Goal: Task Accomplishment & Management: Manage account settings

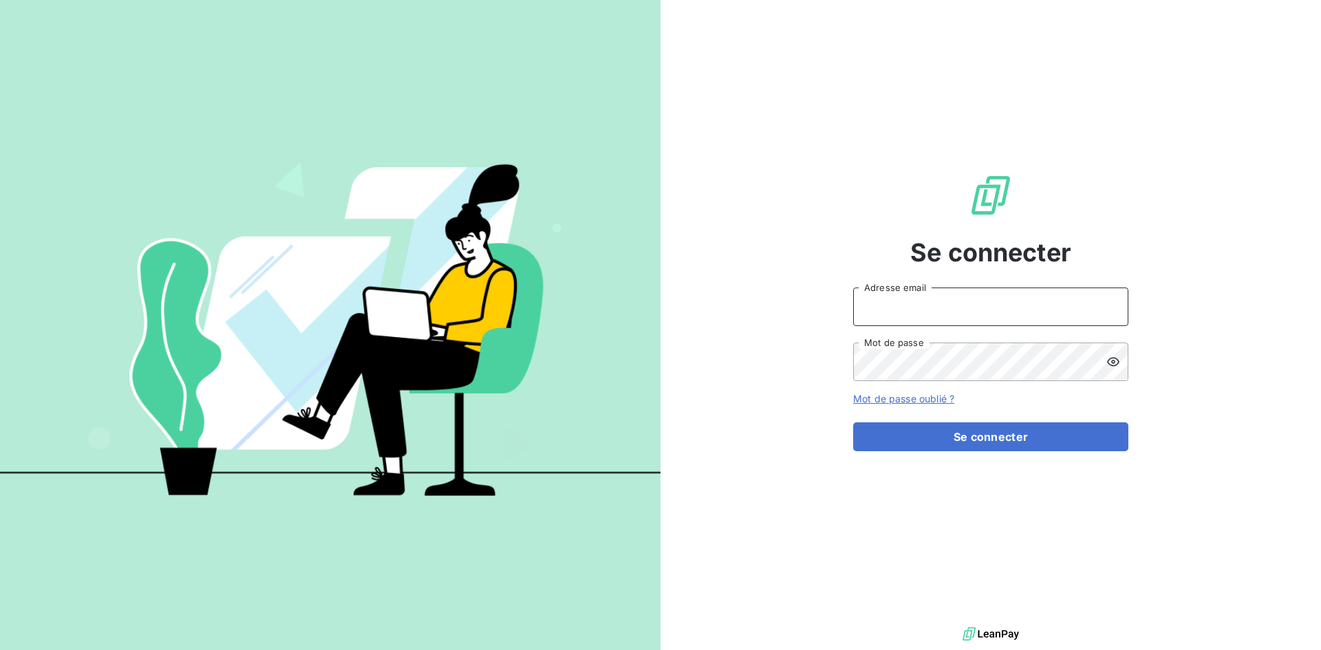
click at [878, 316] on input "Adresse email" at bounding box center [990, 307] width 275 height 39
type input "A"
type input "[EMAIL_ADDRESS][DOMAIN_NAME]"
click at [853, 422] on button "Se connecter" at bounding box center [990, 436] width 275 height 29
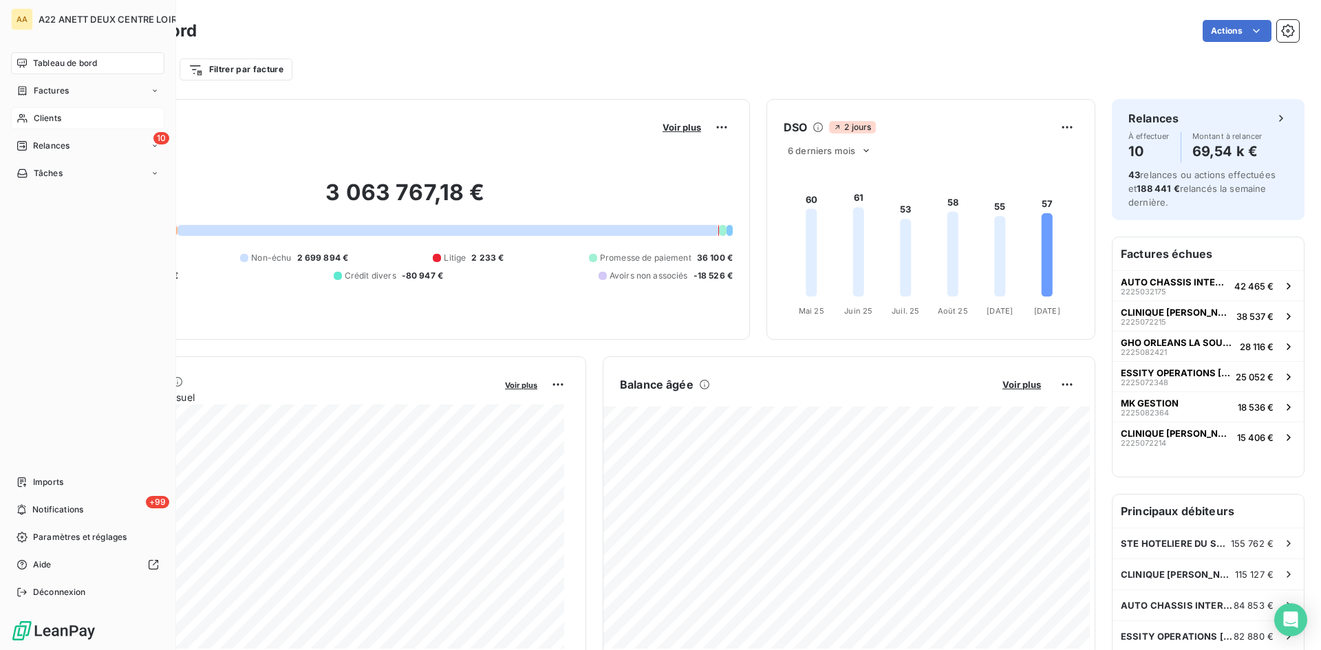
click at [53, 118] on span "Clients" at bounding box center [48, 118] width 28 height 12
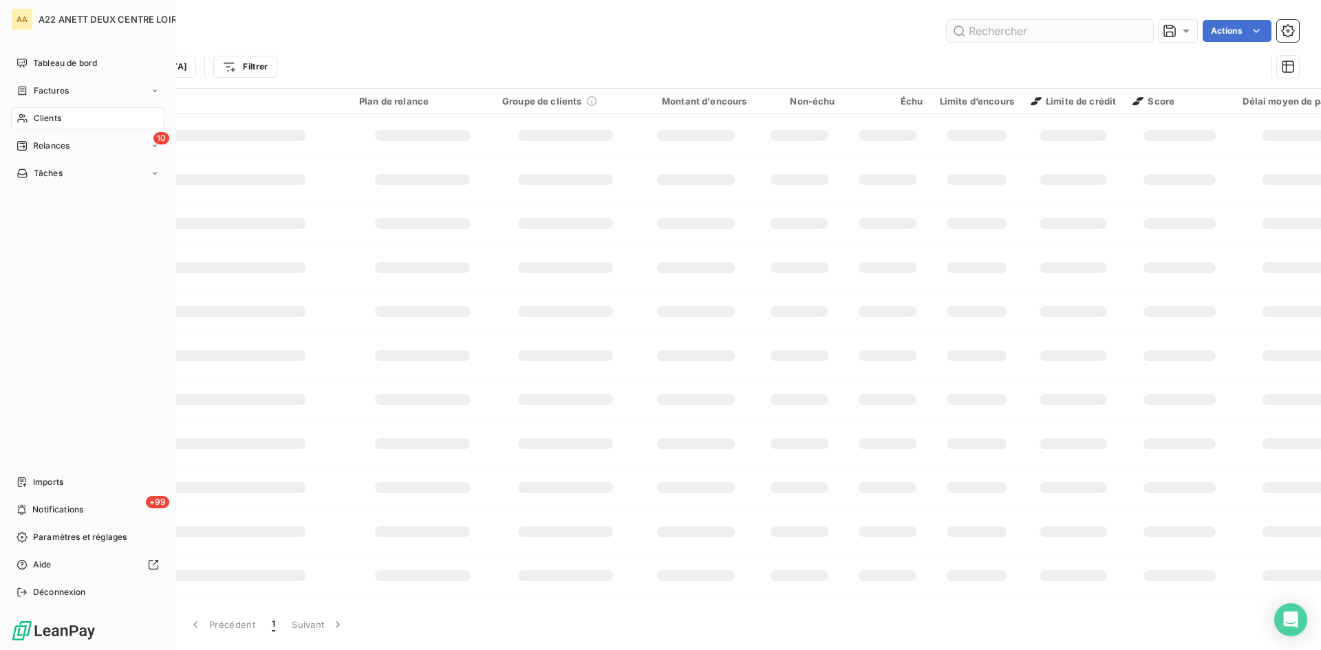
click at [1003, 32] on input "text" at bounding box center [1050, 31] width 206 height 22
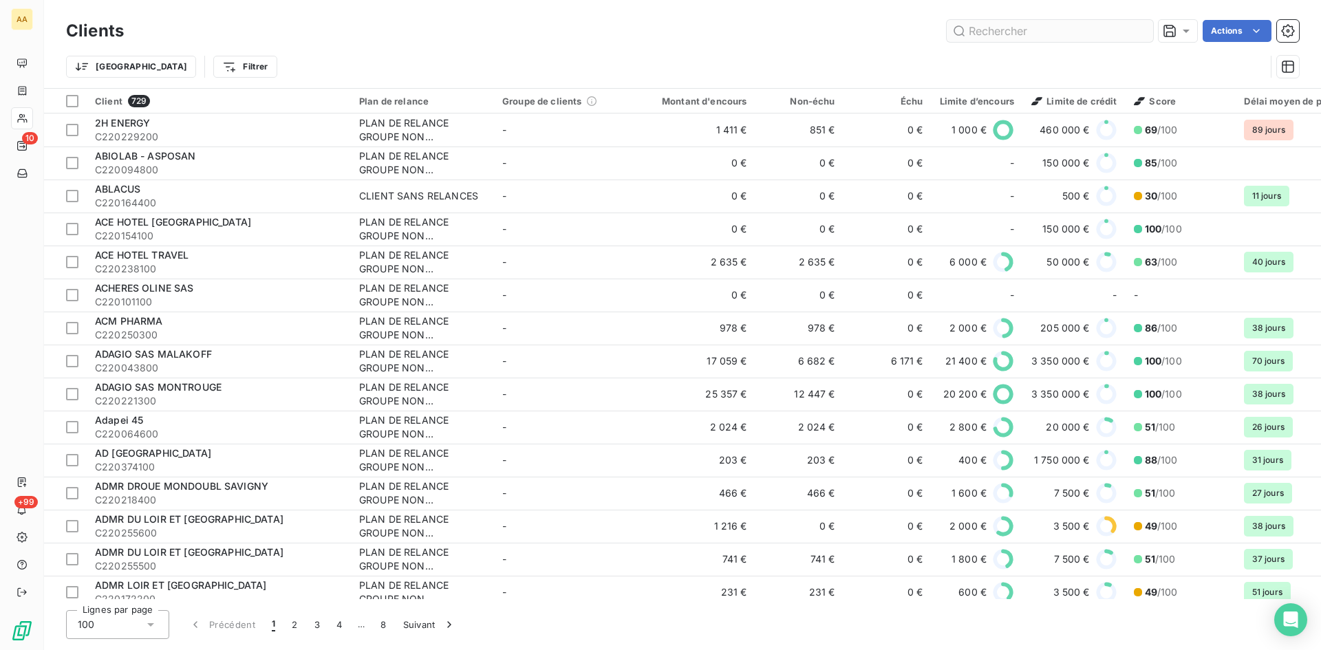
click at [1003, 32] on input "text" at bounding box center [1050, 31] width 206 height 22
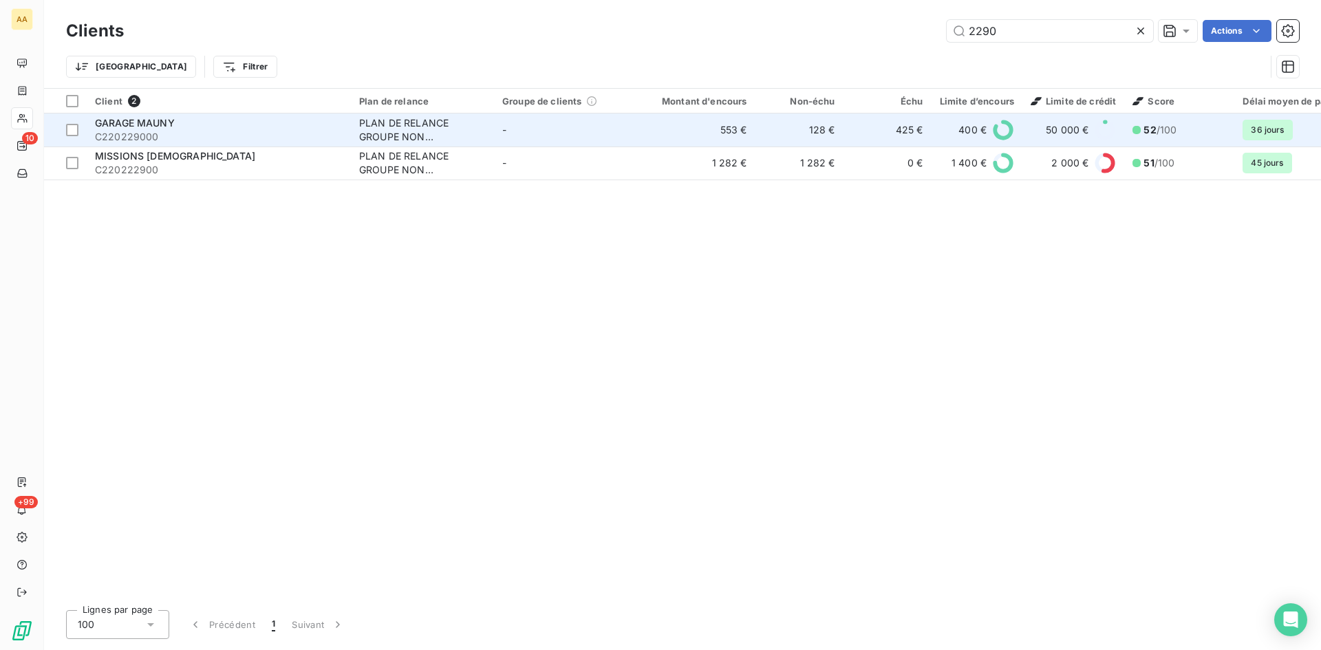
type input "2290"
click at [386, 127] on div "PLAN DE RELANCE GROUPE NON AUTOMATIQUE" at bounding box center [422, 130] width 127 height 28
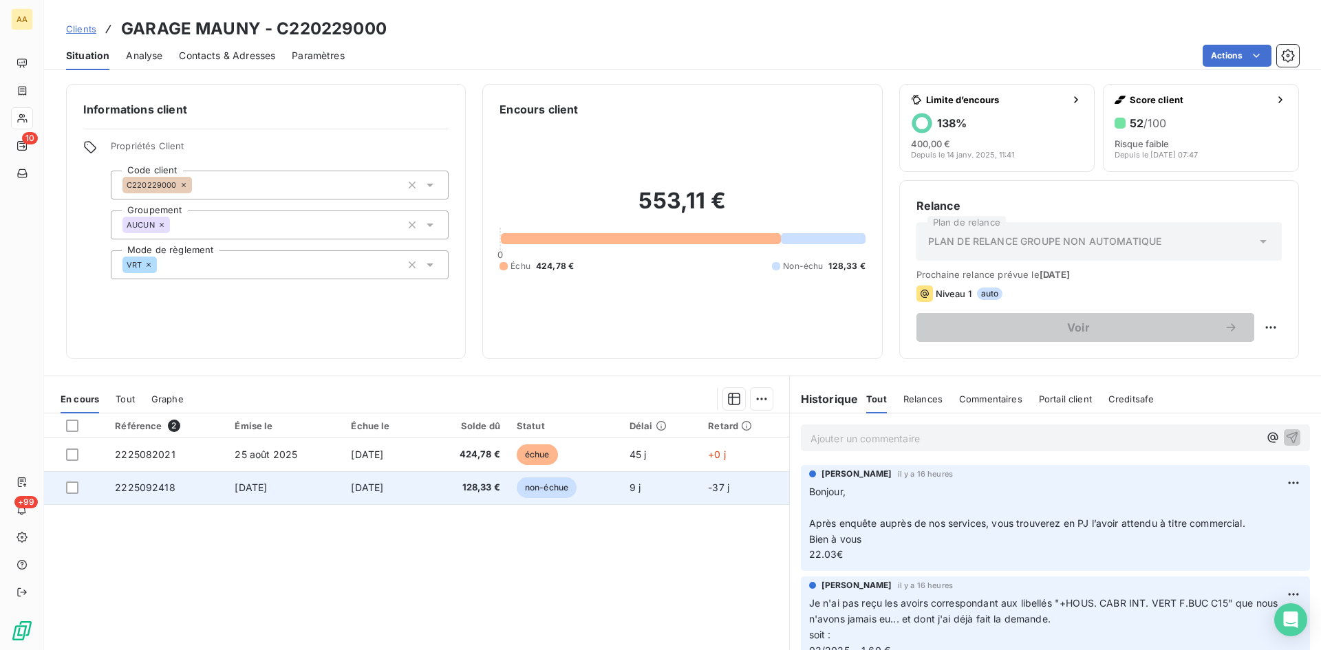
click at [156, 486] on span "2225092418" at bounding box center [145, 488] width 61 height 12
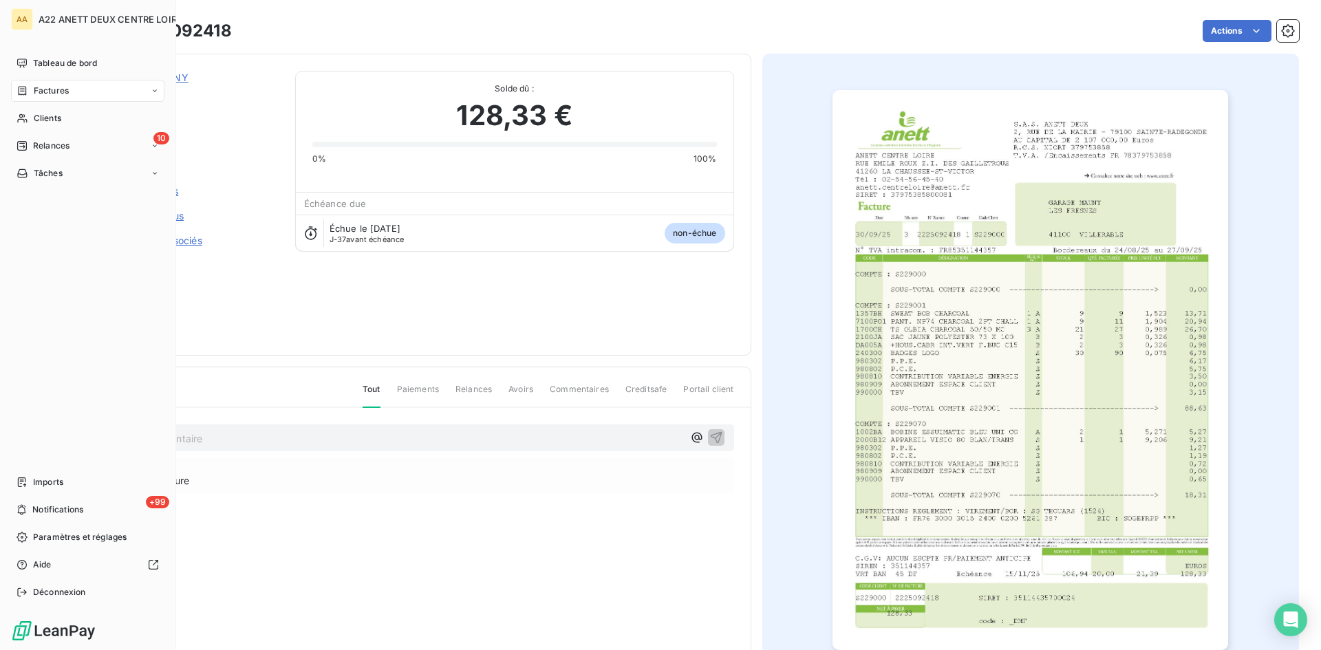
drag, startPoint x: 39, startPoint y: 117, endPoint x: 108, endPoint y: 96, distance: 72.7
click at [39, 117] on span "Clients" at bounding box center [48, 118] width 28 height 12
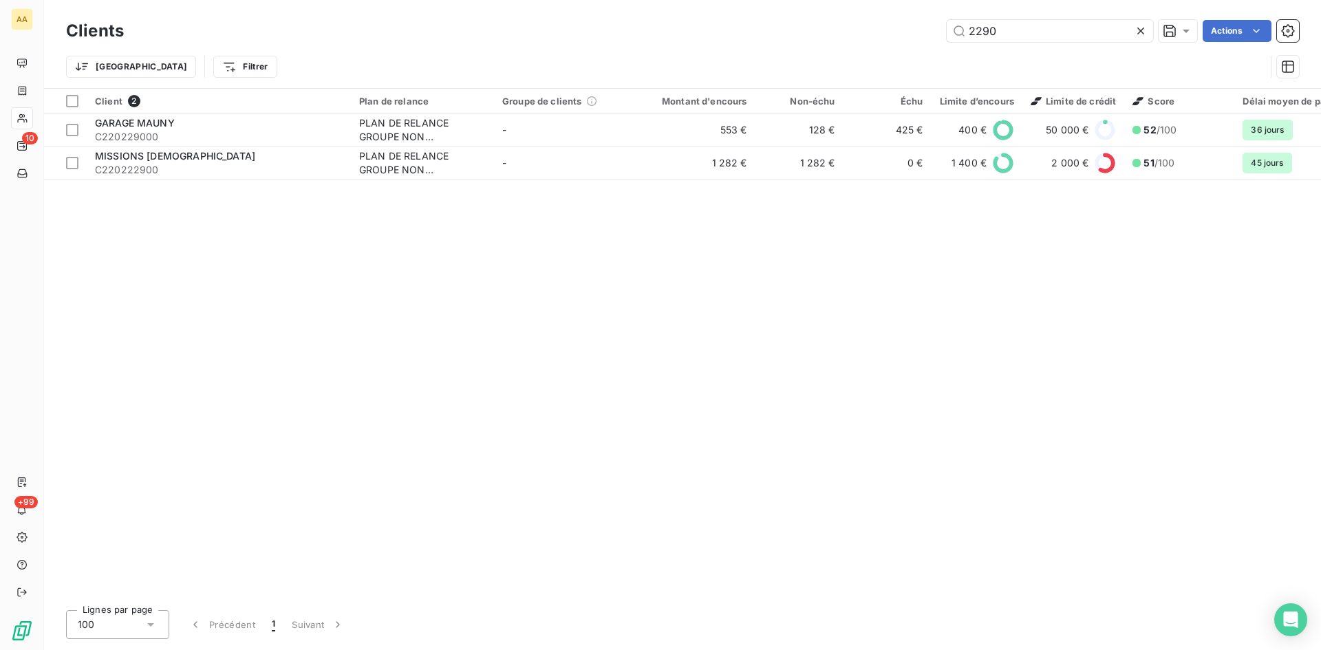
drag, startPoint x: 942, startPoint y: 39, endPoint x: 901, endPoint y: 40, distance: 40.6
click at [901, 40] on div "2290 Actions" at bounding box center [719, 31] width 1158 height 22
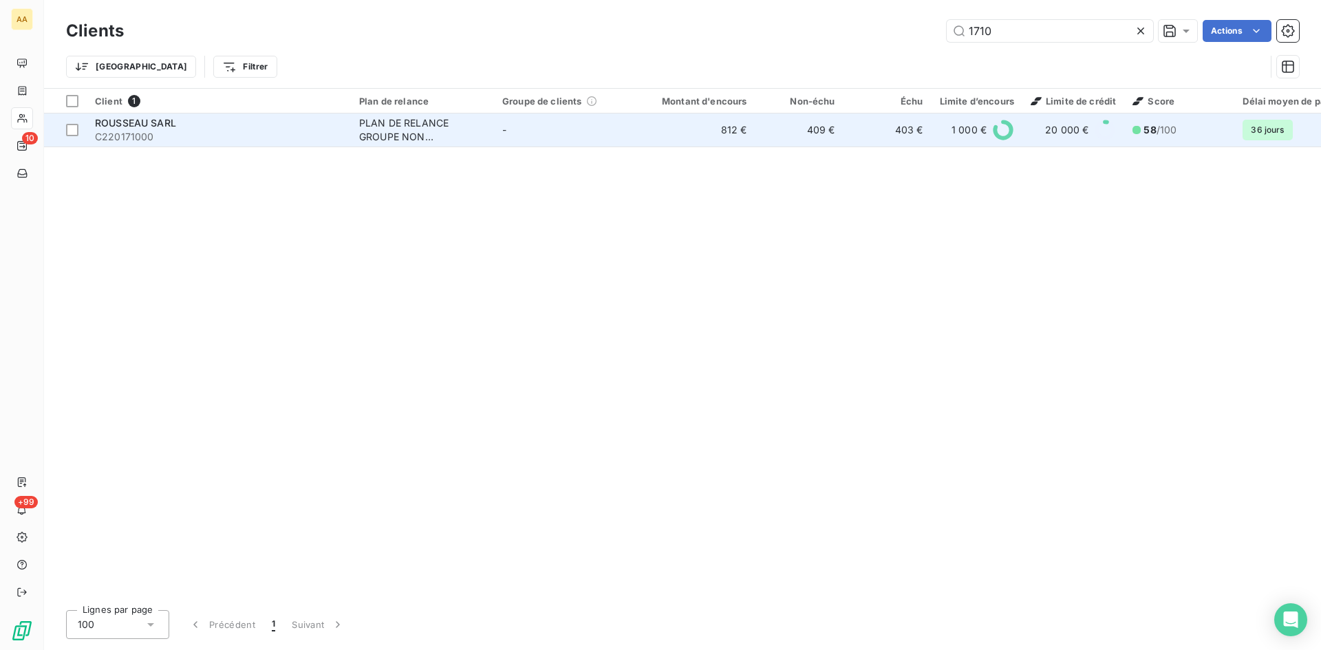
type input "1710"
click at [391, 130] on div "PLAN DE RELANCE GROUPE NON AUTOMATIQUE" at bounding box center [422, 130] width 127 height 28
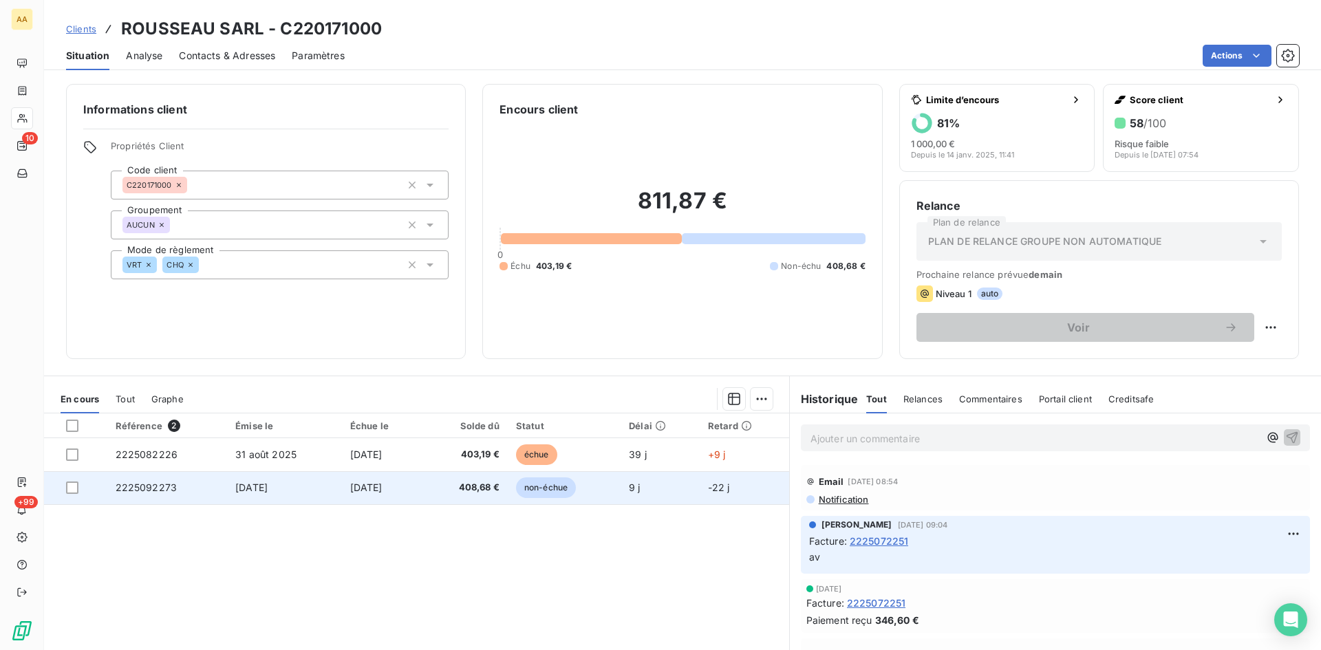
click at [132, 484] on span "2225092273" at bounding box center [147, 488] width 62 height 12
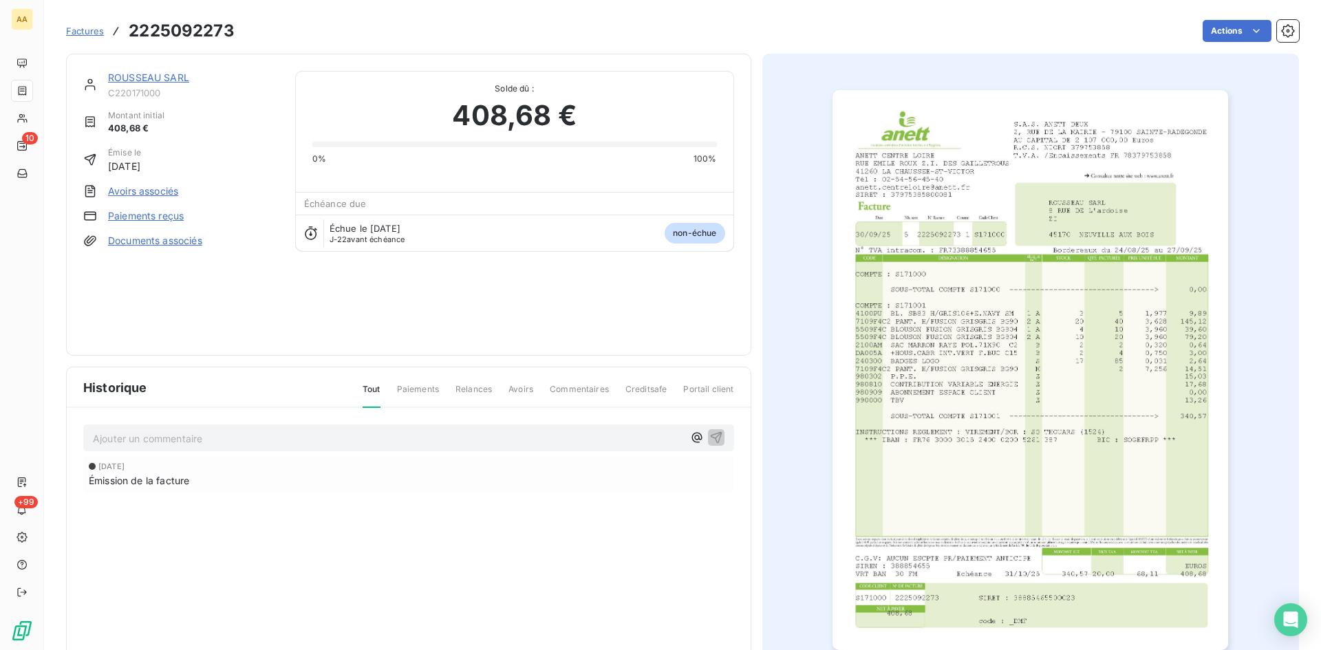
click at [485, 537] on div "[DATE] Émission de la facture" at bounding box center [408, 502] width 651 height 91
click at [152, 78] on link "ROUSSEAU SARL" at bounding box center [148, 78] width 81 height 12
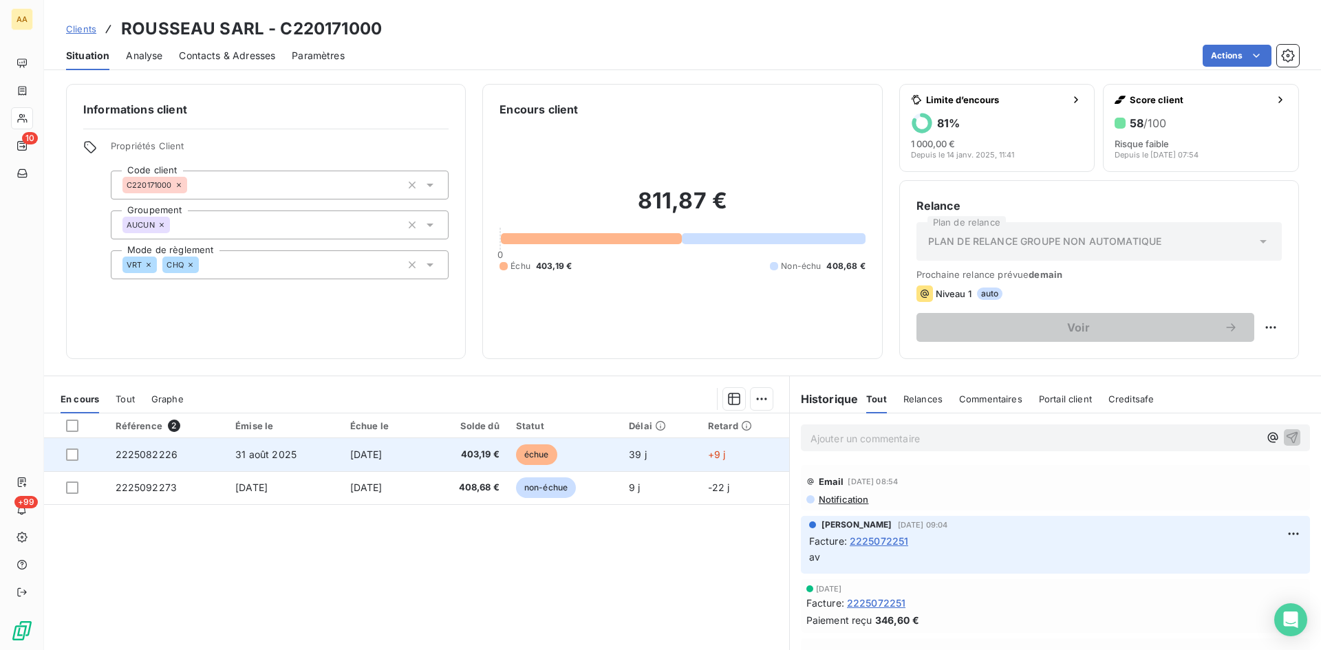
click at [143, 455] on span "2225082226" at bounding box center [147, 455] width 63 height 12
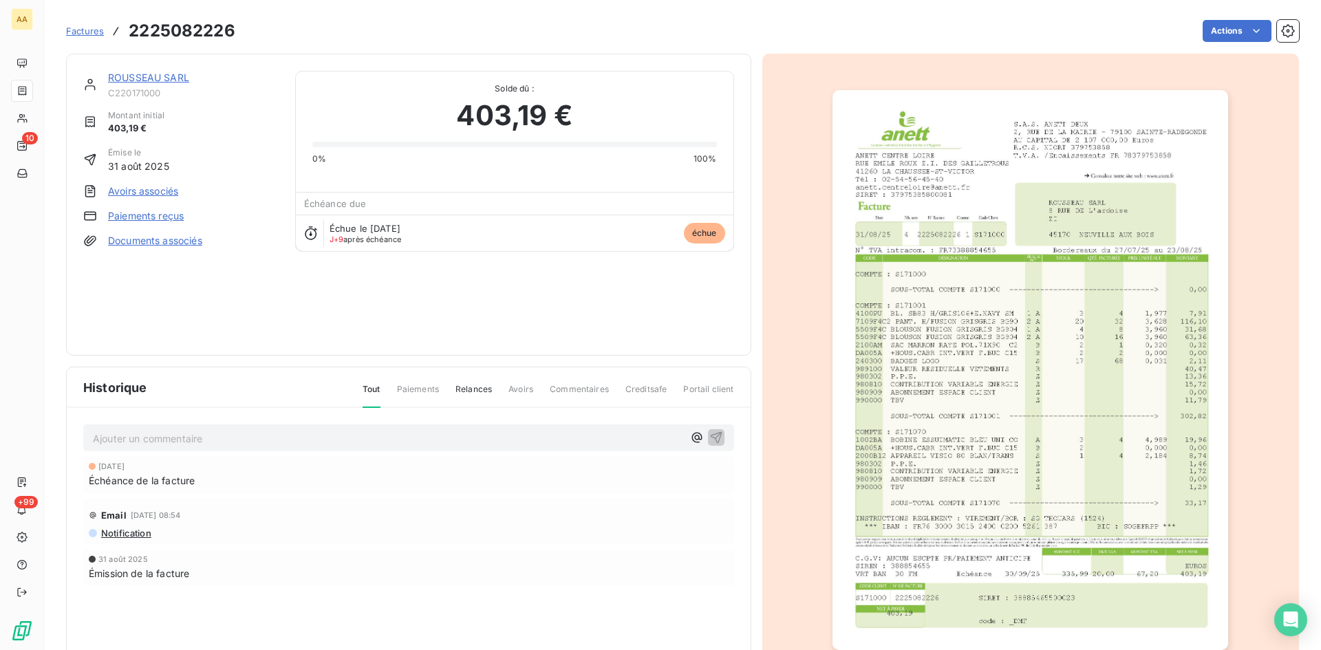
click at [151, 76] on link "ROUSSEAU SARL" at bounding box center [148, 78] width 81 height 12
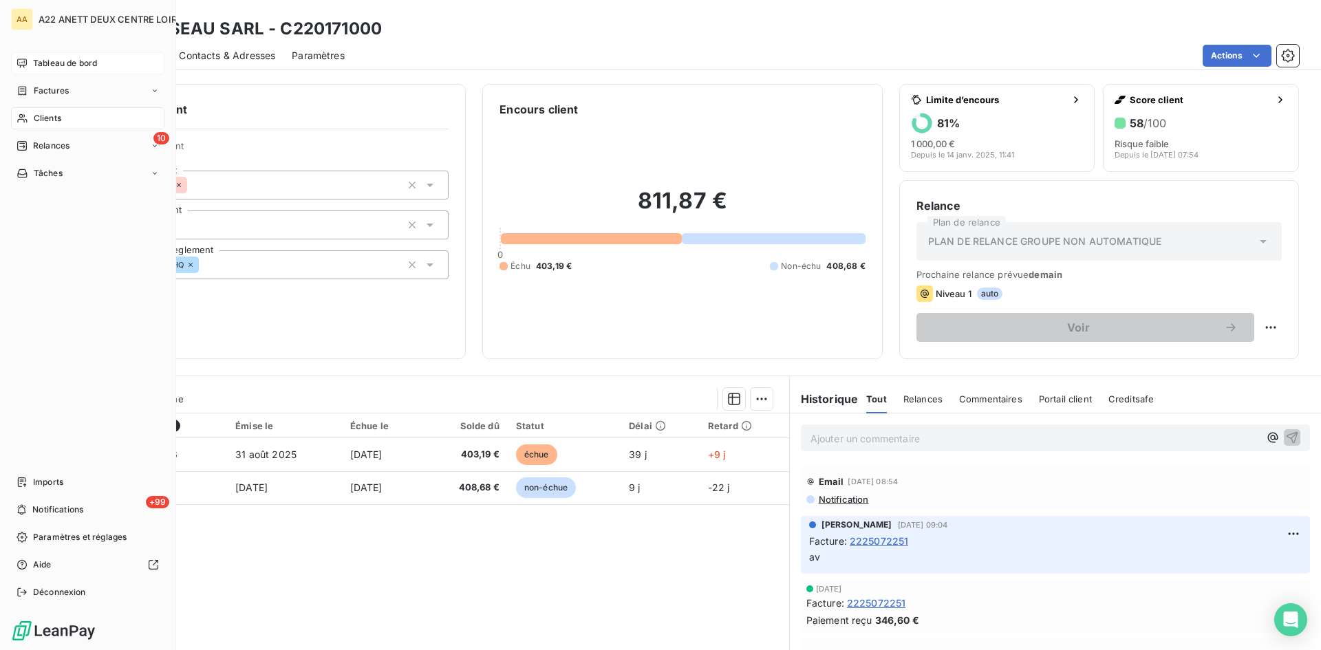
click at [48, 65] on span "Tableau de bord" at bounding box center [65, 63] width 64 height 12
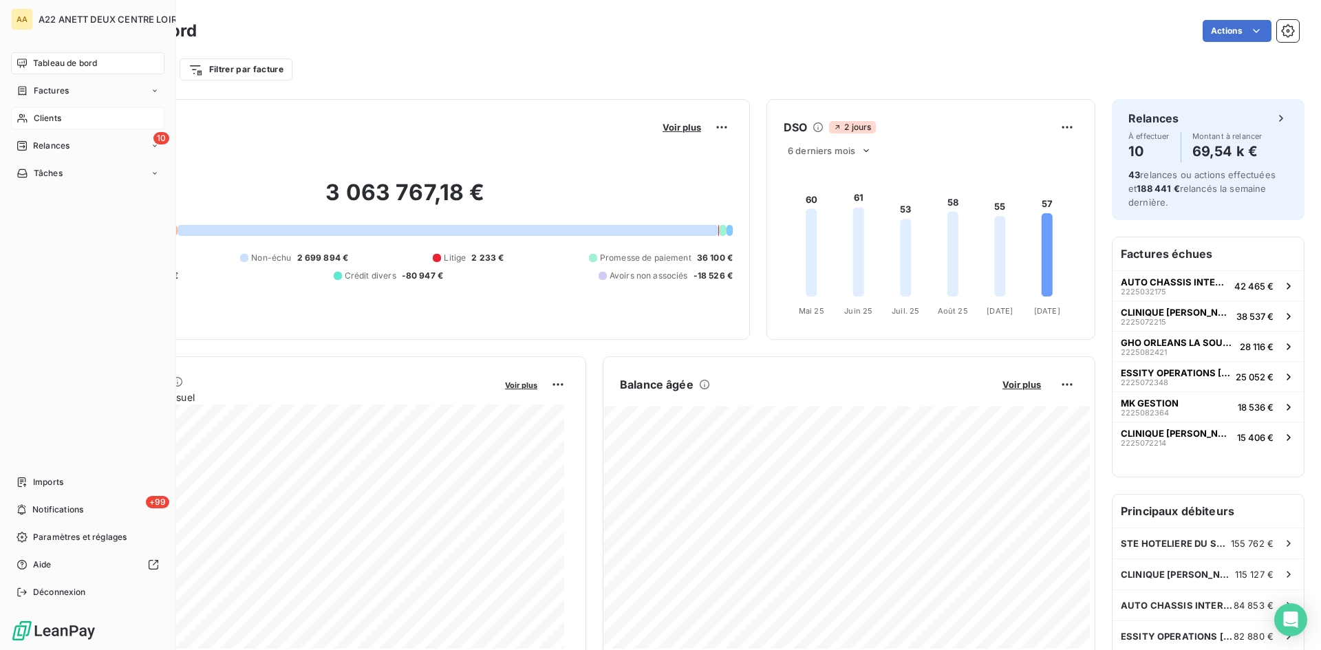
click at [50, 118] on span "Clients" at bounding box center [48, 118] width 28 height 12
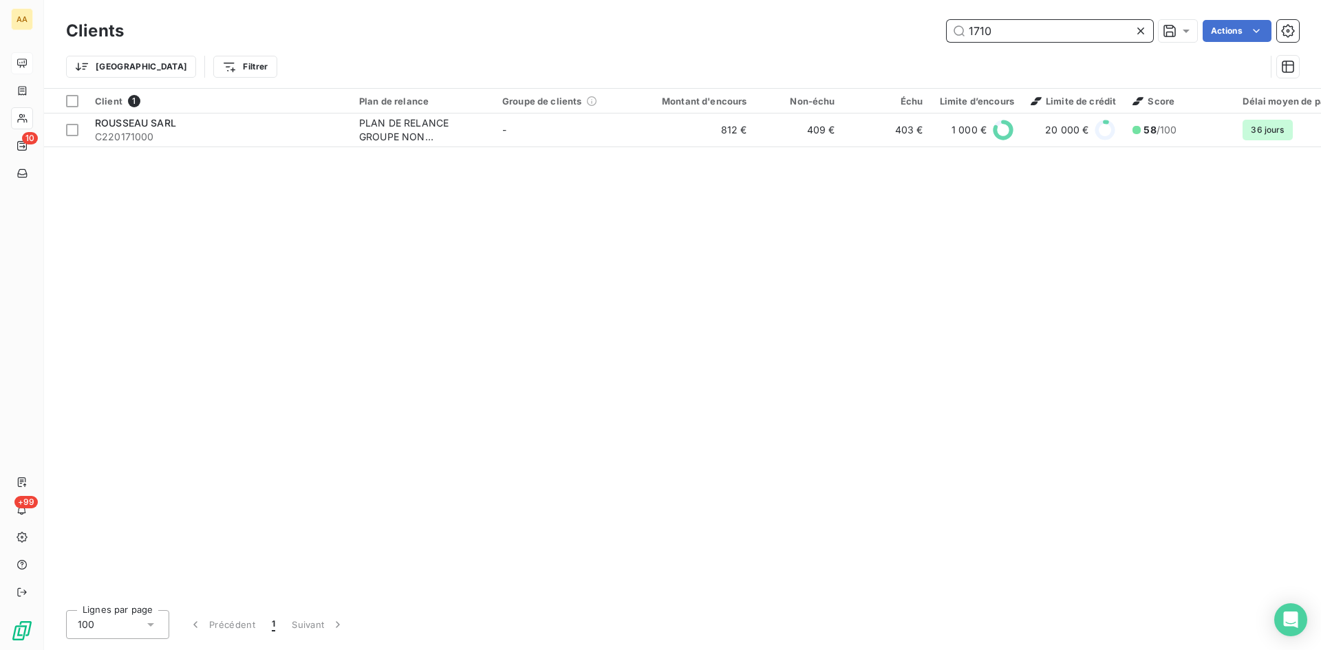
drag, startPoint x: 940, startPoint y: 37, endPoint x: 922, endPoint y: 39, distance: 17.9
click at [923, 37] on div "1710 Actions" at bounding box center [719, 31] width 1158 height 22
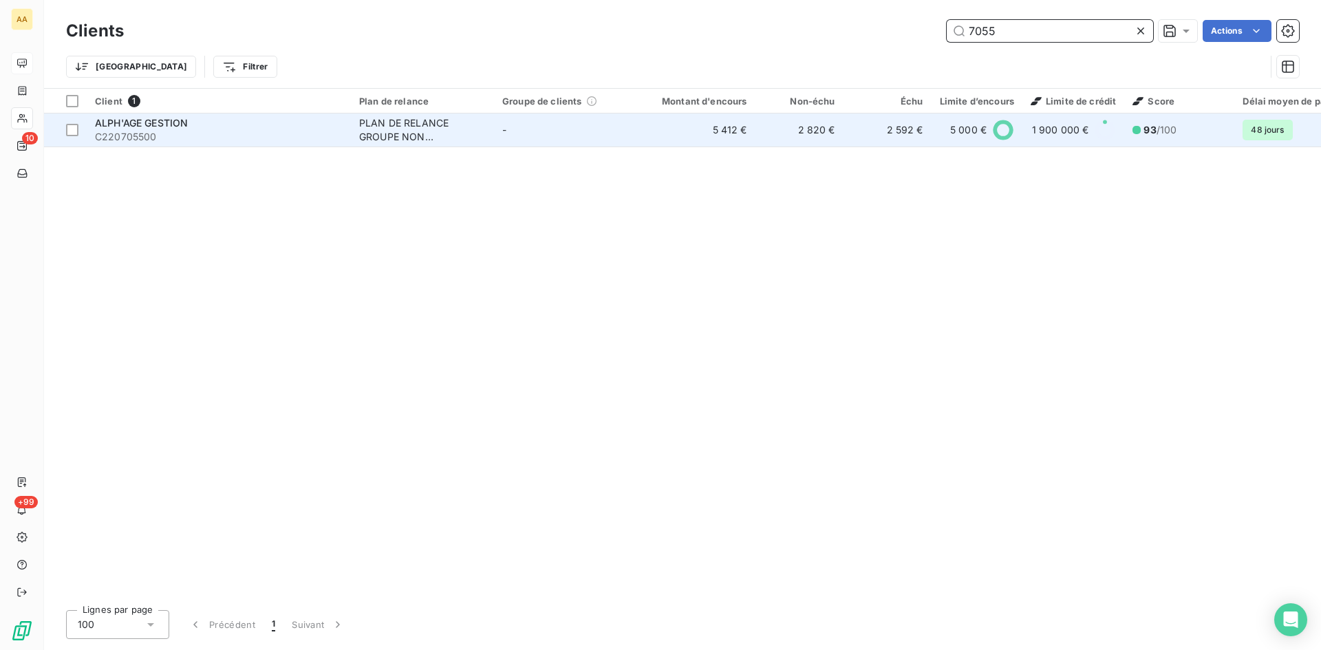
type input "7055"
click at [422, 132] on div "PLAN DE RELANCE GROUPE NON AUTOMATIQUE" at bounding box center [422, 130] width 127 height 28
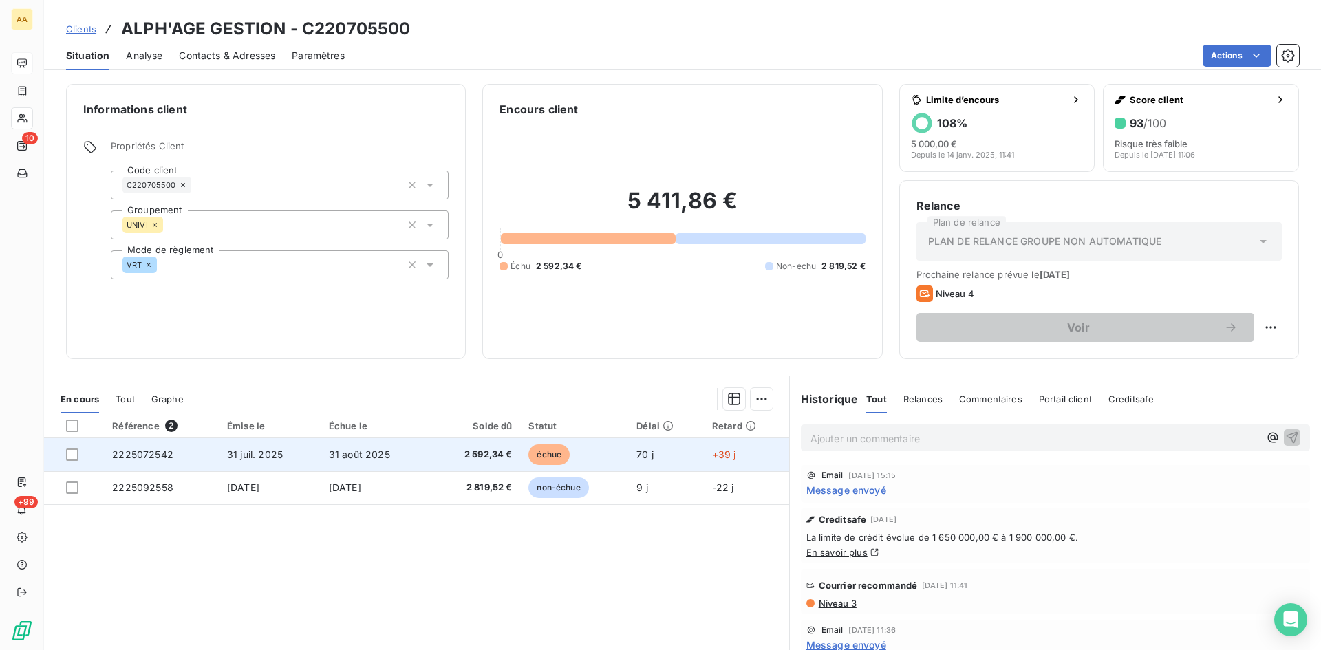
click at [136, 450] on span "2225072542" at bounding box center [142, 455] width 61 height 12
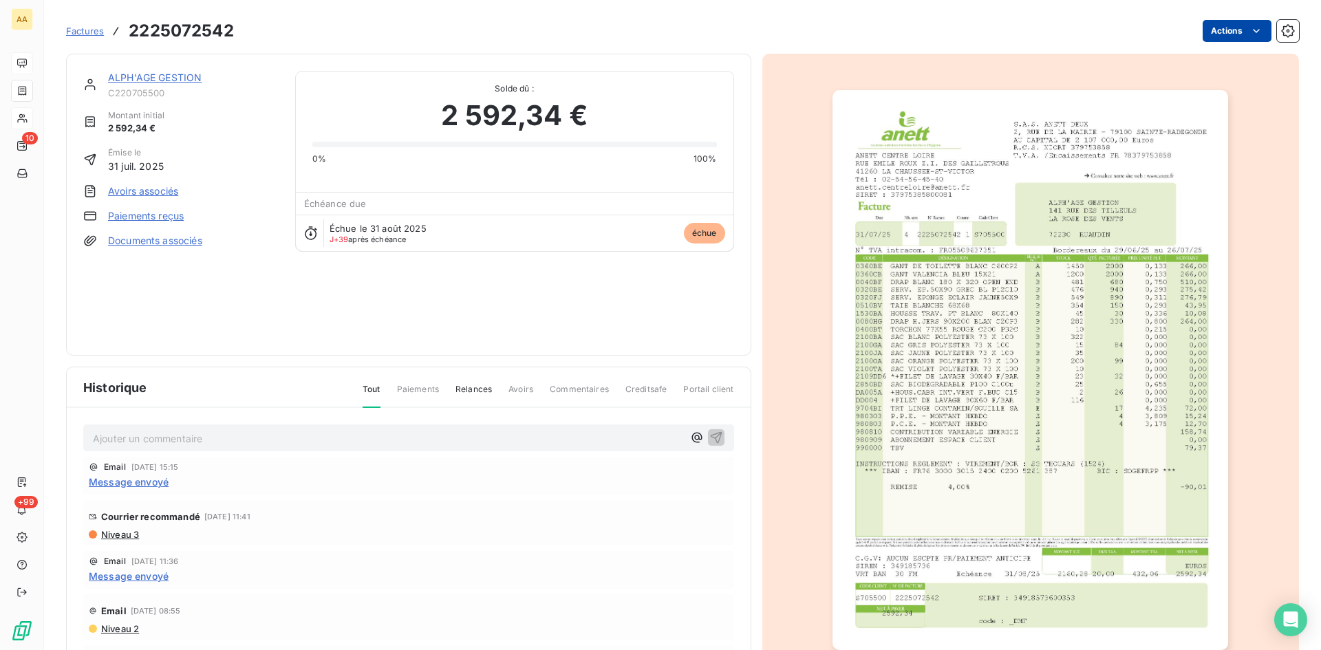
click at [1235, 33] on html "AA 10 +99 Factures 2225072542 Actions ALPH'AGE GESTION C220705500 Montant initi…" at bounding box center [660, 325] width 1321 height 650
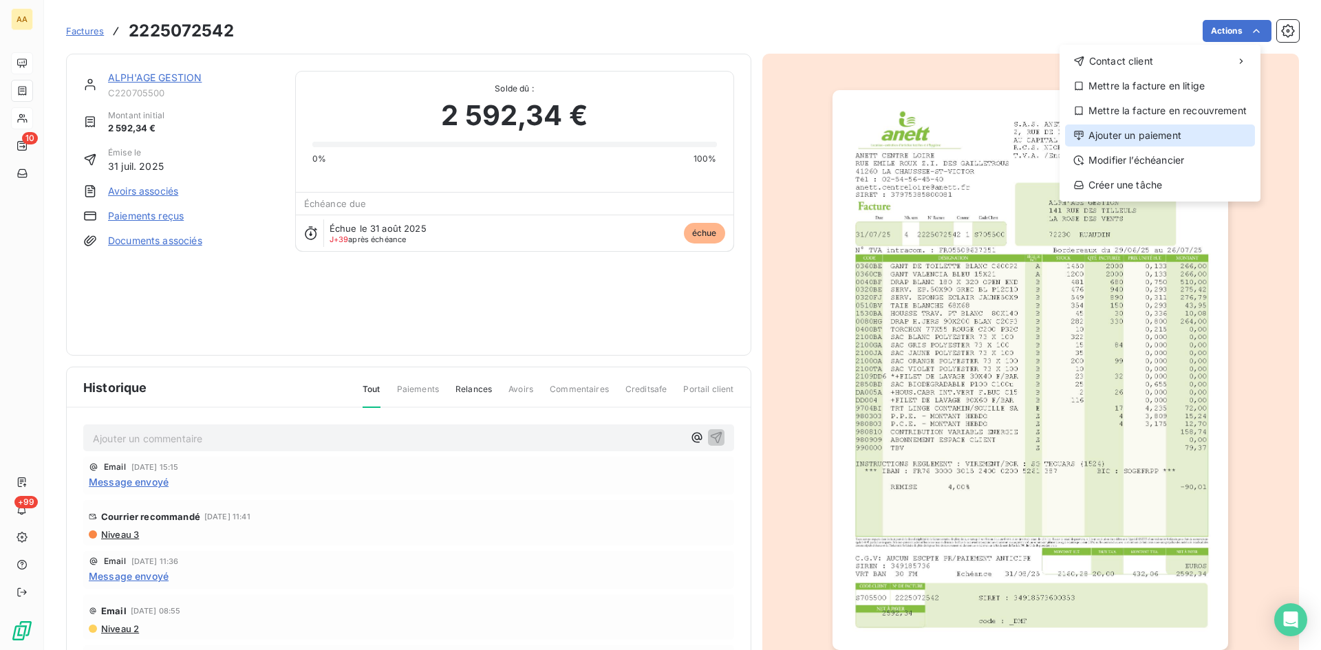
click at [1141, 136] on div "Ajouter un paiement" at bounding box center [1160, 136] width 190 height 22
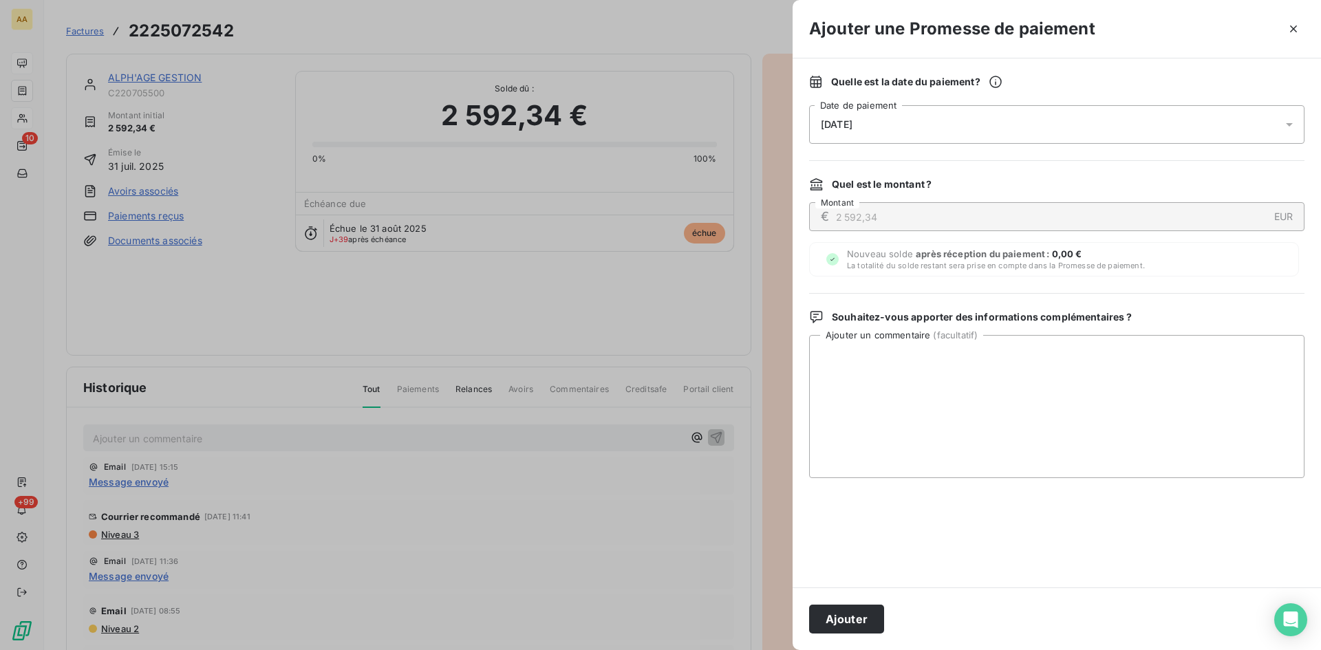
click at [915, 123] on div "[DATE]" at bounding box center [1056, 124] width 495 height 39
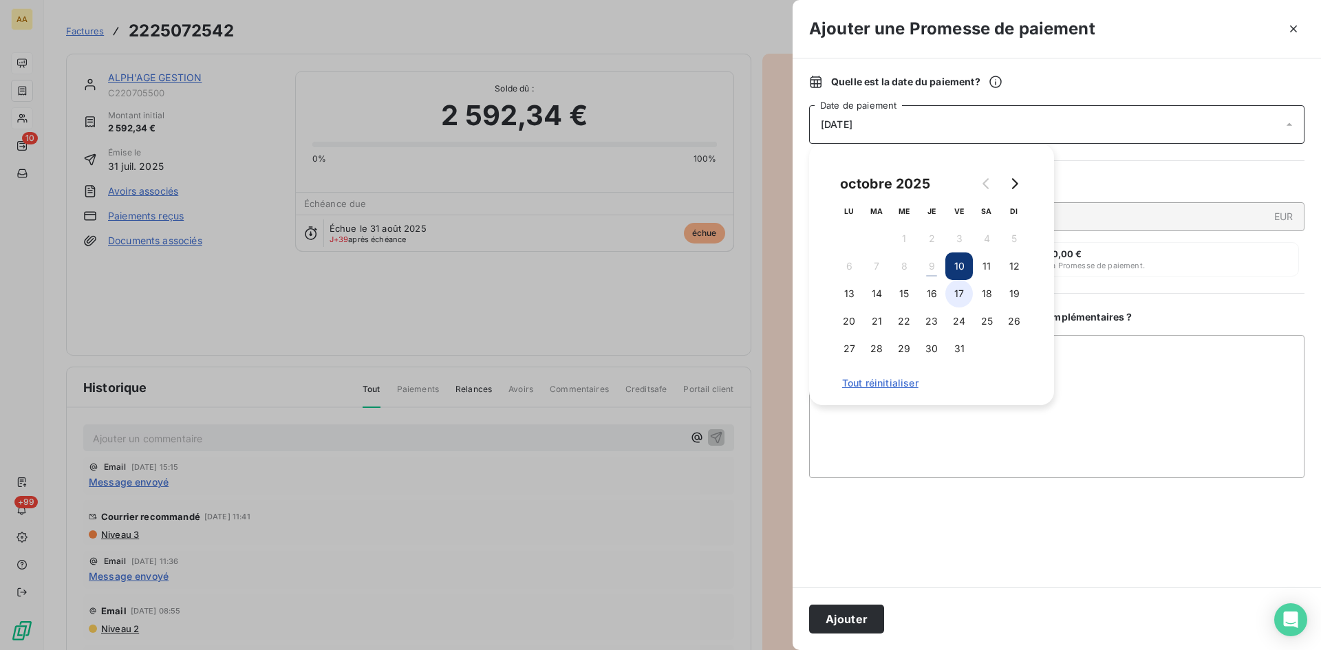
click at [952, 298] on button "17" at bounding box center [959, 294] width 28 height 28
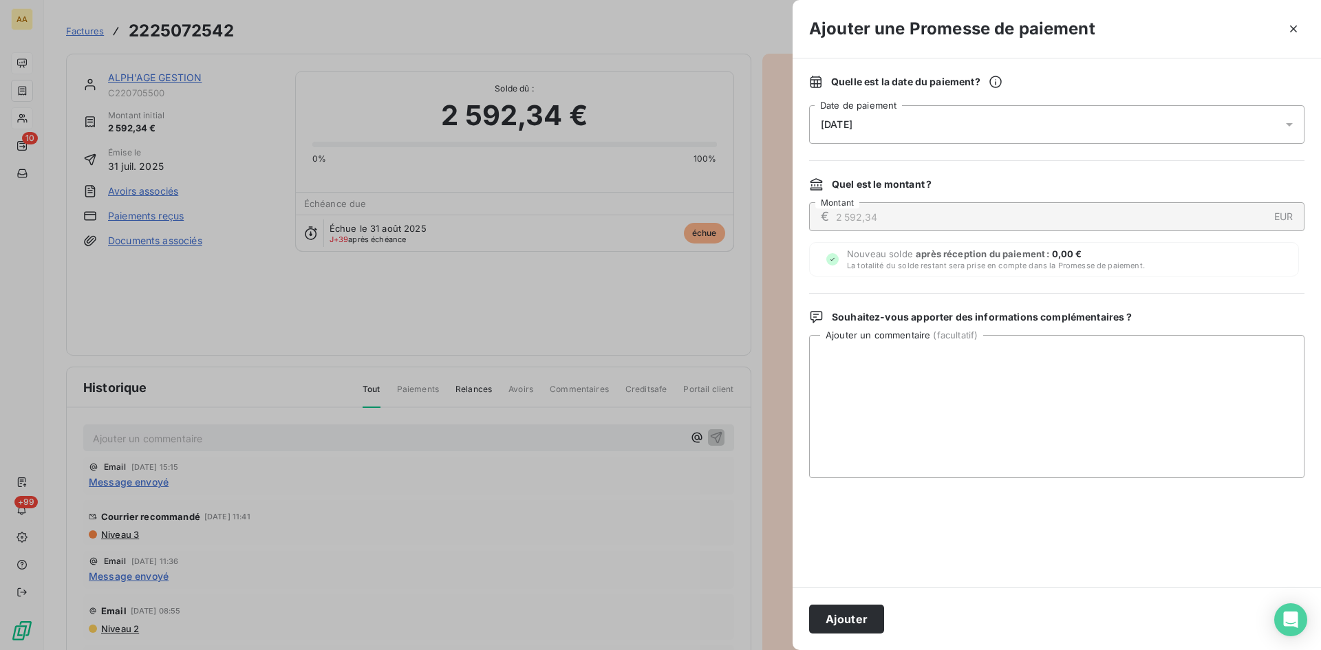
drag, startPoint x: 849, startPoint y: 616, endPoint x: 597, endPoint y: 482, distance: 285.3
click at [845, 614] on button "Ajouter" at bounding box center [846, 619] width 75 height 29
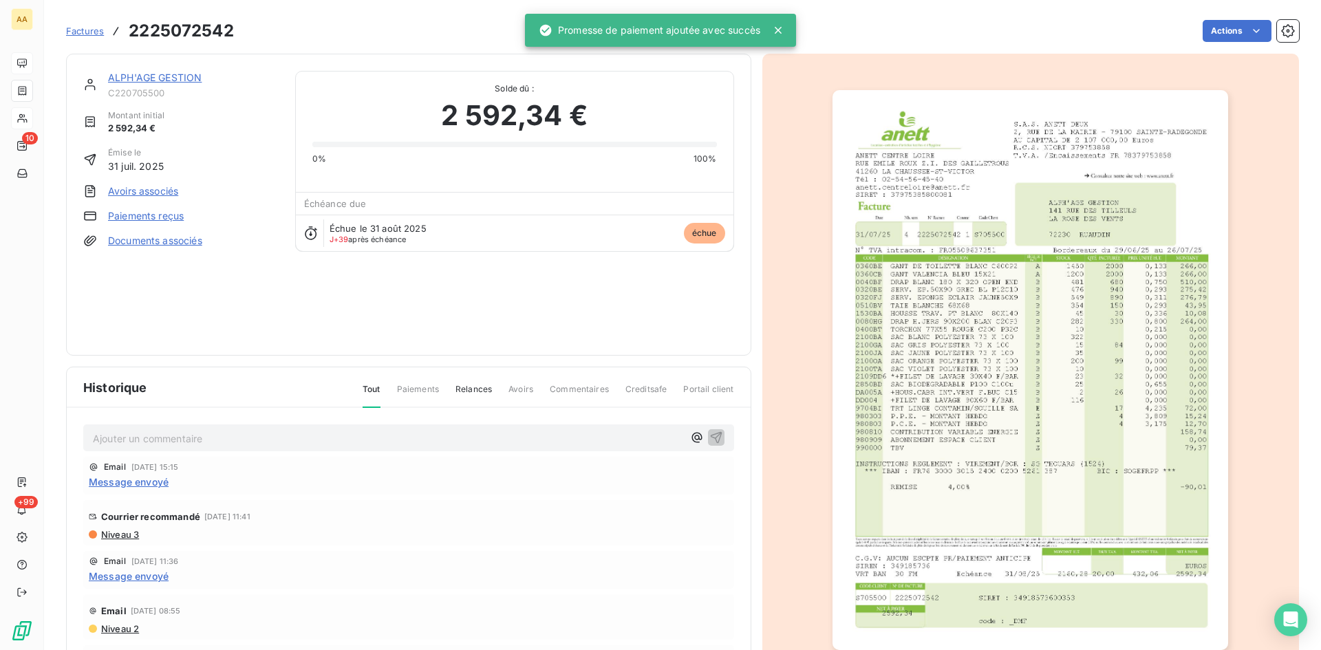
click at [555, 438] on p "Ajouter un commentaire ﻿" at bounding box center [388, 438] width 590 height 17
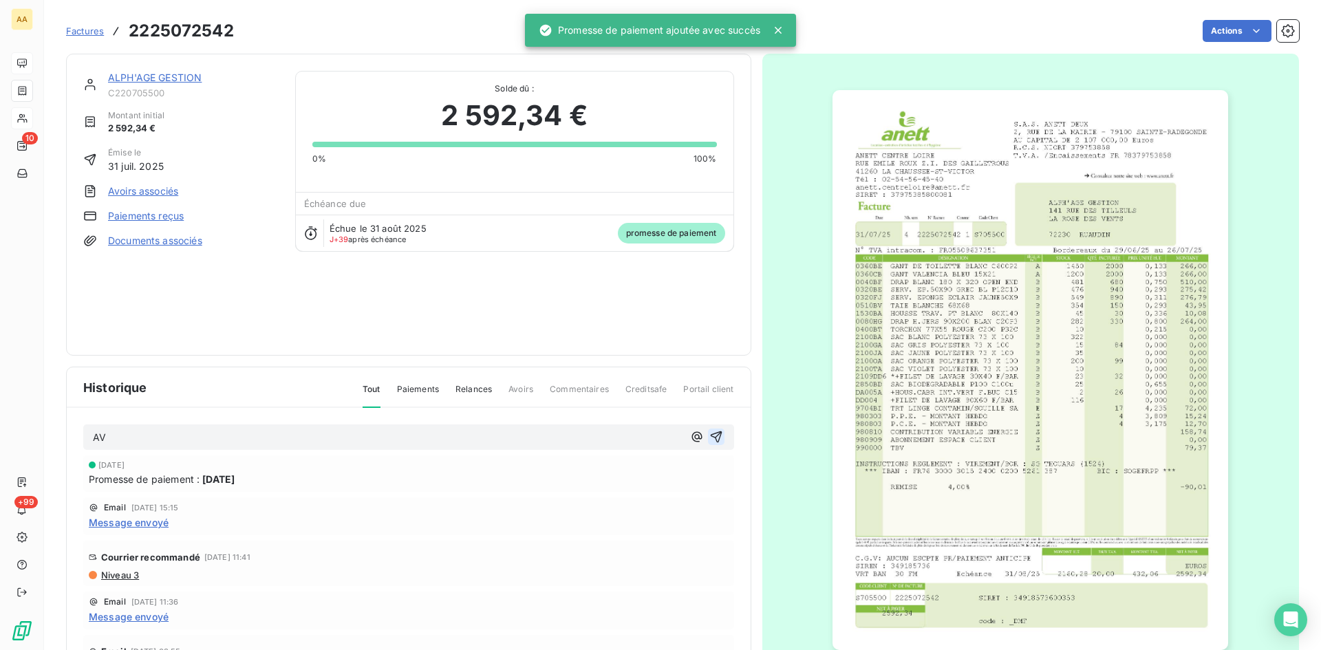
click at [709, 435] on icon "button" at bounding box center [716, 437] width 14 height 14
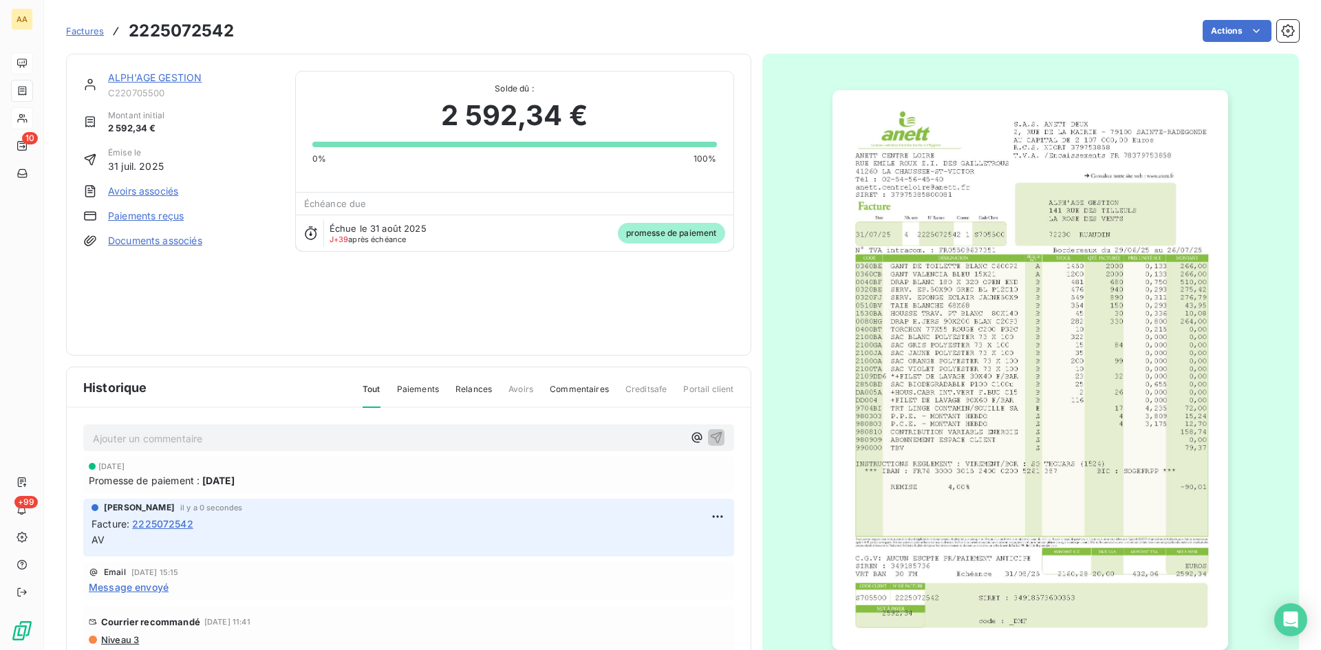
click at [172, 77] on link "ALPH'AGE GESTION" at bounding box center [155, 78] width 94 height 12
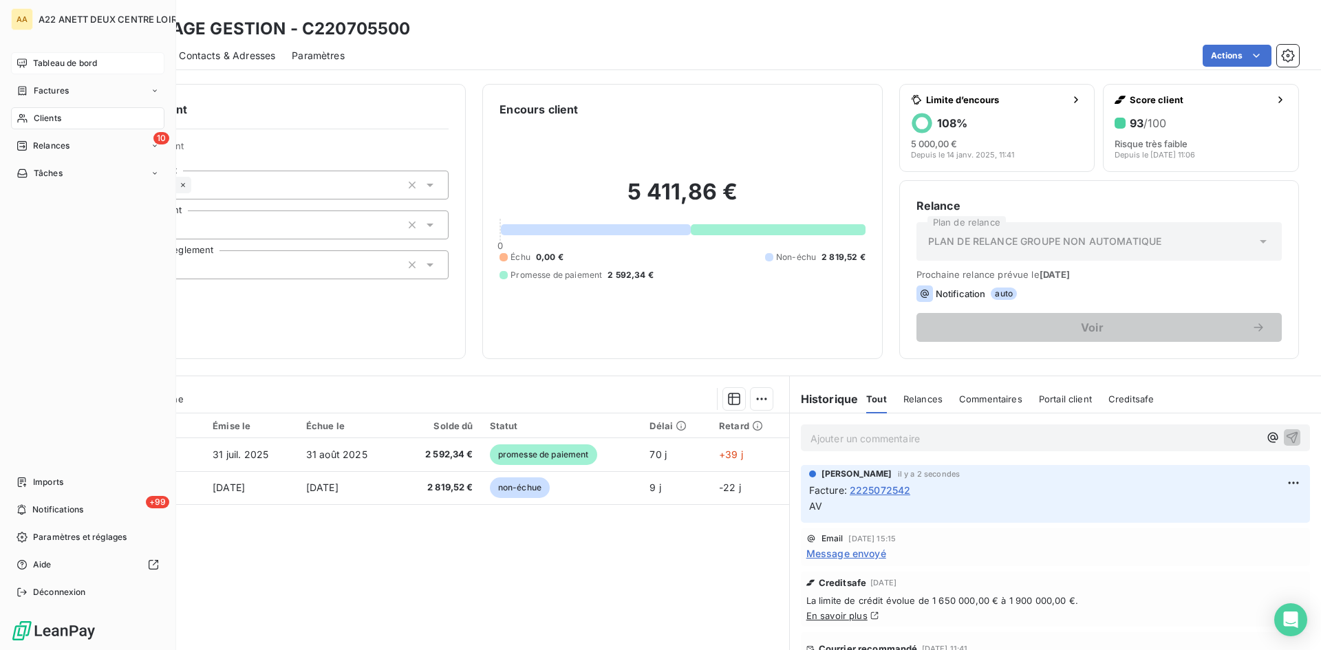
click at [41, 117] on span "Clients" at bounding box center [48, 118] width 28 height 12
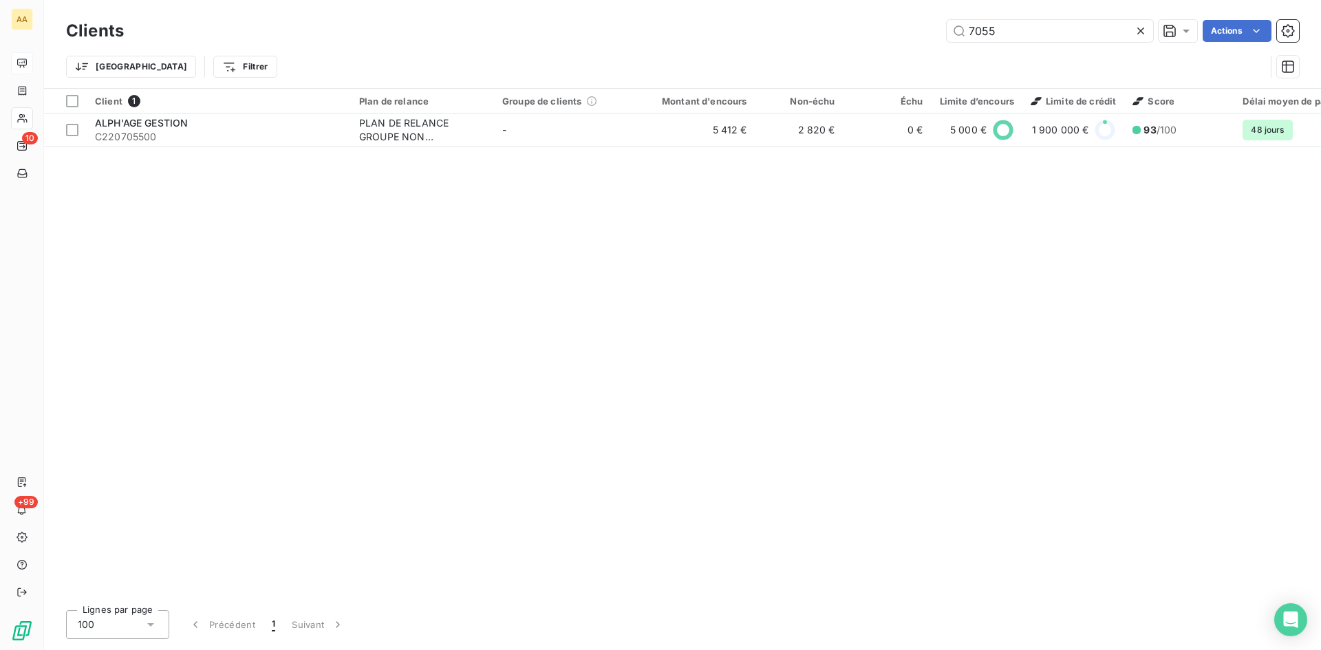
drag, startPoint x: 1000, startPoint y: 37, endPoint x: 846, endPoint y: 37, distance: 154.1
click at [846, 37] on div "7055 Actions" at bounding box center [719, 31] width 1158 height 22
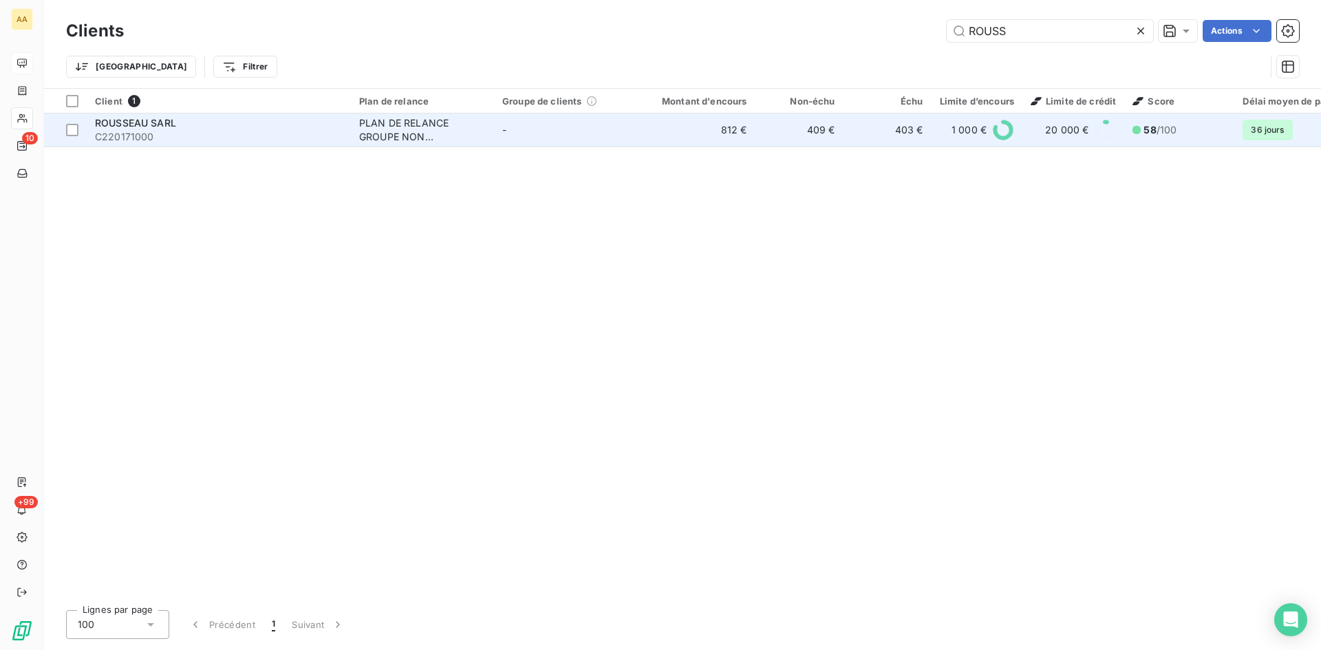
type input "ROUSS"
click at [416, 136] on div "PLAN DE RELANCE GROUPE NON AUTOMATIQUE" at bounding box center [422, 130] width 127 height 28
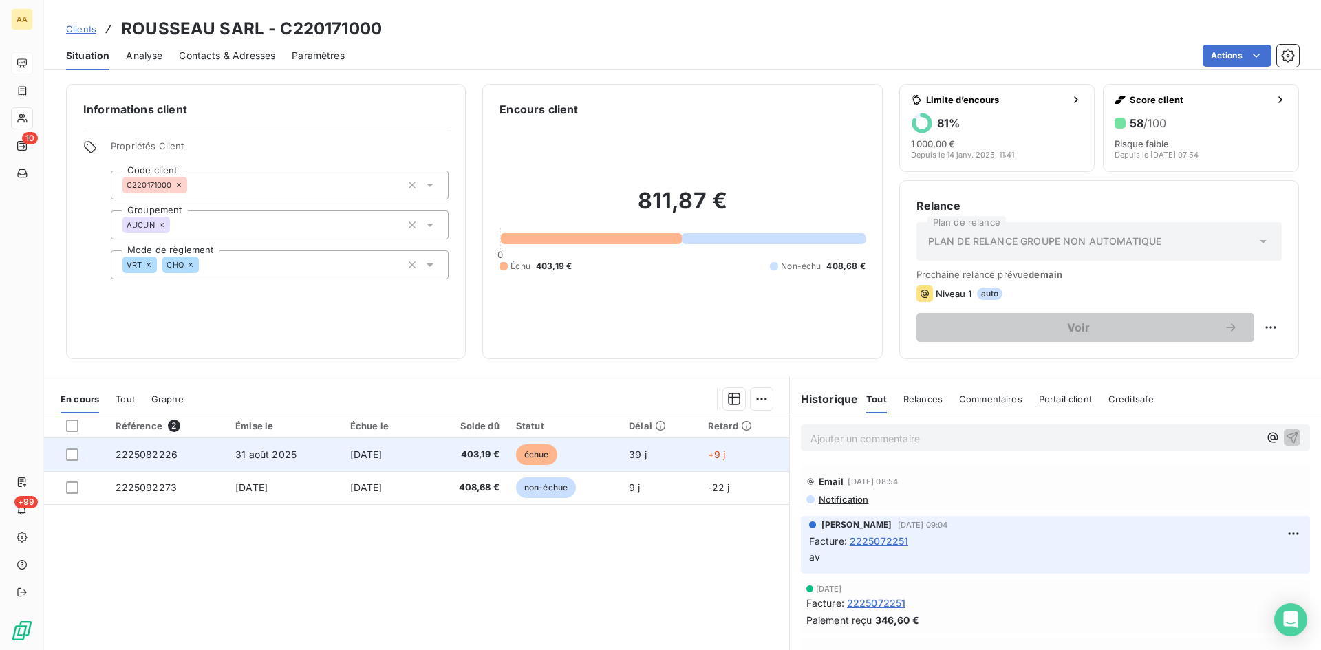
click at [156, 455] on span "2225082226" at bounding box center [147, 455] width 63 height 12
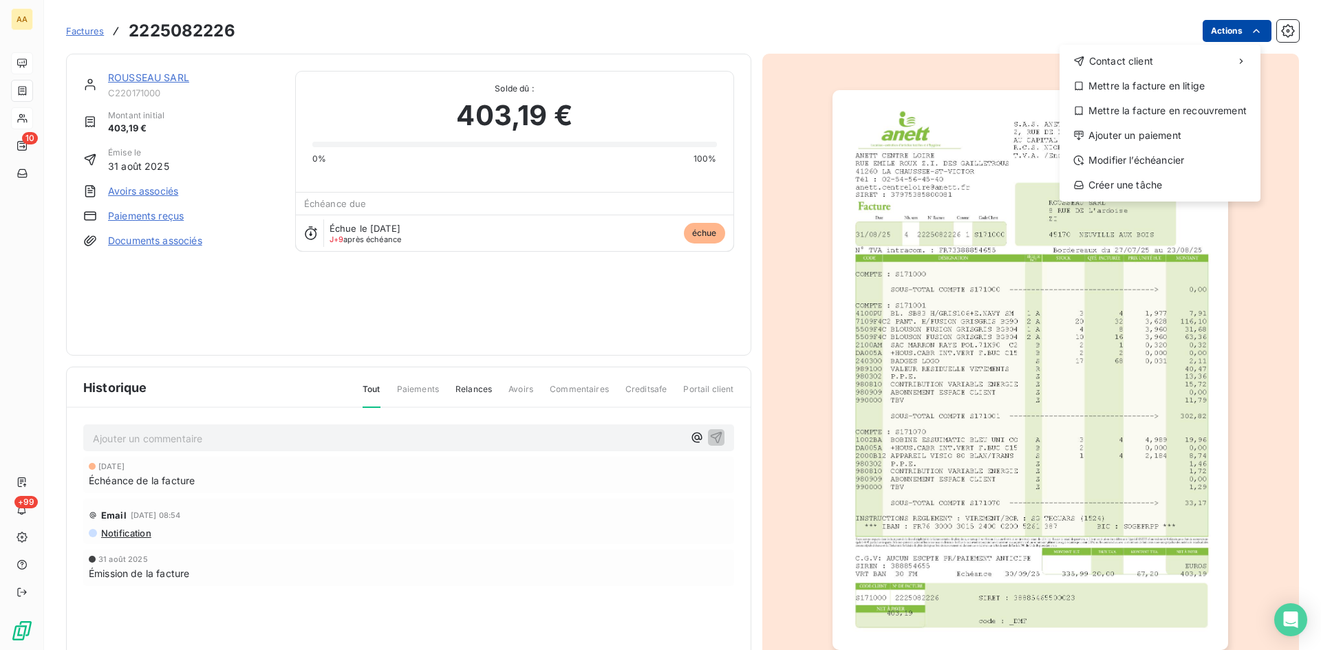
click at [1218, 33] on html "AA 10 +99 Factures [PHONE_NUMBER] Actions Contact client Mettre la facture en l…" at bounding box center [660, 325] width 1321 height 650
click at [1160, 137] on div "Ajouter un paiement" at bounding box center [1160, 136] width 190 height 22
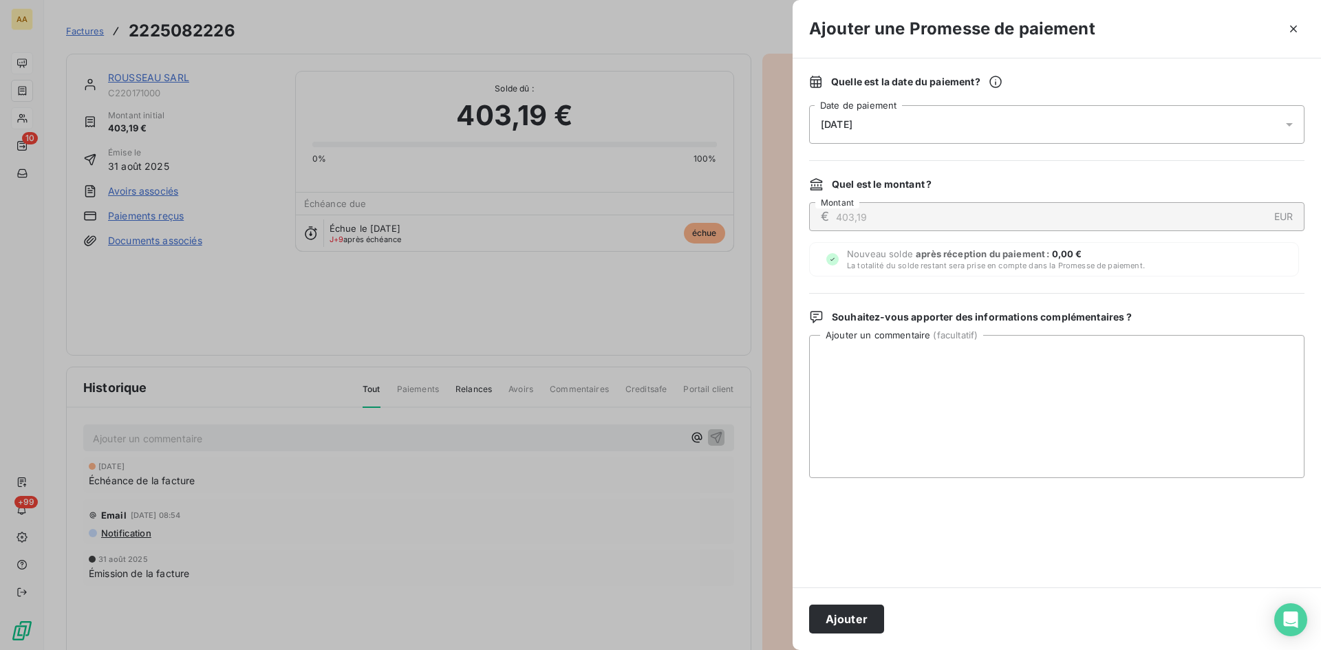
click at [914, 126] on div "[DATE]" at bounding box center [1056, 124] width 495 height 39
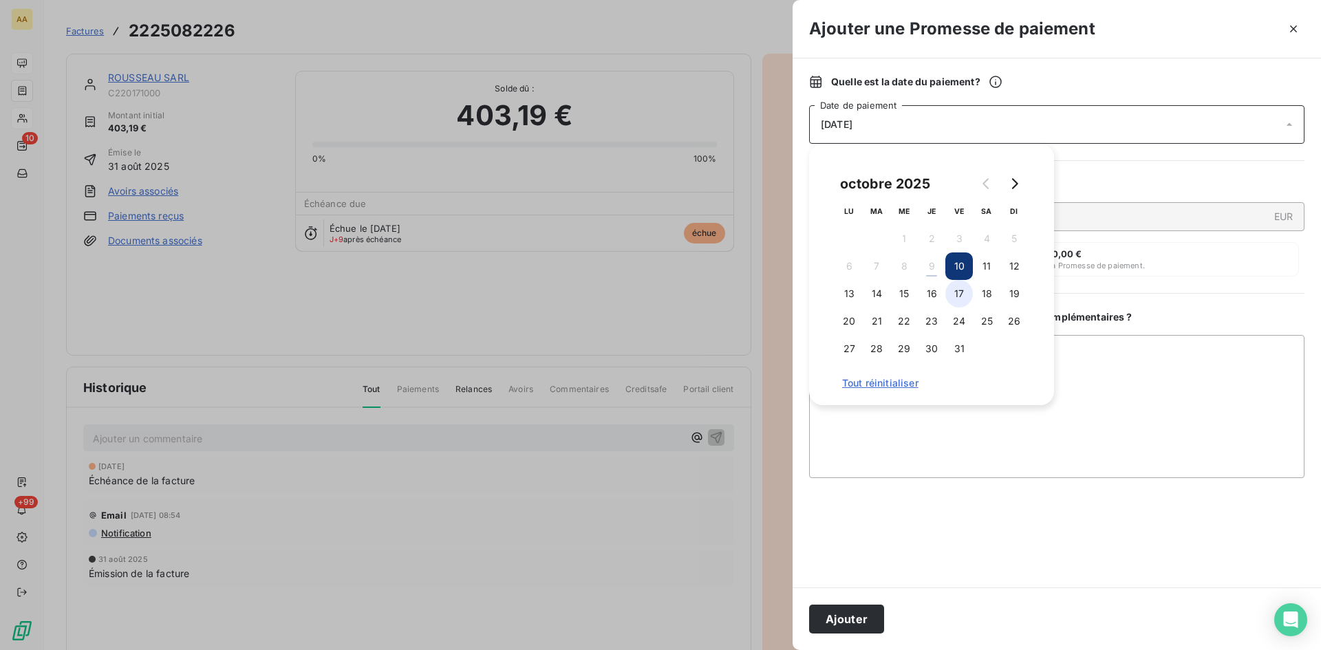
click at [954, 294] on button "17" at bounding box center [959, 294] width 28 height 28
click at [854, 615] on button "Ajouter" at bounding box center [846, 619] width 75 height 29
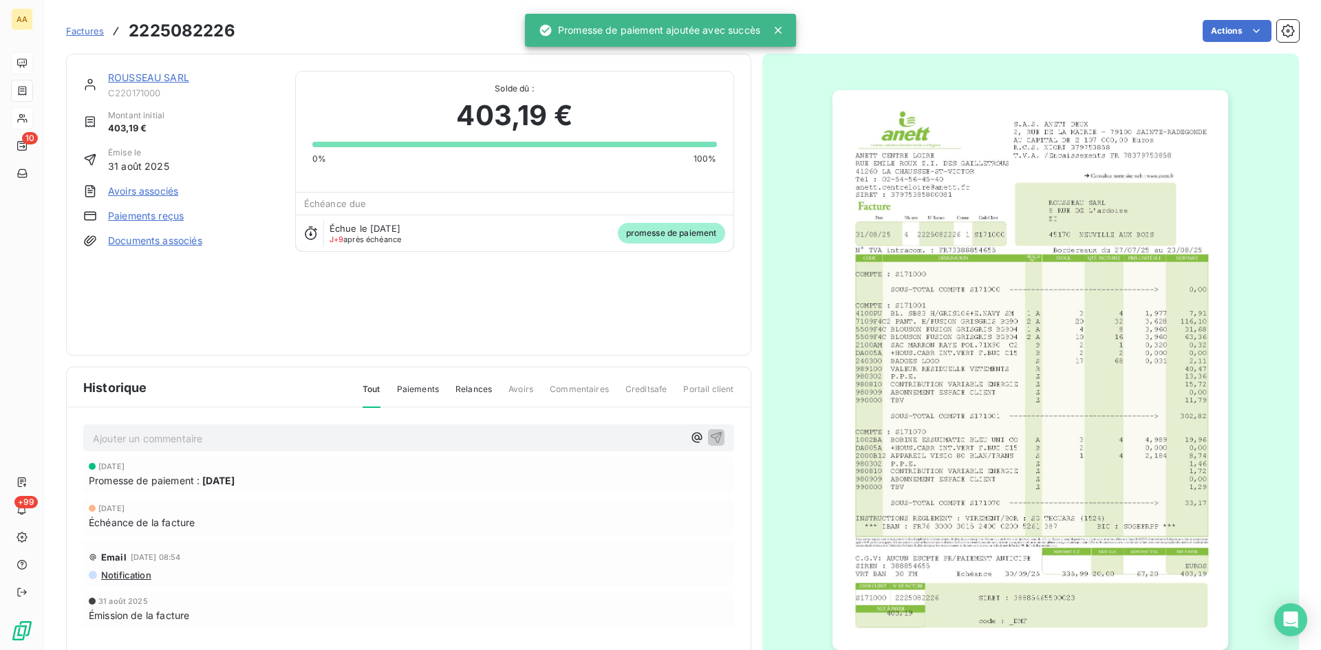
click at [408, 437] on p "Ajouter un commentaire ﻿" at bounding box center [388, 438] width 590 height 17
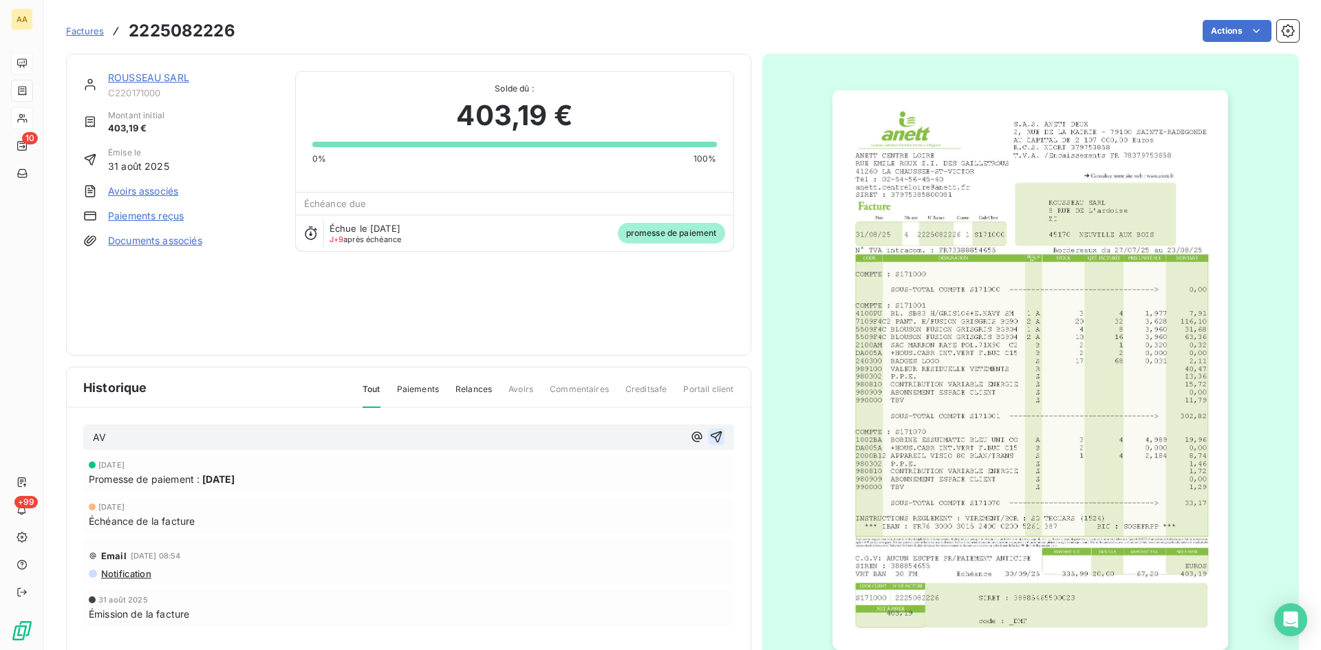
click at [709, 438] on icon "button" at bounding box center [716, 437] width 14 height 14
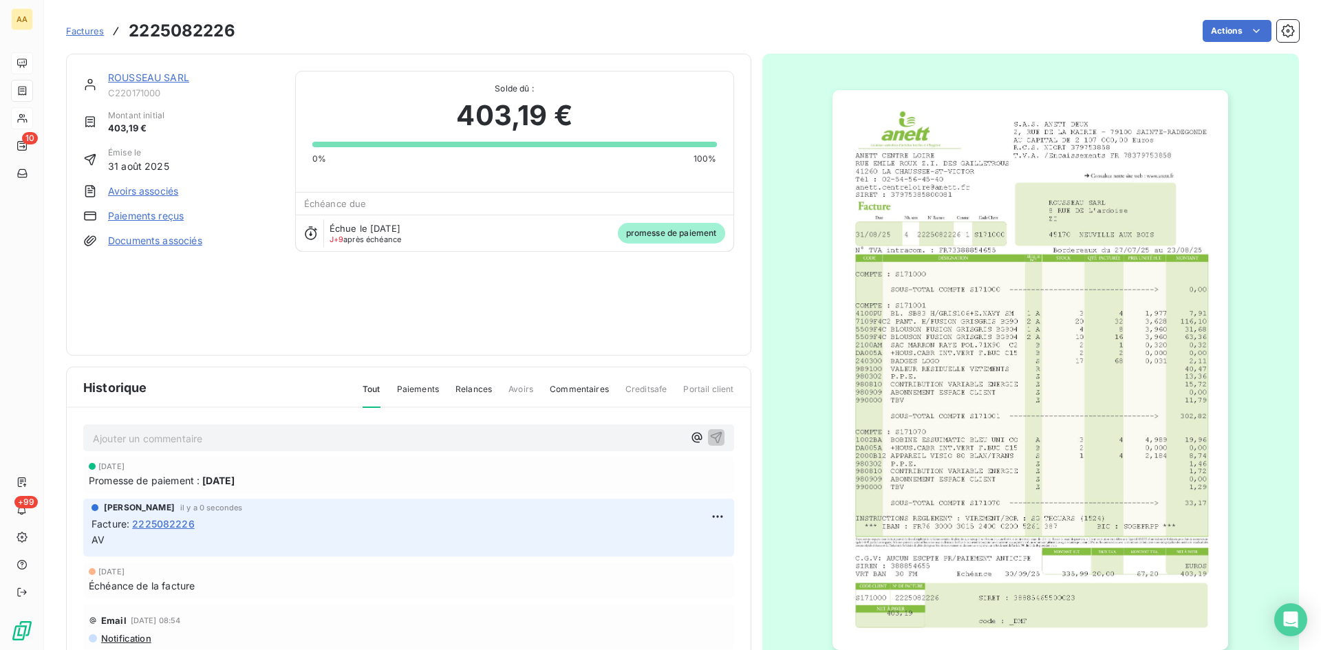
click at [177, 78] on link "ROUSSEAU SARL" at bounding box center [148, 78] width 81 height 12
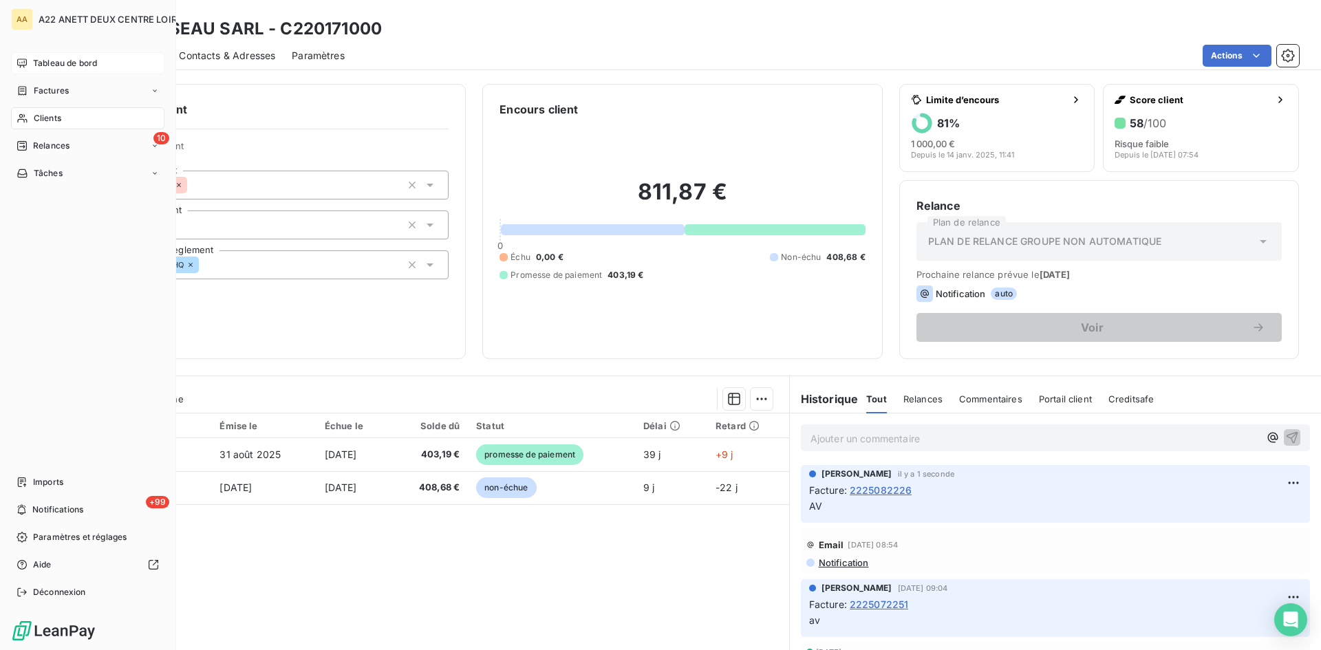
click at [50, 115] on span "Clients" at bounding box center [48, 118] width 28 height 12
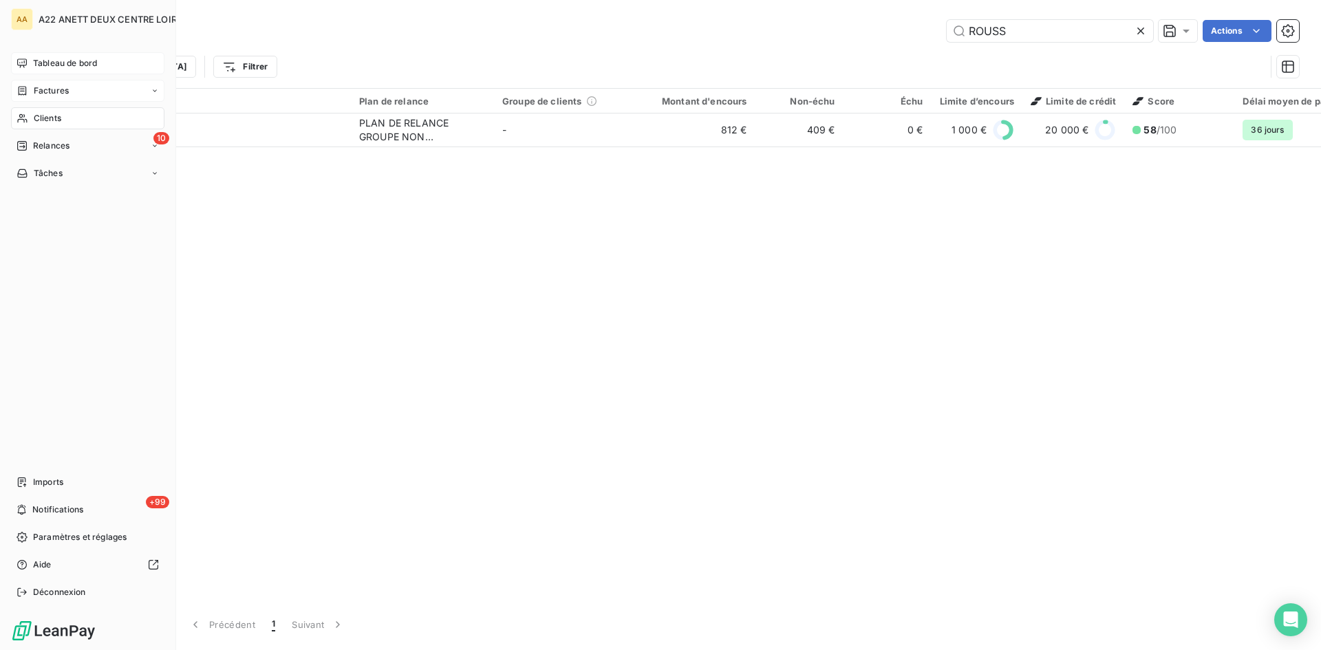
click at [45, 96] on span "Factures" at bounding box center [51, 91] width 35 height 12
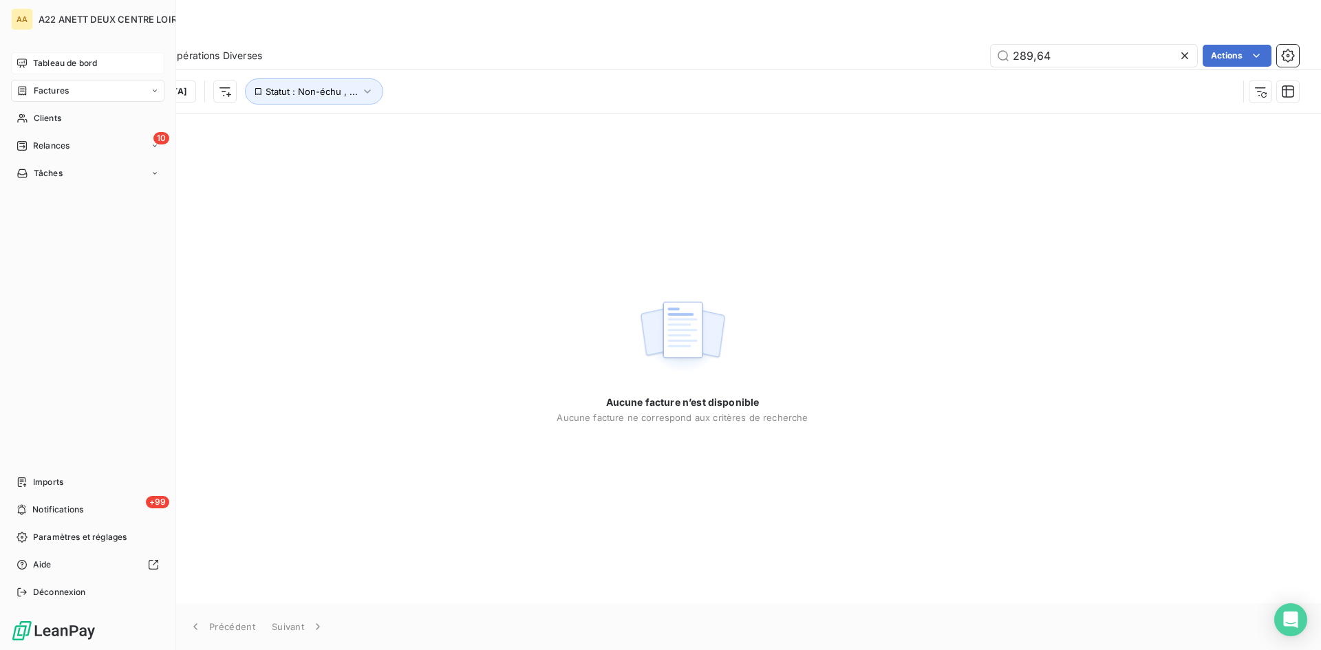
click at [39, 91] on span "Factures" at bounding box center [51, 91] width 35 height 12
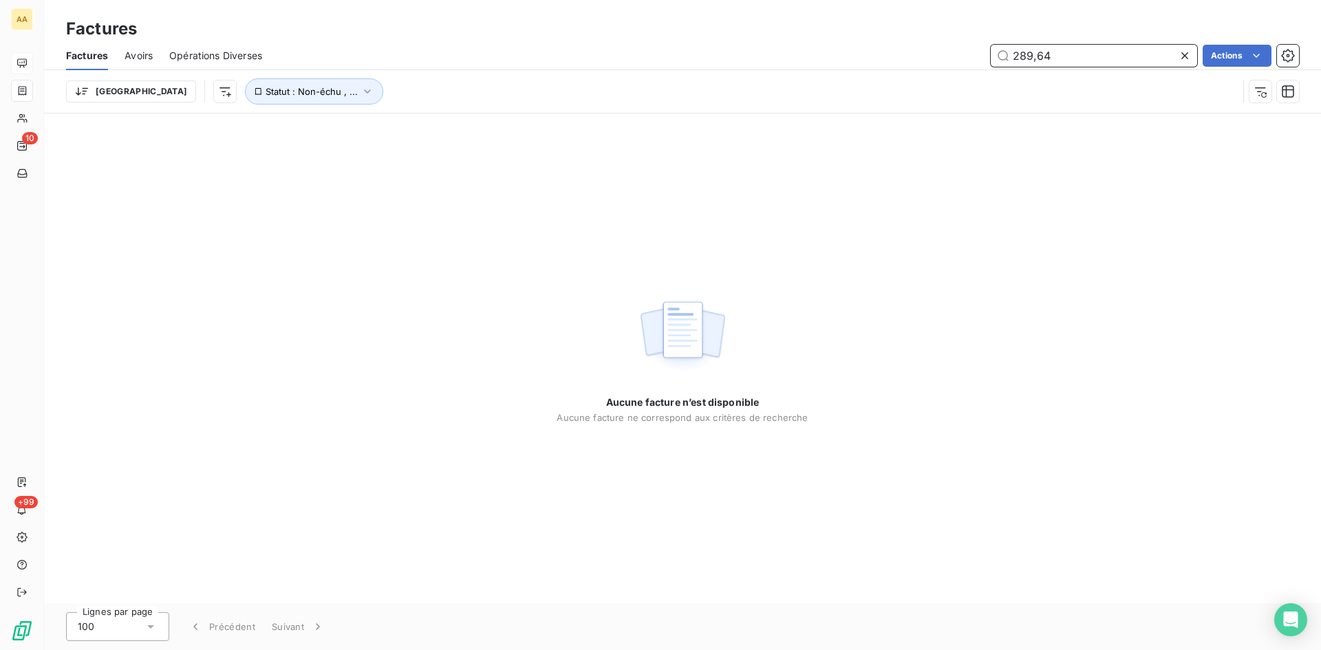
drag, startPoint x: 1066, startPoint y: 64, endPoint x: 936, endPoint y: 69, distance: 130.1
click at [936, 69] on div "Factures Avoirs Opérations Diverses 289,64 Actions" at bounding box center [682, 55] width 1277 height 29
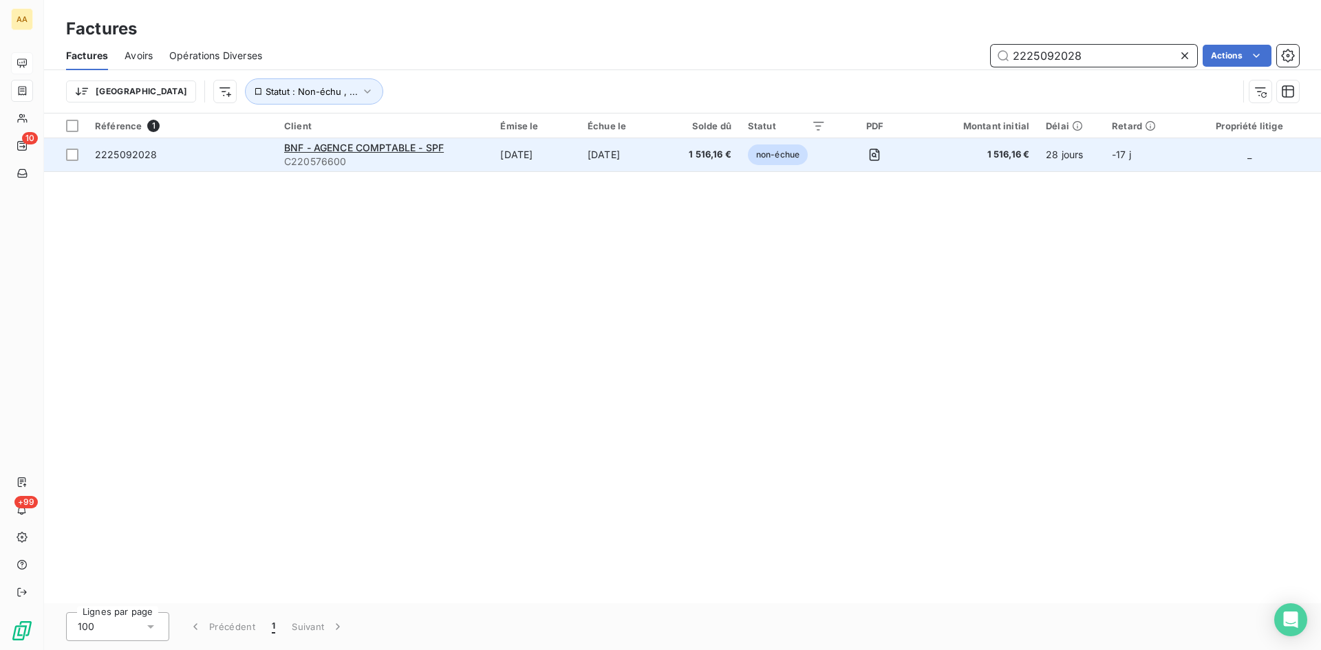
type input "2225092028"
click at [349, 153] on div "BNF - AGENCE COMPTABLE - SPF" at bounding box center [383, 148] width 199 height 14
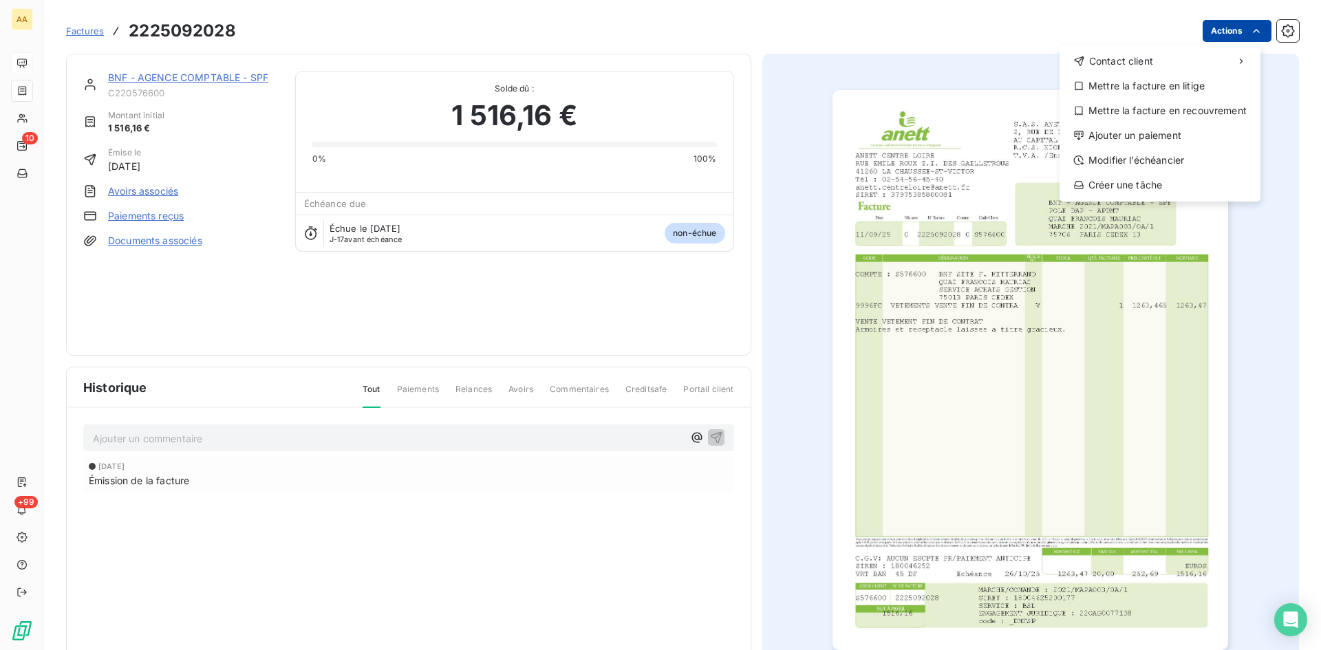
click at [1238, 28] on html "AA 10 +99 Factures [PHONE_NUMBER] Actions Contact client Mettre la facture en l…" at bounding box center [660, 325] width 1321 height 650
click at [1116, 132] on div "Ajouter un paiement" at bounding box center [1160, 136] width 190 height 22
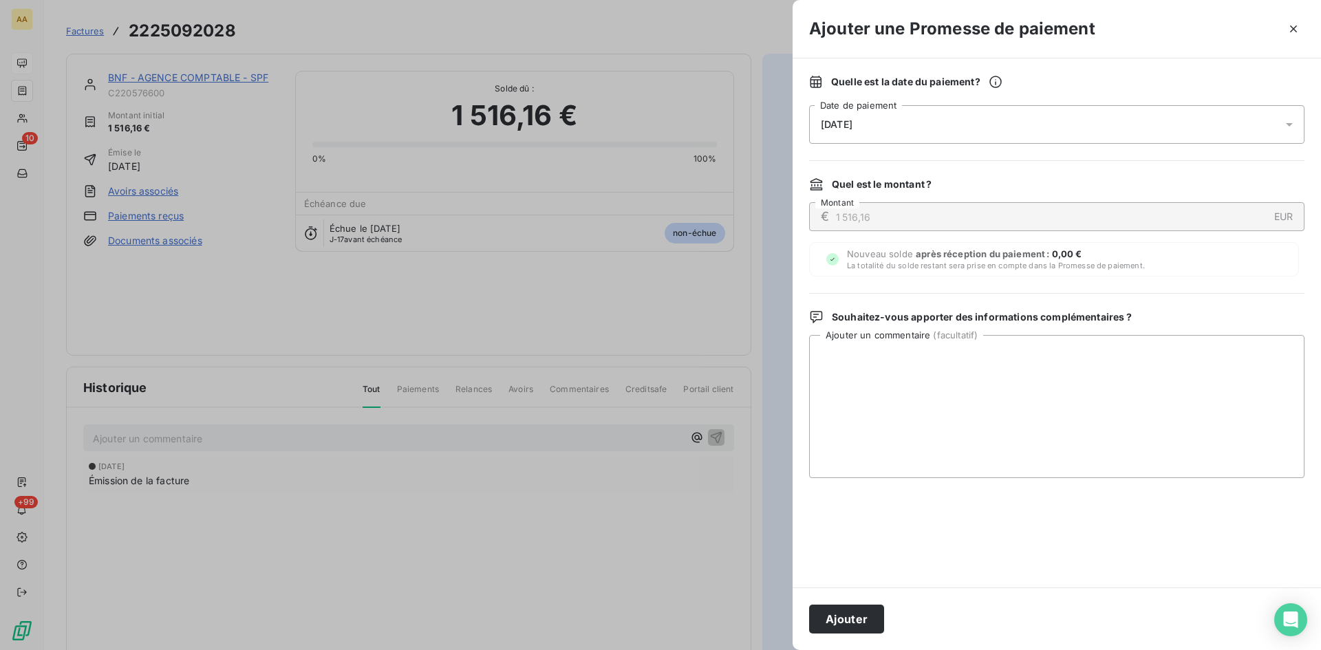
click at [887, 120] on div "[DATE]" at bounding box center [1056, 124] width 495 height 39
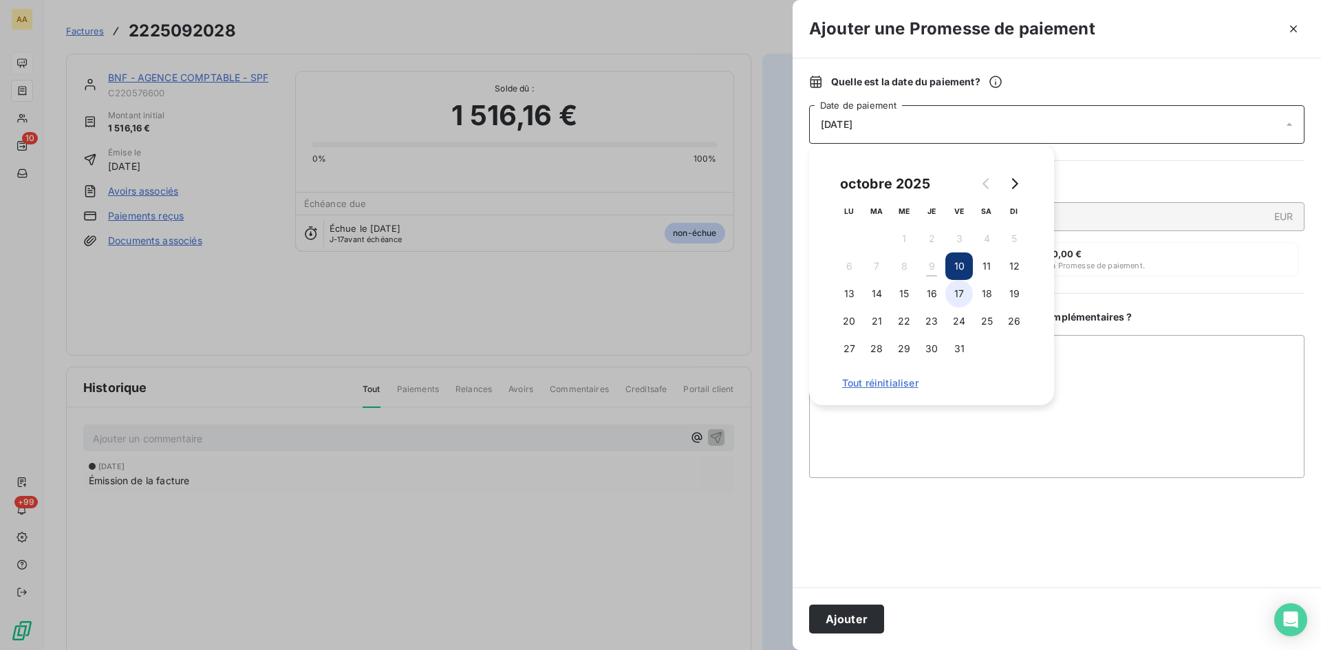
click at [960, 299] on button "17" at bounding box center [959, 294] width 28 height 28
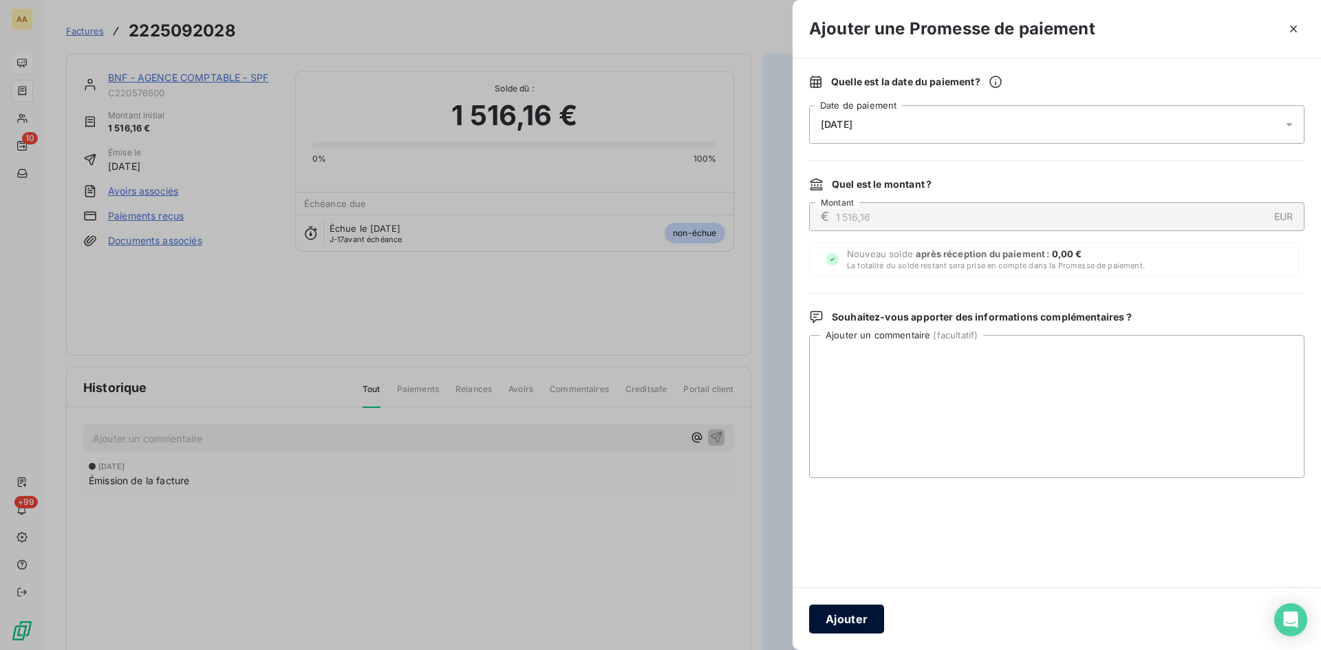
click at [860, 620] on button "Ajouter" at bounding box center [846, 619] width 75 height 29
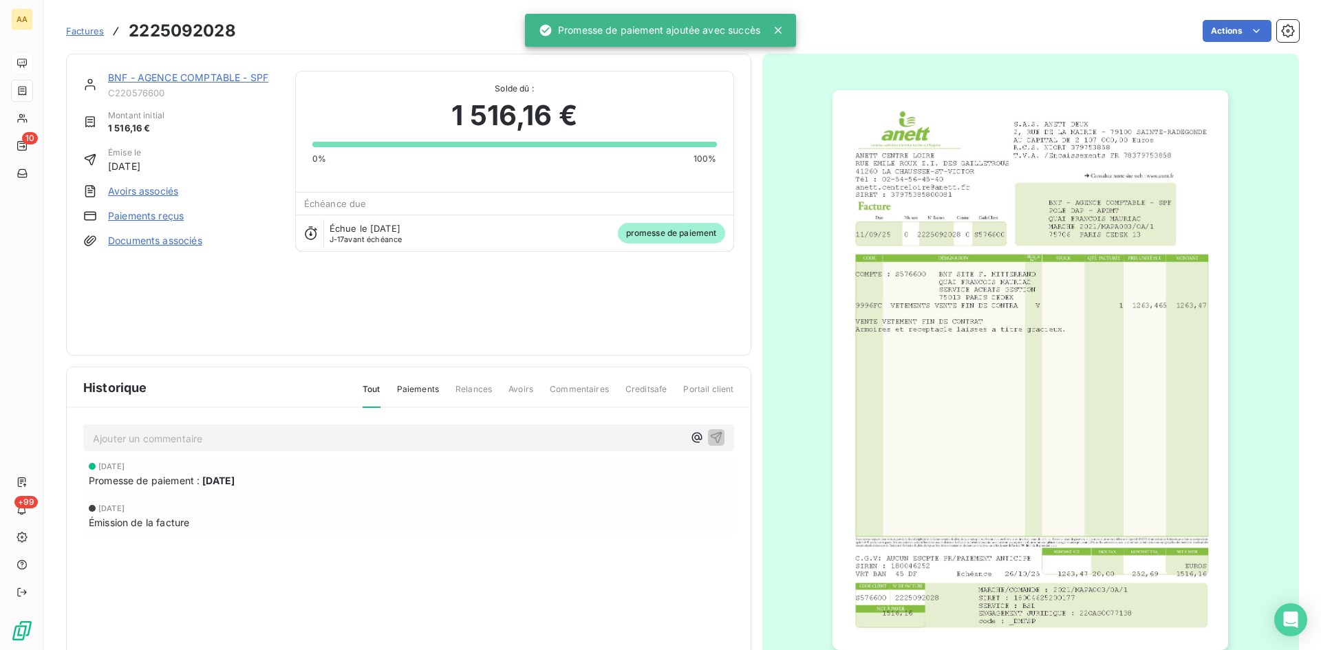
click at [183, 71] on div "BNF - AGENCE COMPTABLE - SPF" at bounding box center [193, 78] width 171 height 14
click at [191, 76] on link "BNF - AGENCE COMPTABLE - SPF" at bounding box center [188, 78] width 160 height 12
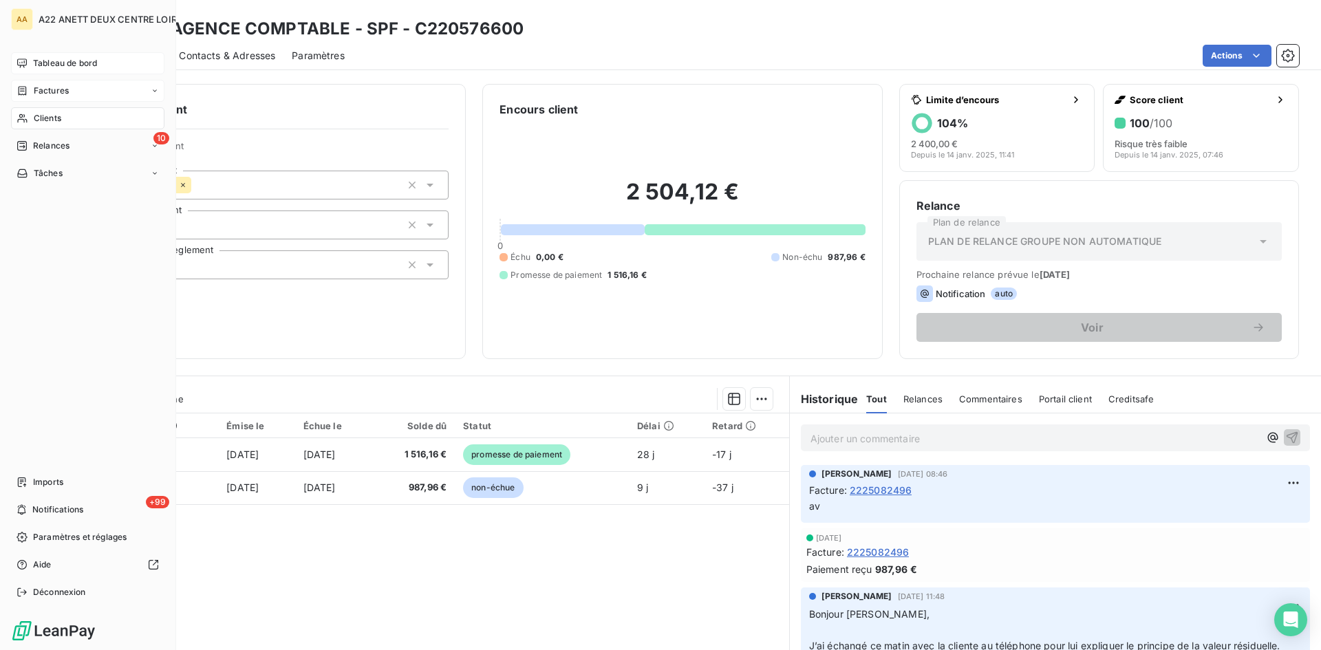
click at [39, 117] on span "Clients" at bounding box center [48, 118] width 28 height 12
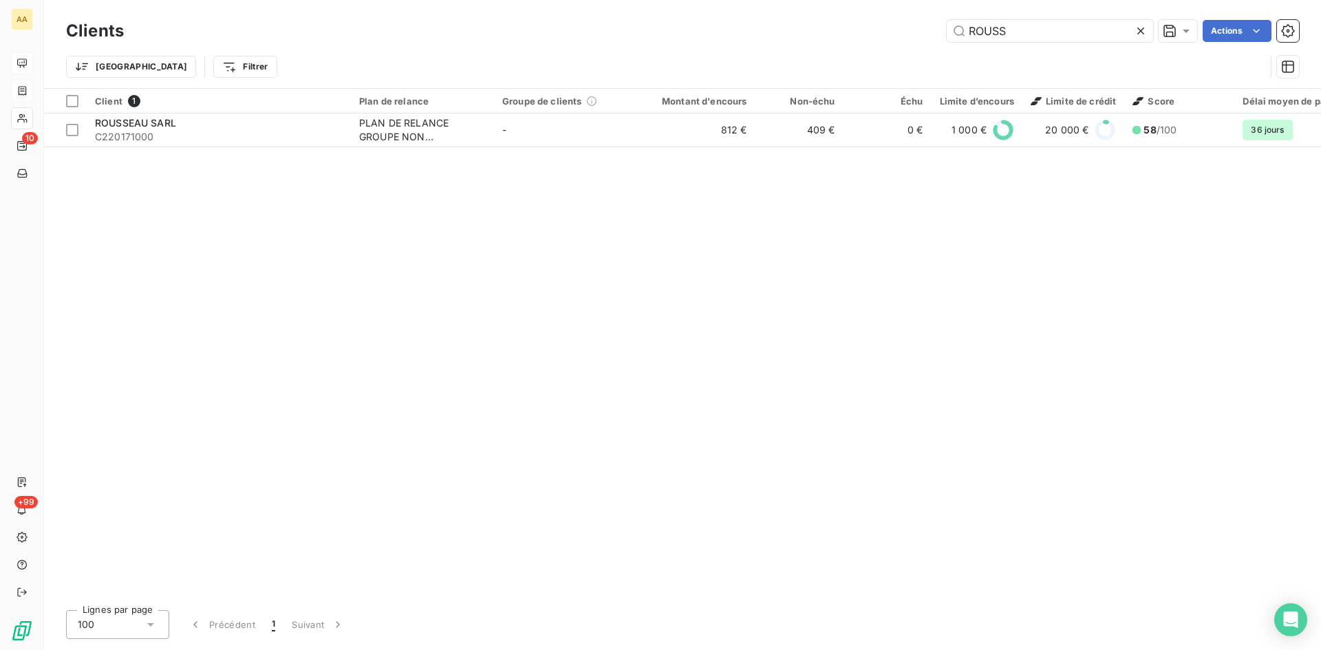
drag, startPoint x: 871, startPoint y: 32, endPoint x: 834, endPoint y: 32, distance: 37.2
click at [834, 32] on div "ROUSS Actions" at bounding box center [719, 31] width 1158 height 22
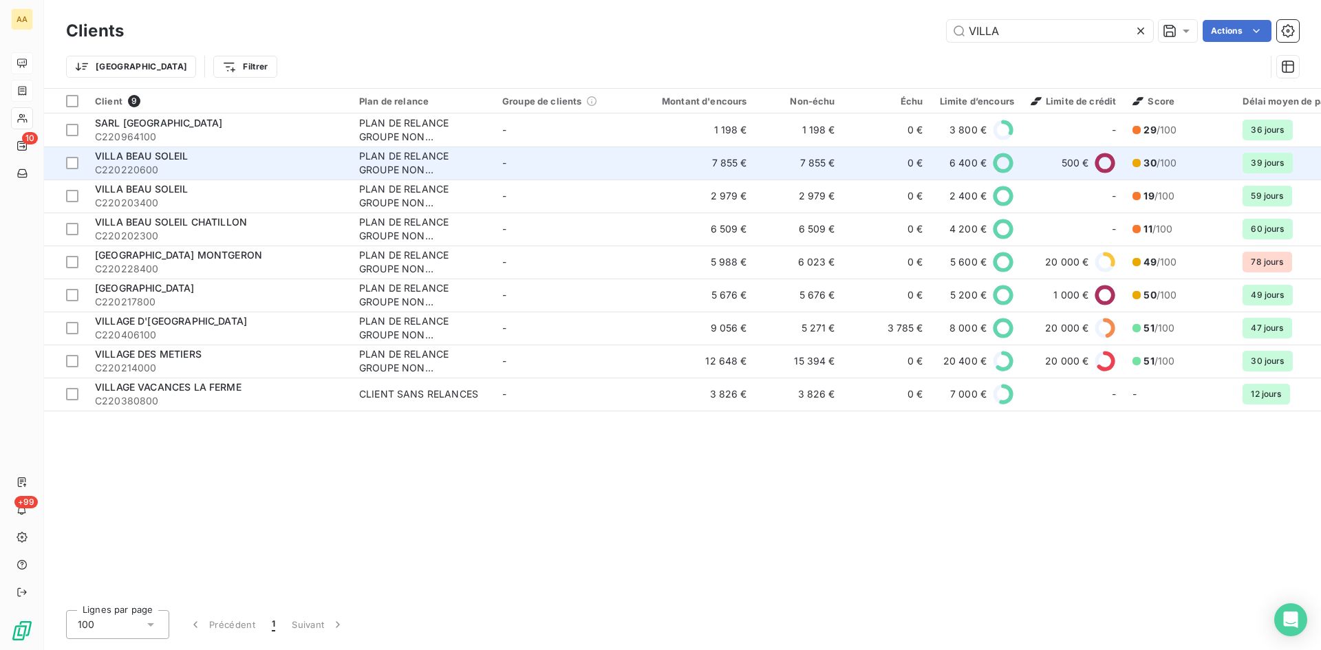
type input "VILLA"
click at [389, 160] on div "PLAN DE RELANCE GROUPE NON AUTOMATIQUE" at bounding box center [422, 163] width 127 height 28
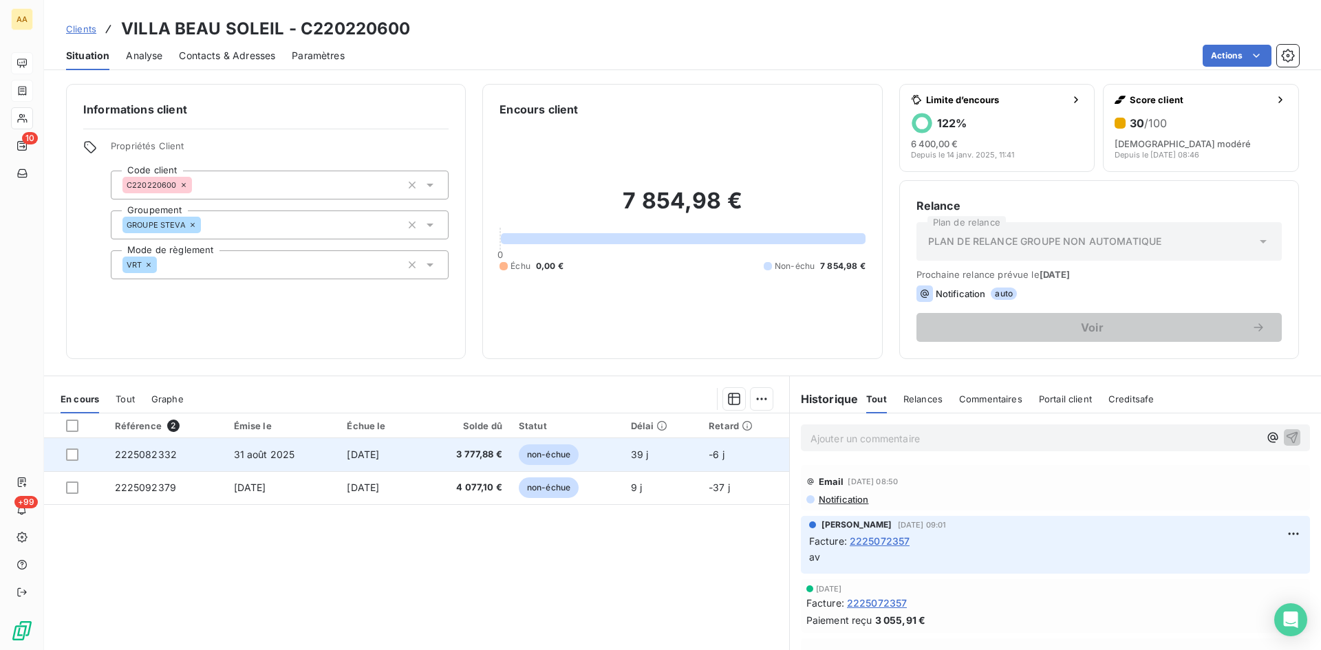
click at [143, 457] on span "2225082332" at bounding box center [146, 455] width 63 height 12
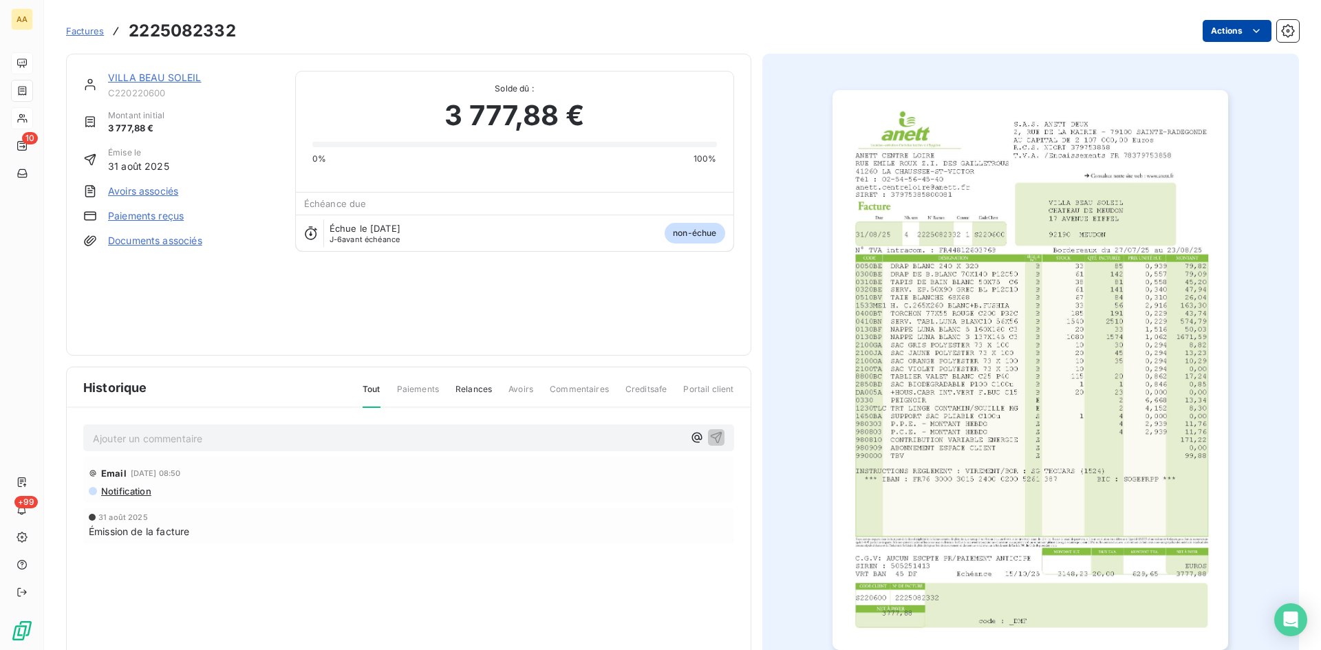
click at [1218, 31] on html "AA 10 +99 Factures 2225082332 Actions VILLA BEAU SOLEIL C220220600 Montant init…" at bounding box center [660, 325] width 1321 height 650
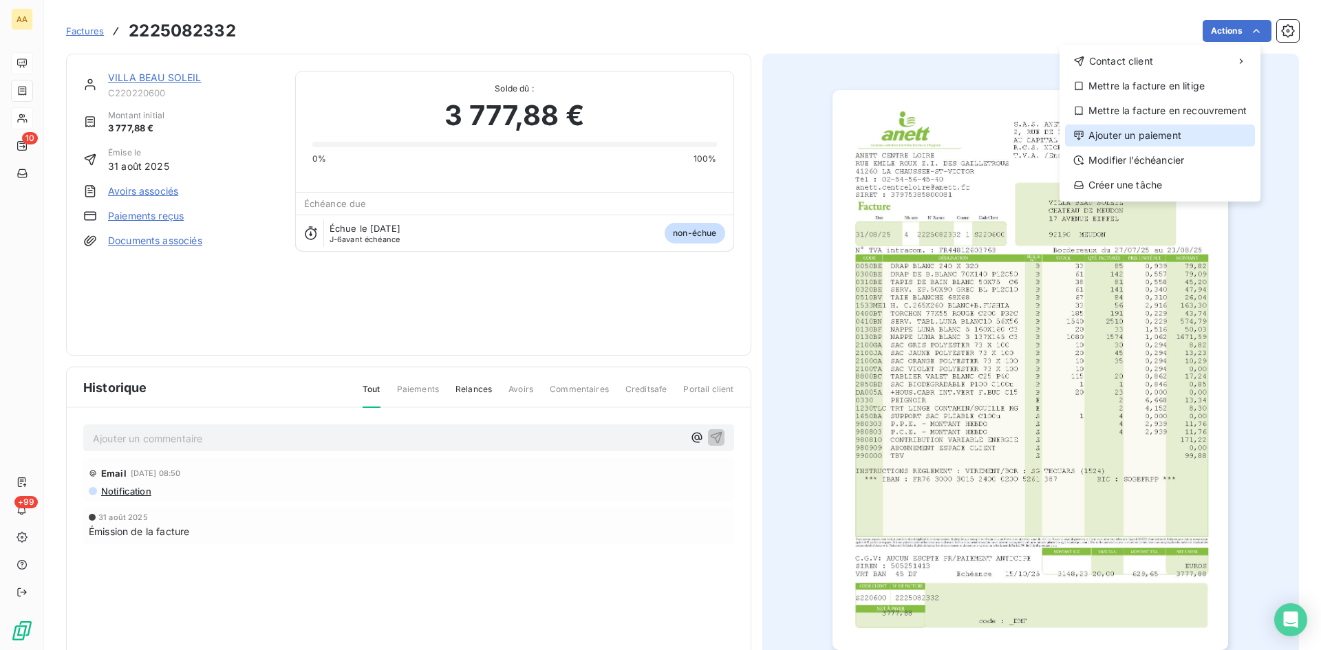
click at [1132, 135] on div "Ajouter un paiement" at bounding box center [1160, 136] width 190 height 22
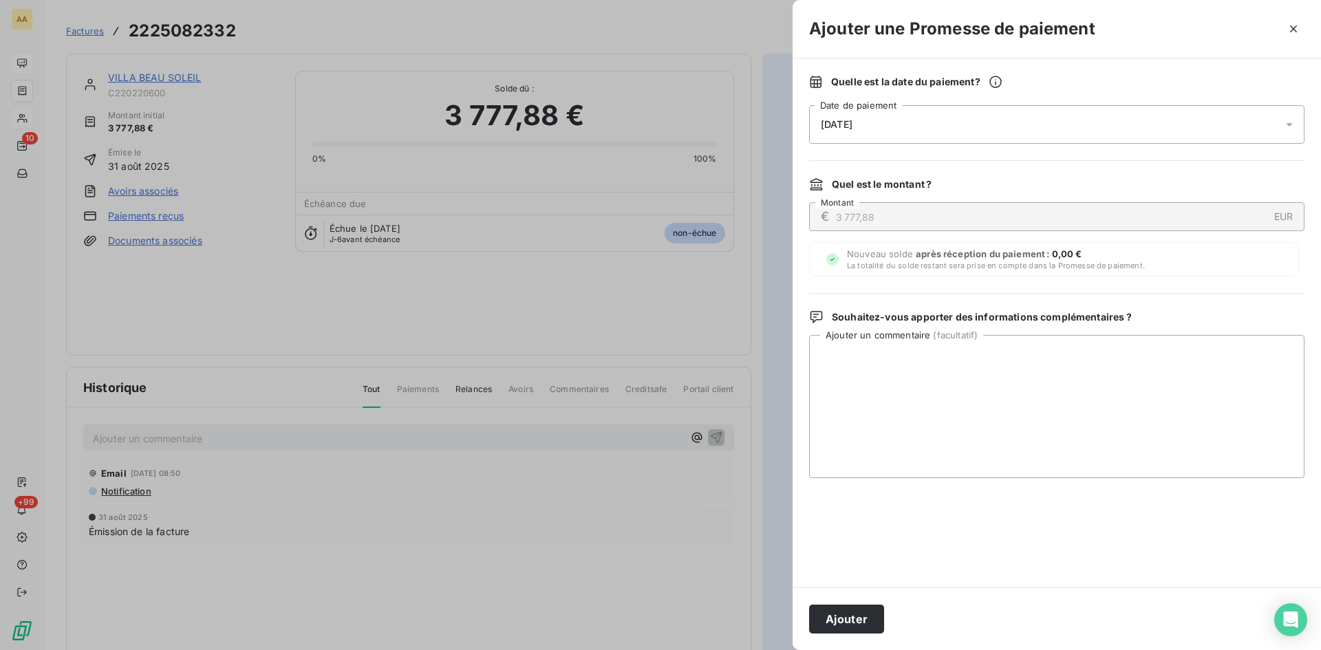
click at [944, 125] on div "[DATE]" at bounding box center [1056, 124] width 495 height 39
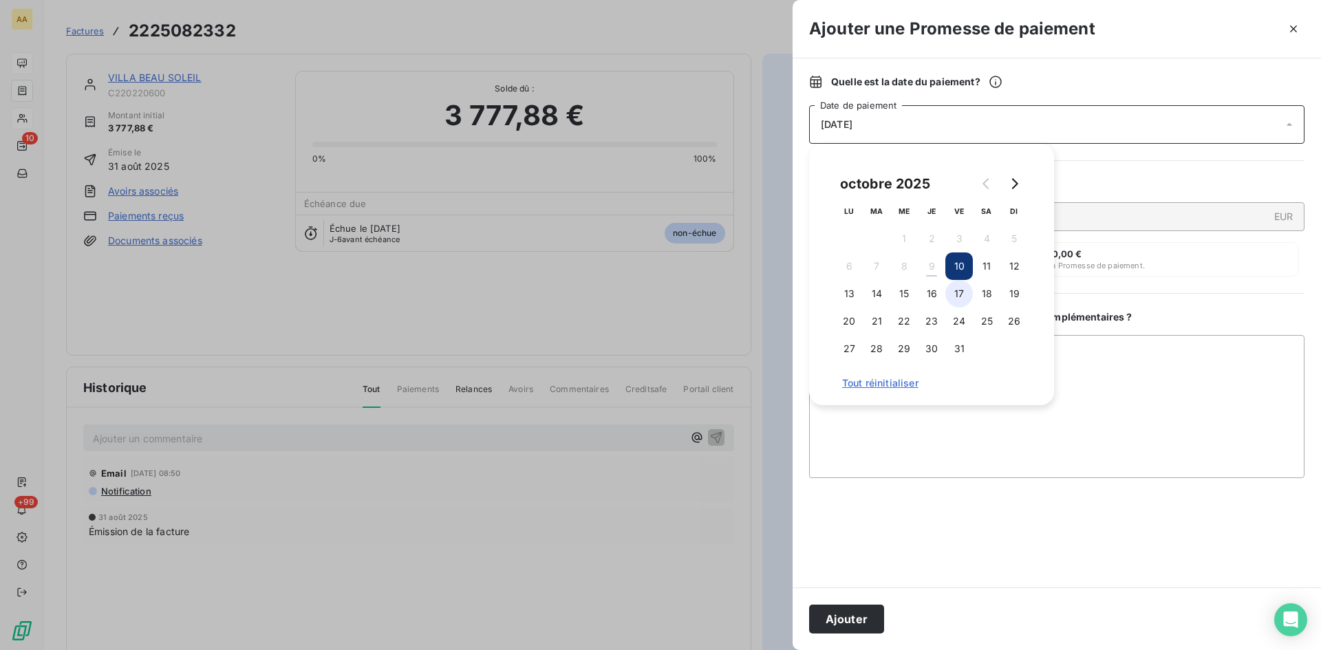
click at [957, 288] on button "17" at bounding box center [959, 294] width 28 height 28
drag, startPoint x: 866, startPoint y: 609, endPoint x: 676, endPoint y: 497, distance: 221.1
click at [865, 609] on button "Ajouter" at bounding box center [846, 619] width 75 height 29
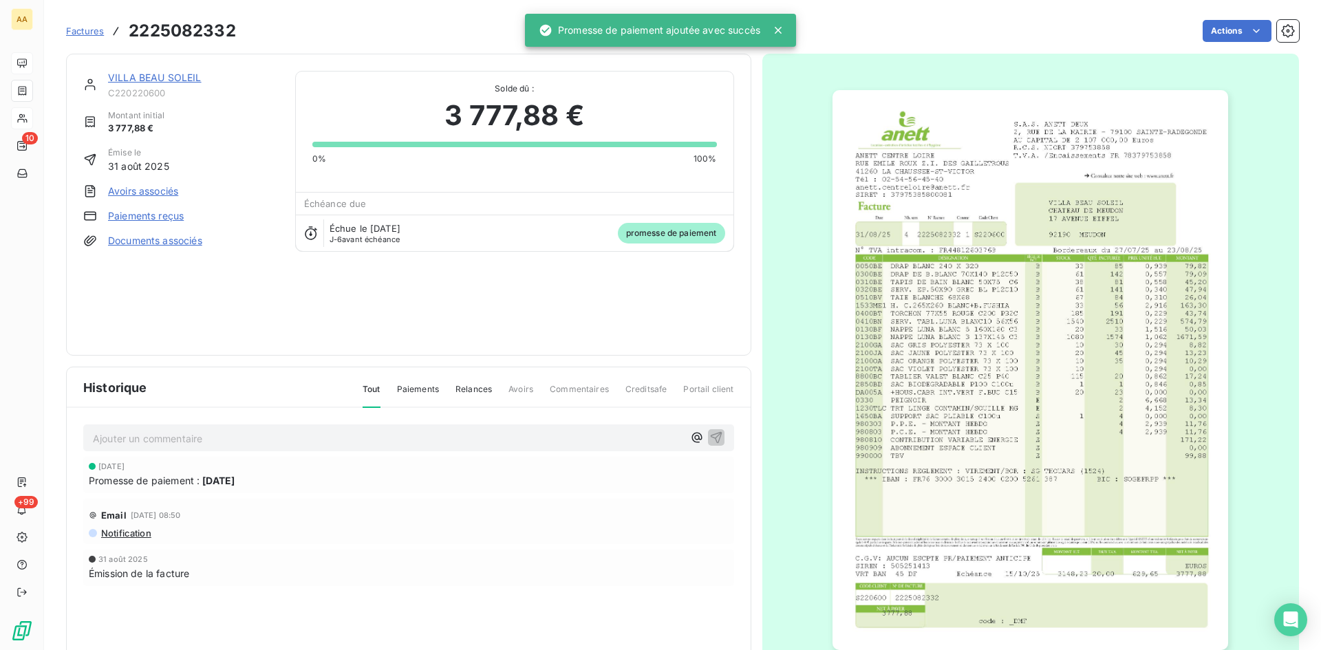
click at [574, 443] on p "Ajouter un commentaire ﻿" at bounding box center [388, 438] width 590 height 17
click at [714, 440] on icon "button" at bounding box center [716, 437] width 14 height 14
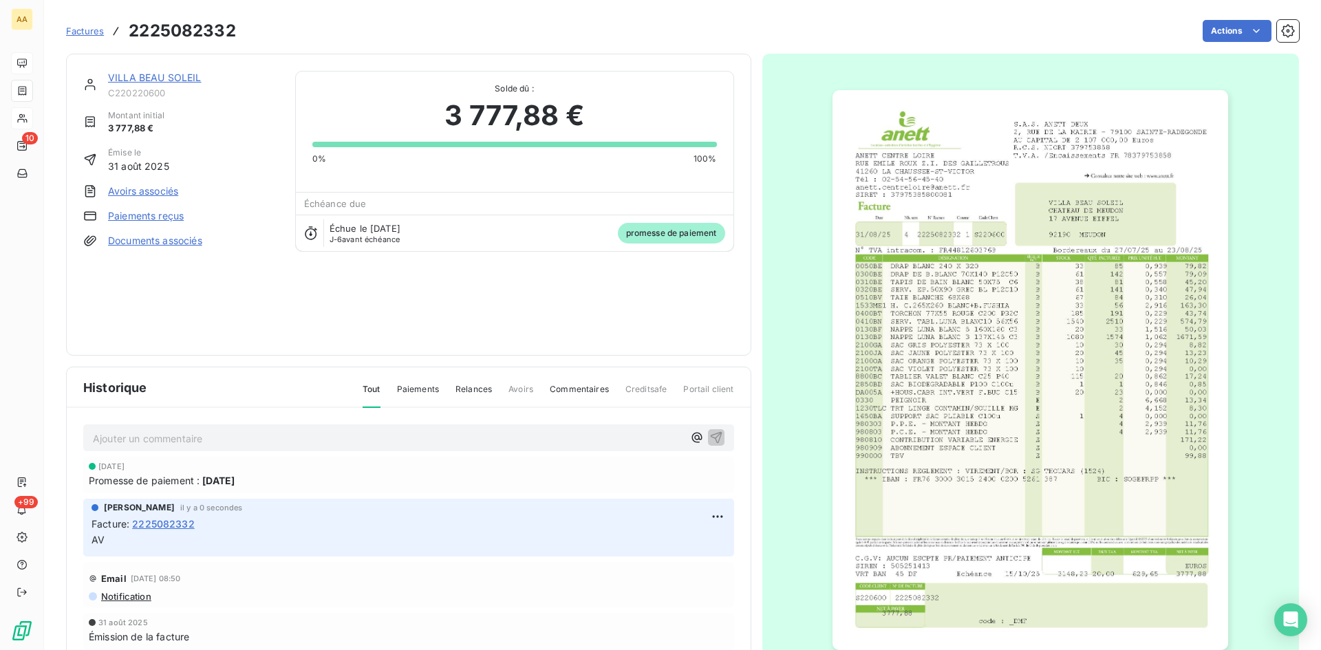
click at [181, 78] on link "VILLA BEAU SOLEIL" at bounding box center [155, 78] width 94 height 12
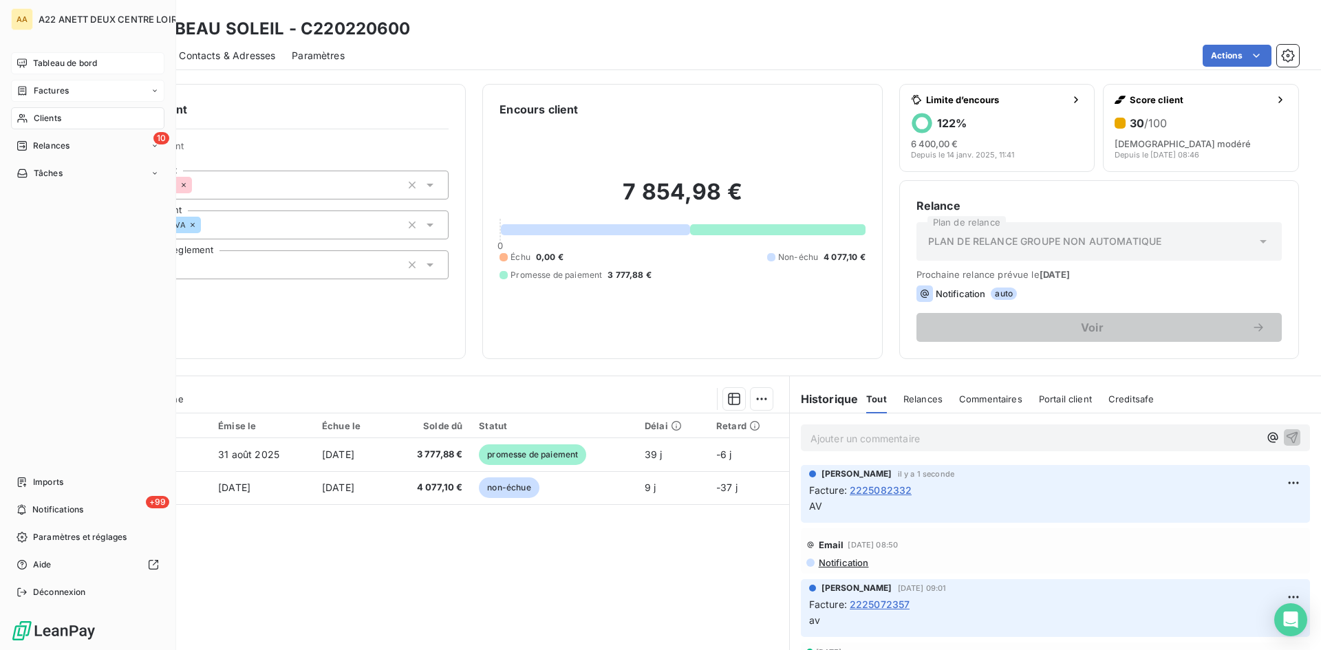
click at [39, 116] on span "Clients" at bounding box center [48, 118] width 28 height 12
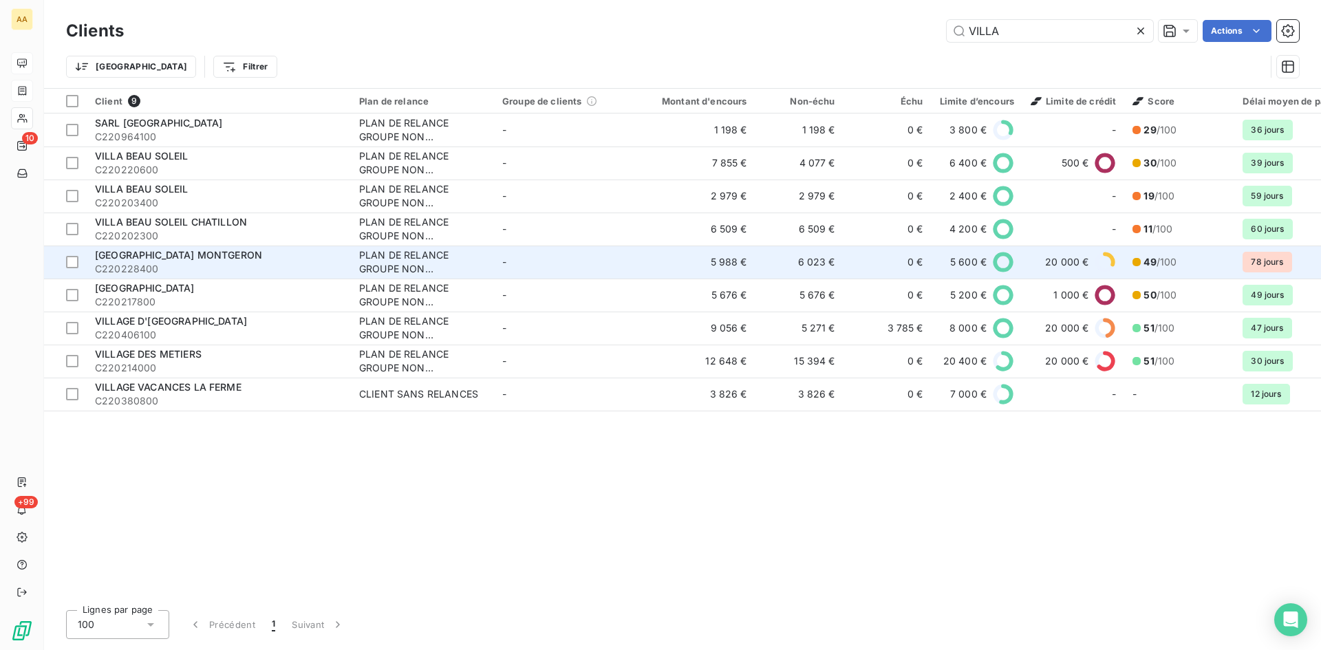
click at [213, 250] on span "[GEOGRAPHIC_DATA] MONTGERON" at bounding box center [178, 255] width 167 height 12
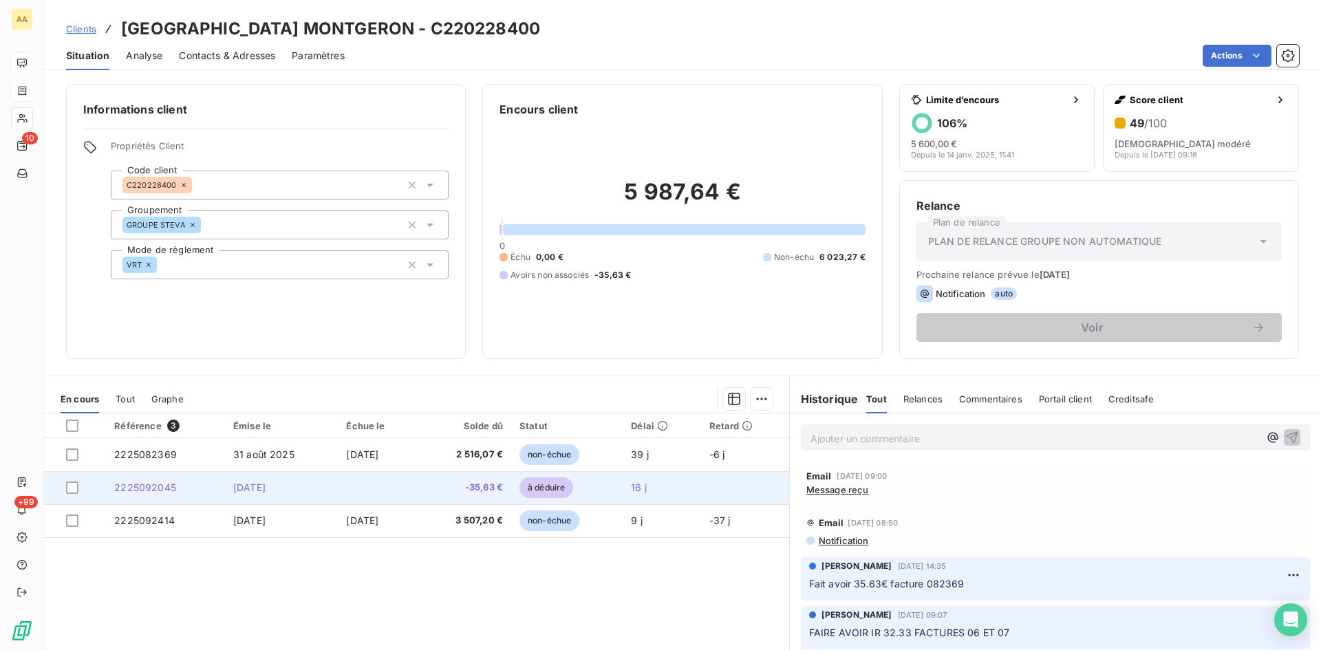
click at [142, 483] on span "2225092045" at bounding box center [145, 488] width 62 height 12
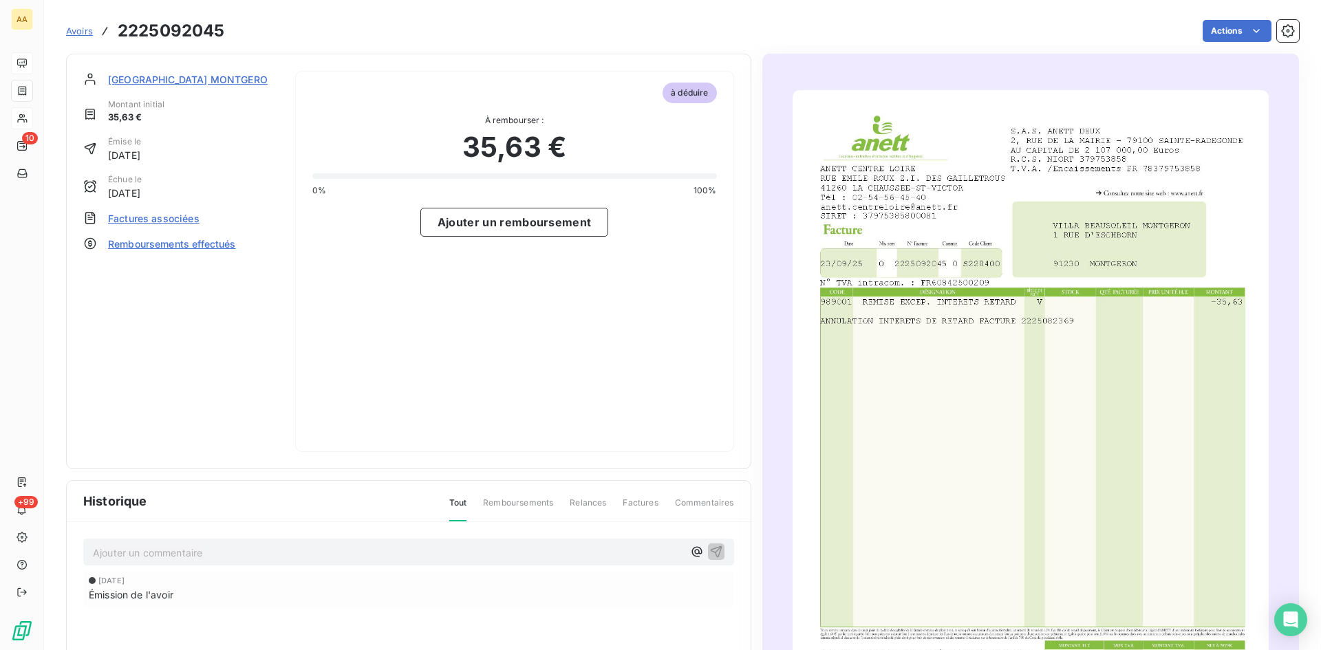
click at [186, 224] on span "Factures associées" at bounding box center [153, 218] width 91 height 14
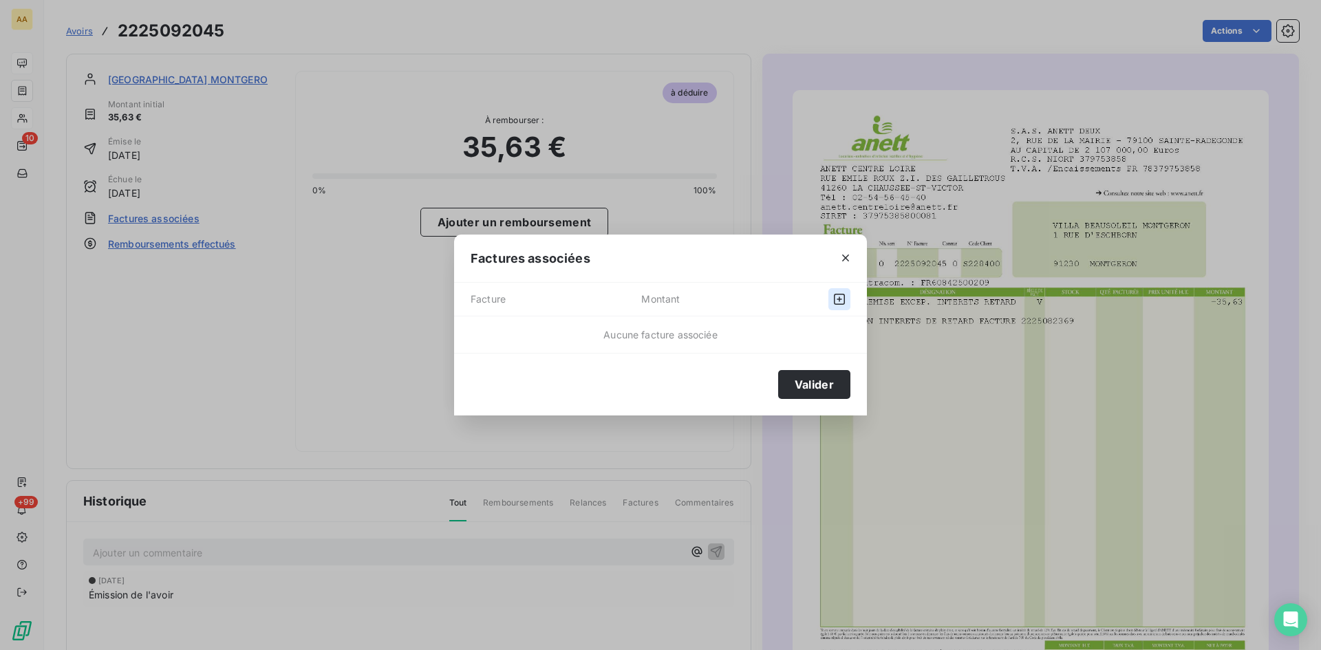
click at [838, 295] on icon "button" at bounding box center [839, 299] width 14 height 14
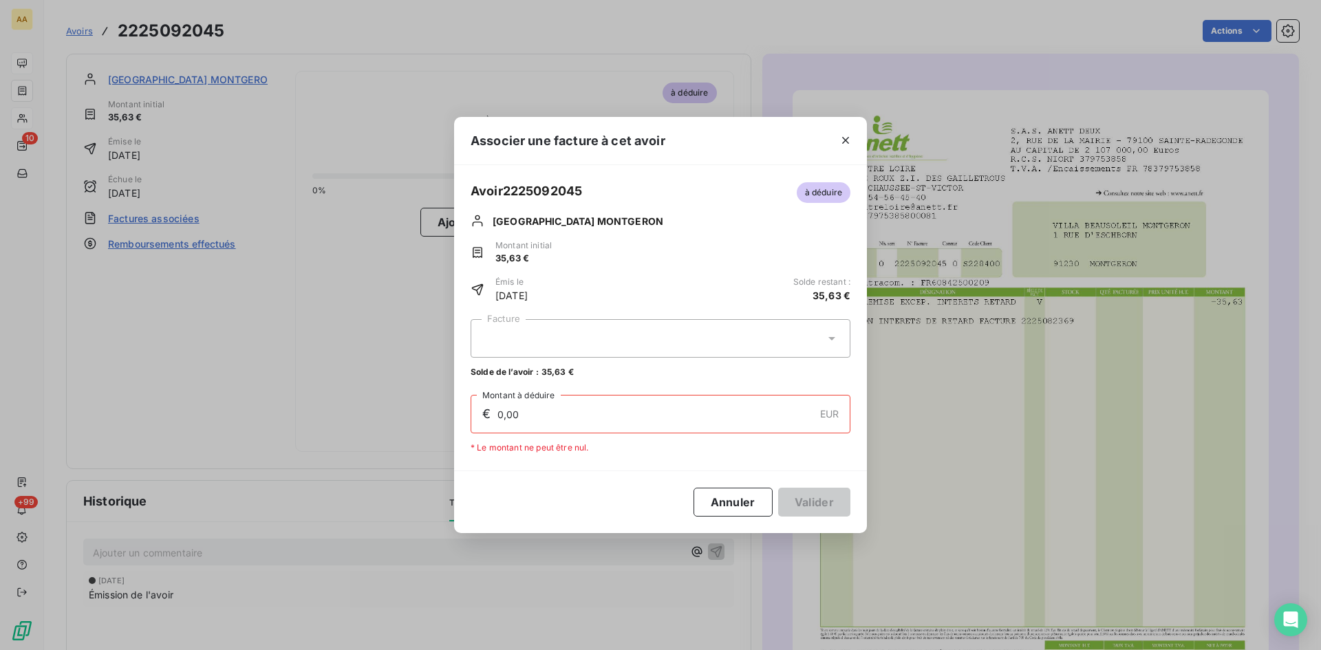
click at [828, 341] on icon at bounding box center [832, 339] width 14 height 14
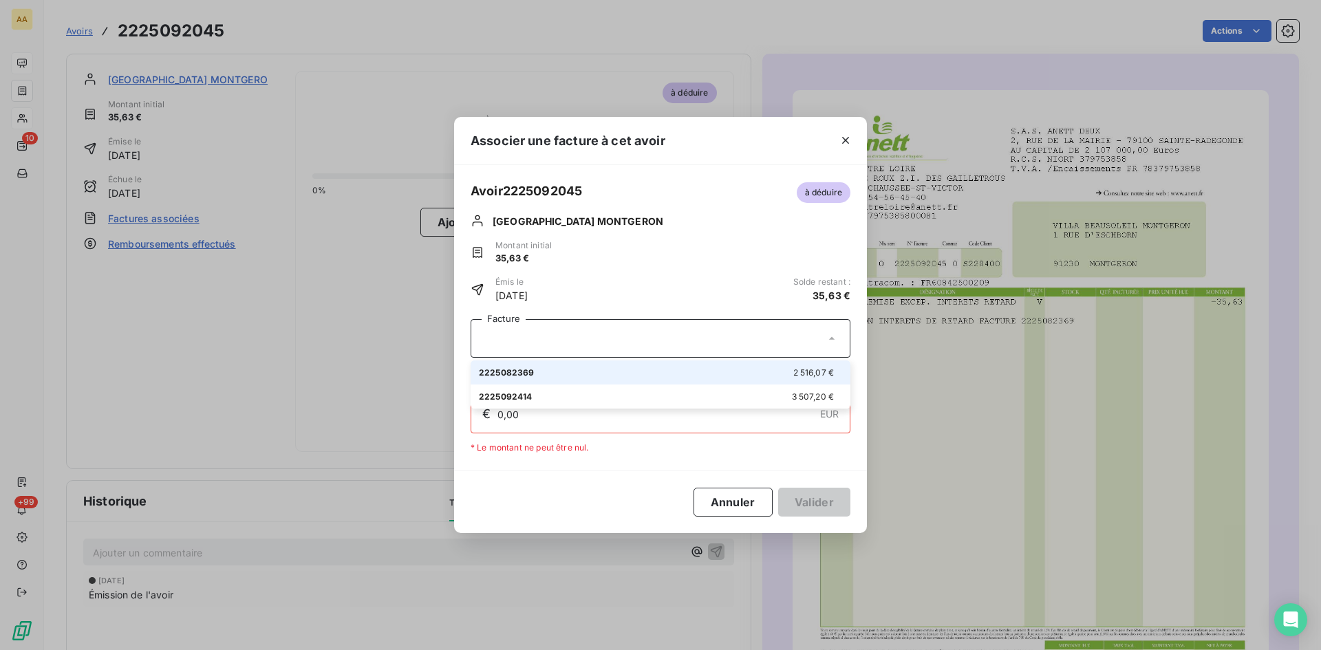
click at [812, 368] on span "2 516,07 €" at bounding box center [813, 372] width 41 height 10
type input "35,63"
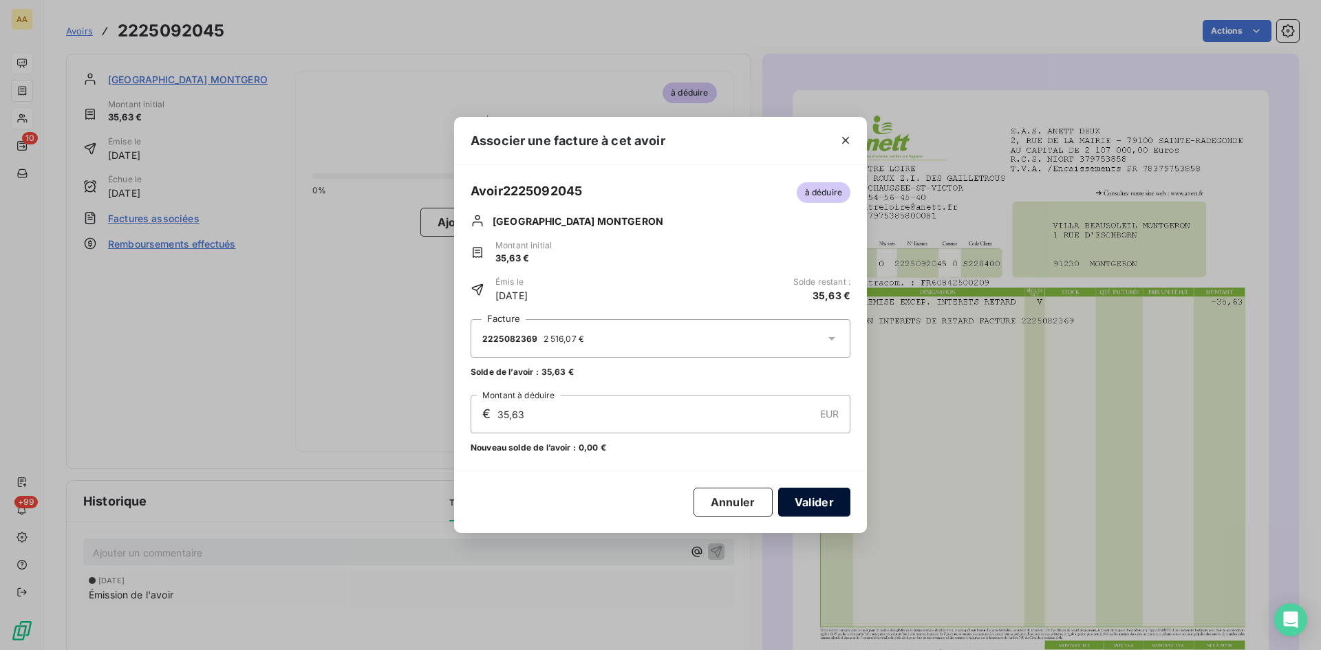
click at [820, 505] on button "Valider" at bounding box center [814, 502] width 72 height 29
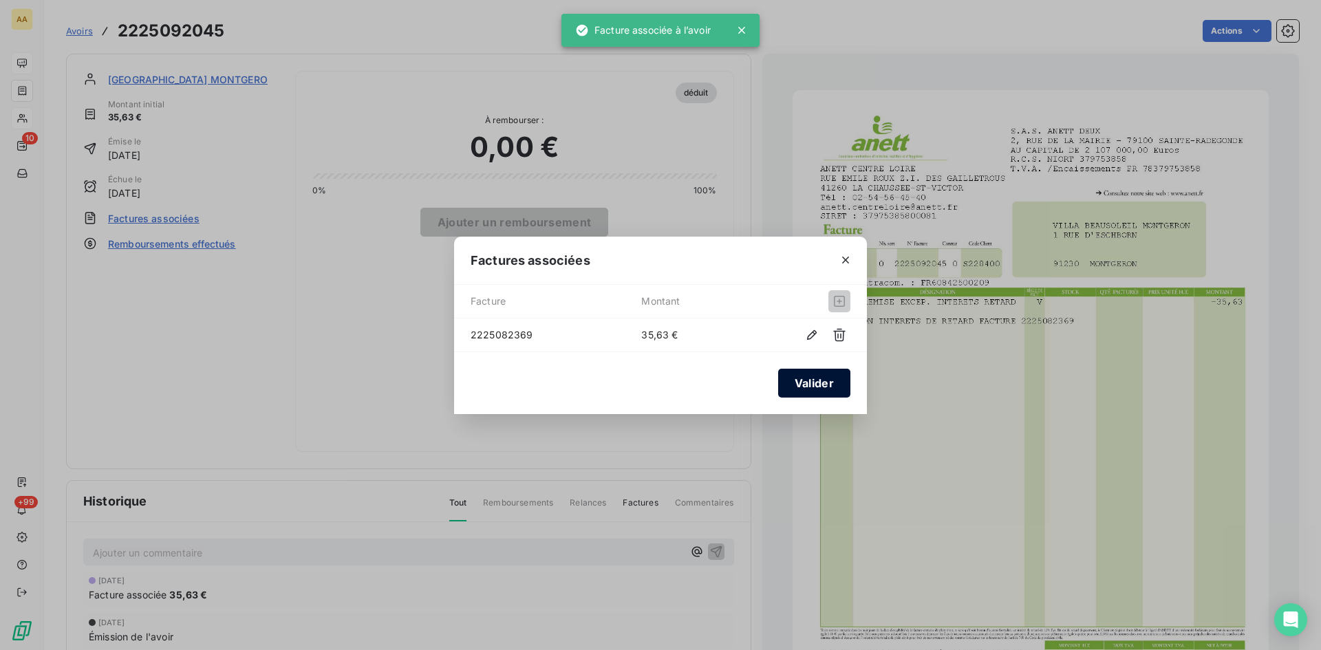
click at [819, 385] on button "Valider" at bounding box center [814, 383] width 72 height 29
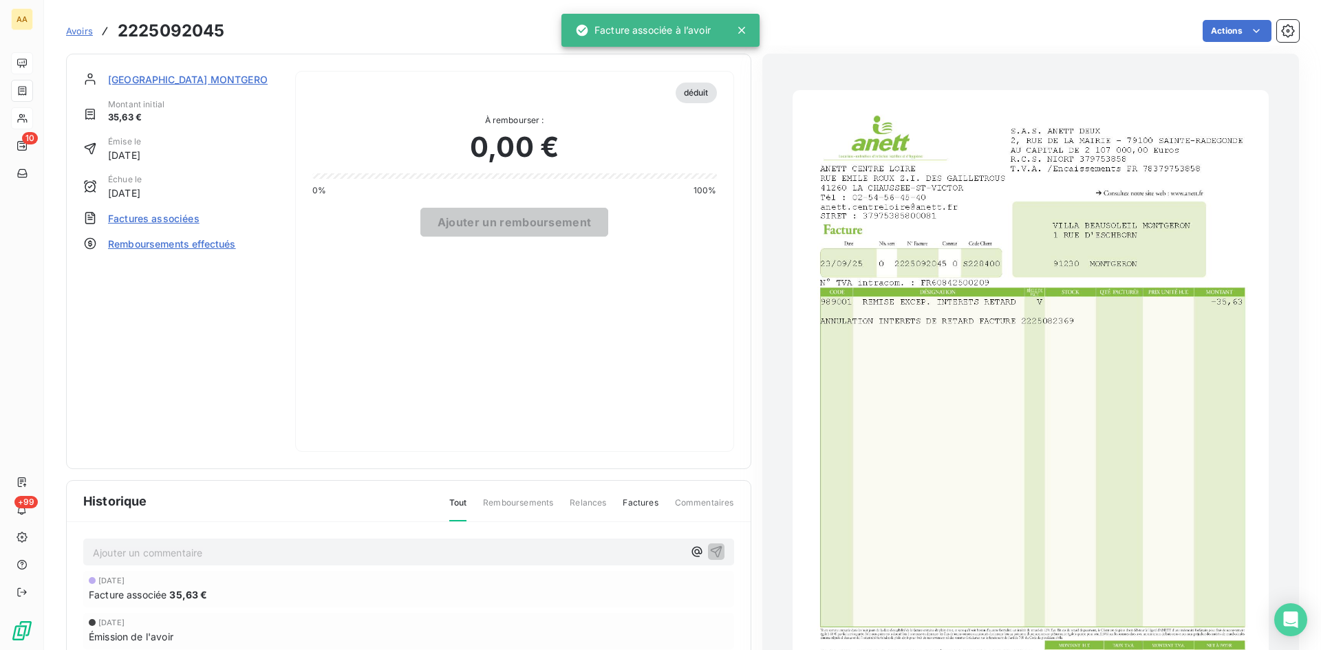
click at [136, 550] on p "Ajouter un commentaire ﻿" at bounding box center [388, 552] width 590 height 17
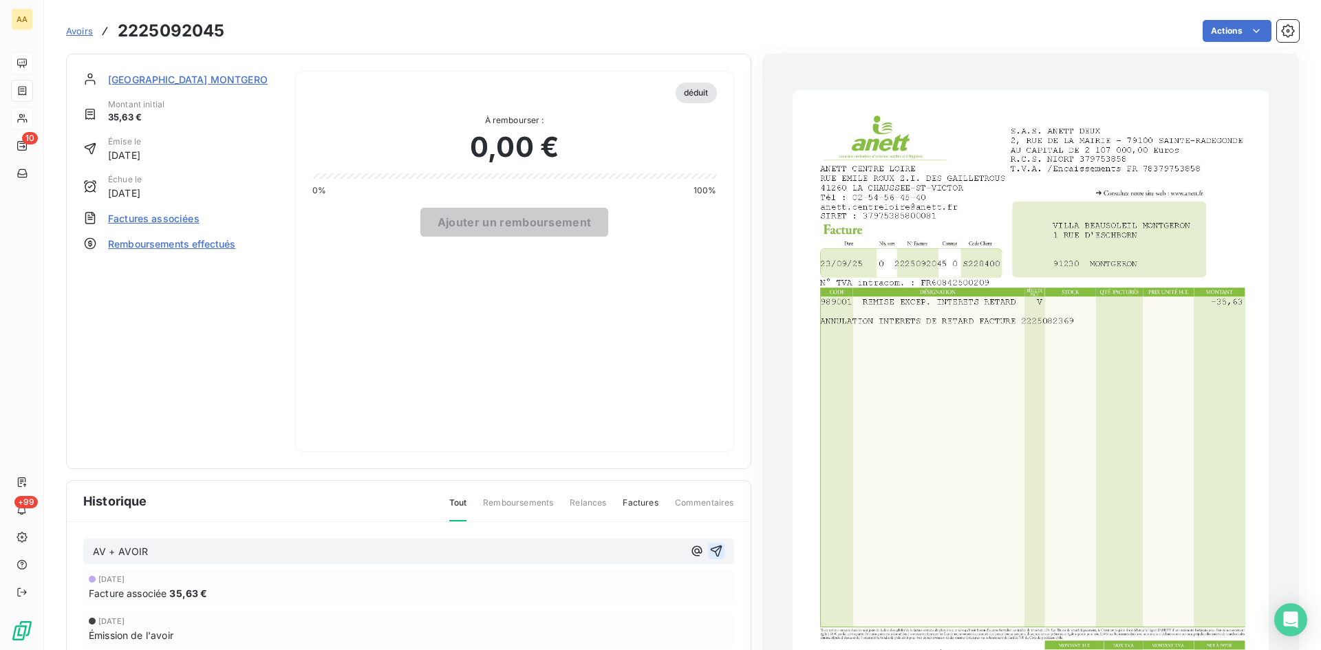
click at [709, 546] on icon "button" at bounding box center [716, 551] width 14 height 14
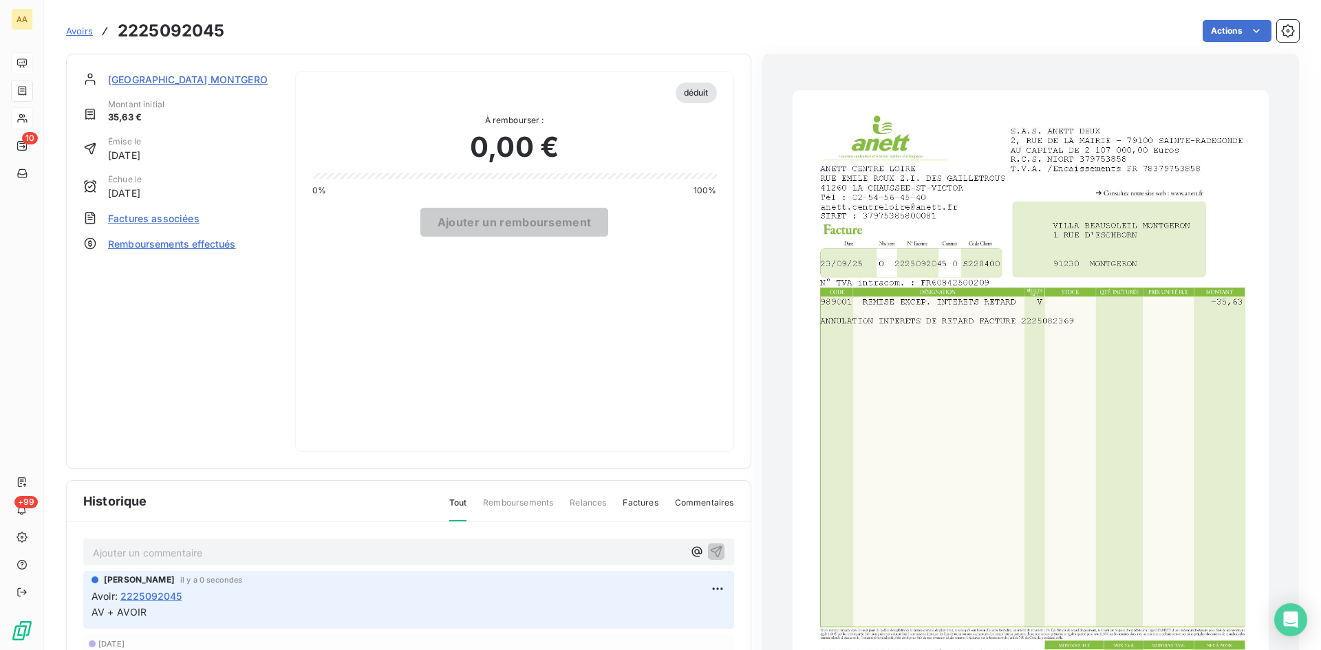
click at [225, 78] on span "[GEOGRAPHIC_DATA] MONTGERON" at bounding box center [191, 79] width 167 height 14
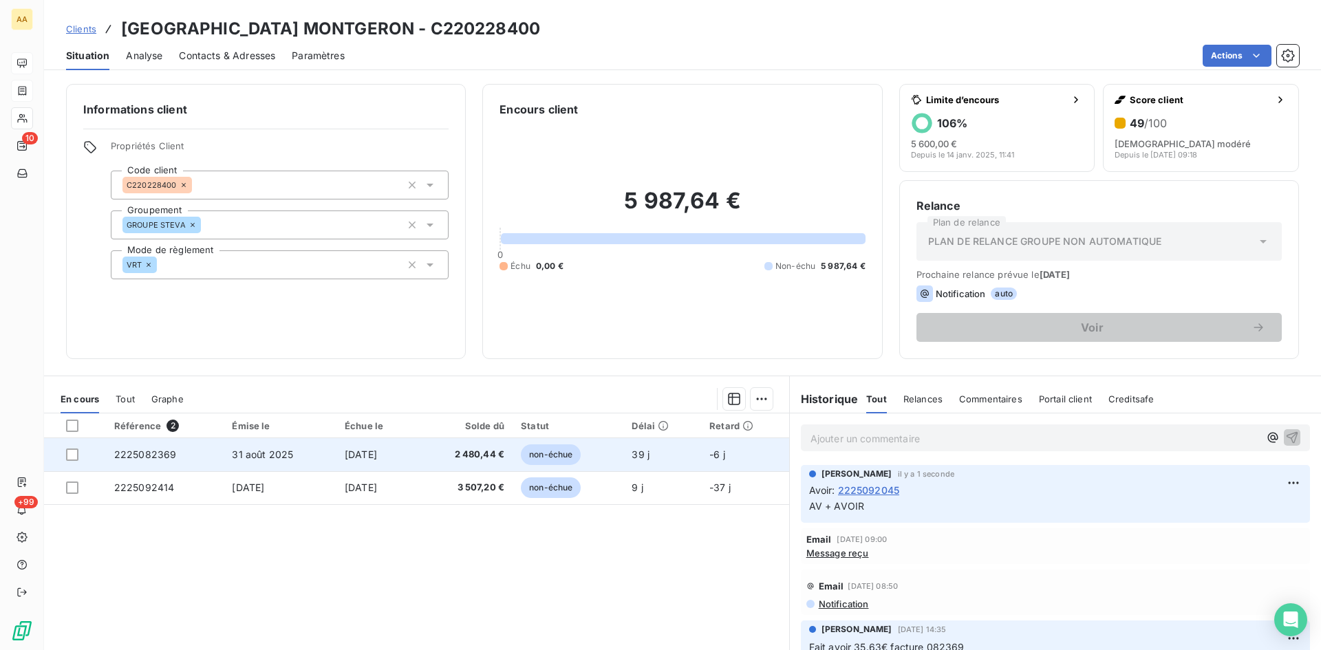
click at [156, 455] on span "2225082369" at bounding box center [145, 455] width 63 height 12
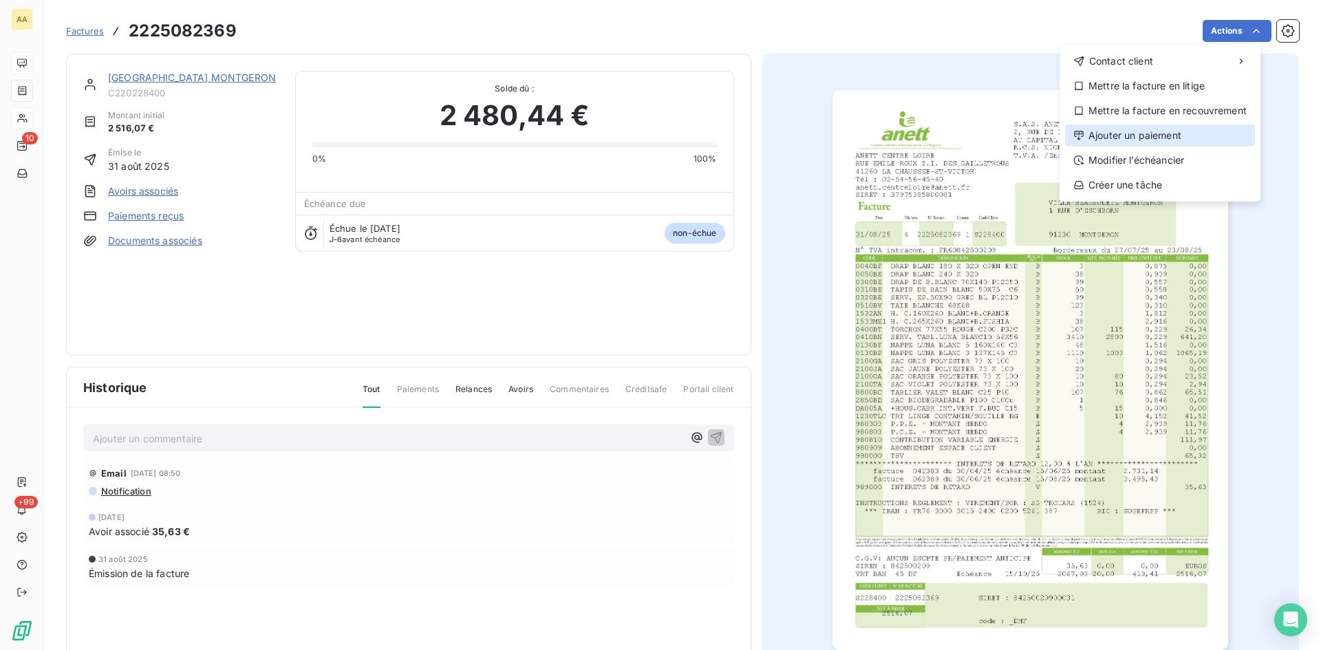
click at [1171, 135] on div "Ajouter un paiement" at bounding box center [1160, 136] width 190 height 22
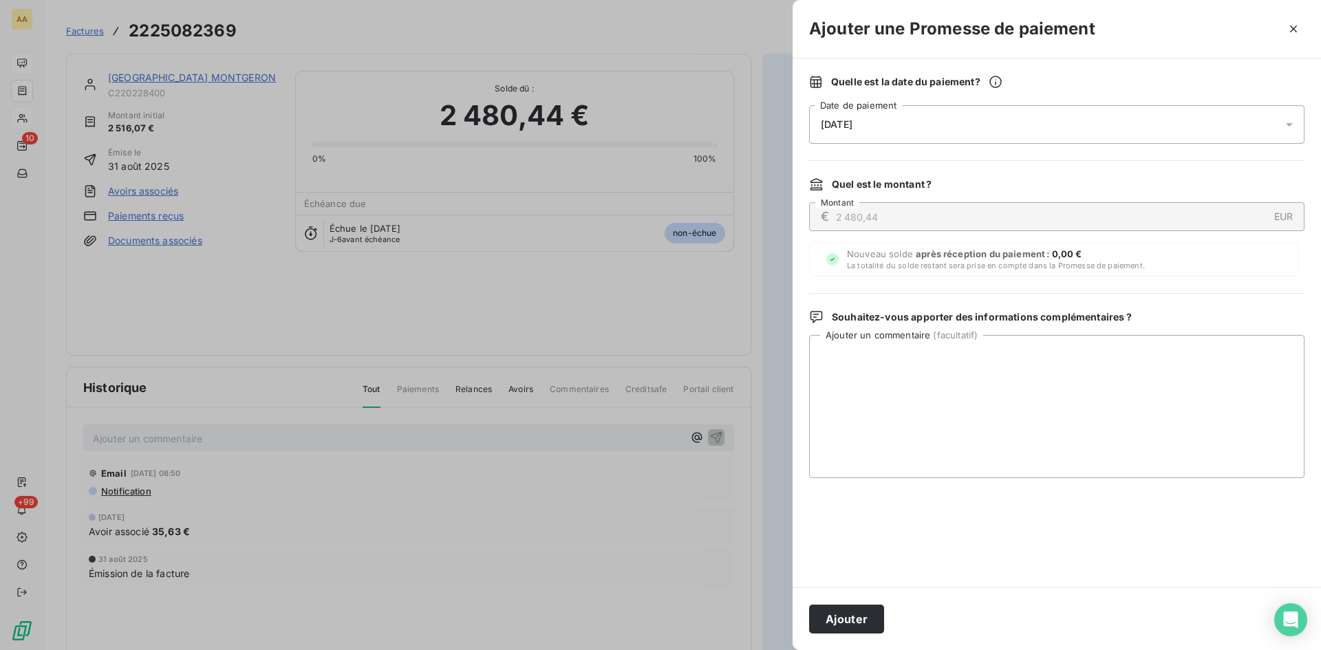
click at [887, 127] on div "[DATE]" at bounding box center [1056, 124] width 495 height 39
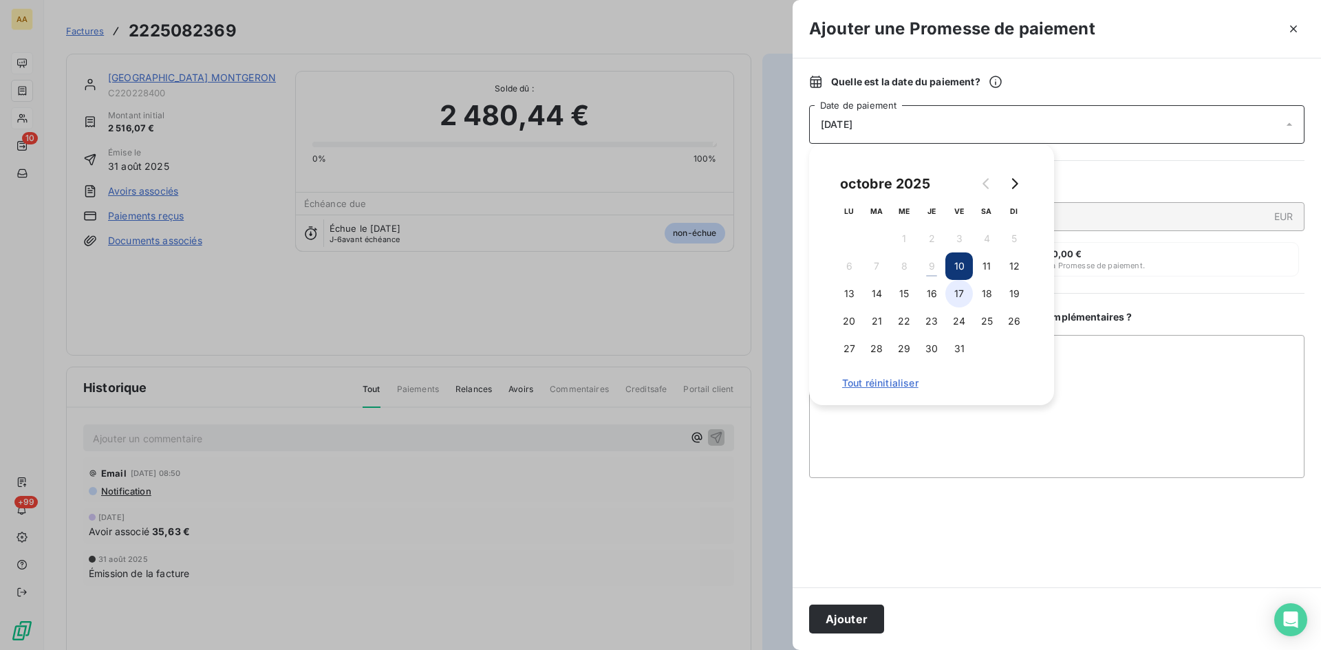
click at [962, 295] on button "17" at bounding box center [959, 294] width 28 height 28
drag, startPoint x: 874, startPoint y: 612, endPoint x: 719, endPoint y: 506, distance: 187.7
click at [873, 612] on button "Ajouter" at bounding box center [846, 619] width 75 height 29
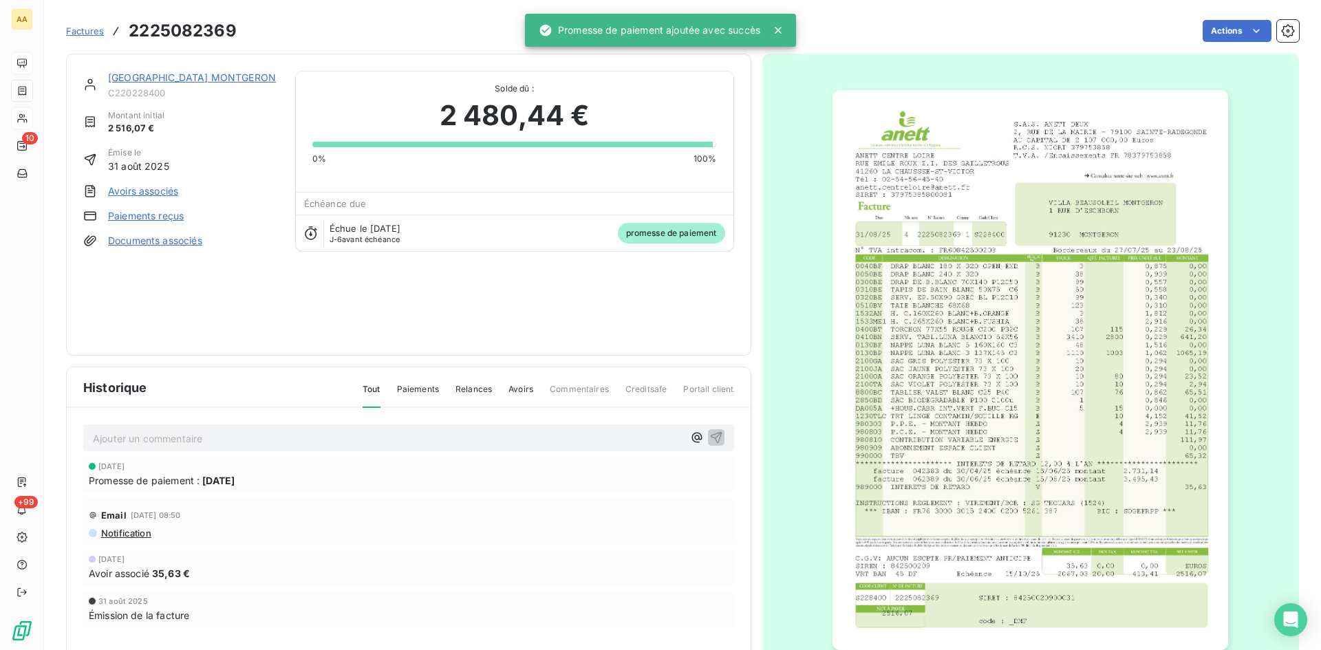
click at [629, 438] on p "Ajouter un commentaire ﻿" at bounding box center [388, 438] width 590 height 17
click at [711, 437] on icon "button" at bounding box center [716, 437] width 14 height 14
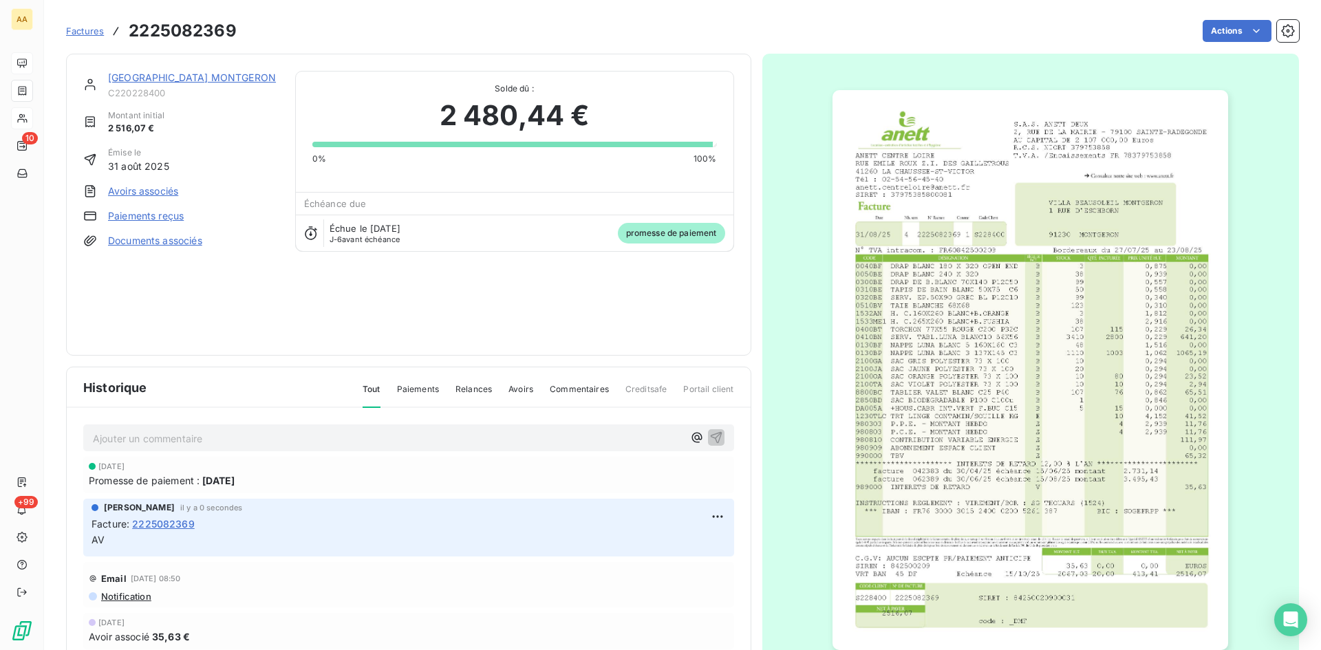
click at [200, 78] on link "[GEOGRAPHIC_DATA] MONTGERON" at bounding box center [192, 78] width 168 height 12
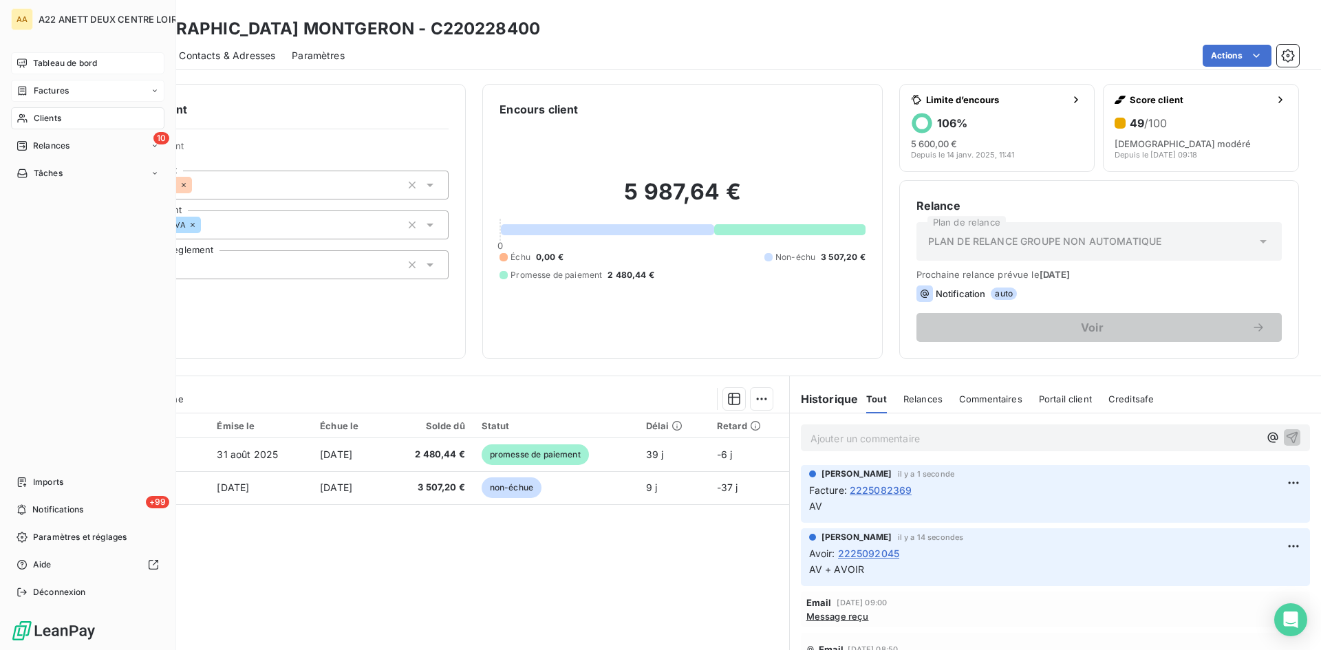
click at [34, 120] on span "Clients" at bounding box center [48, 118] width 28 height 12
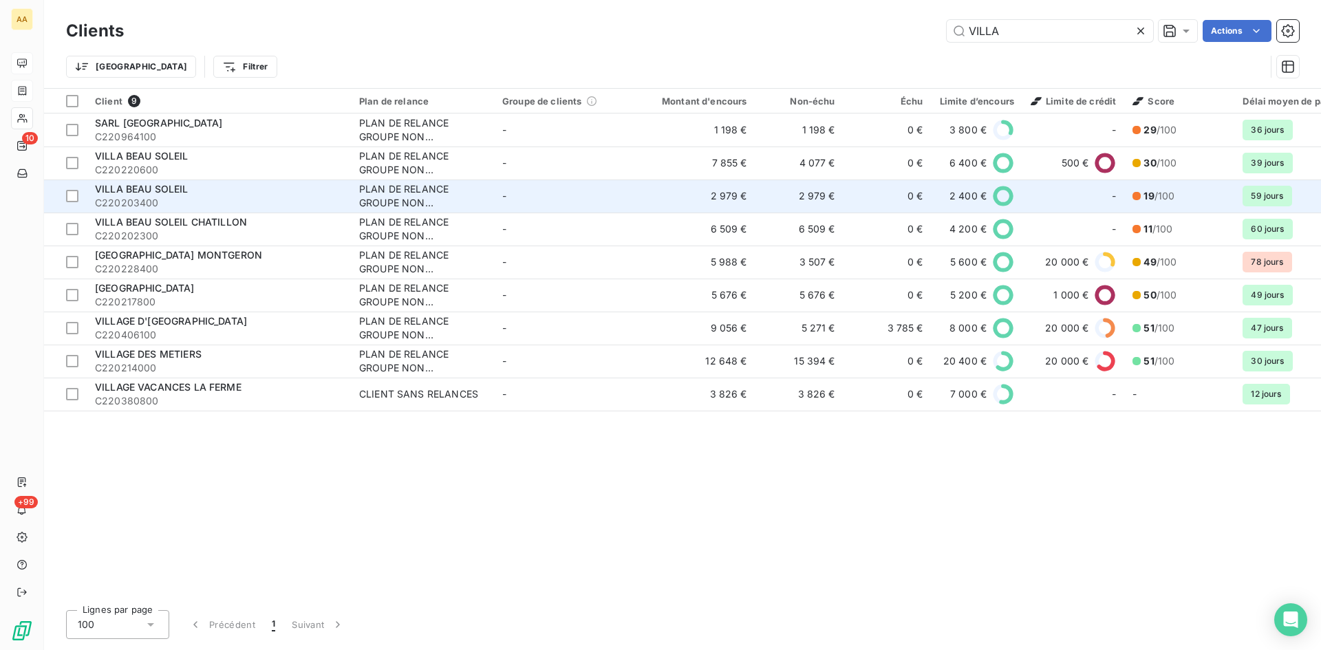
click at [170, 193] on span "VILLA BEAU SOLEIL" at bounding box center [142, 189] width 94 height 12
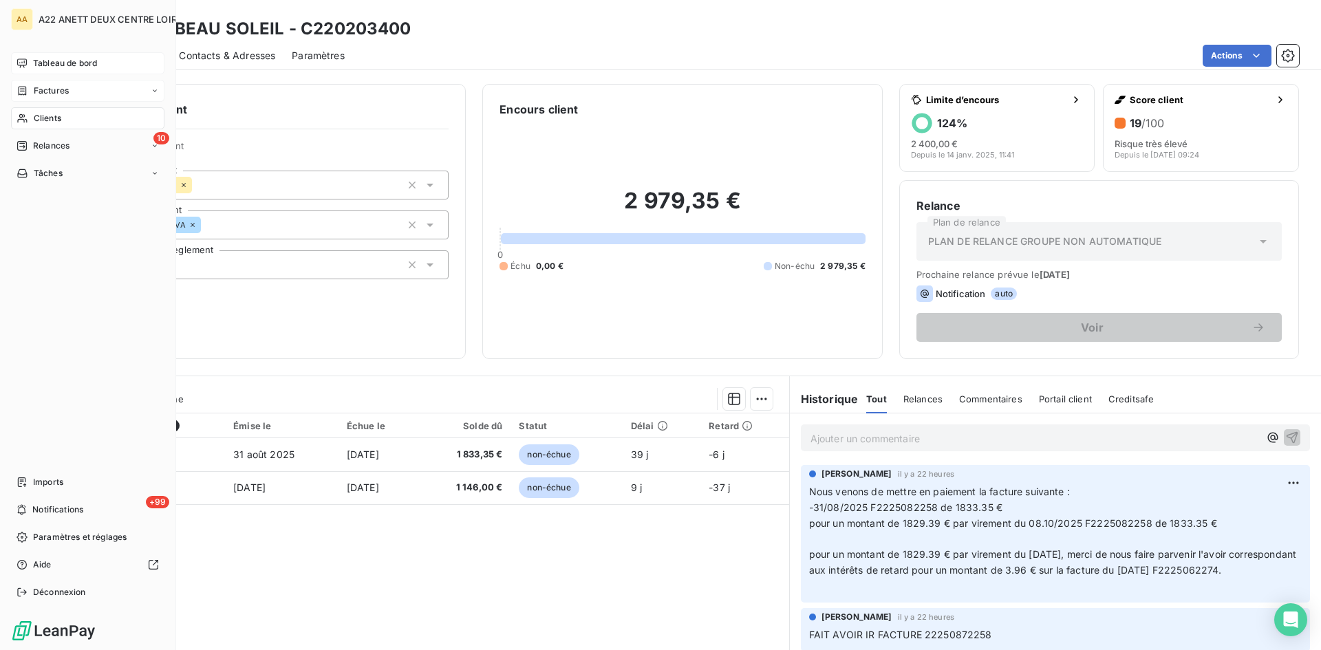
click at [46, 118] on span "Clients" at bounding box center [48, 118] width 28 height 12
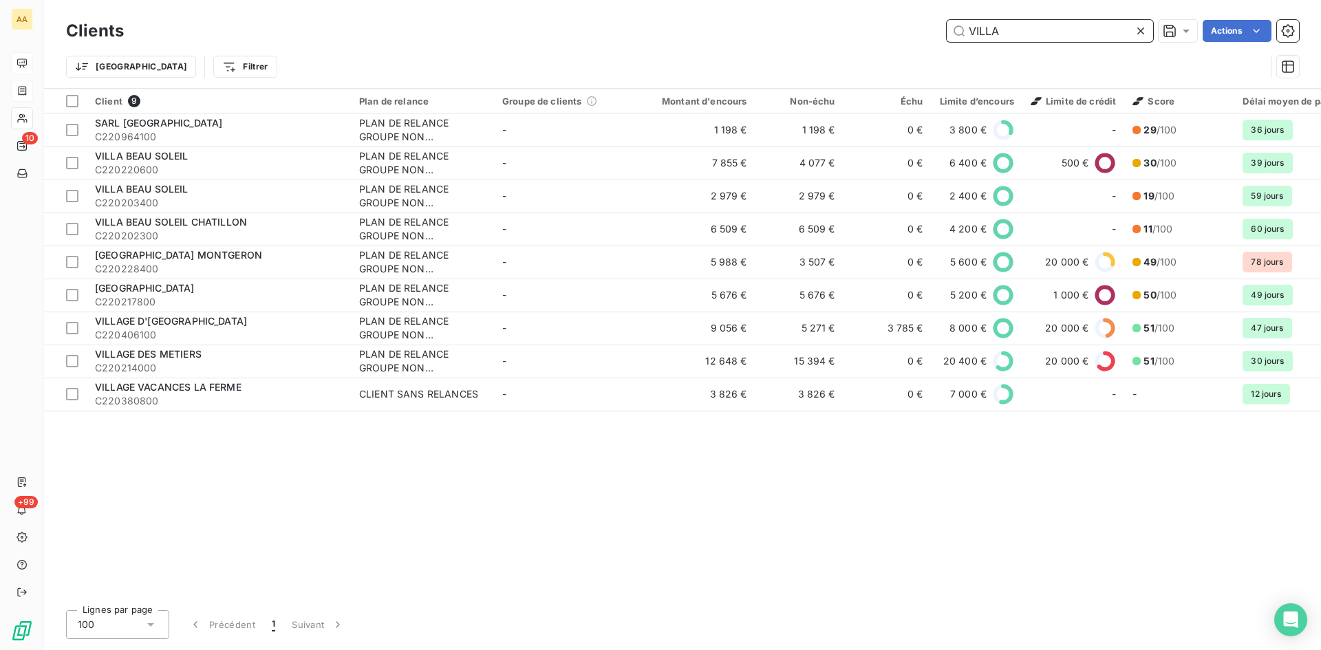
drag, startPoint x: 957, startPoint y: 28, endPoint x: 927, endPoint y: 28, distance: 30.3
click at [927, 28] on div "VILLA Actions" at bounding box center [719, 31] width 1158 height 22
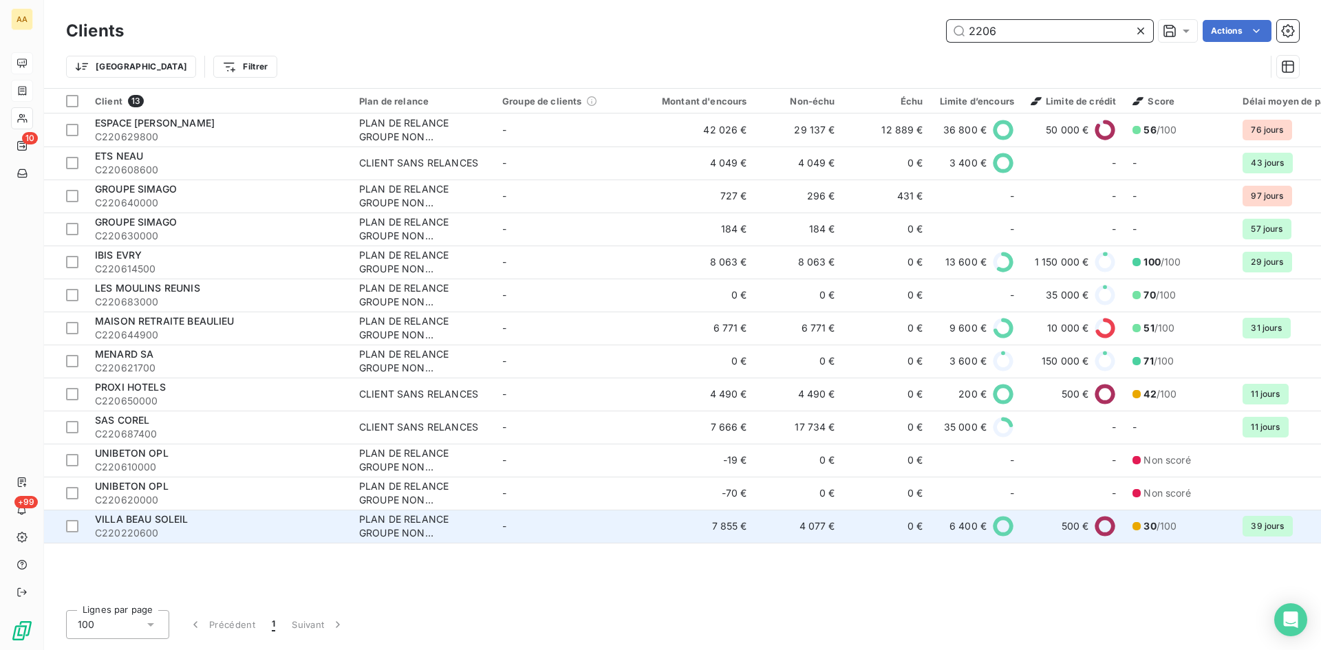
type input "2206"
click at [403, 539] on div "PLAN DE RELANCE GROUPE NON AUTOMATIQUE" at bounding box center [422, 526] width 127 height 28
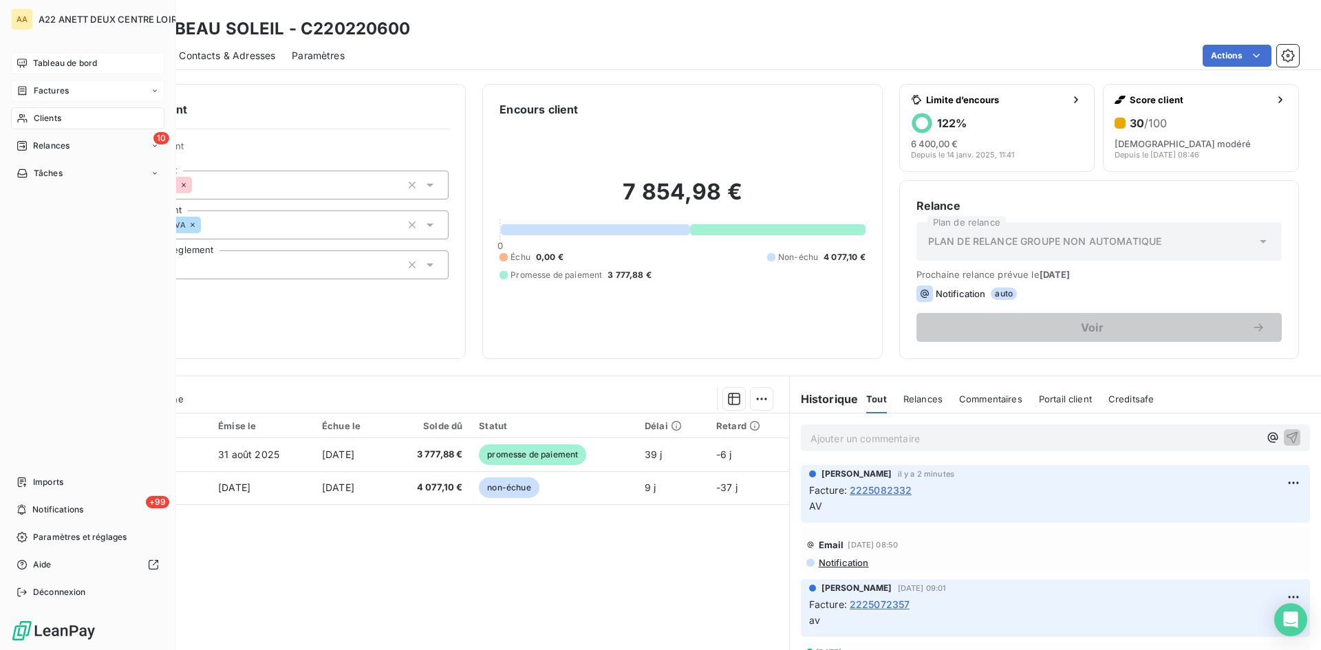
click at [75, 59] on span "Tableau de bord" at bounding box center [65, 63] width 64 height 12
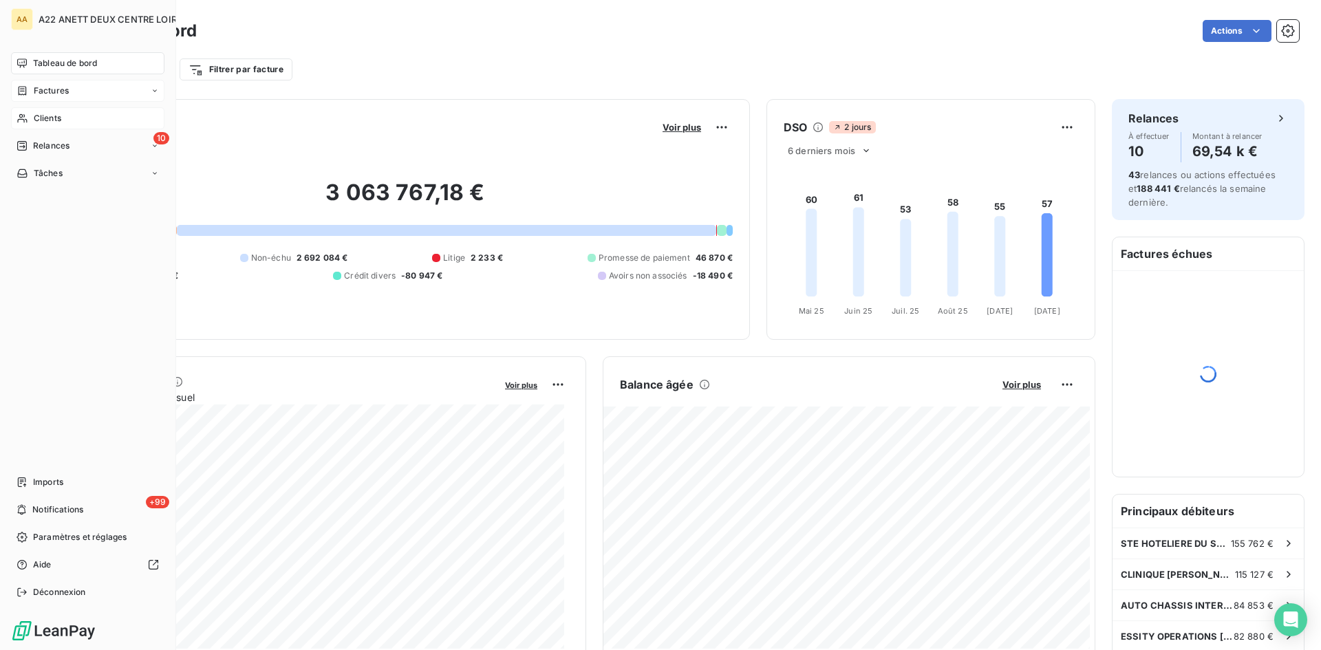
click at [46, 89] on span "Factures" at bounding box center [51, 91] width 35 height 12
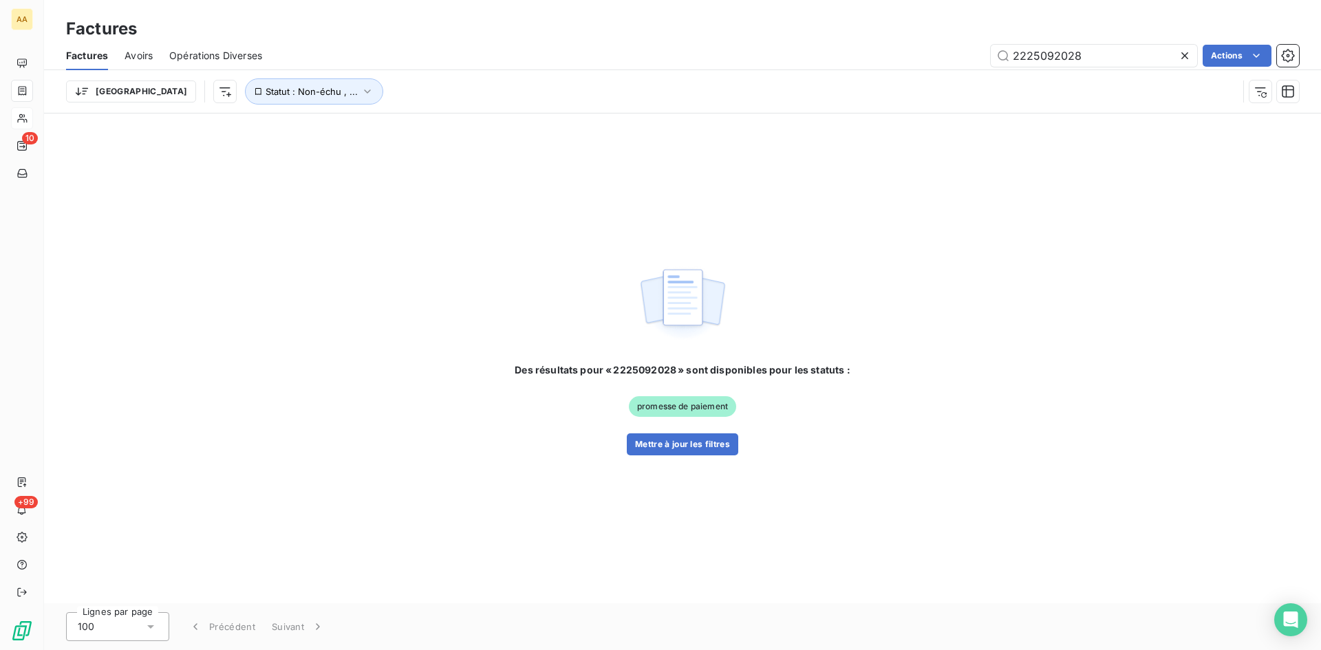
drag, startPoint x: 1090, startPoint y: 56, endPoint x: 797, endPoint y: 76, distance: 293.0
click at [797, 76] on div "Factures Avoirs Opérations Diverses 2225092028 Actions Trier Statut : Non-échu …" at bounding box center [682, 77] width 1277 height 72
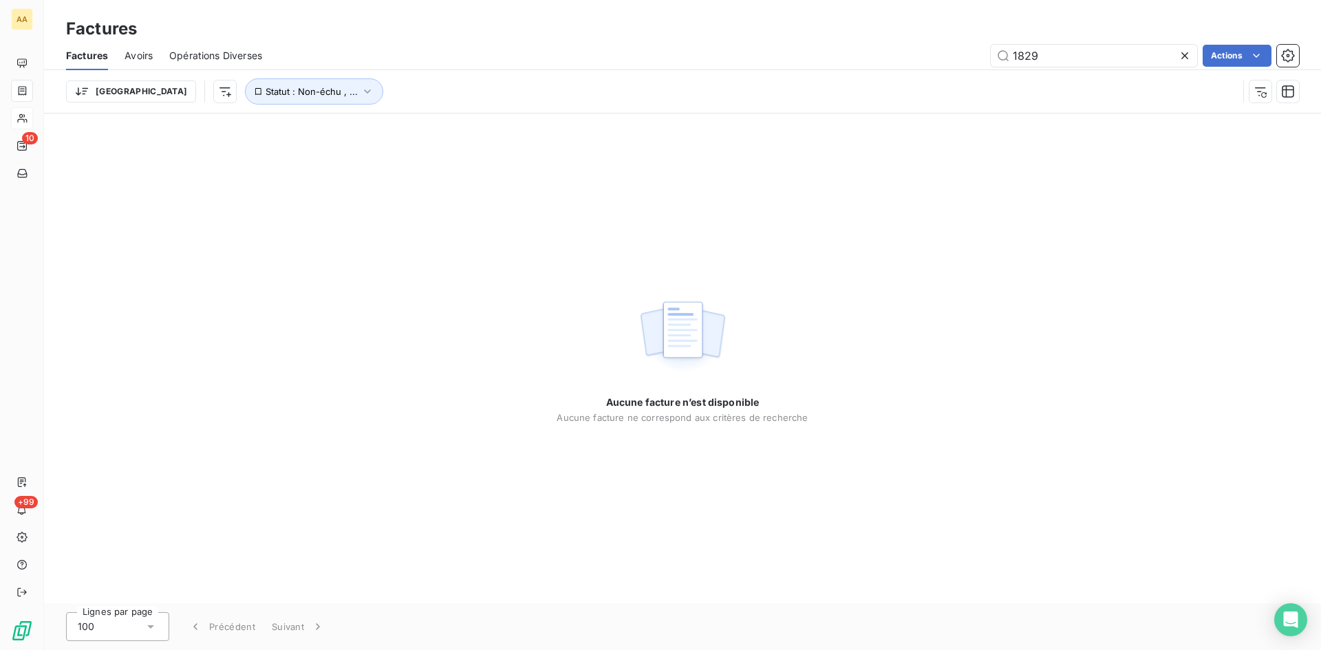
type input "1829"
drag, startPoint x: 1045, startPoint y: 52, endPoint x: 960, endPoint y: 54, distance: 85.3
click at [960, 54] on div "1829 Actions" at bounding box center [789, 56] width 1020 height 22
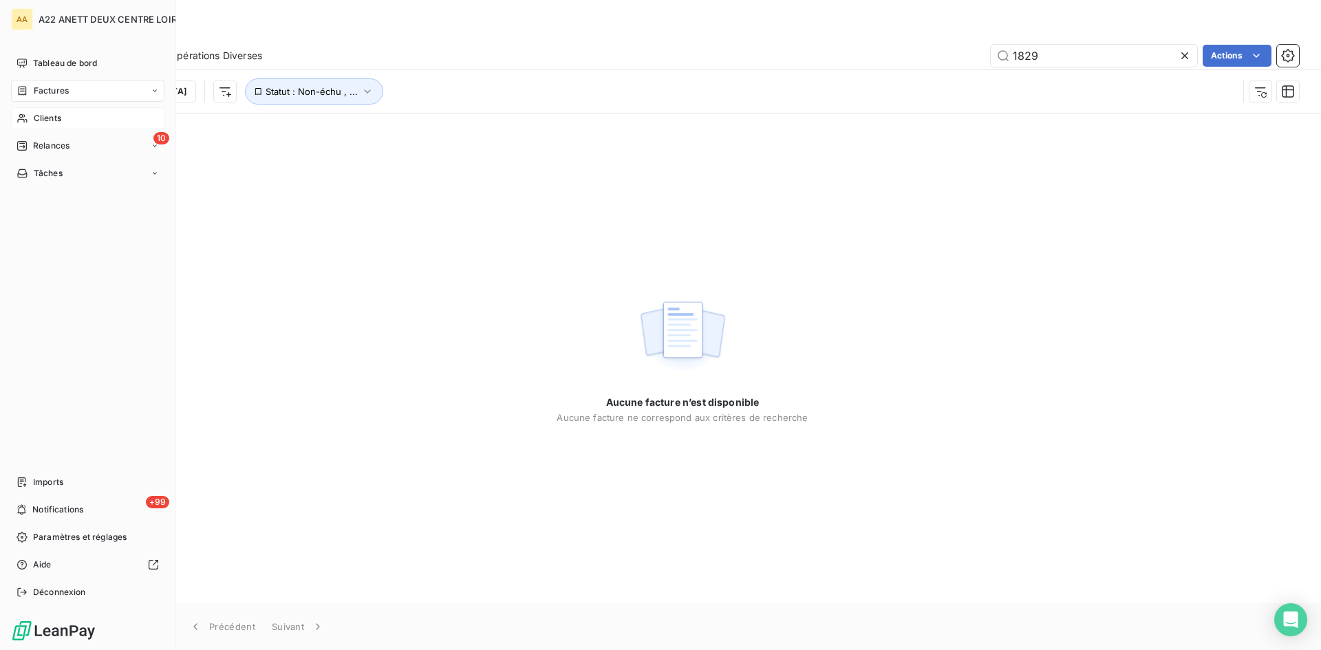
click at [46, 119] on span "Clients" at bounding box center [48, 118] width 28 height 12
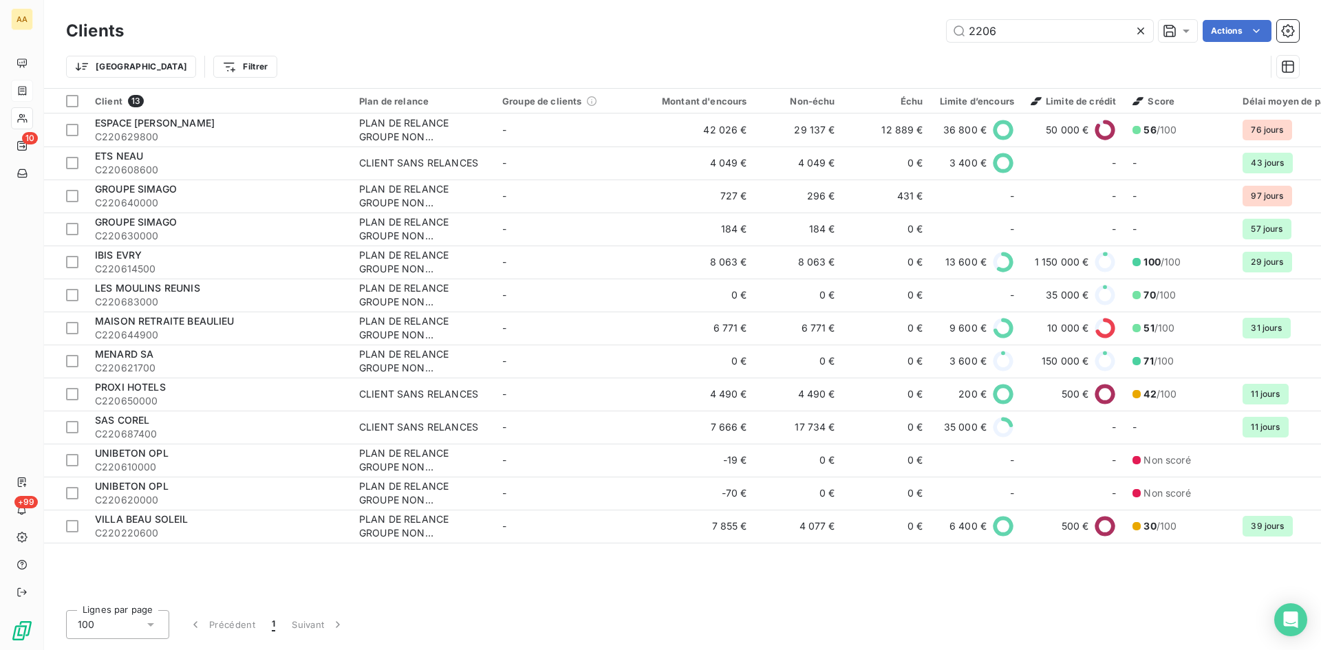
drag, startPoint x: 993, startPoint y: 32, endPoint x: 928, endPoint y: 33, distance: 64.7
click at [928, 33] on div "2206 Actions" at bounding box center [719, 31] width 1158 height 22
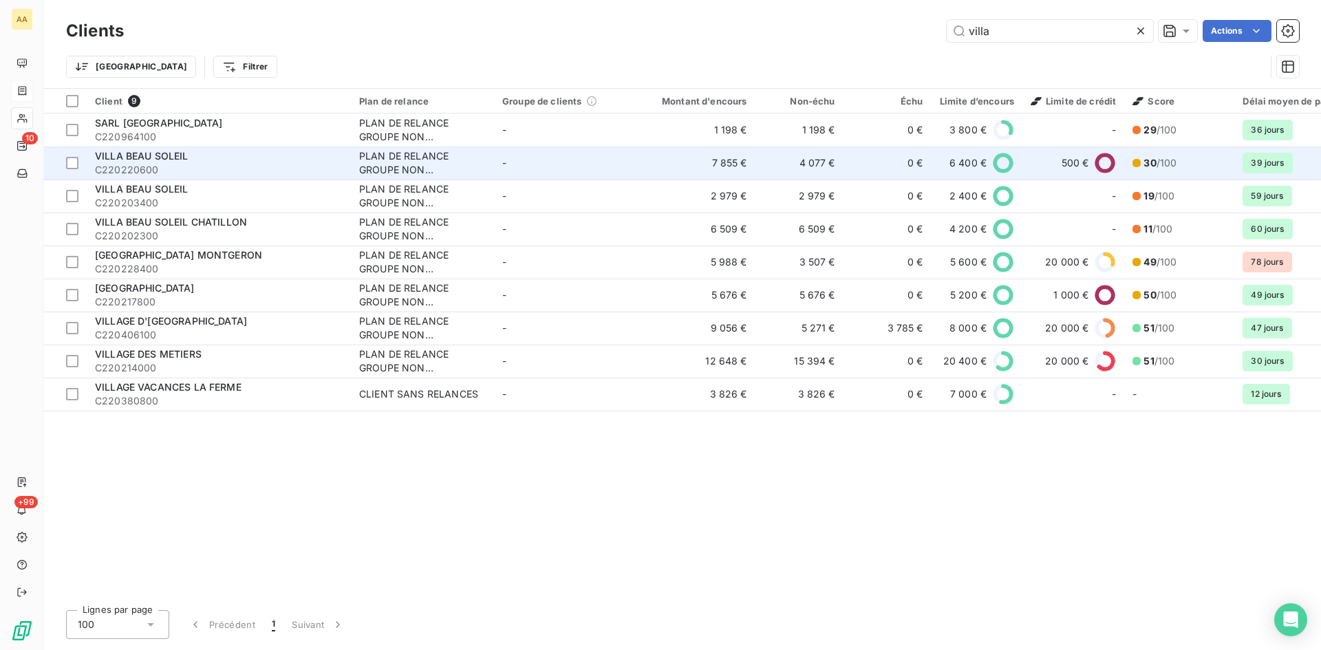
type input "villa"
click at [385, 155] on div "PLAN DE RELANCE GROUPE NON AUTOMATIQUE" at bounding box center [422, 163] width 127 height 28
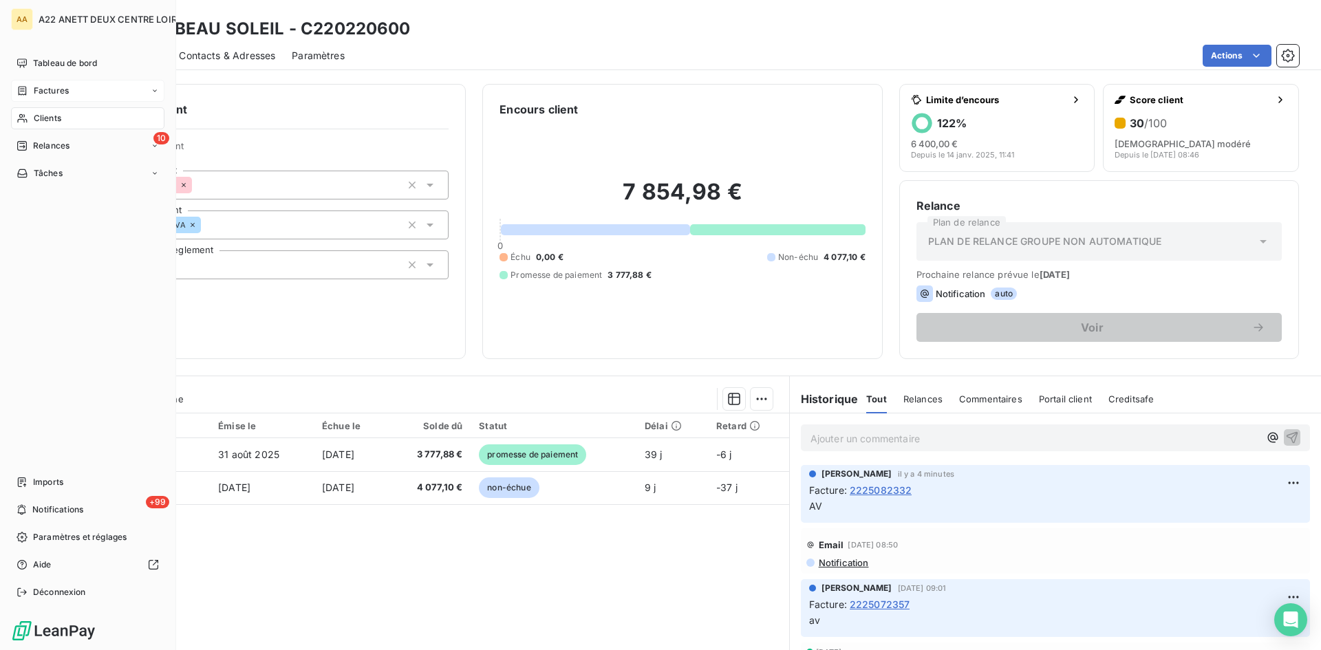
click at [48, 115] on span "Clients" at bounding box center [48, 118] width 28 height 12
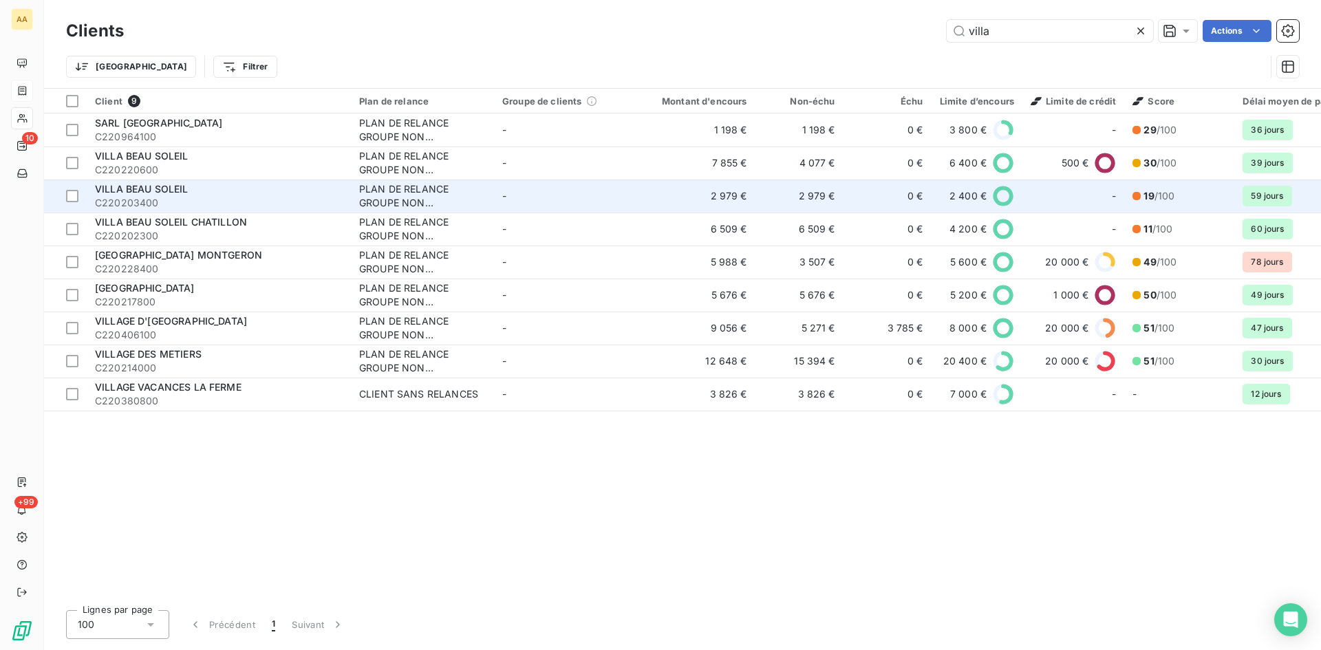
click at [418, 198] on div "PLAN DE RELANCE GROUPE NON AUTOMATIQUE" at bounding box center [422, 196] width 127 height 28
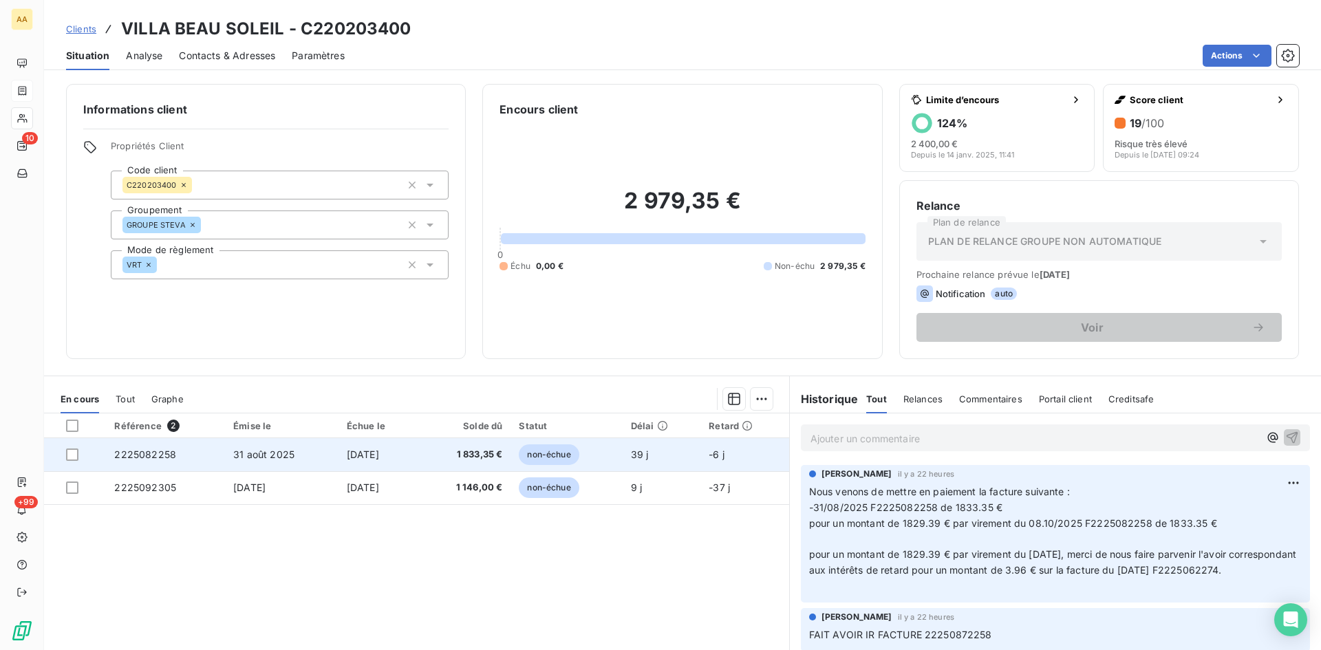
click at [151, 451] on span "2225082258" at bounding box center [145, 455] width 62 height 12
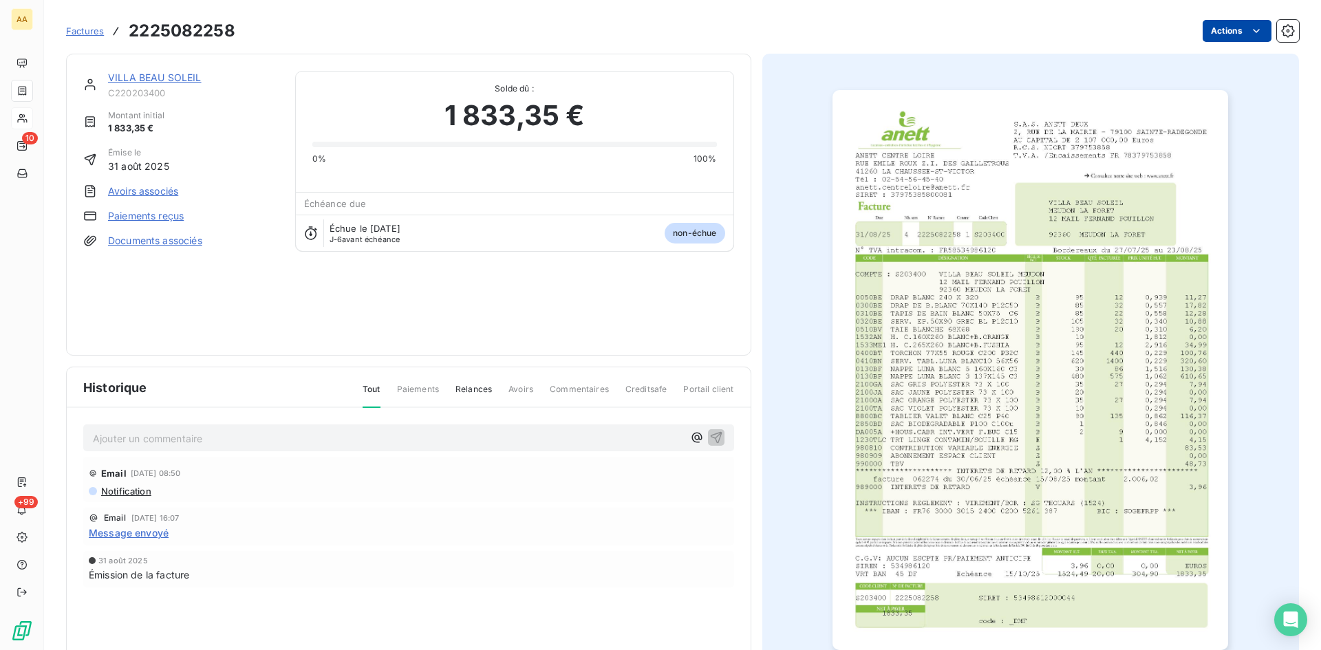
click at [1227, 29] on html "AA 10 +99 Factures 2225082258 Actions VILLA BEAU SOLEIL C220203400 Montant init…" at bounding box center [660, 325] width 1321 height 650
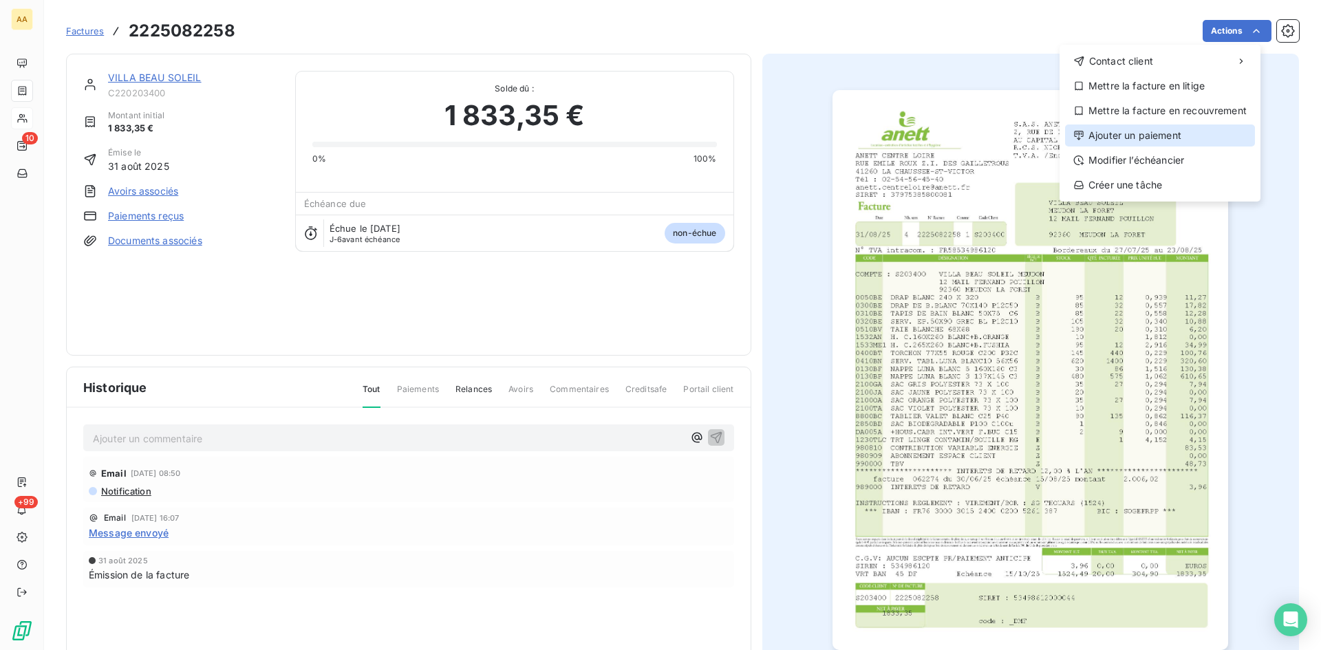
click at [1165, 140] on div "Ajouter un paiement" at bounding box center [1160, 136] width 190 height 22
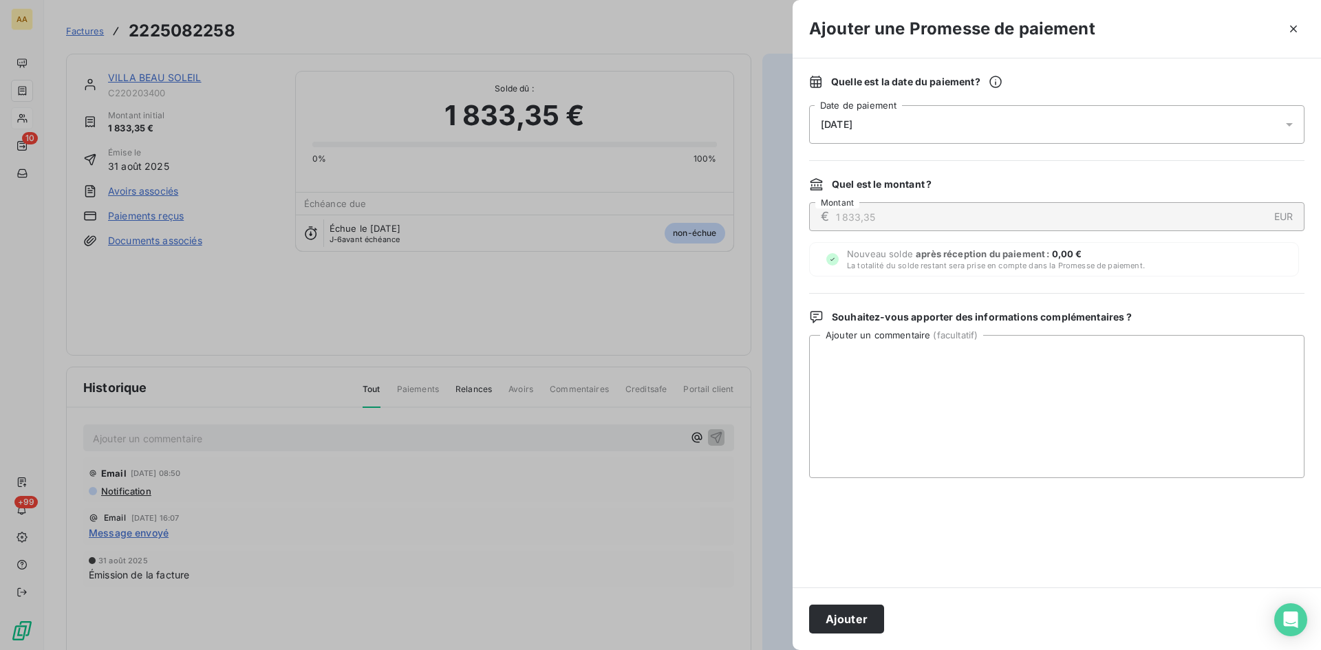
click at [947, 122] on div "[DATE]" at bounding box center [1056, 124] width 495 height 39
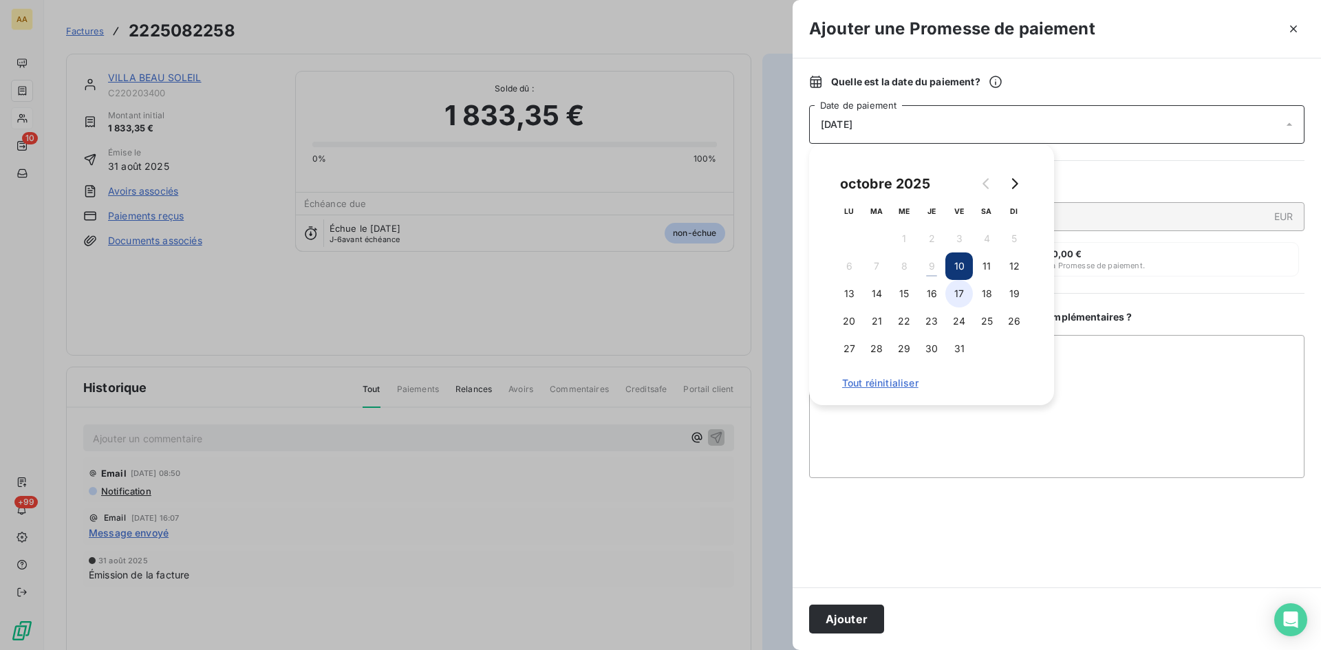
click at [962, 301] on button "17" at bounding box center [959, 294] width 28 height 28
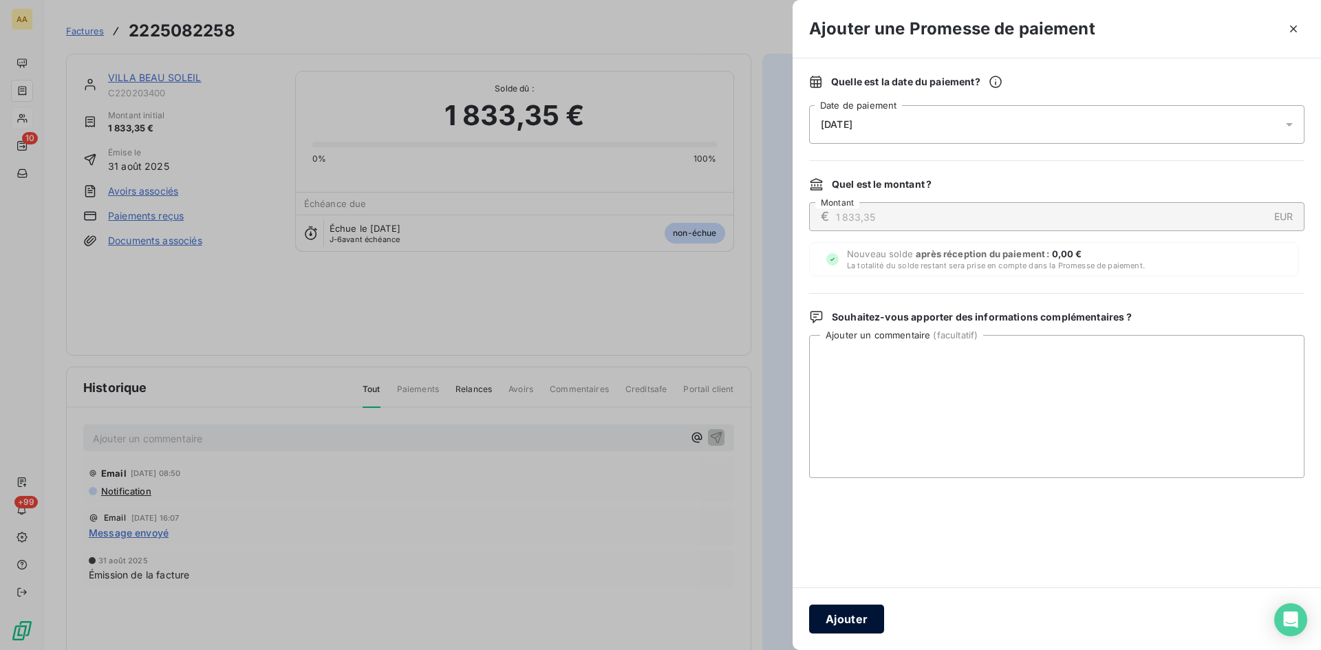
drag, startPoint x: 869, startPoint y: 610, endPoint x: 491, endPoint y: 510, distance: 390.8
click at [869, 609] on button "Ajouter" at bounding box center [846, 619] width 75 height 29
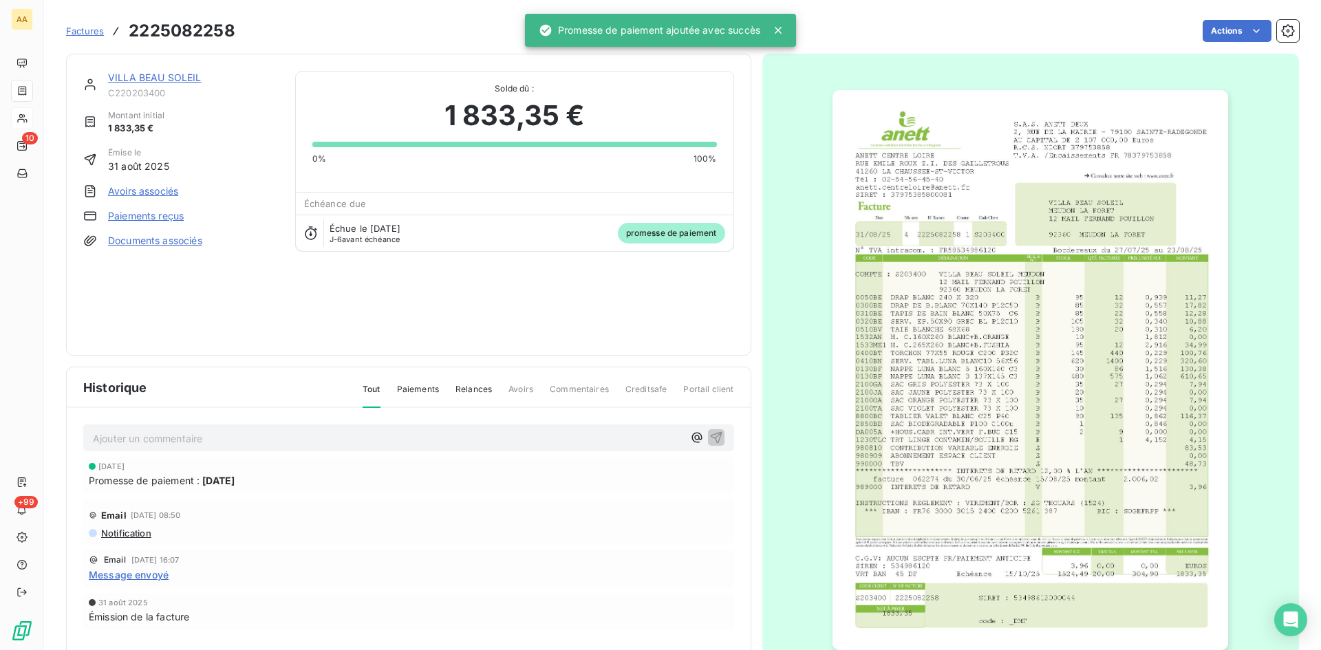
click at [338, 442] on p "Ajouter un commentaire ﻿" at bounding box center [388, 438] width 590 height 17
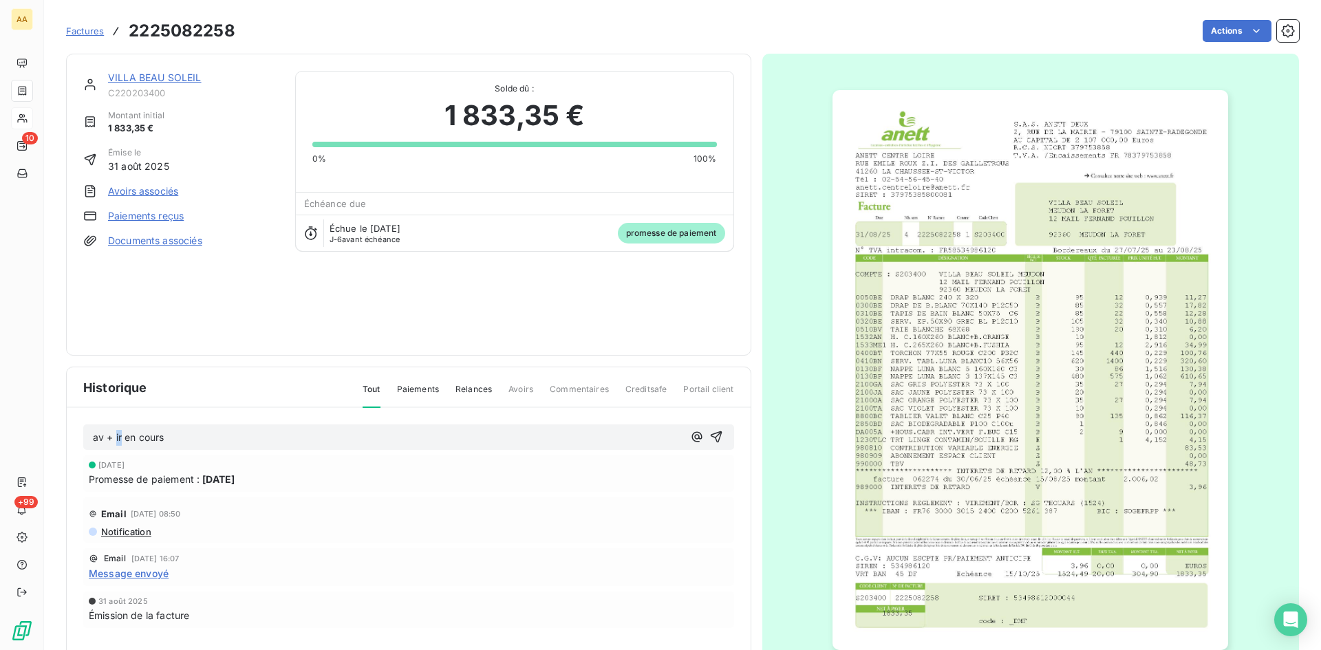
click at [116, 437] on span "av + ir en cours" at bounding box center [128, 437] width 71 height 12
click at [709, 434] on icon "button" at bounding box center [716, 437] width 14 height 14
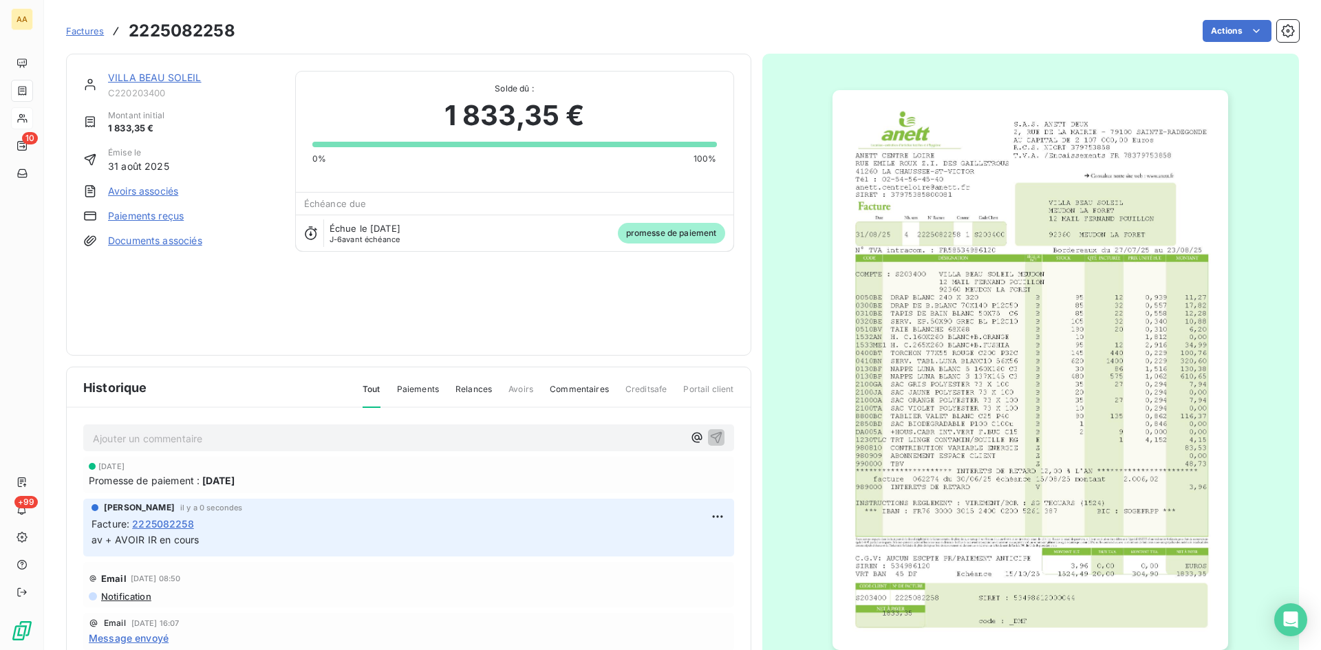
click at [166, 78] on link "VILLA BEAU SOLEIL" at bounding box center [155, 78] width 94 height 12
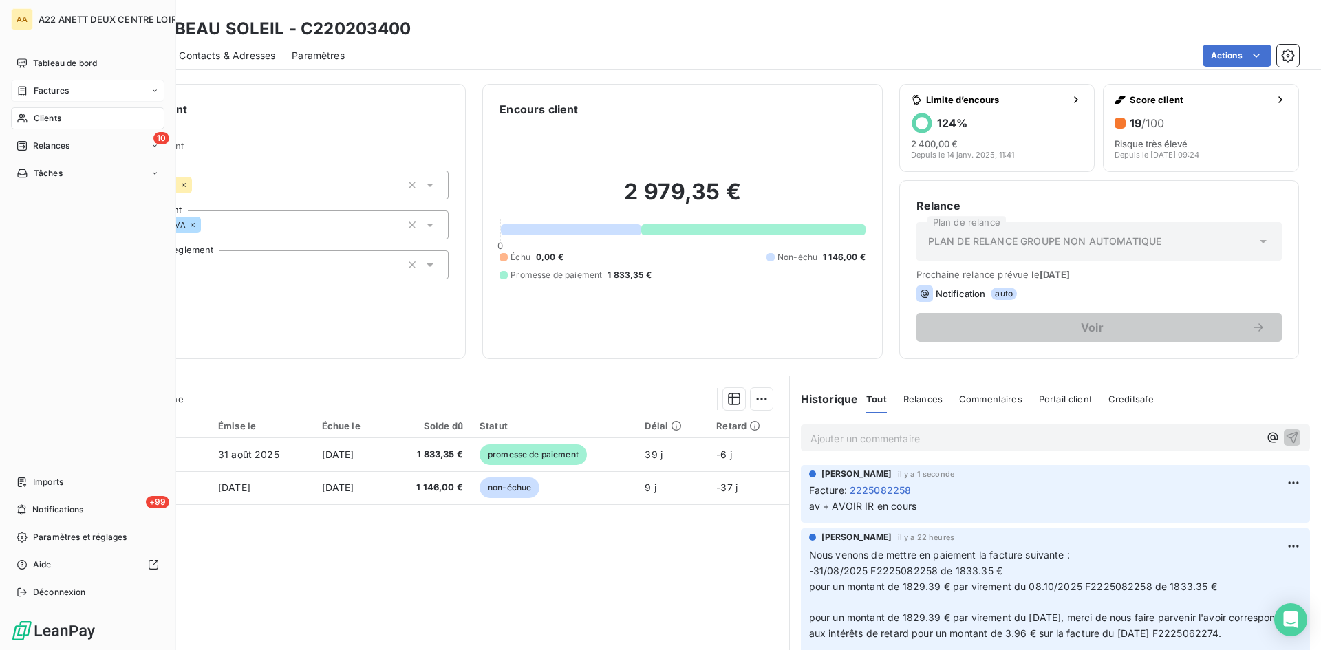
click at [49, 118] on span "Clients" at bounding box center [48, 118] width 28 height 12
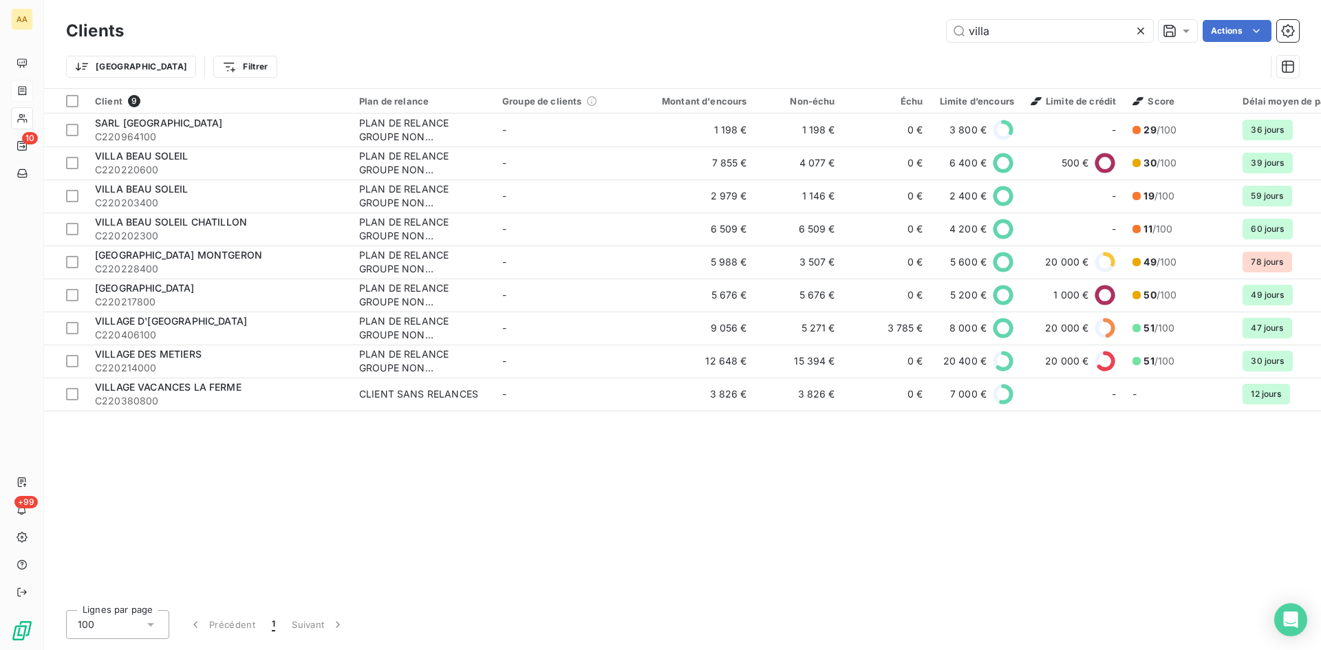
drag, startPoint x: 956, startPoint y: 34, endPoint x: 933, endPoint y: 34, distance: 22.7
click at [933, 34] on div "villa Actions" at bounding box center [719, 31] width 1158 height 22
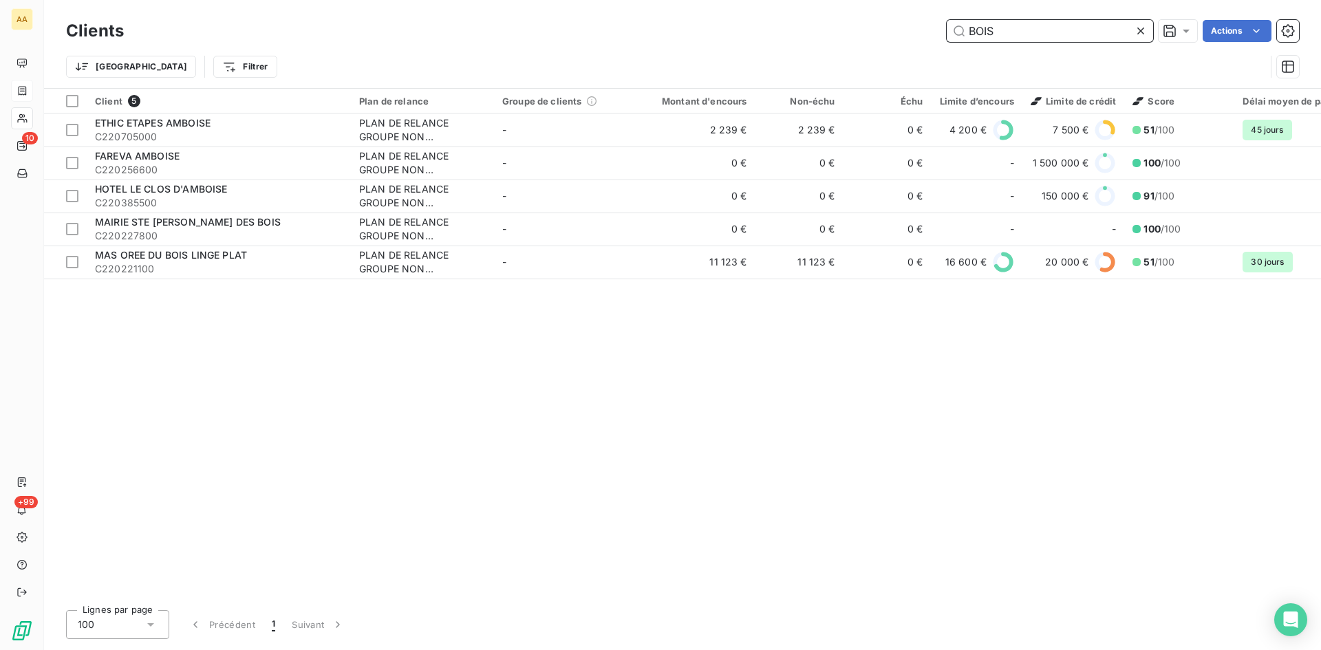
drag, startPoint x: 987, startPoint y: 38, endPoint x: 944, endPoint y: 38, distance: 42.6
click at [944, 38] on div "BOIS Actions" at bounding box center [719, 31] width 1158 height 22
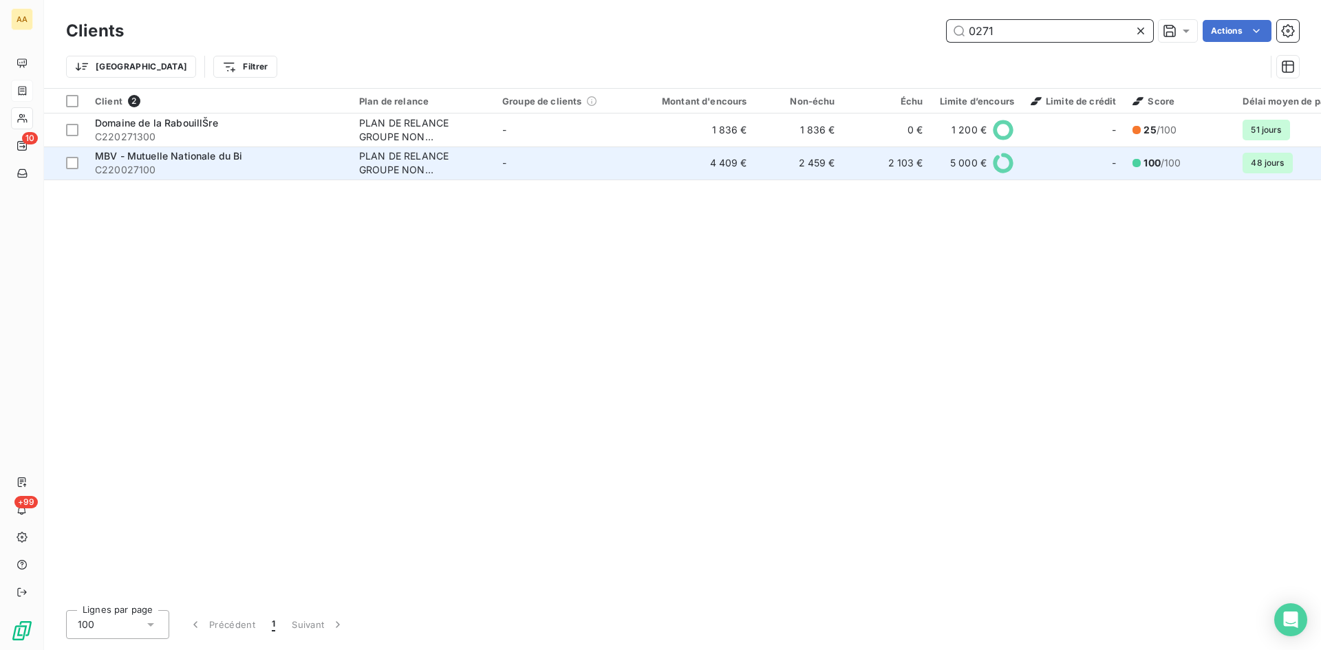
type input "0271"
click at [380, 164] on div "PLAN DE RELANCE GROUPE NON AUTOMATIQUE" at bounding box center [422, 163] width 127 height 28
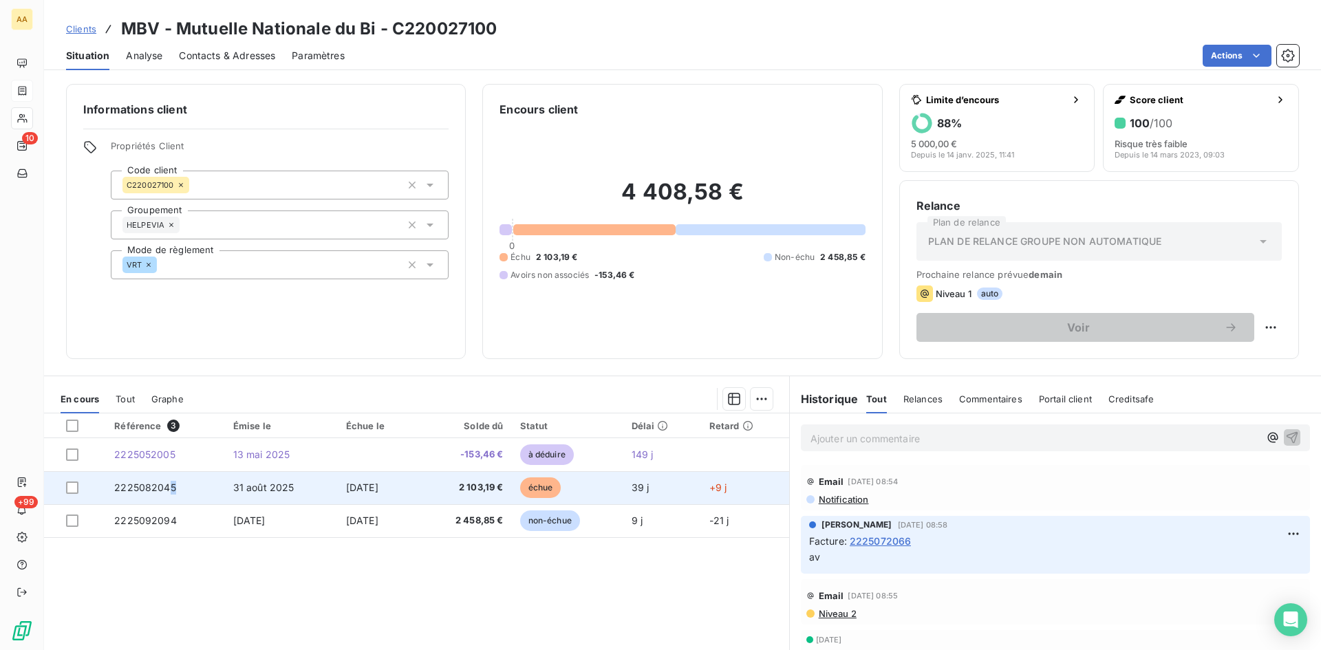
click at [168, 487] on span "2225082045" at bounding box center [145, 488] width 62 height 12
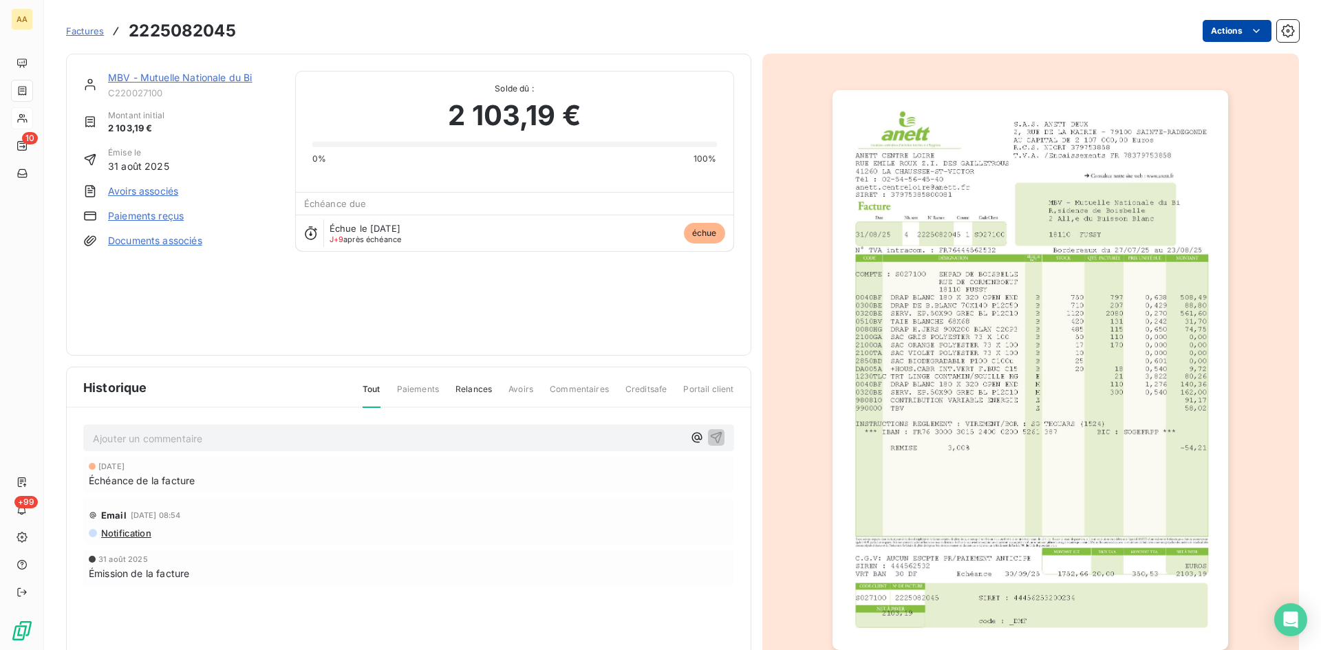
click at [1200, 28] on html "AA 10 +99 Factures 2225082045 Actions MBV - Mutuelle Nationale du Bi C220027100…" at bounding box center [660, 325] width 1321 height 650
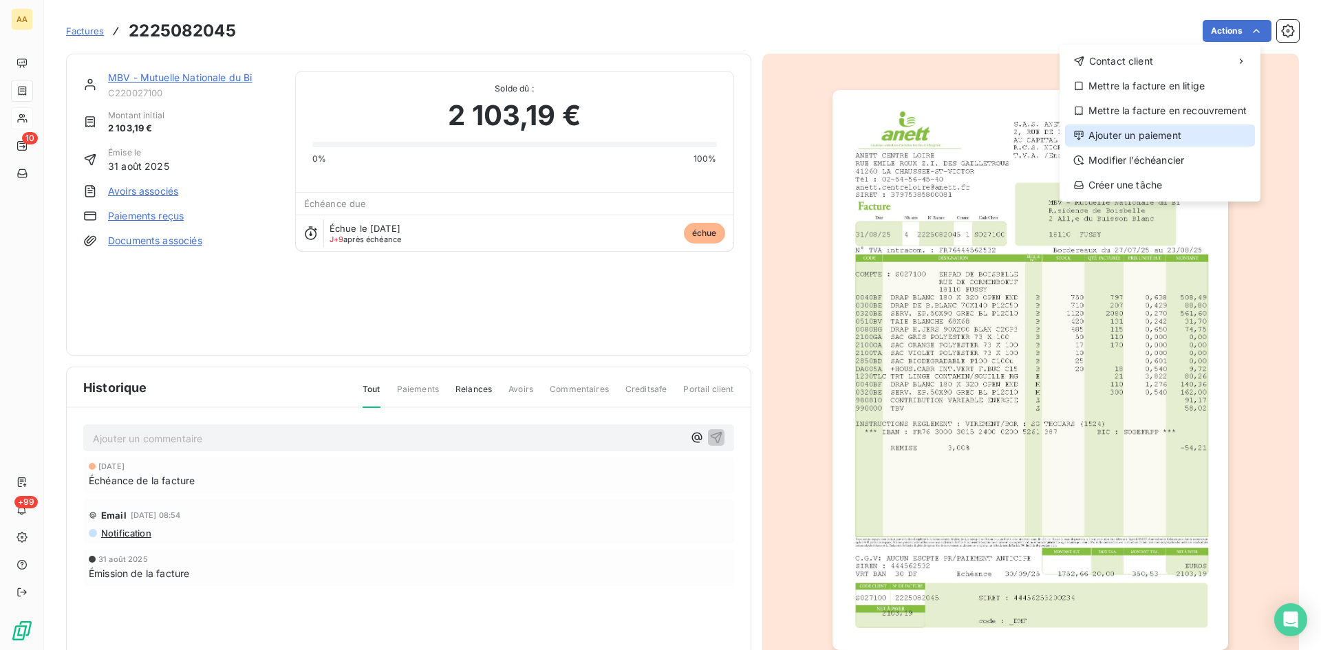
click at [1128, 140] on div "Ajouter un paiement" at bounding box center [1160, 136] width 190 height 22
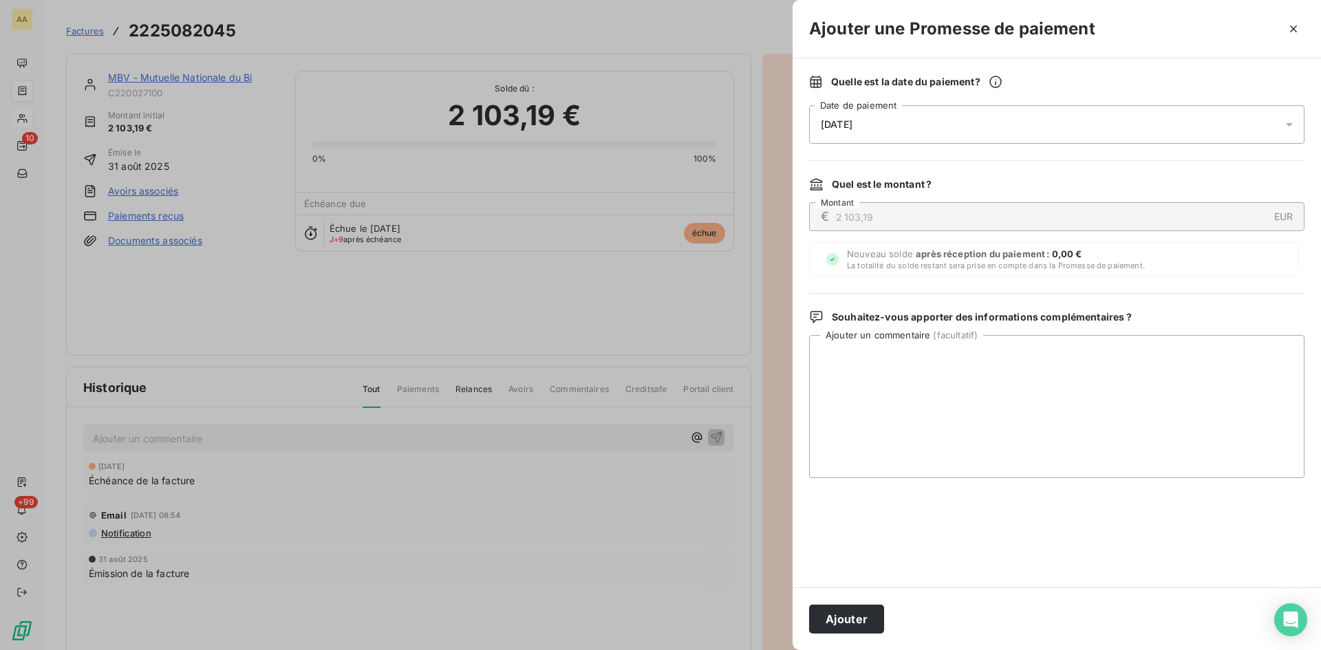
click at [907, 126] on div "[DATE]" at bounding box center [1056, 124] width 495 height 39
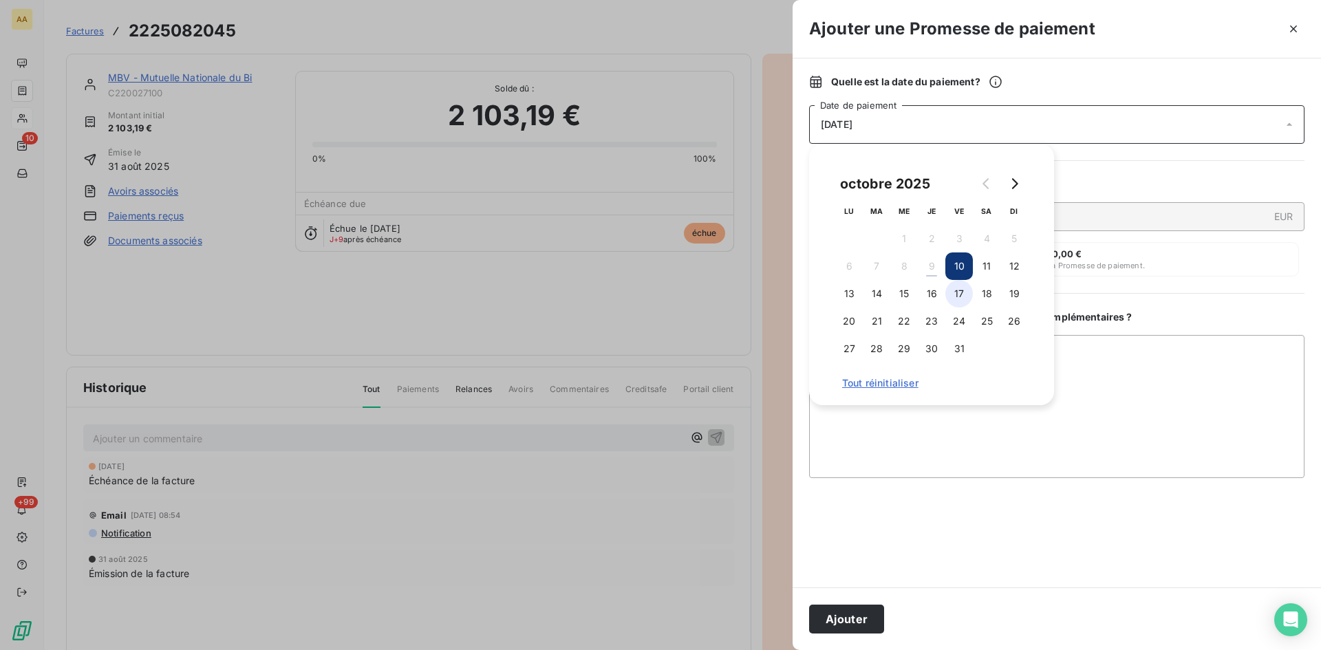
click at [953, 293] on button "17" at bounding box center [959, 294] width 28 height 28
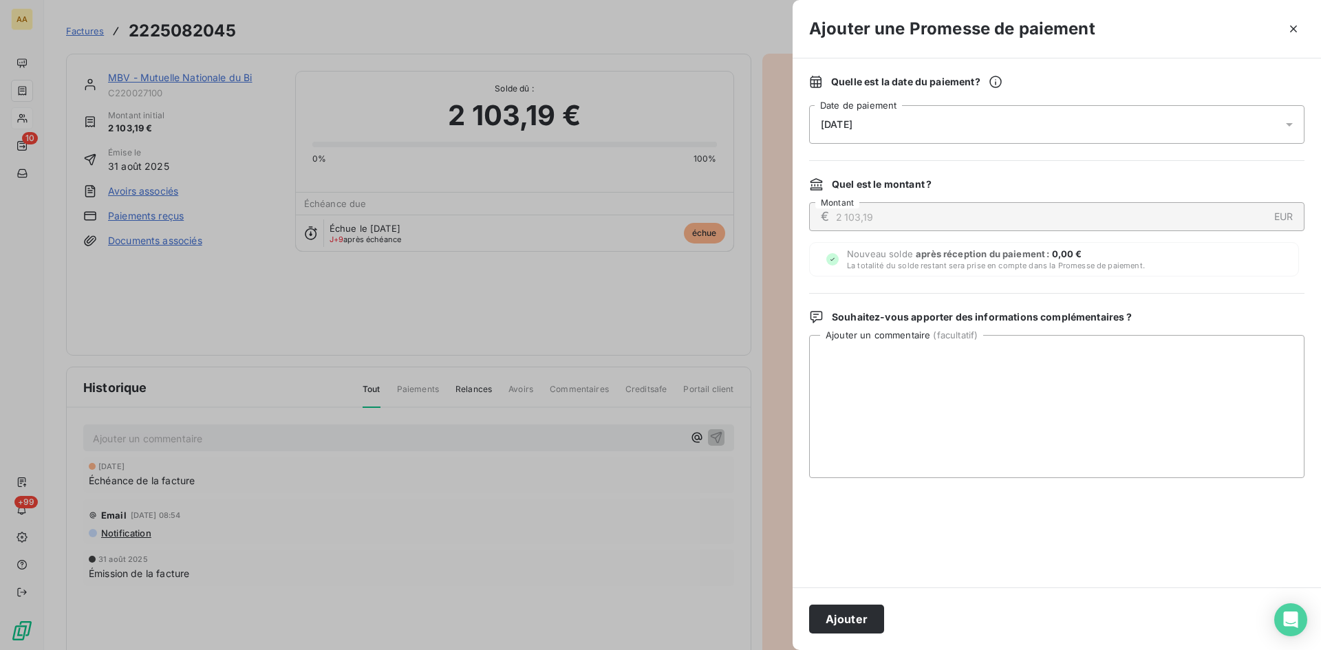
drag, startPoint x: 844, startPoint y: 619, endPoint x: 552, endPoint y: 468, distance: 328.3
click at [843, 617] on button "Ajouter" at bounding box center [846, 619] width 75 height 29
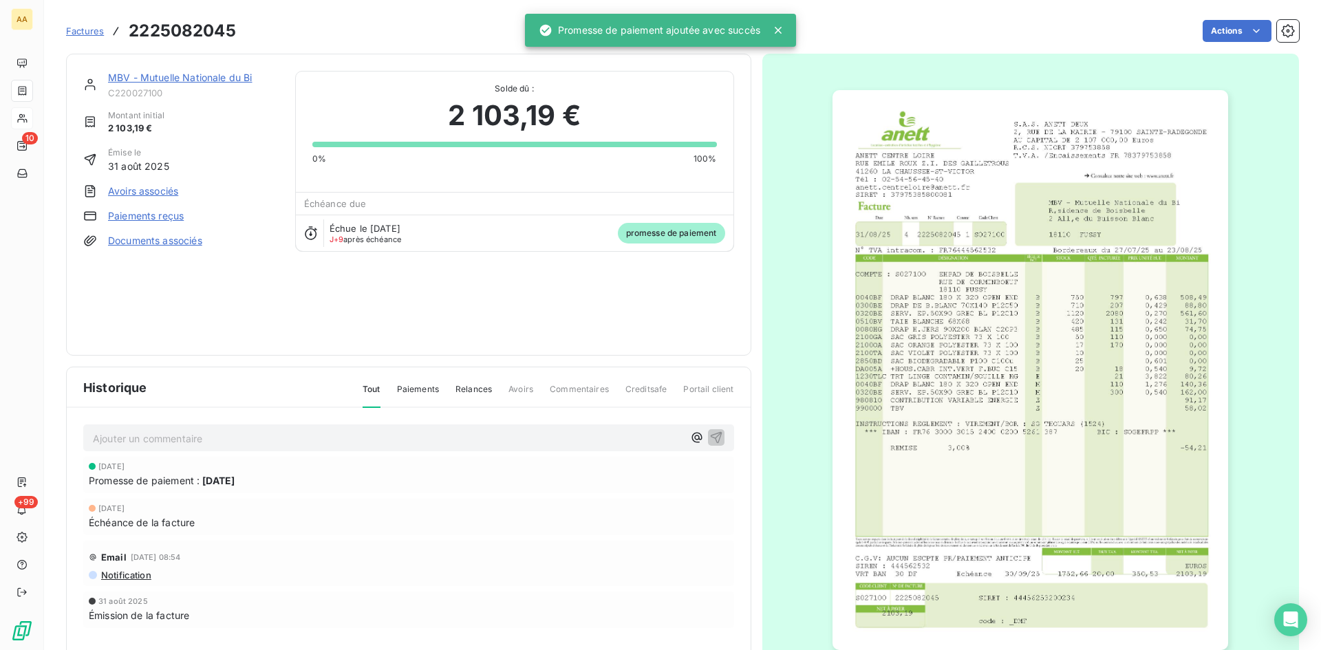
click at [482, 435] on p "Ajouter un commentaire ﻿" at bounding box center [388, 438] width 590 height 17
drag, startPoint x: 711, startPoint y: 432, endPoint x: 300, endPoint y: 36, distance: 571.2
click at [711, 430] on icon "button" at bounding box center [716, 437] width 14 height 14
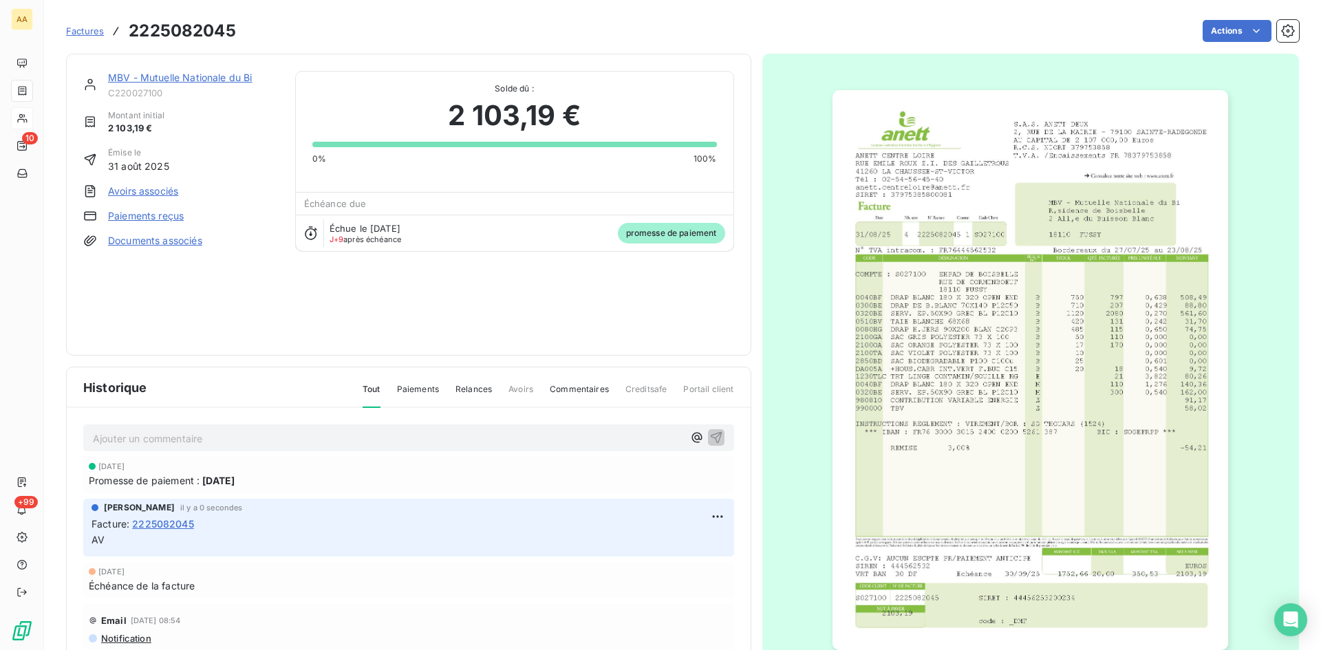
click at [158, 76] on link "MBV - Mutuelle Nationale du Bi" at bounding box center [180, 78] width 144 height 12
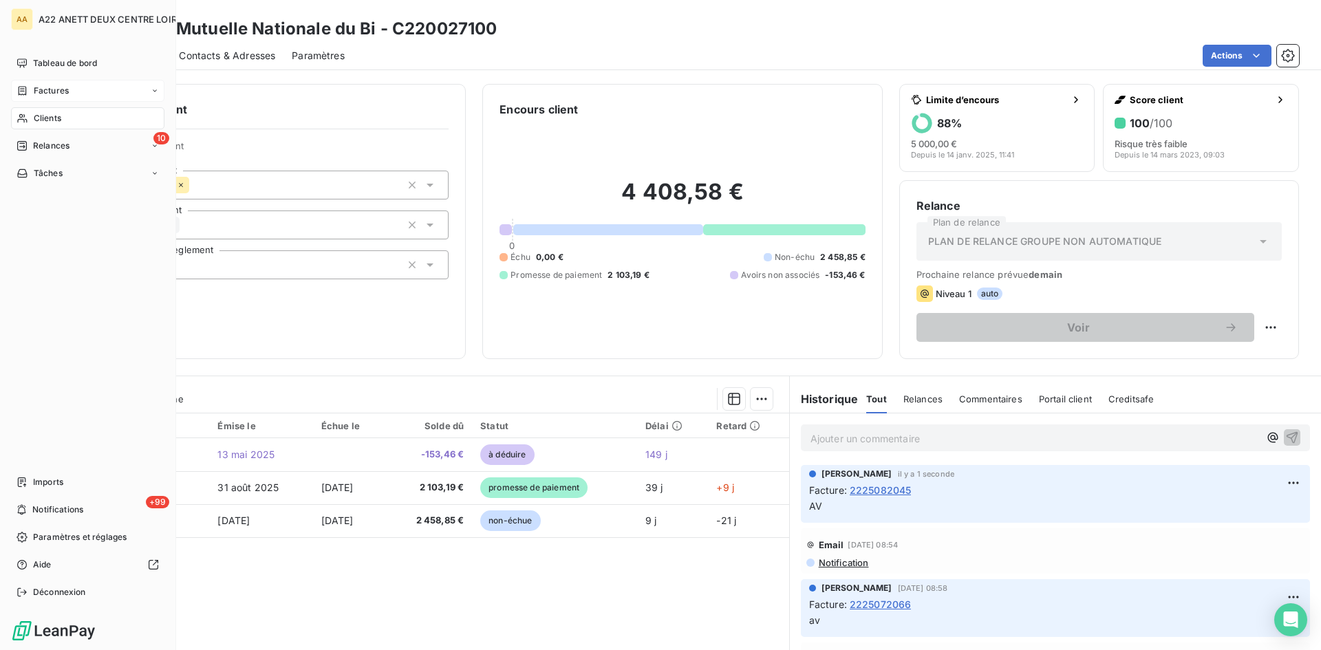
click at [47, 85] on span "Factures" at bounding box center [51, 91] width 35 height 12
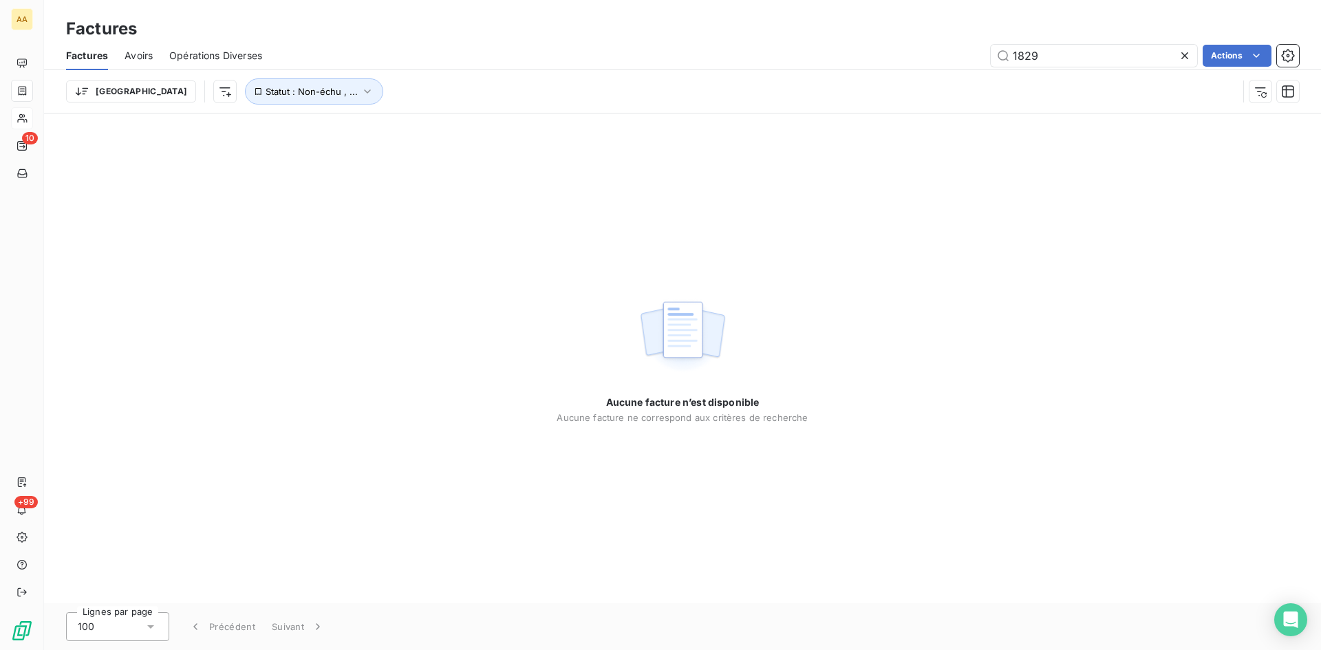
drag, startPoint x: 980, startPoint y: 60, endPoint x: 964, endPoint y: 58, distance: 15.2
click at [963, 58] on div "1829 Actions" at bounding box center [789, 56] width 1020 height 22
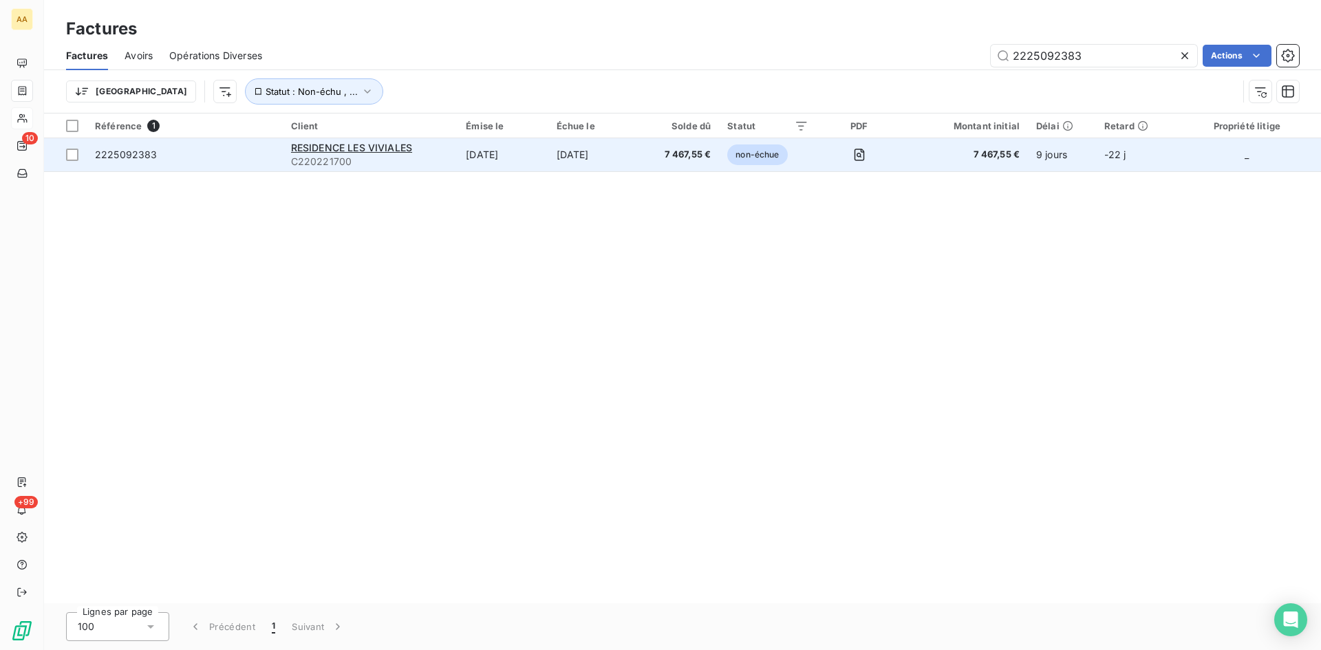
type input "2225092383"
click at [358, 160] on span "C220221700" at bounding box center [370, 162] width 159 height 14
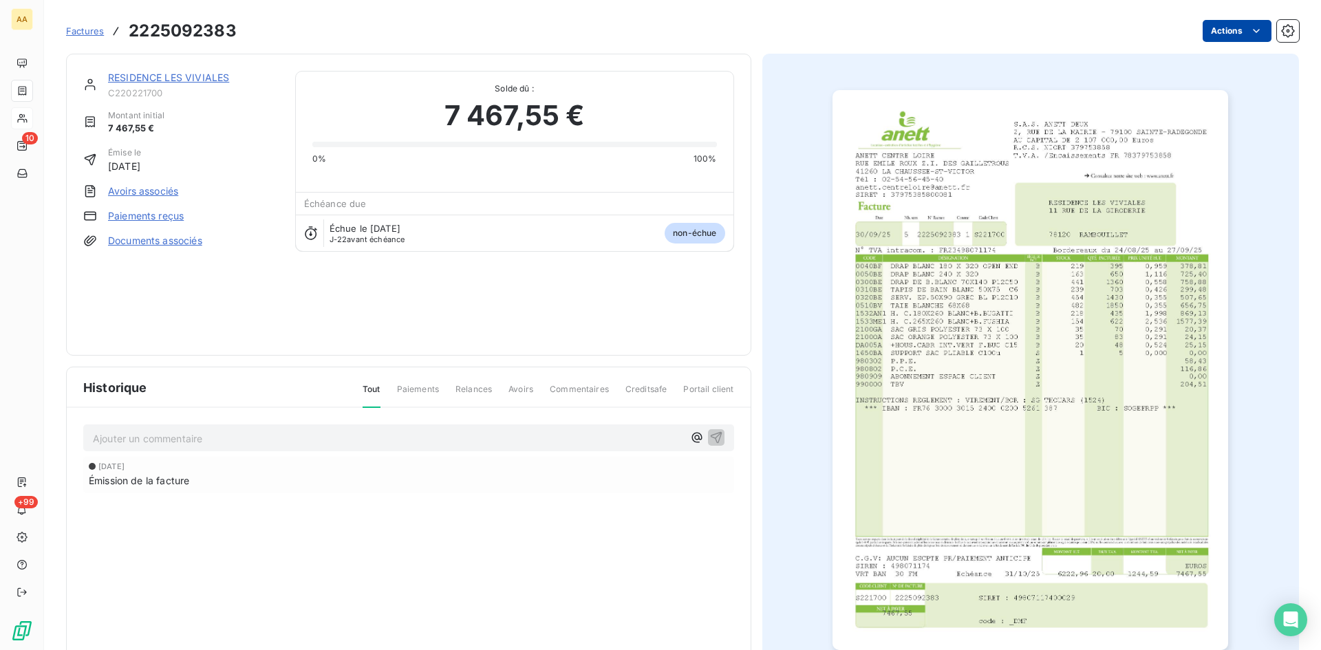
click at [1233, 34] on html "AA 10 +99 Factures 2225092383 Actions RESIDENCE LES VIVIALES C220221700 Montant…" at bounding box center [660, 325] width 1321 height 650
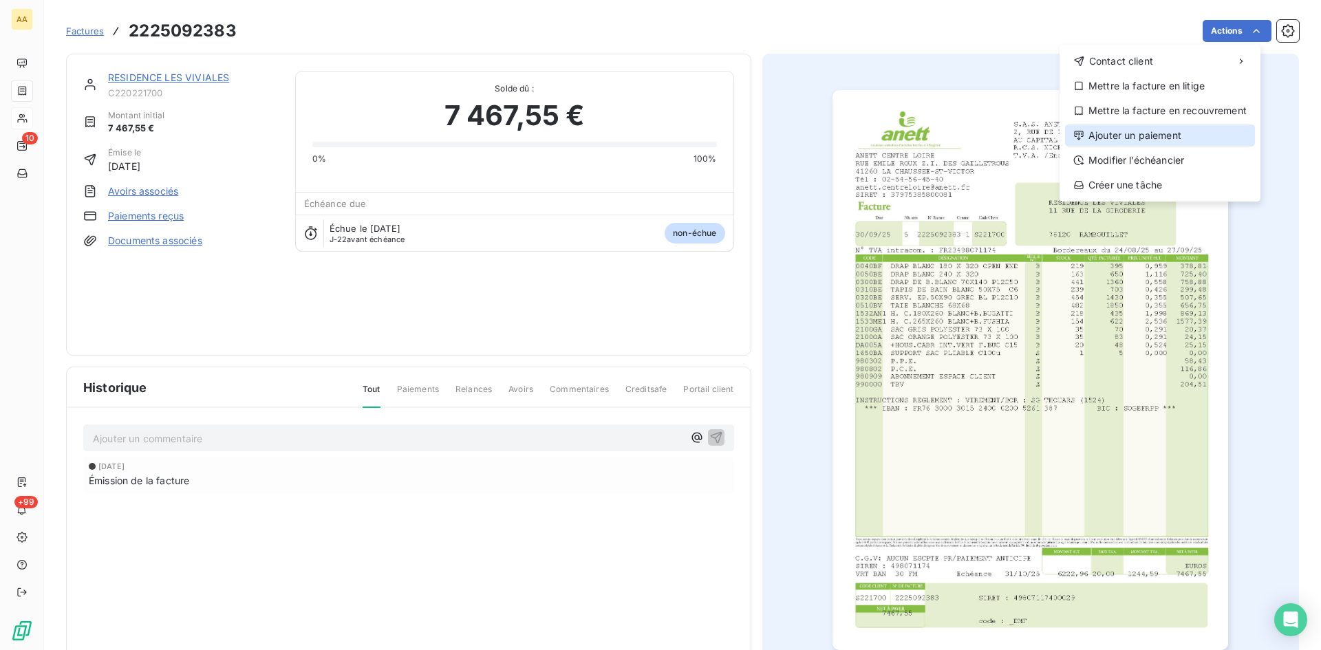
click at [1141, 134] on div "Ajouter un paiement" at bounding box center [1160, 136] width 190 height 22
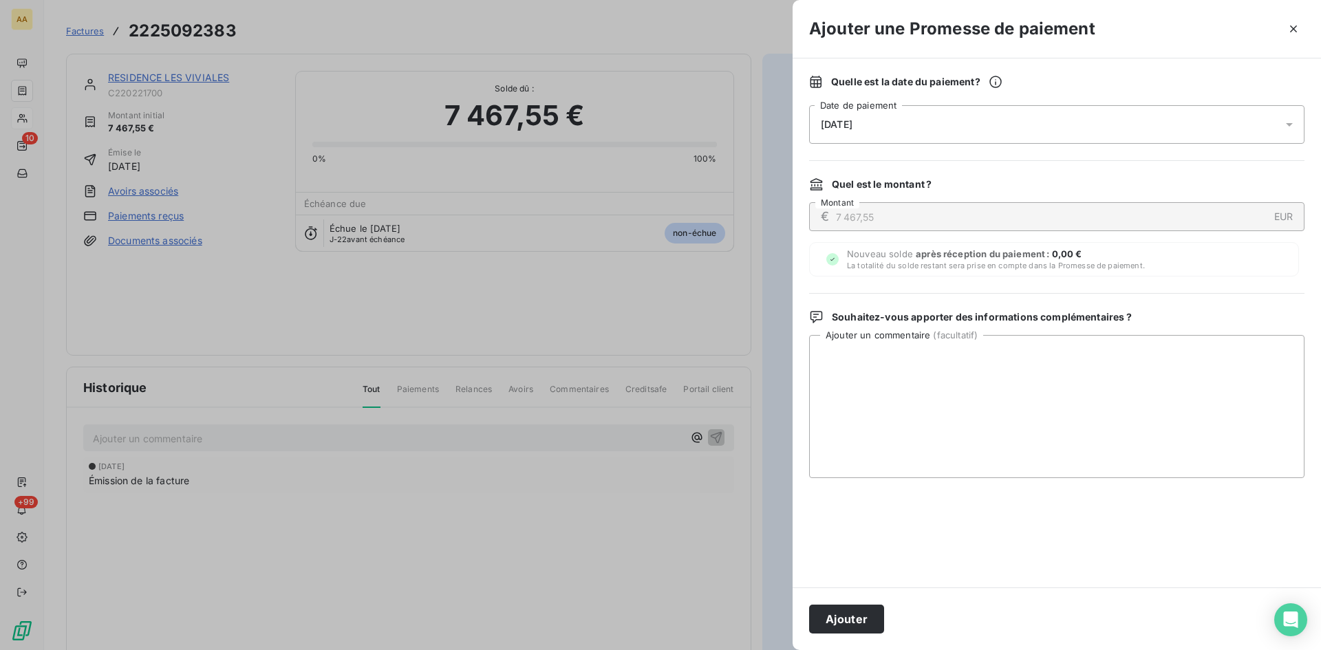
click at [942, 124] on div "[DATE]" at bounding box center [1056, 124] width 495 height 39
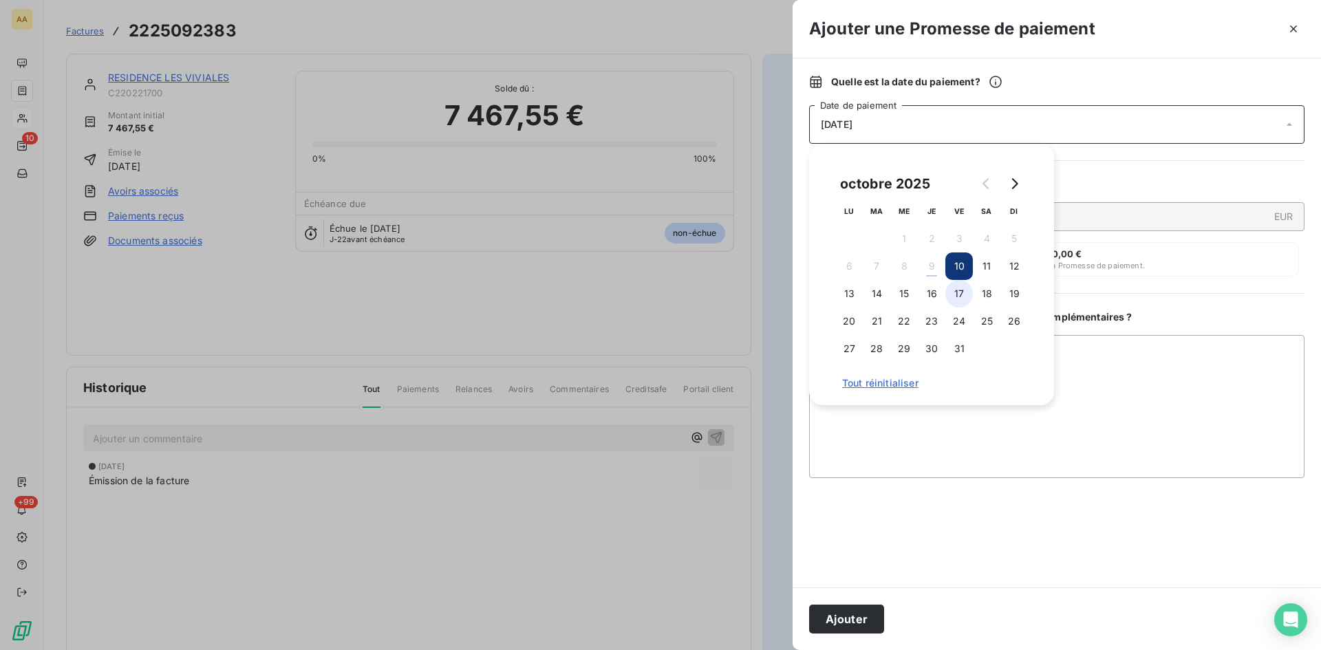
click at [952, 294] on button "17" at bounding box center [959, 294] width 28 height 28
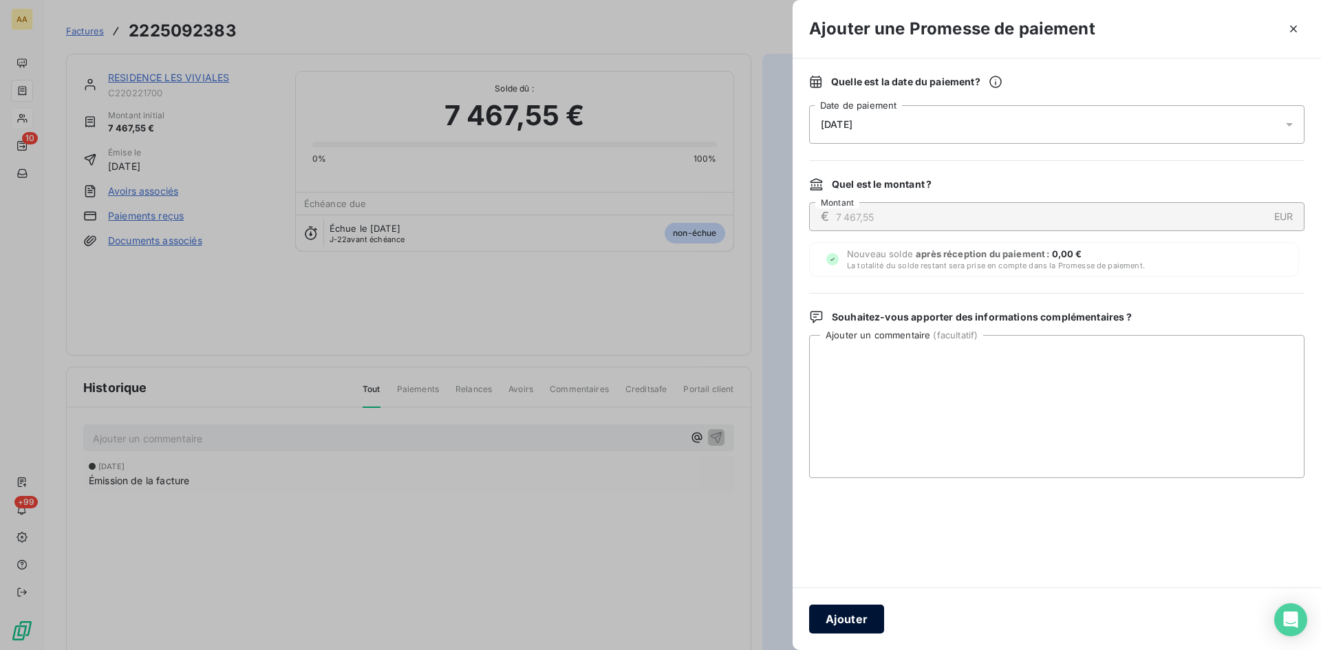
drag, startPoint x: 866, startPoint y: 614, endPoint x: 585, endPoint y: 508, distance: 300.0
click at [865, 613] on button "Ajouter" at bounding box center [846, 619] width 75 height 29
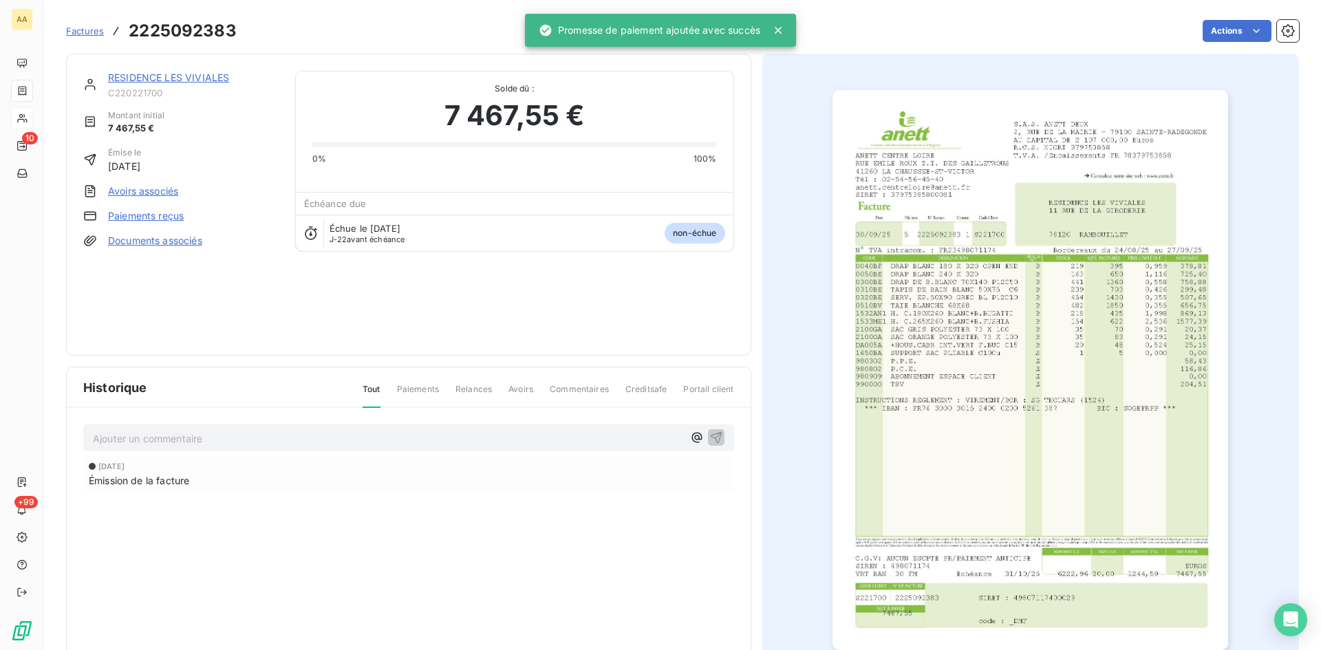
drag, startPoint x: 531, startPoint y: 439, endPoint x: 525, endPoint y: 442, distance: 7.1
click at [528, 439] on p "Ajouter un commentaire ﻿" at bounding box center [388, 438] width 590 height 17
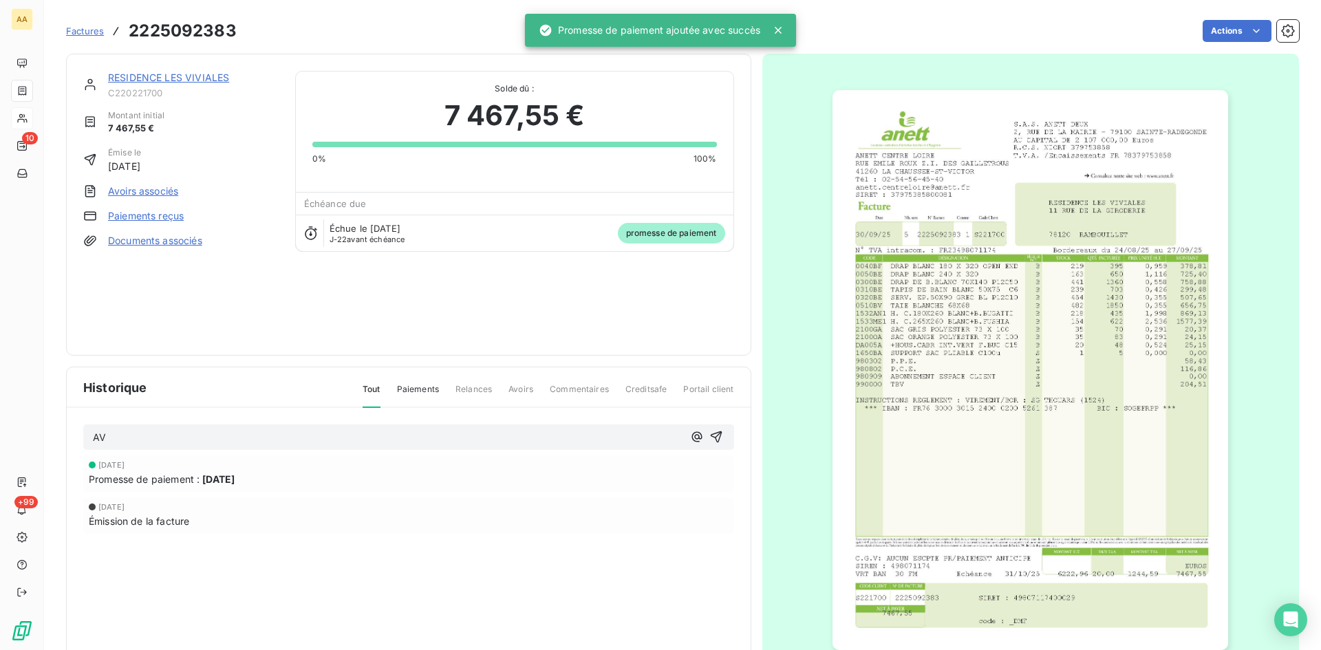
drag, startPoint x: 709, startPoint y: 437, endPoint x: 480, endPoint y: 230, distance: 307.8
click at [709, 431] on icon "button" at bounding box center [716, 437] width 14 height 14
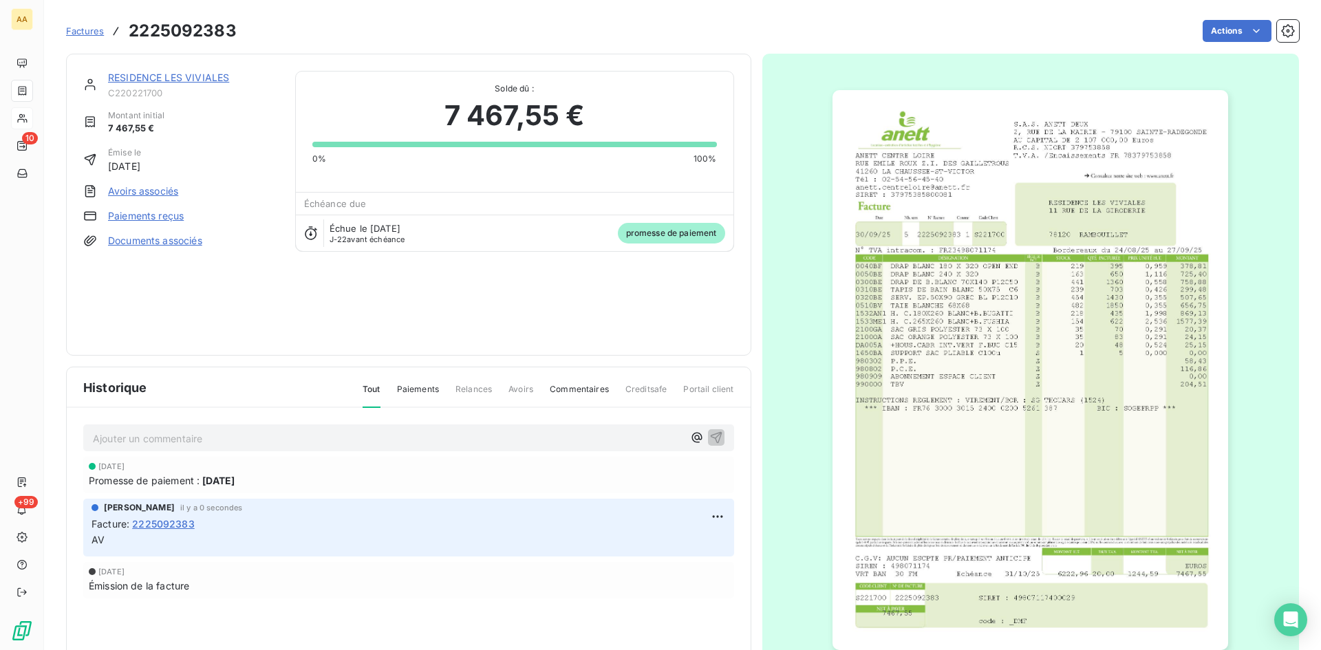
click at [212, 74] on link "RESIDENCE LES VIVIALES" at bounding box center [168, 78] width 121 height 12
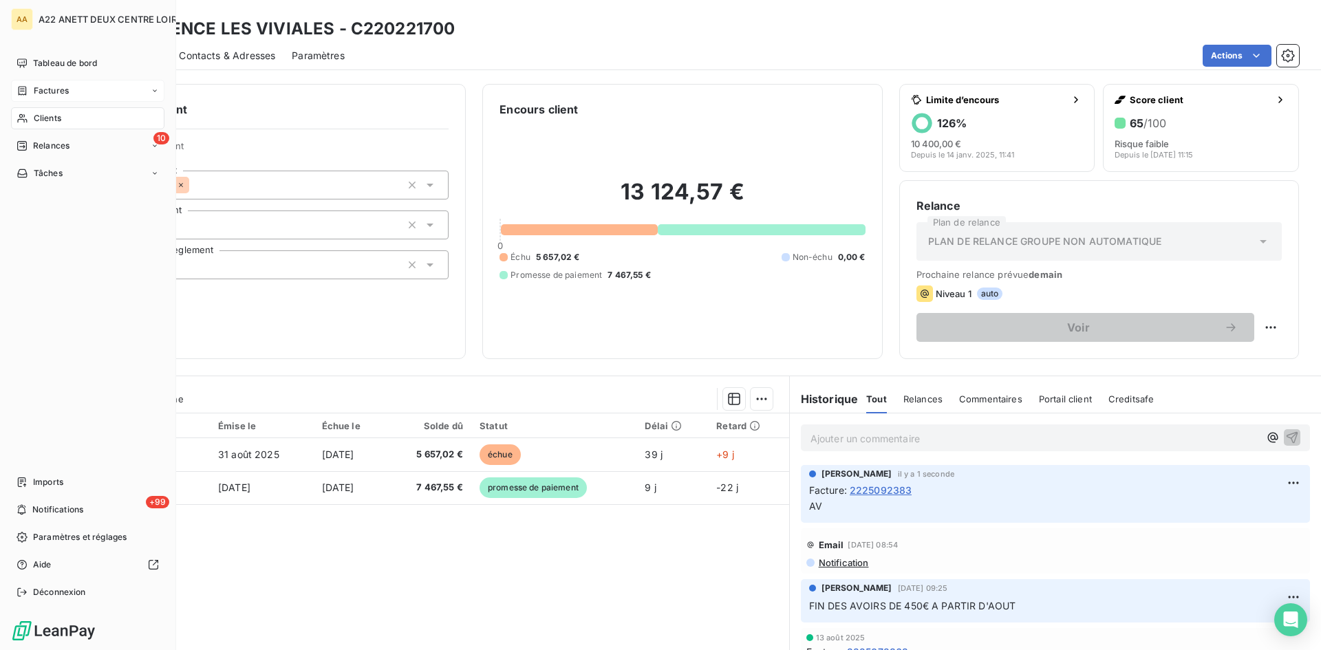
click at [40, 117] on span "Clients" at bounding box center [48, 118] width 28 height 12
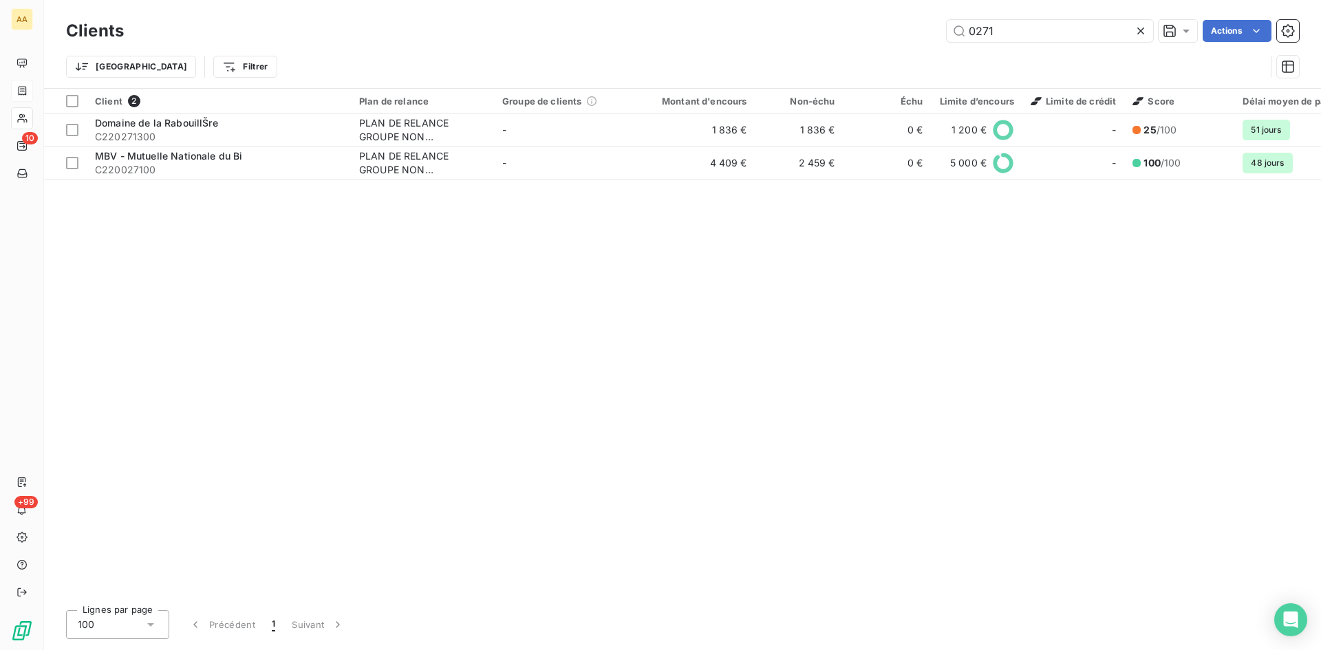
drag, startPoint x: 975, startPoint y: 34, endPoint x: 854, endPoint y: 34, distance: 121.1
click at [854, 34] on div "0271 Actions" at bounding box center [719, 31] width 1158 height 22
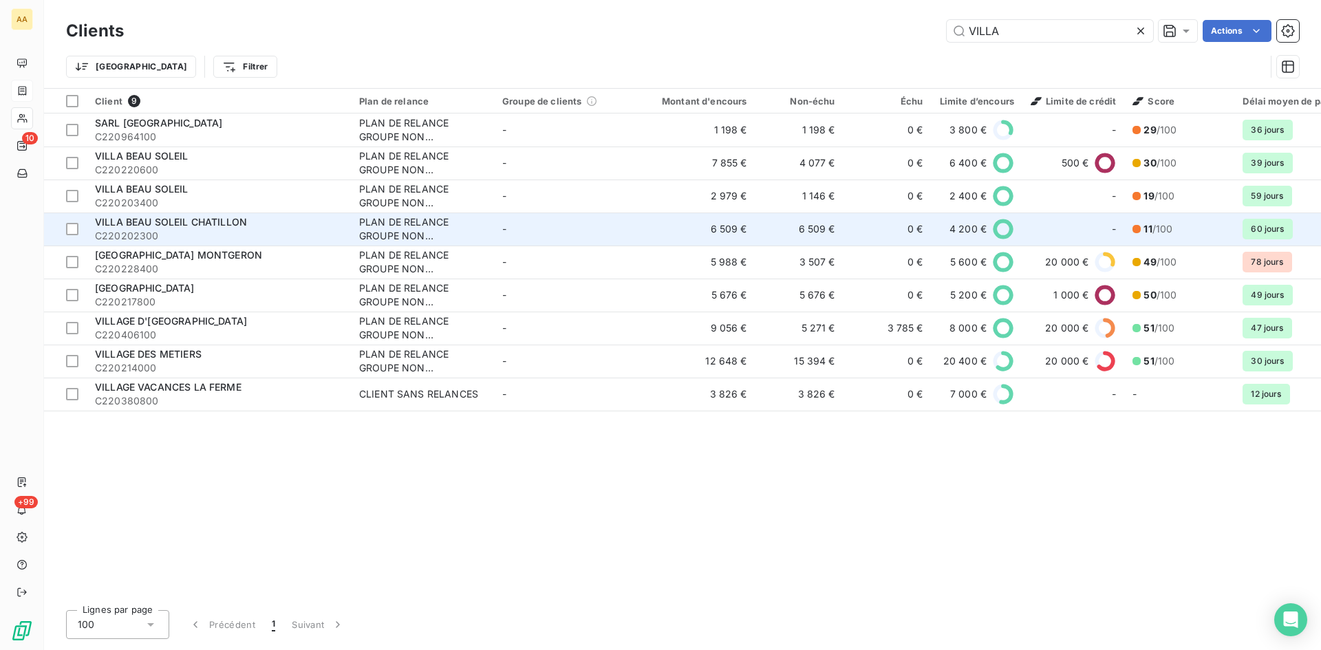
type input "VILLA"
click at [399, 226] on div "PLAN DE RELANCE GROUPE NON AUTOMATIQUE" at bounding box center [422, 229] width 127 height 28
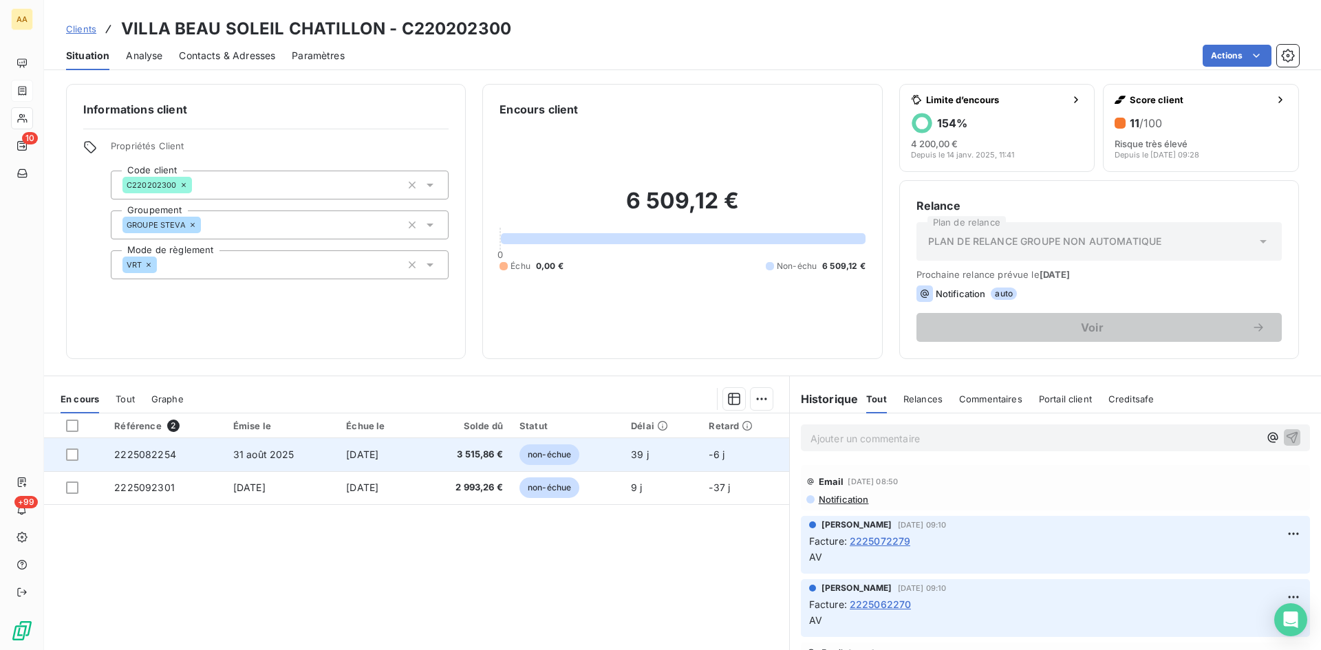
click at [149, 453] on span "2225082254" at bounding box center [145, 455] width 62 height 12
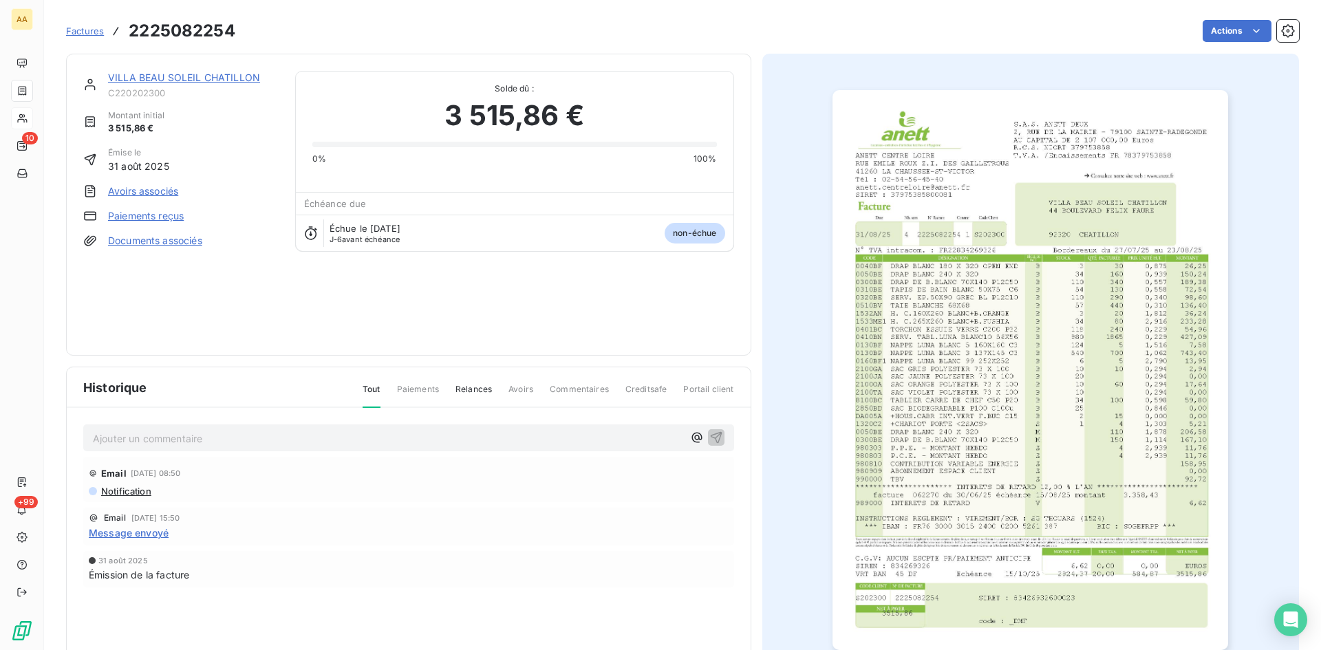
click at [1032, 357] on img "button" at bounding box center [1030, 370] width 396 height 560
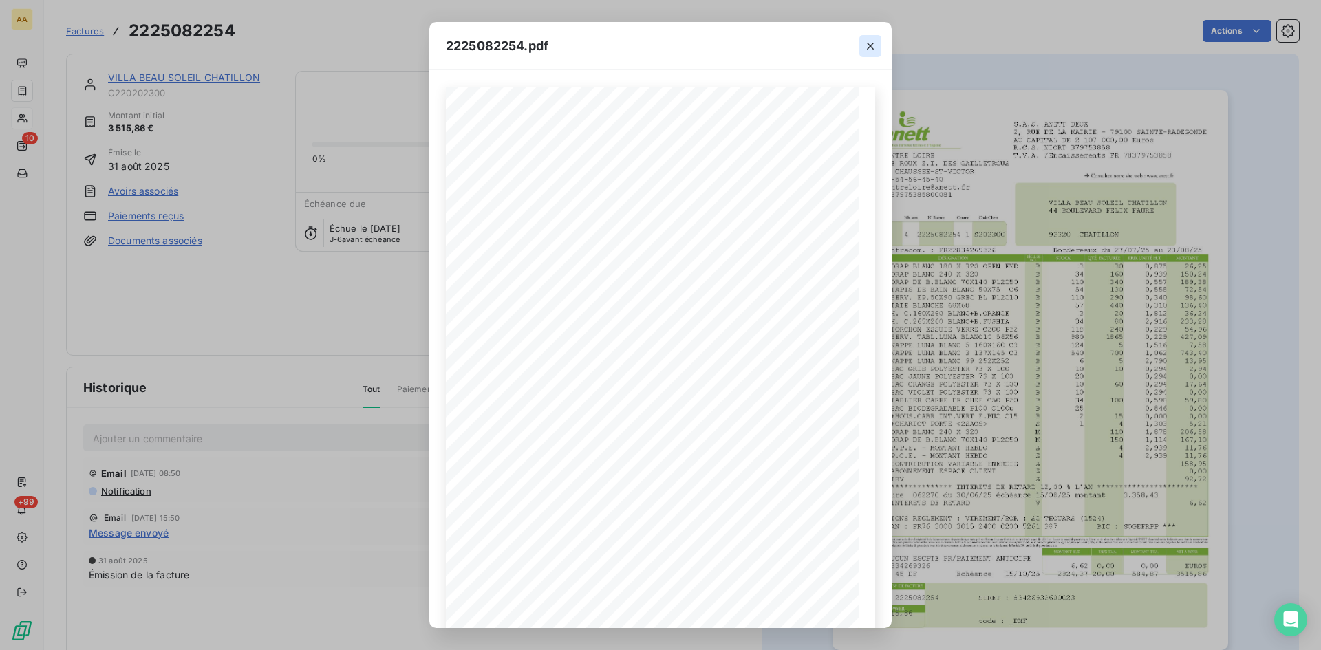
click at [870, 44] on icon "button" at bounding box center [870, 46] width 14 height 14
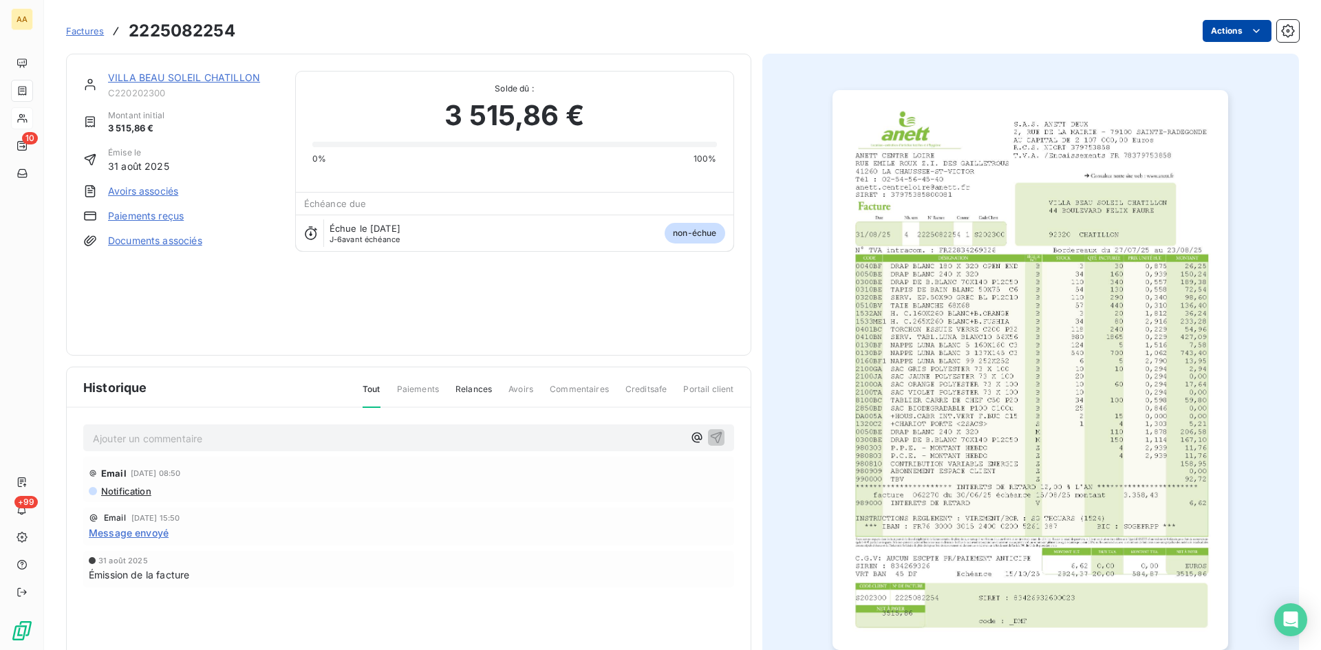
click at [1223, 30] on html "AA 10 +99 Factures 2225082254 Actions VILLA BEAU SOLEIL CHATILLON C220202300 Mo…" at bounding box center [660, 325] width 1321 height 650
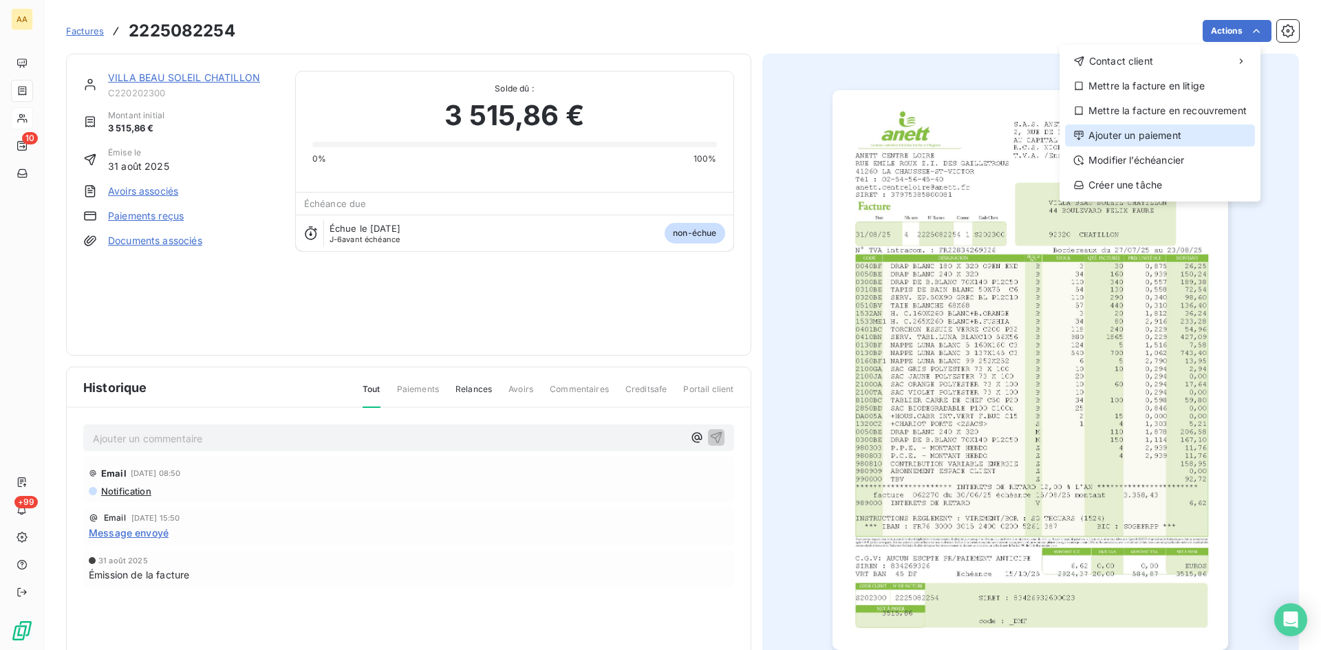
click at [1166, 142] on div "Ajouter un paiement" at bounding box center [1160, 136] width 190 height 22
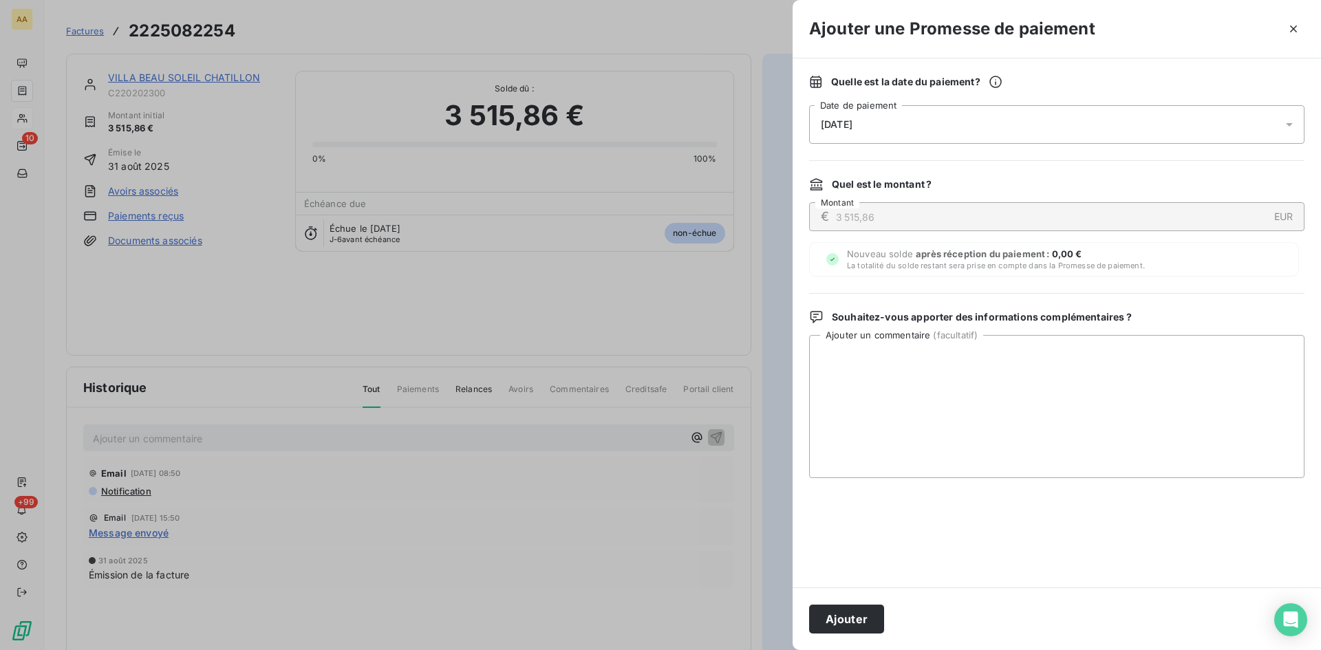
click at [898, 131] on div "[DATE]" at bounding box center [1056, 124] width 495 height 39
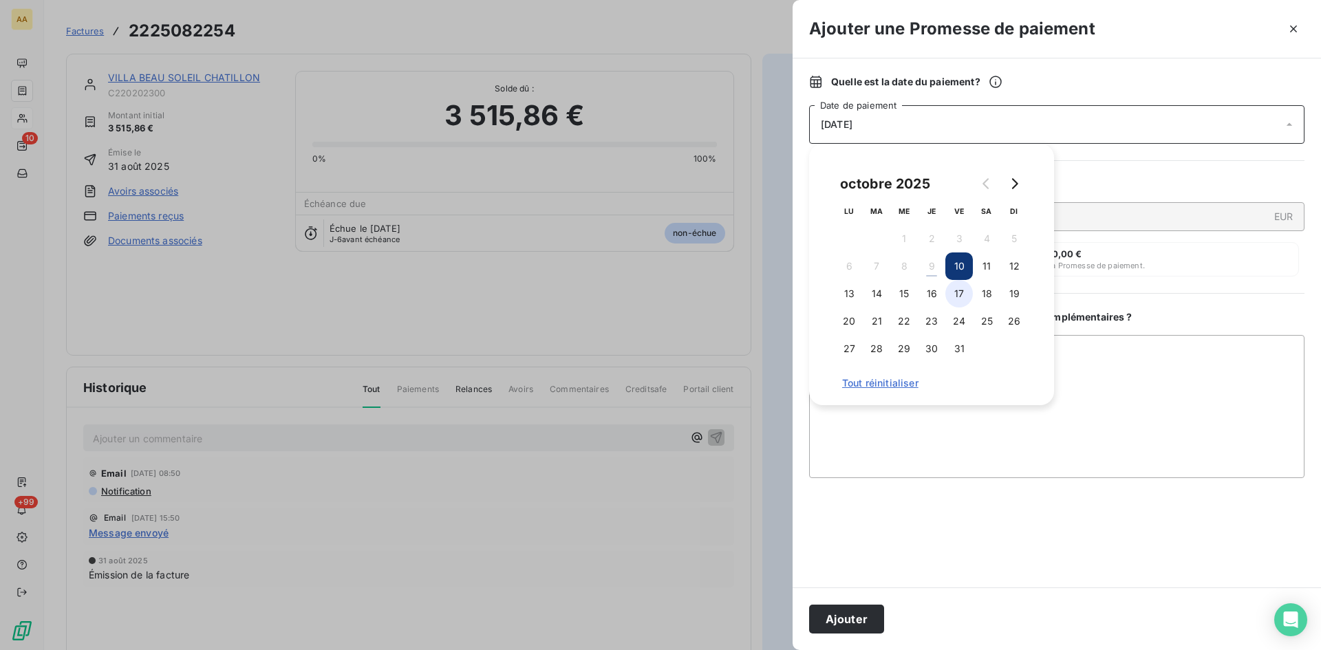
click at [953, 294] on button "17" at bounding box center [959, 294] width 28 height 28
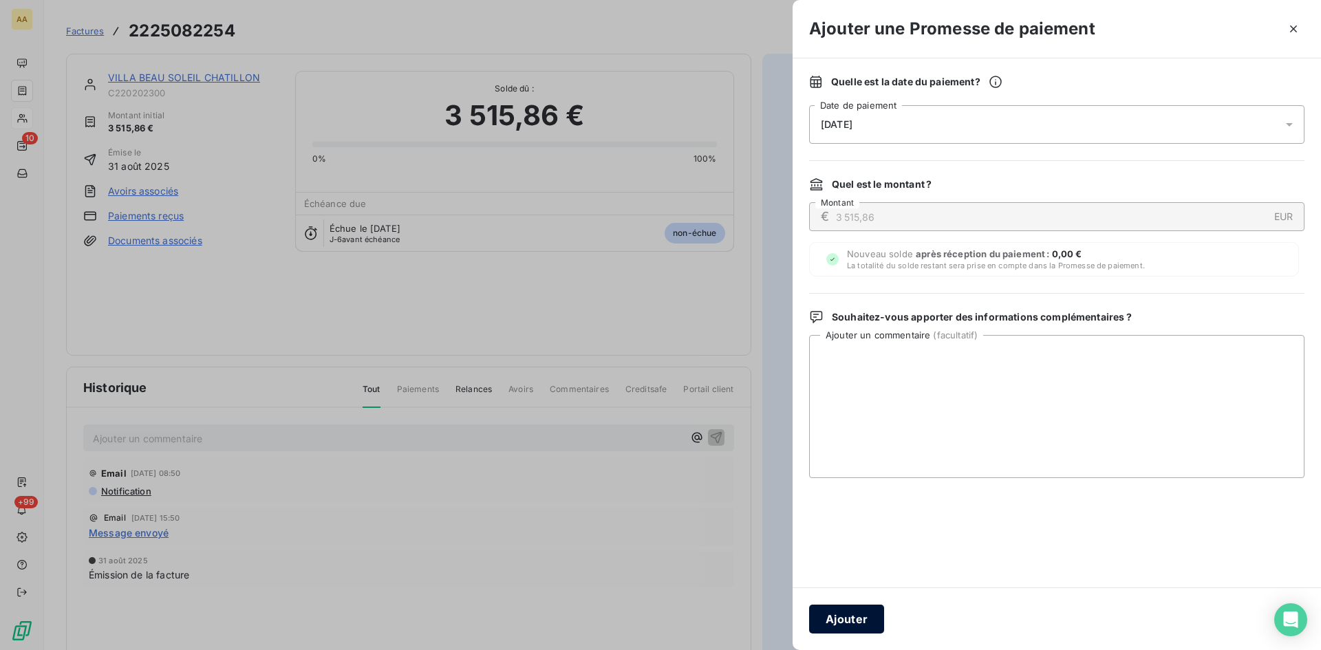
drag, startPoint x: 867, startPoint y: 616, endPoint x: 850, endPoint y: 609, distance: 18.5
click at [866, 616] on button "Ajouter" at bounding box center [846, 619] width 75 height 29
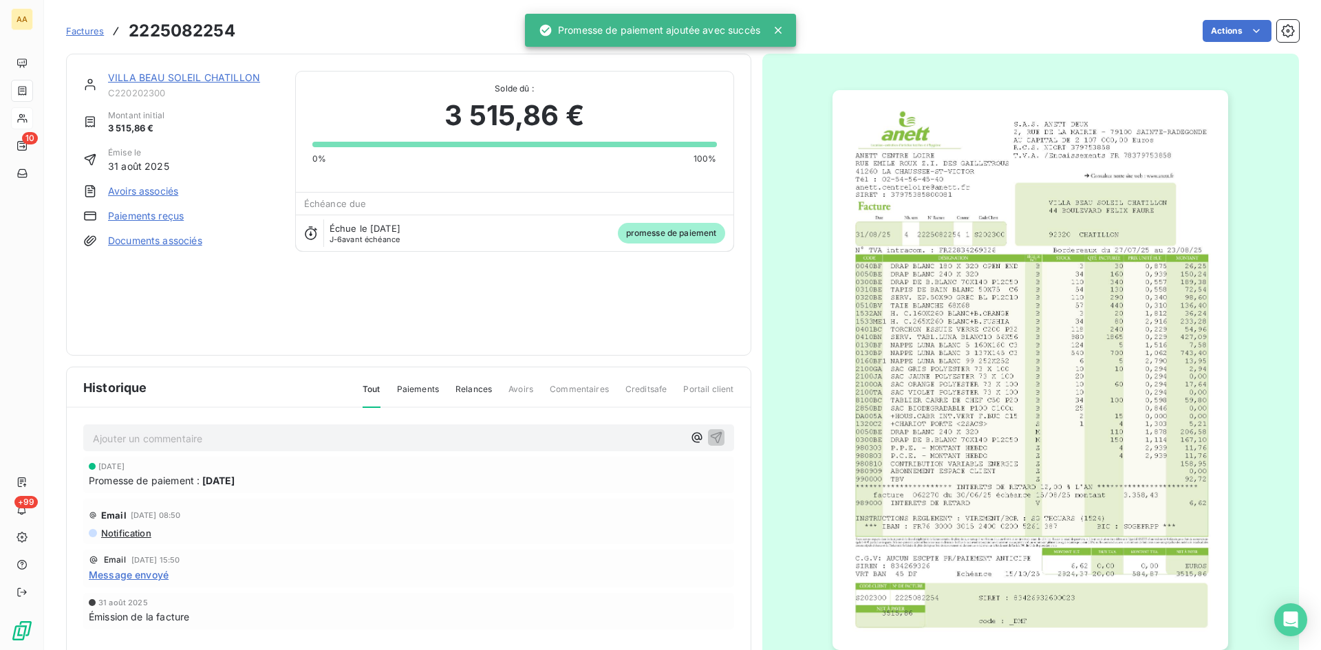
click at [383, 444] on p "Ajouter un commentaire ﻿" at bounding box center [388, 438] width 590 height 17
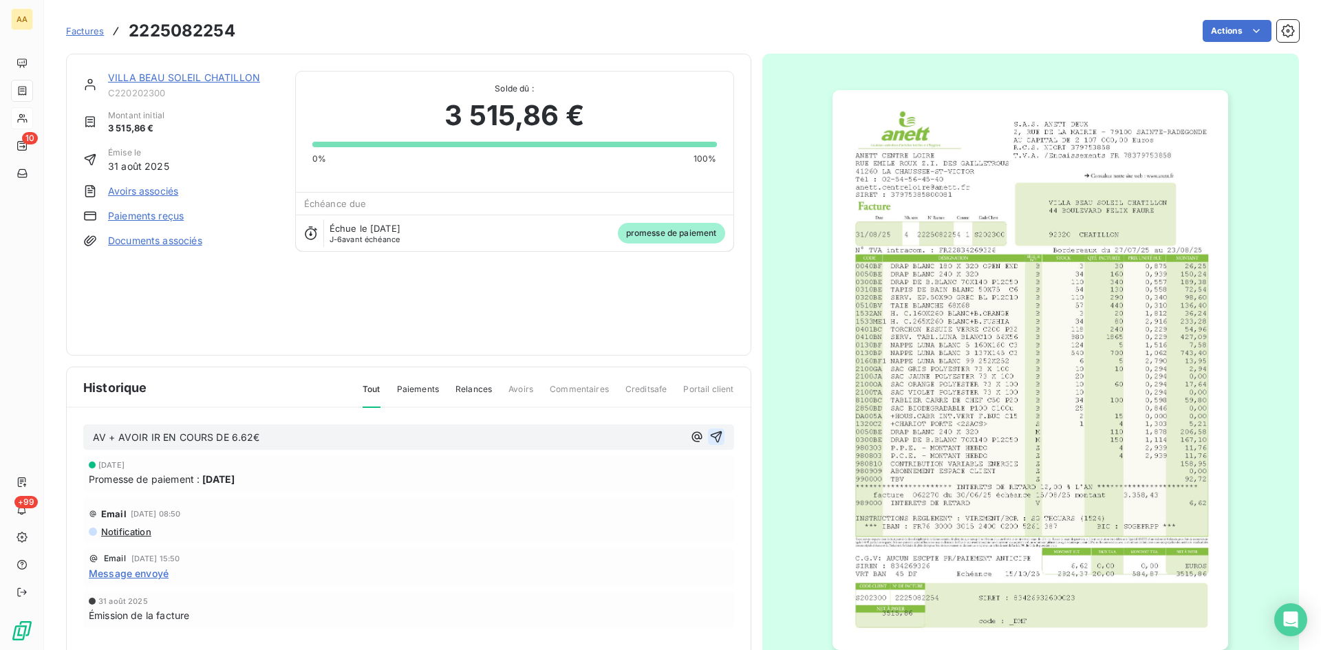
click at [711, 433] on icon "button" at bounding box center [716, 437] width 12 height 12
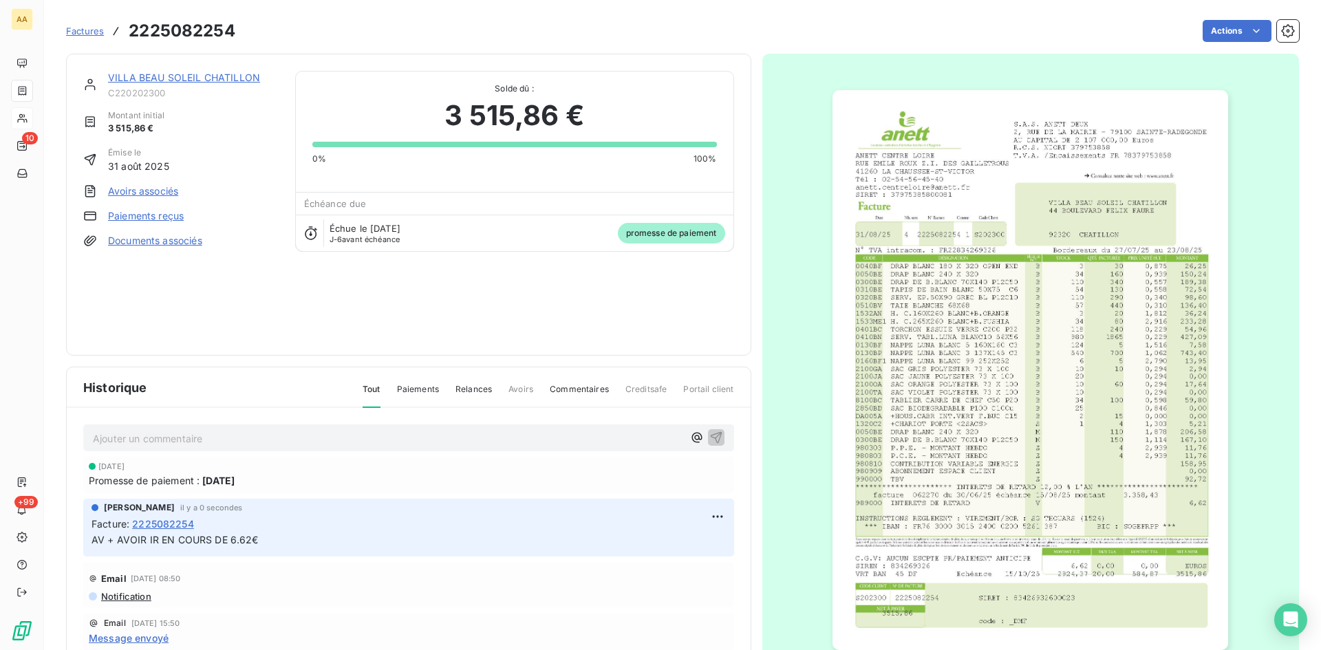
click at [195, 76] on link "VILLA BEAU SOLEIL CHATILLON" at bounding box center [184, 78] width 152 height 12
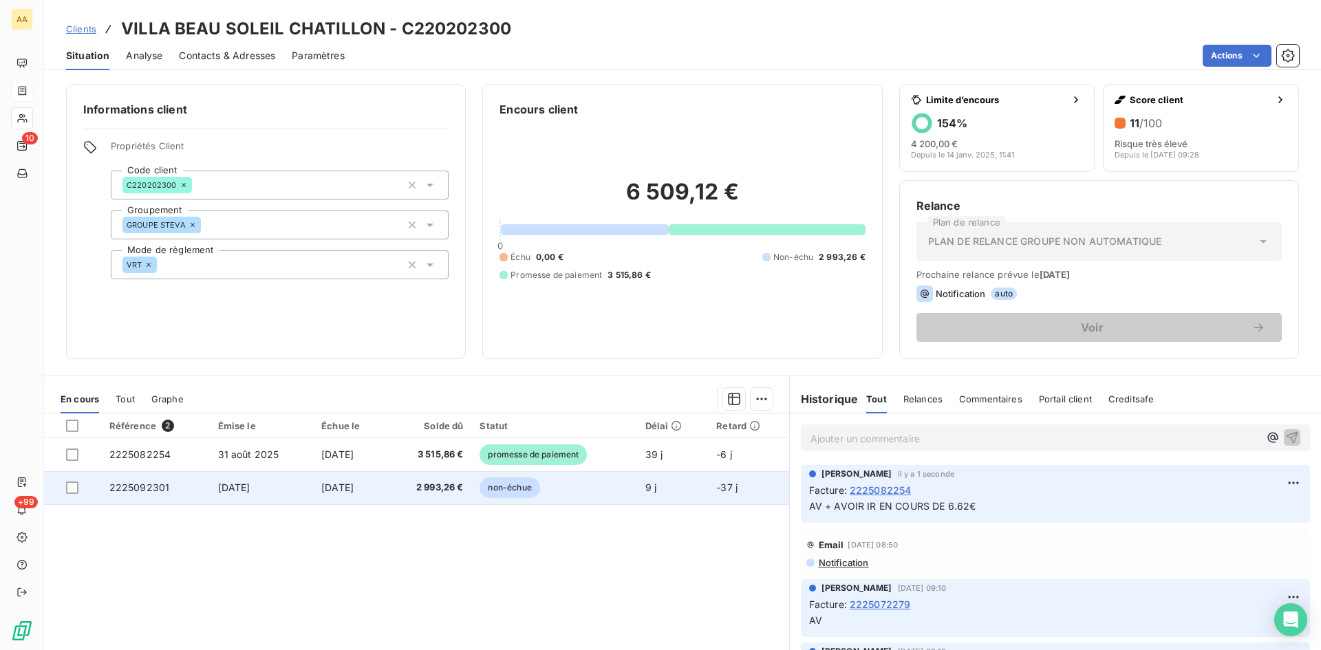
click at [127, 487] on span "2225092301" at bounding box center [139, 488] width 61 height 12
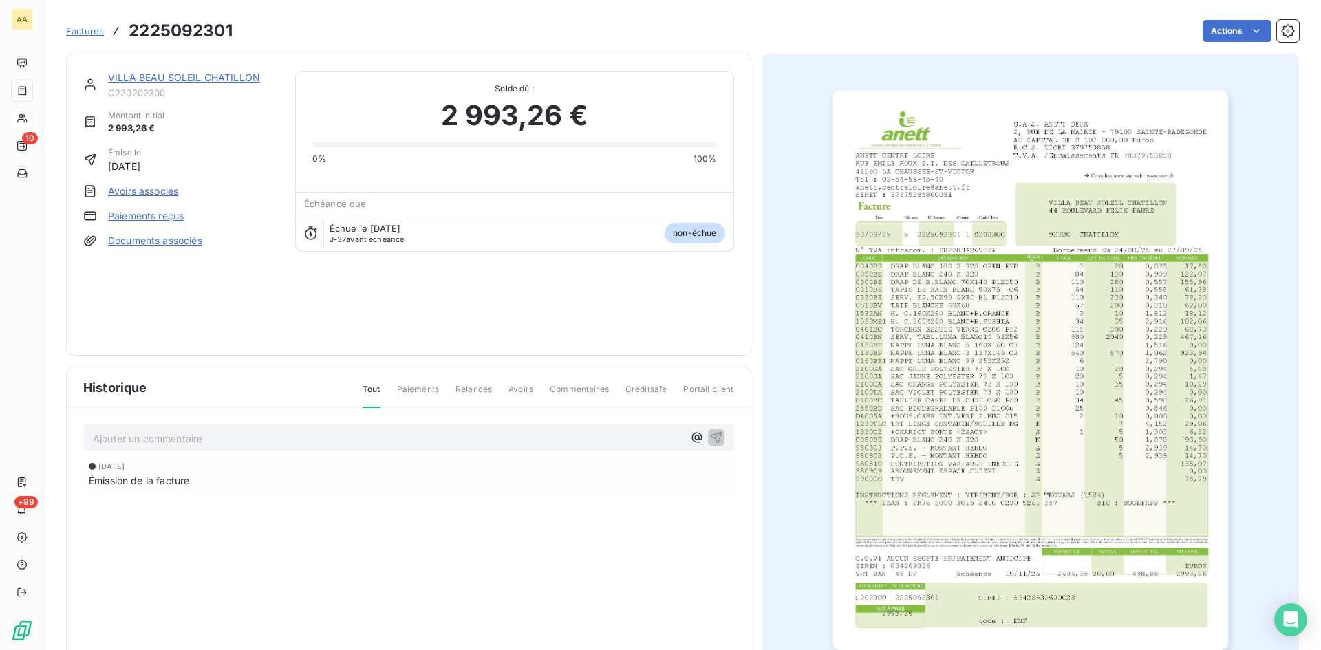
click at [153, 74] on link "VILLA BEAU SOLEIL CHATILLON" at bounding box center [184, 78] width 152 height 12
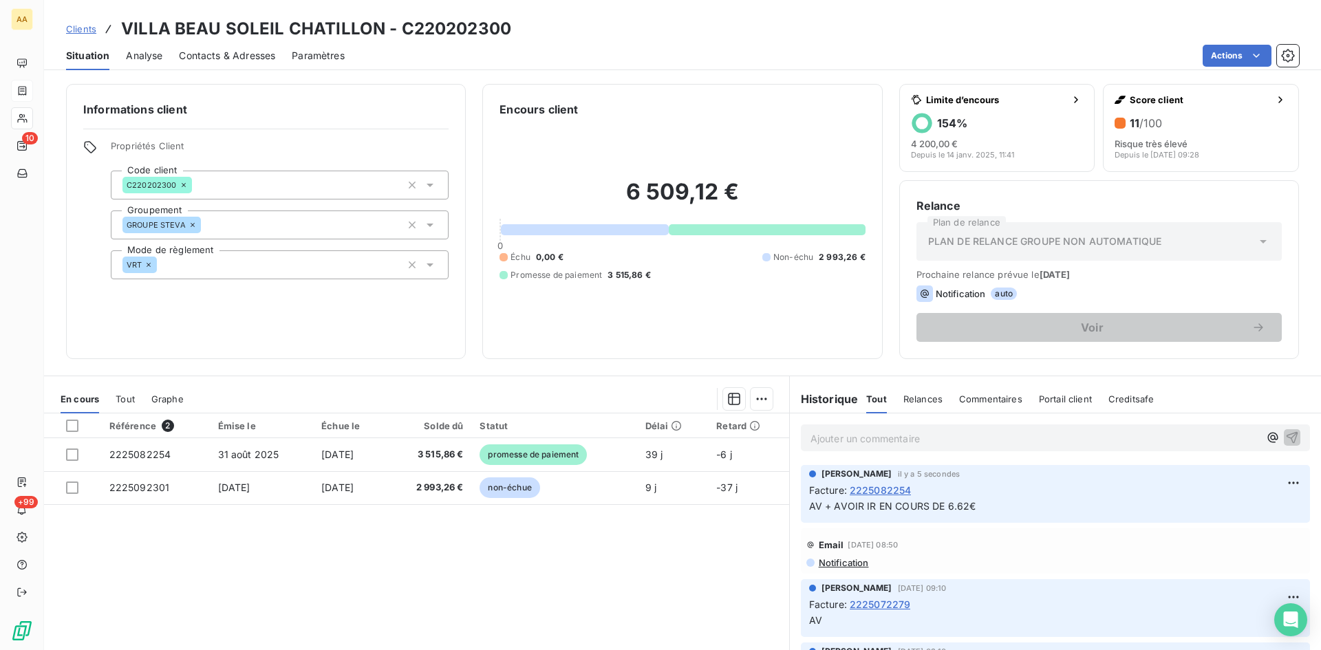
click at [292, 520] on div "Référence 2 Émise le Échue le Solde dû Statut Délai Retard 2225082254 [DATE] [D…" at bounding box center [416, 545] width 745 height 265
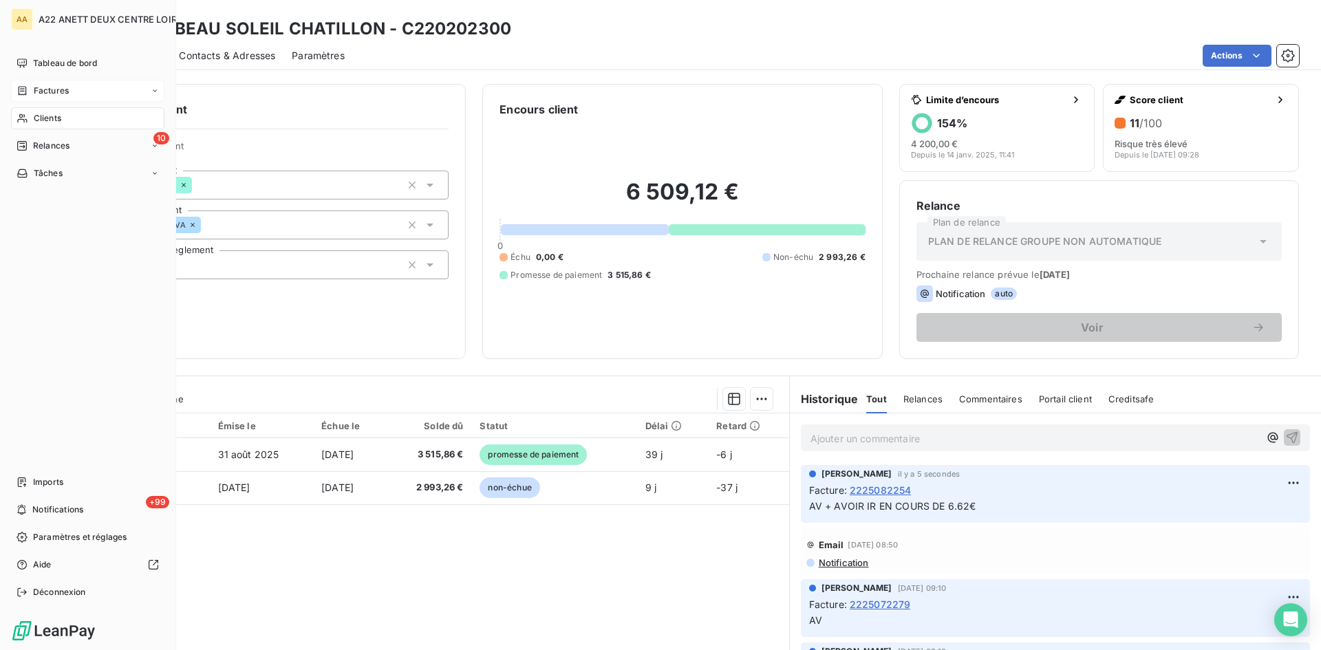
click at [52, 114] on span "Clients" at bounding box center [48, 118] width 28 height 12
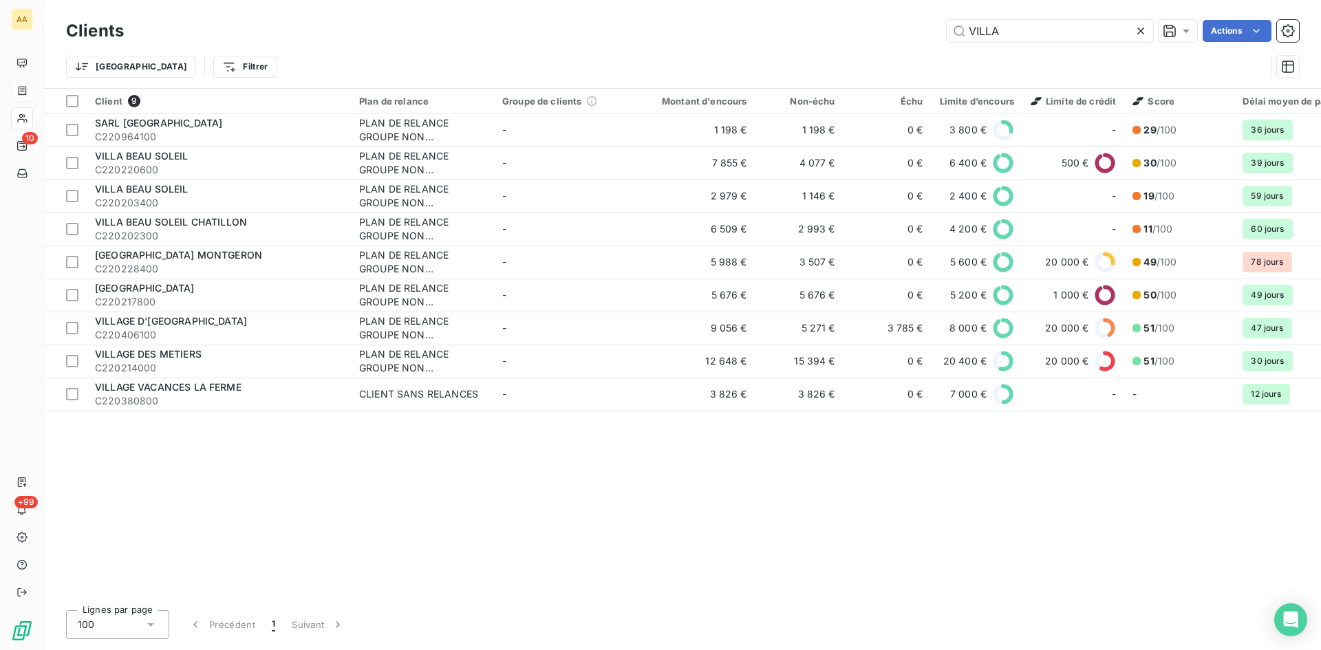
drag, startPoint x: 905, startPoint y: 39, endPoint x: 896, endPoint y: 41, distance: 9.8
click at [896, 41] on div "VILLA Actions" at bounding box center [719, 31] width 1158 height 22
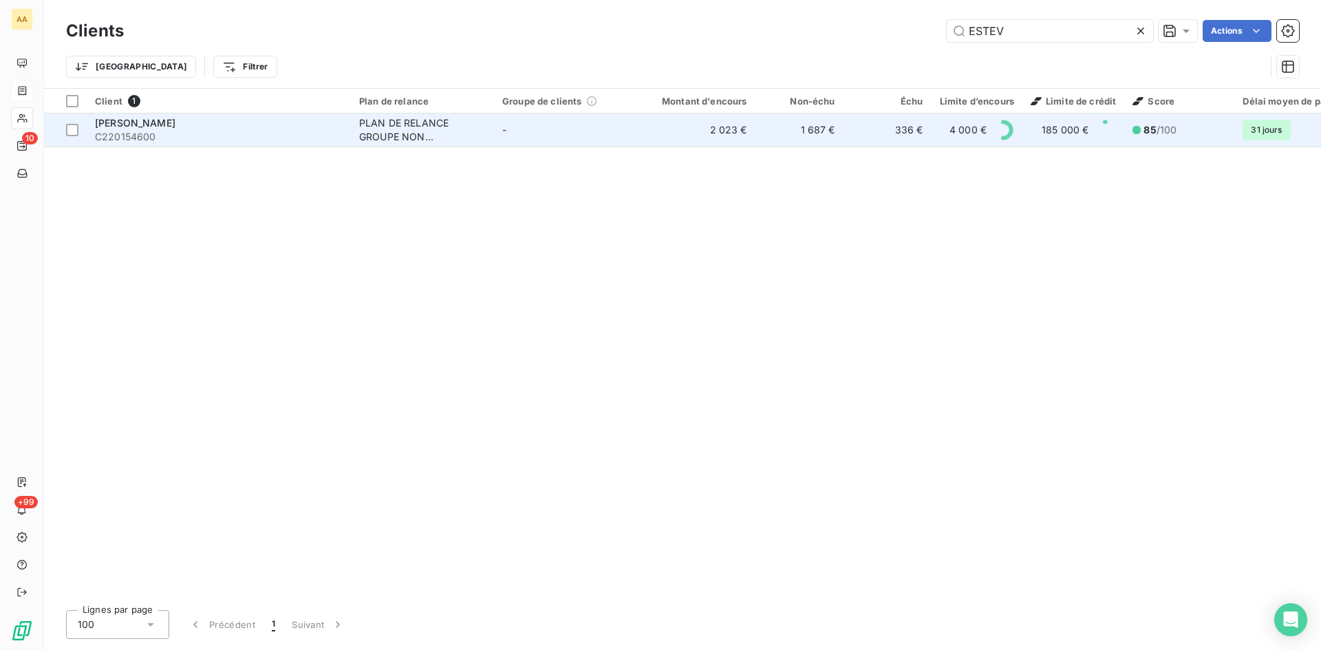
type input "ESTEV"
click at [389, 133] on div "PLAN DE RELANCE GROUPE NON AUTOMATIQUE" at bounding box center [422, 130] width 127 height 28
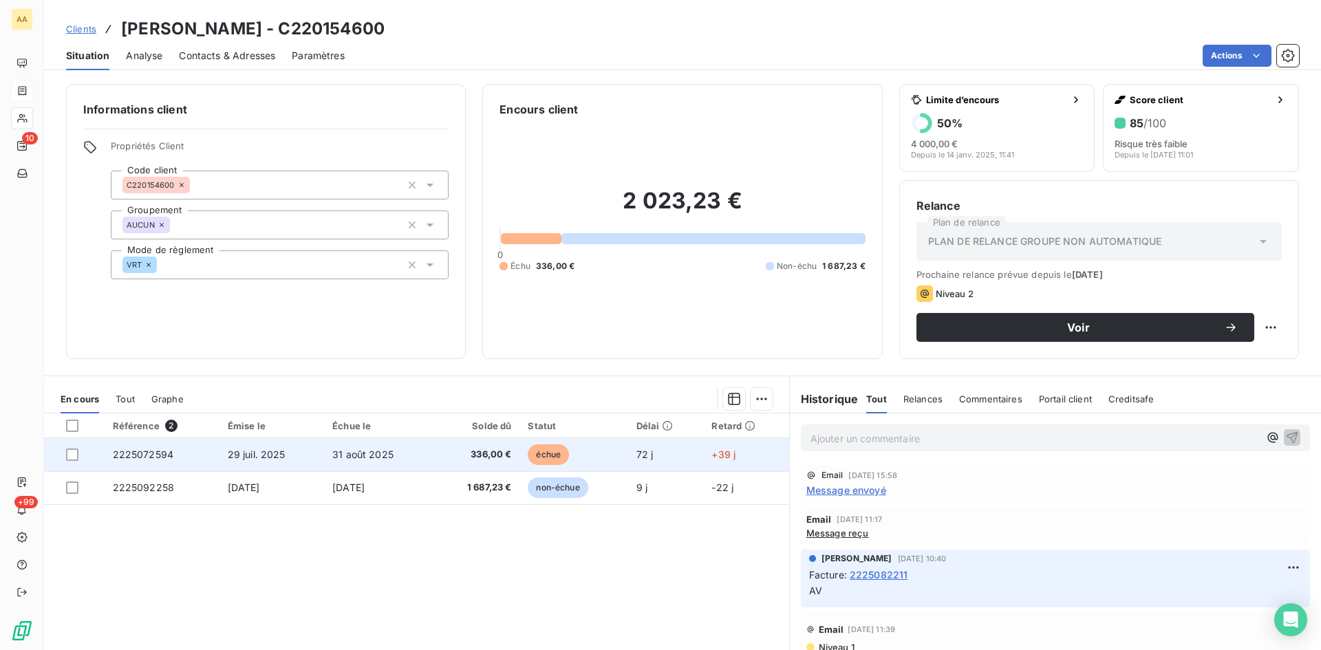
click at [144, 452] on span "2225072594" at bounding box center [143, 455] width 61 height 12
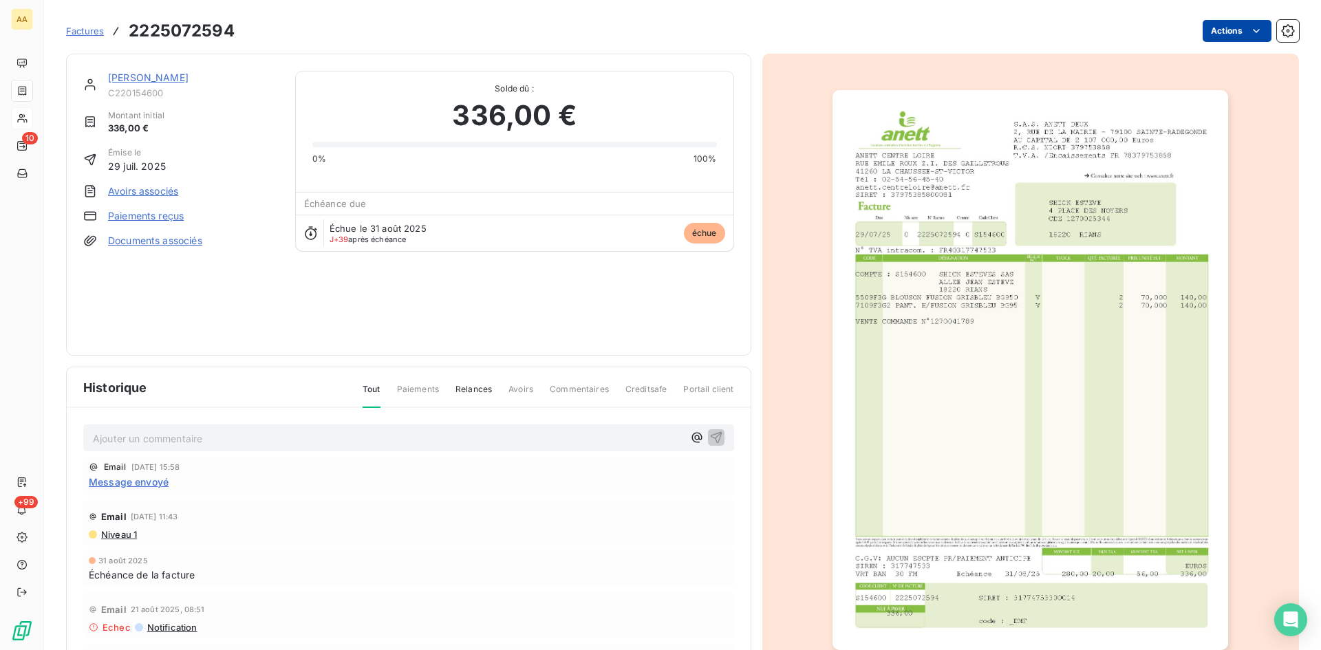
click at [1235, 23] on html "AA 10 +99 Factures 2225072594 Actions [PERSON_NAME] C220154600 Montant initial …" at bounding box center [660, 325] width 1321 height 650
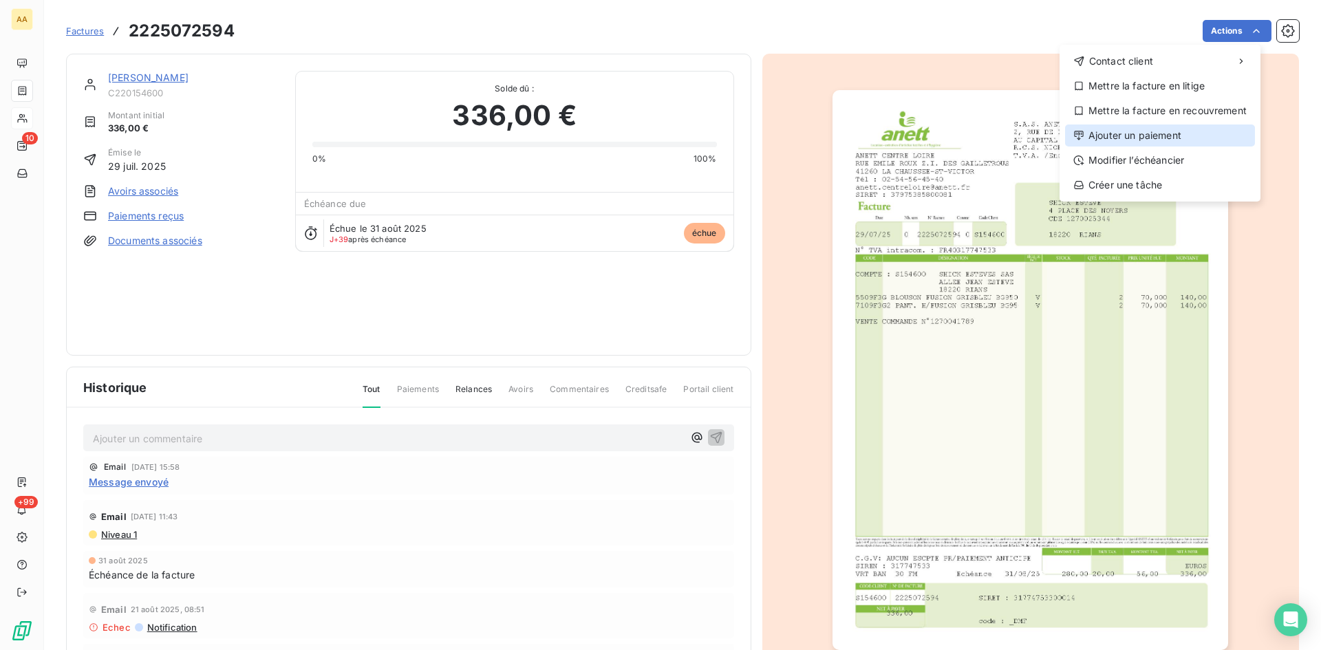
click at [1132, 127] on div "Ajouter un paiement" at bounding box center [1160, 136] width 190 height 22
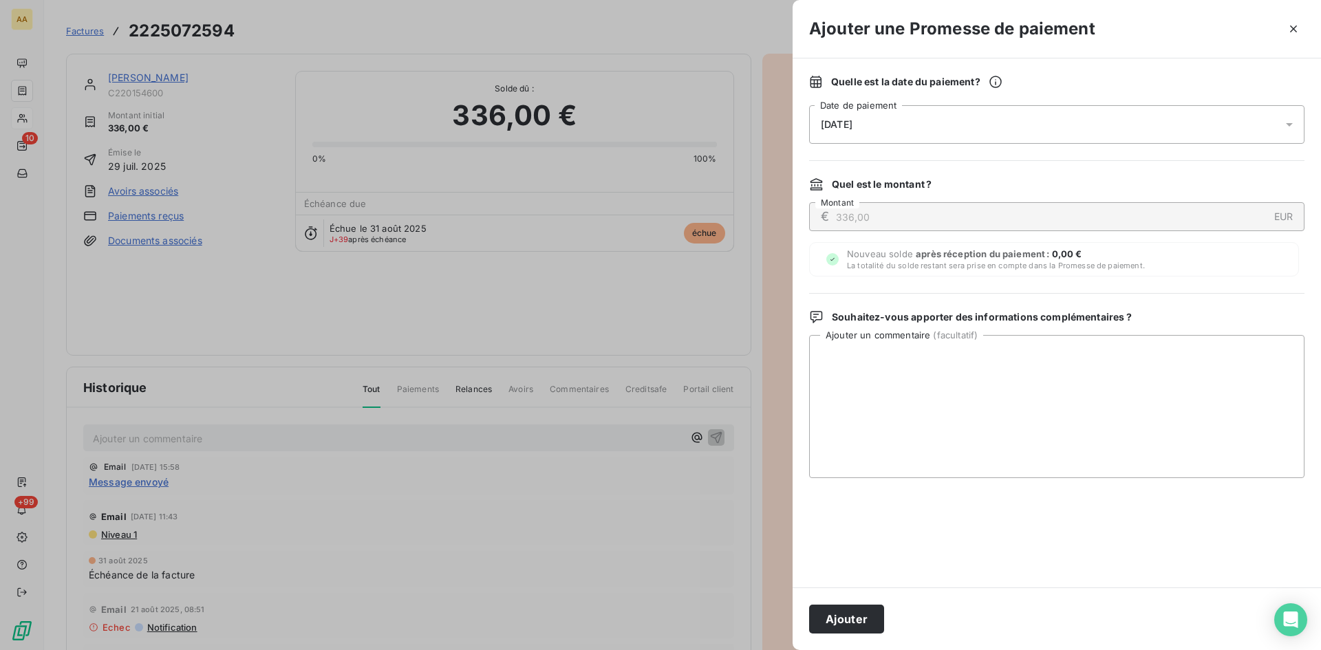
click at [942, 122] on div "[DATE]" at bounding box center [1056, 124] width 495 height 39
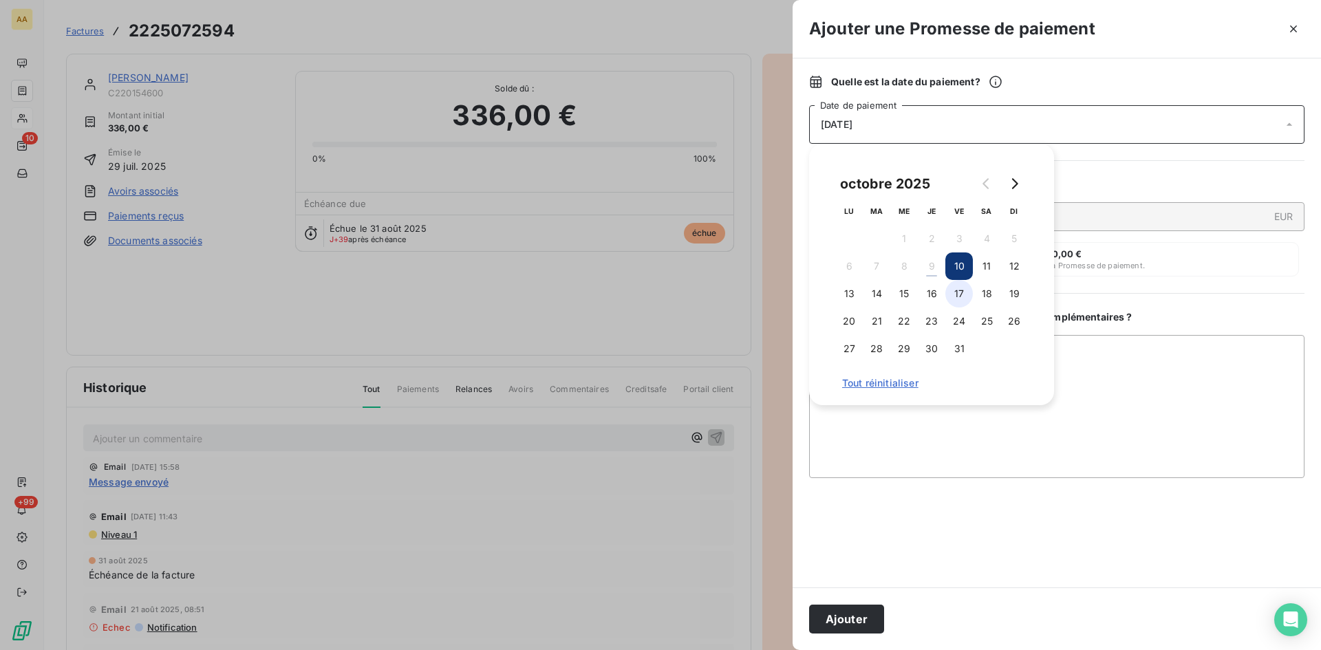
click at [951, 299] on button "17" at bounding box center [959, 294] width 28 height 28
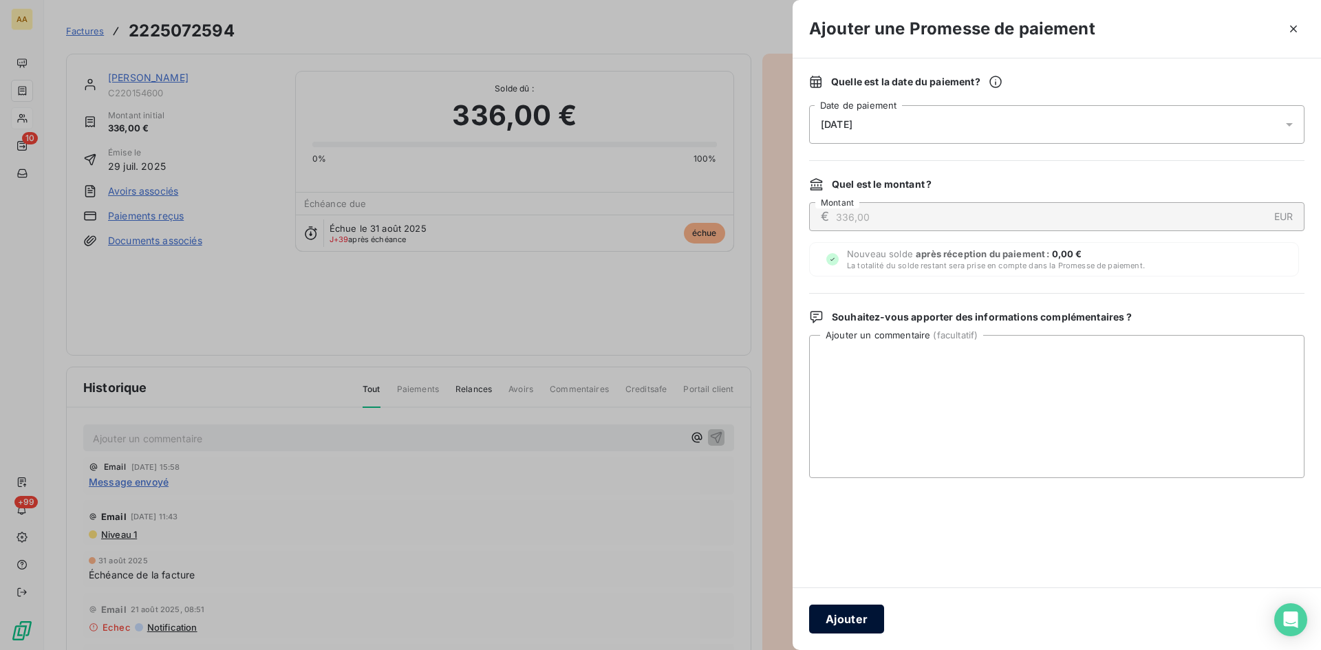
drag, startPoint x: 856, startPoint y: 621, endPoint x: 682, endPoint y: 523, distance: 199.9
click at [855, 621] on button "Ajouter" at bounding box center [846, 619] width 75 height 29
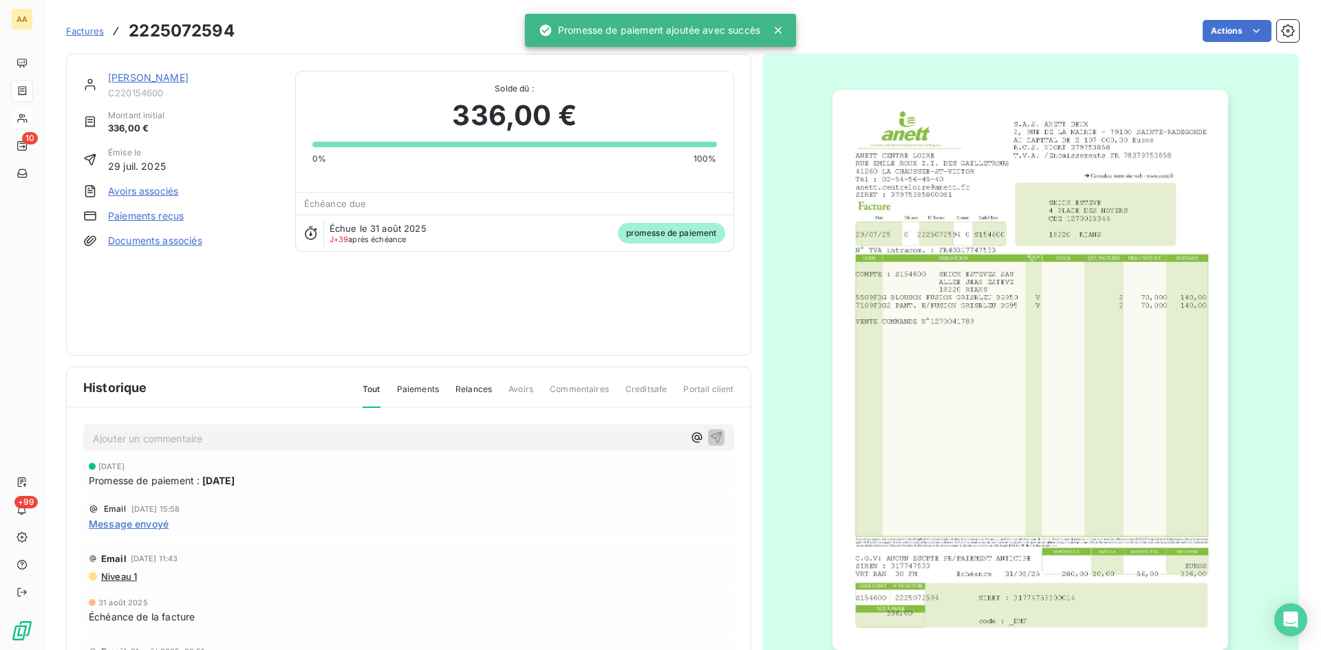
click at [550, 430] on p "Ajouter un commentaire ﻿" at bounding box center [388, 438] width 590 height 17
click at [541, 438] on p "Ajouter un commentaire ﻿" at bounding box center [388, 438] width 590 height 17
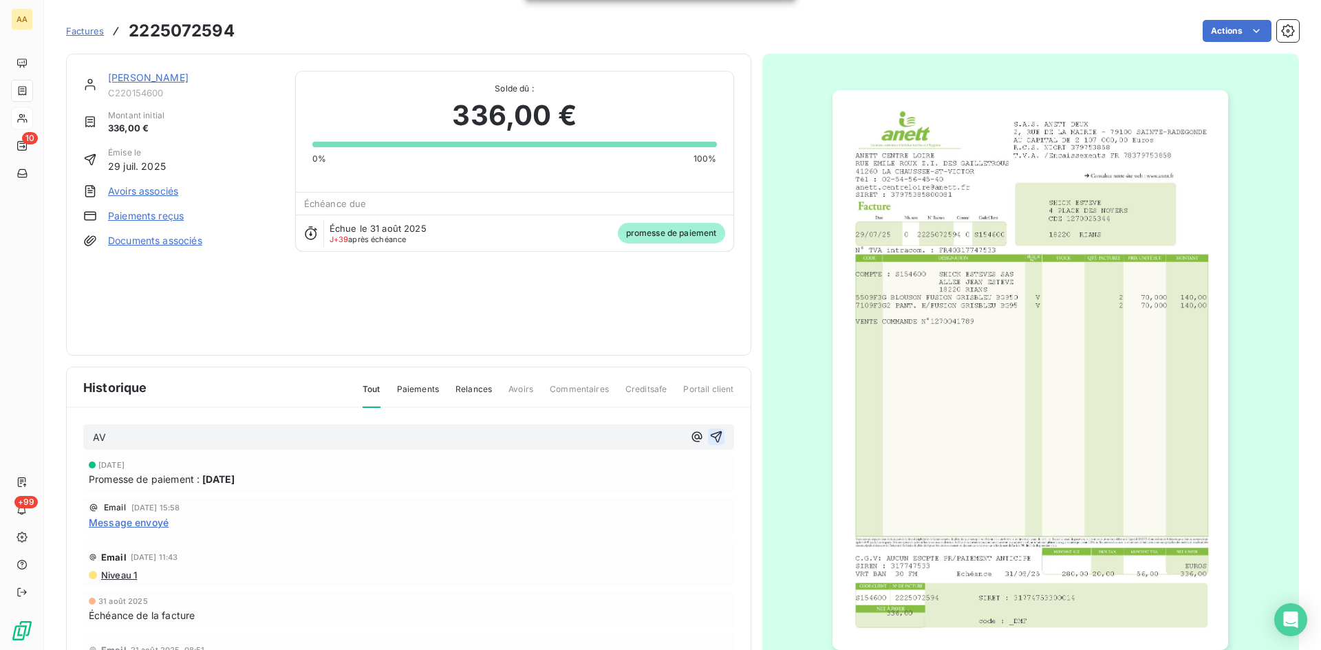
click at [709, 439] on icon "button" at bounding box center [716, 437] width 14 height 14
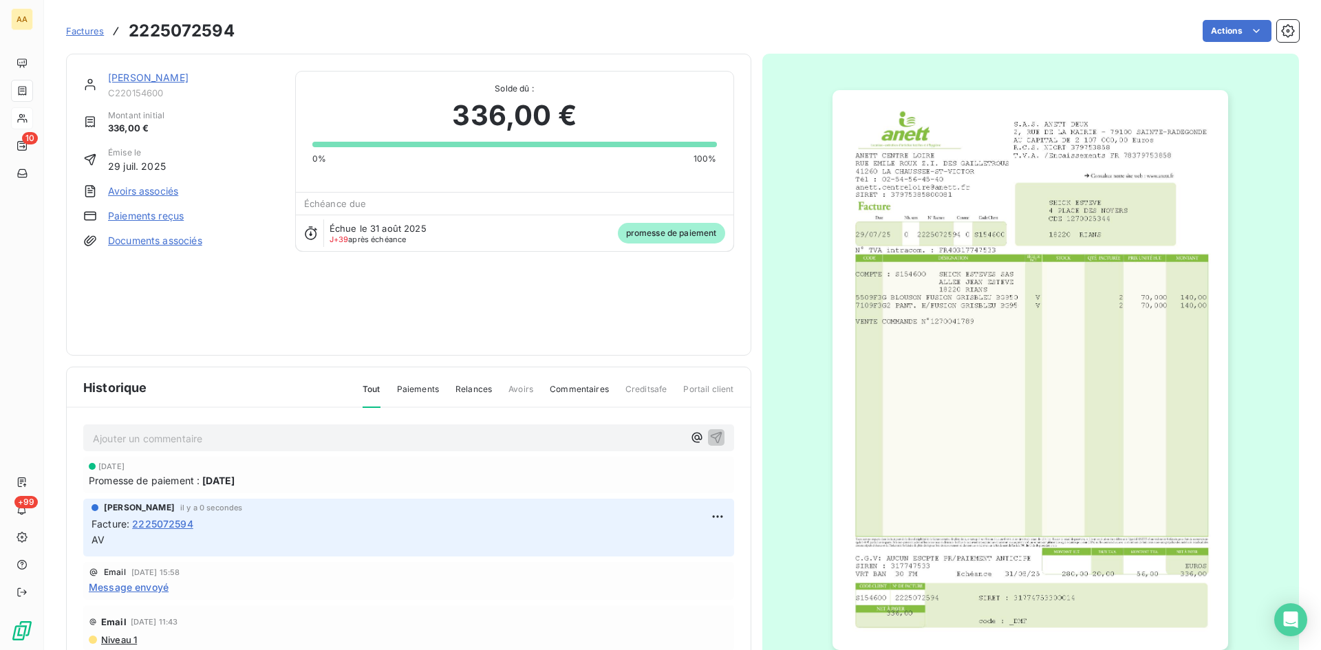
click at [148, 76] on link "[PERSON_NAME]" at bounding box center [148, 78] width 80 height 12
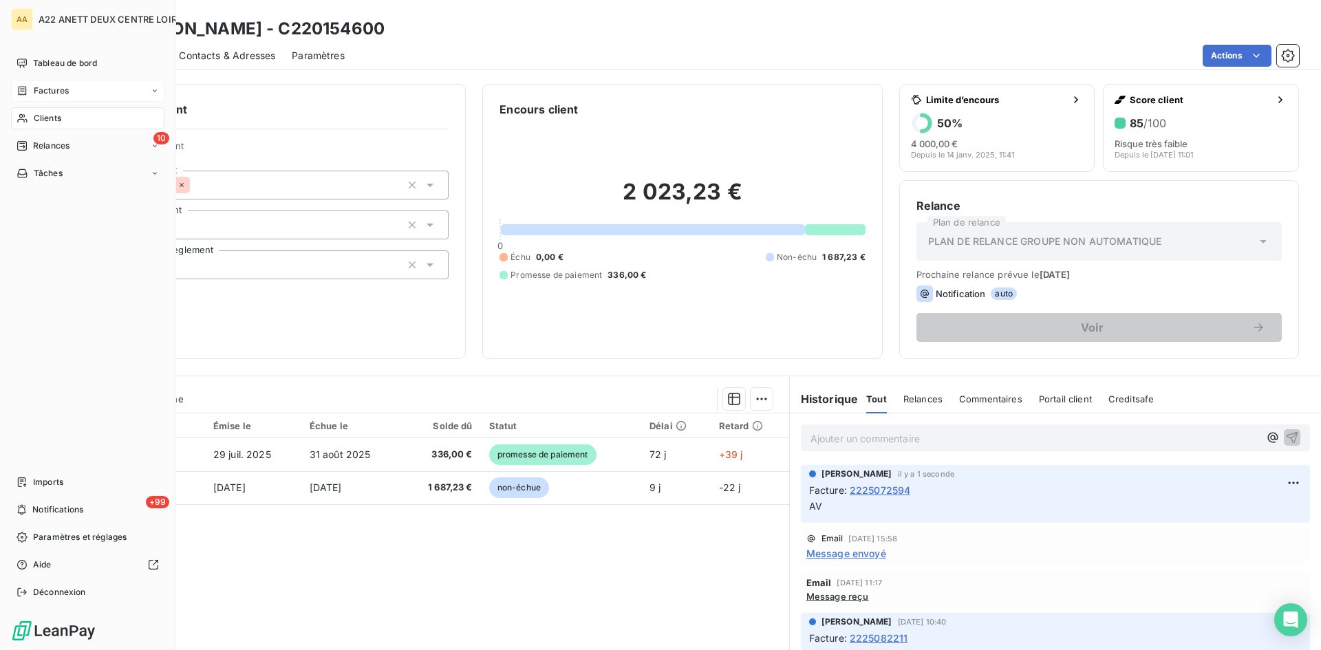
click at [52, 89] on span "Factures" at bounding box center [51, 91] width 35 height 12
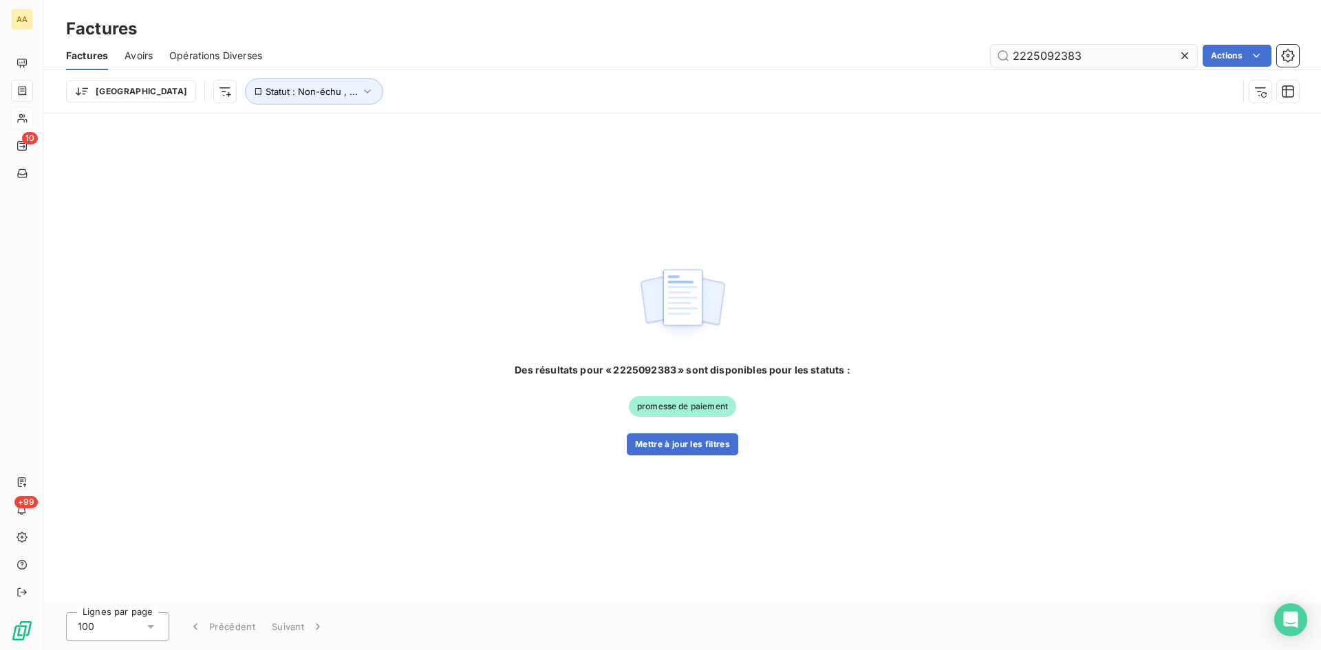
drag, startPoint x: 1069, startPoint y: 54, endPoint x: 1046, endPoint y: 51, distance: 22.9
click at [1046, 51] on input "2225092383" at bounding box center [1094, 56] width 206 height 22
type input "2225062340"
click at [691, 448] on button "Mettre à jour les filtres" at bounding box center [682, 444] width 111 height 22
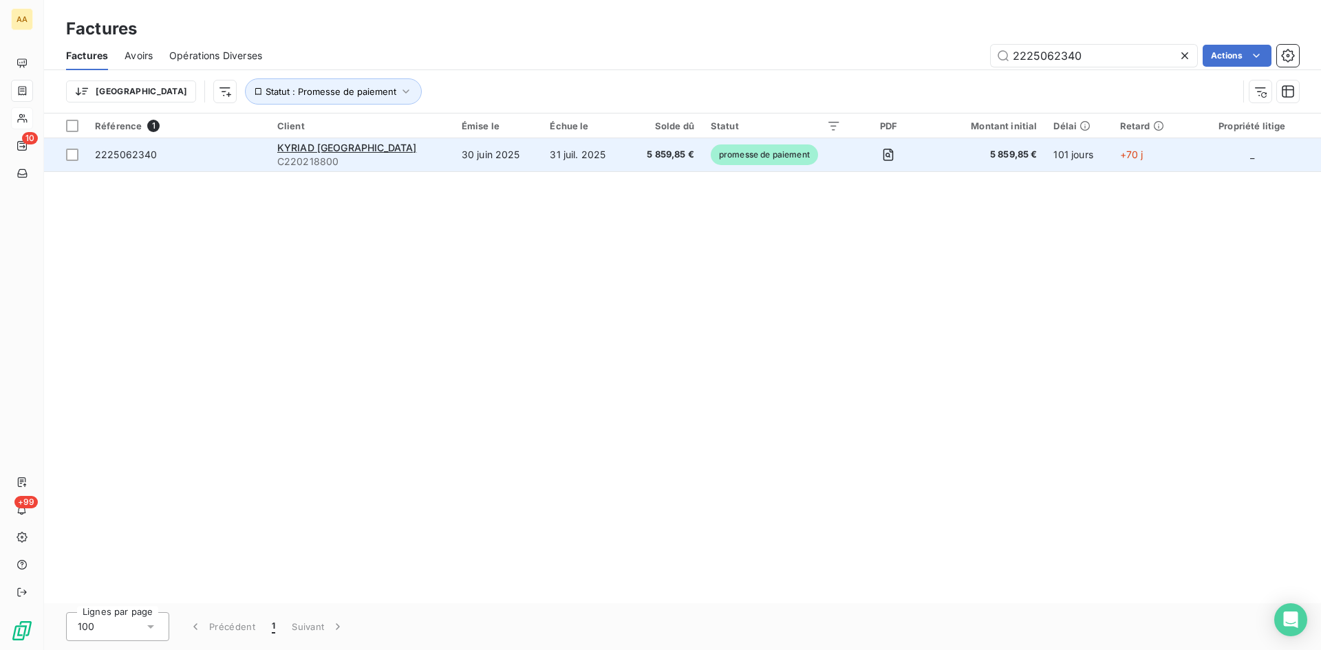
click at [353, 153] on div "KYRIAD [GEOGRAPHIC_DATA]" at bounding box center [361, 148] width 168 height 14
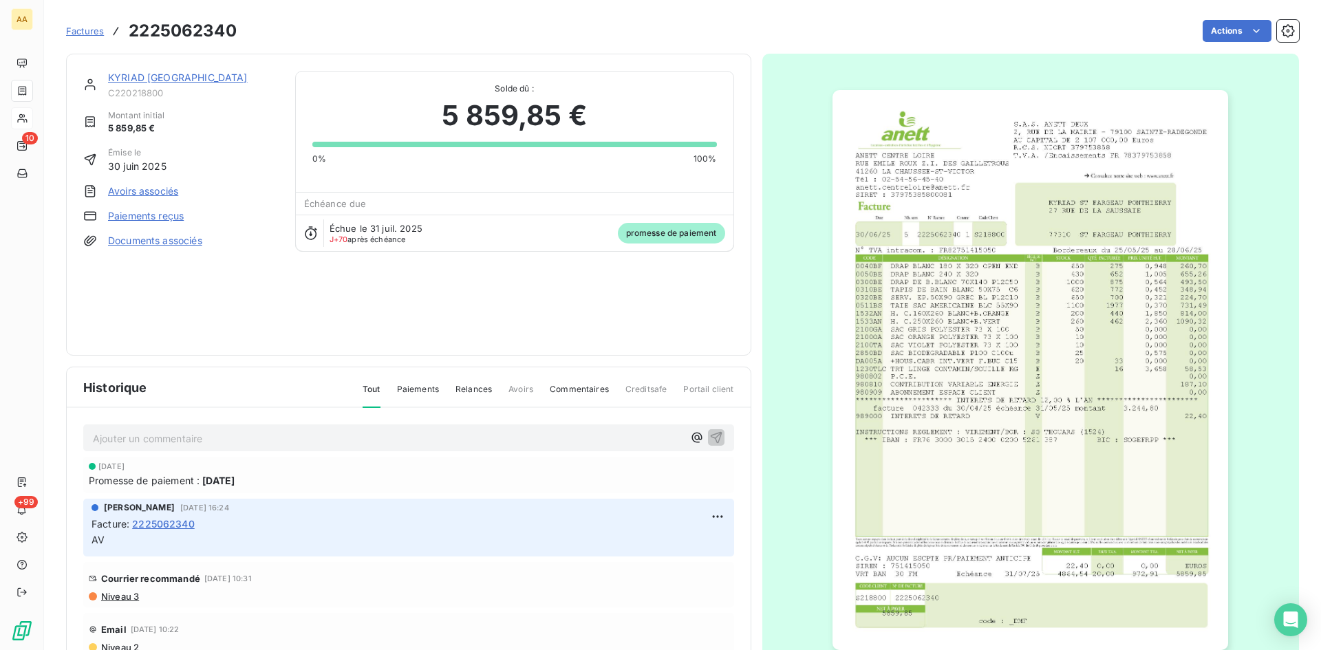
click at [202, 76] on link "KYRIAD [GEOGRAPHIC_DATA]" at bounding box center [178, 78] width 140 height 12
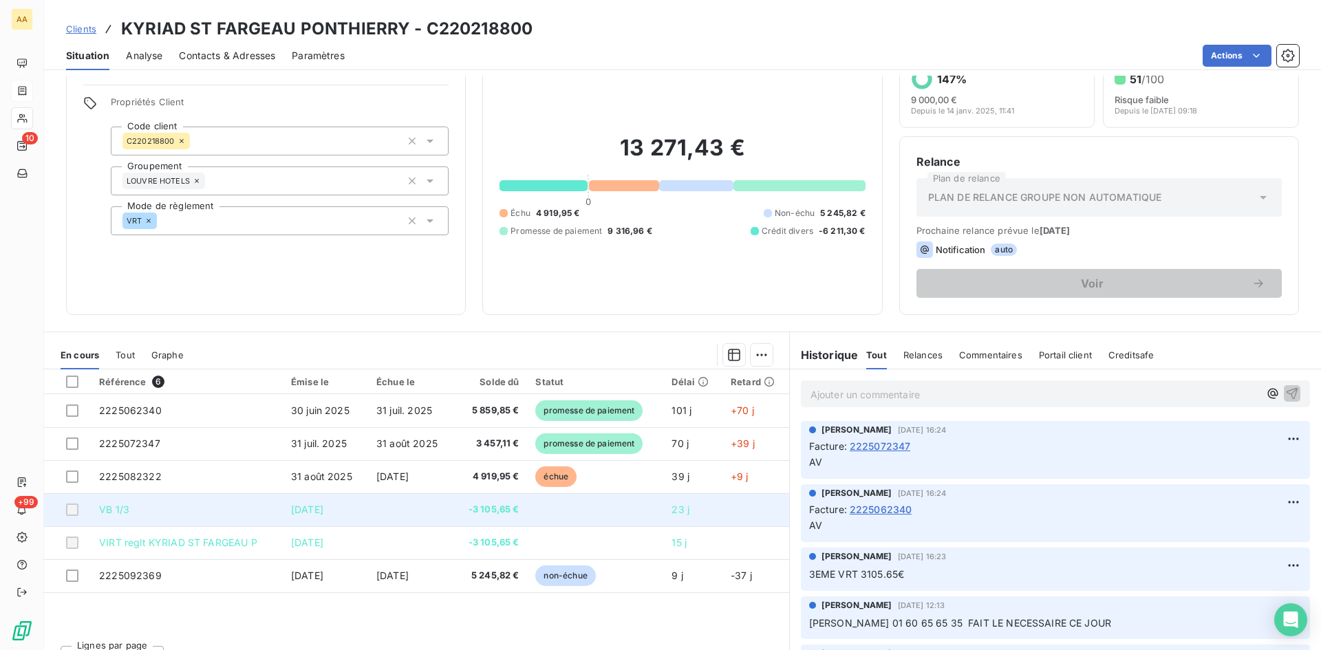
scroll to position [69, 0]
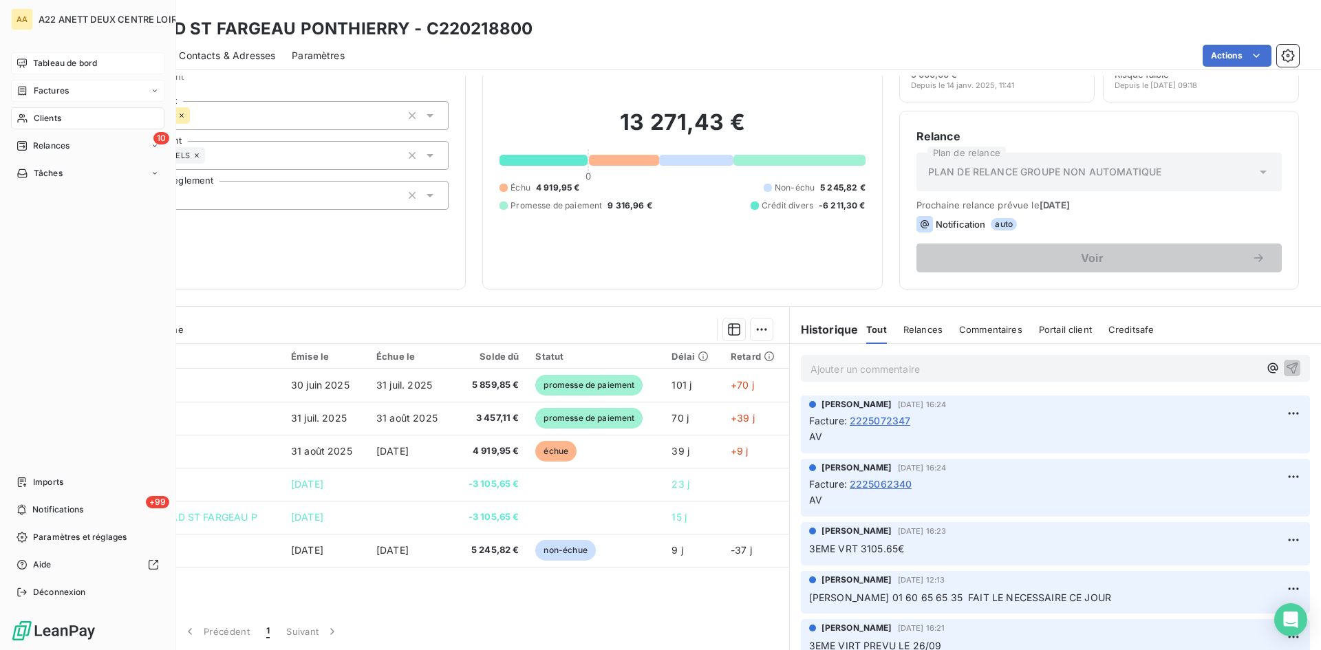
click at [66, 63] on span "Tableau de bord" at bounding box center [65, 63] width 64 height 12
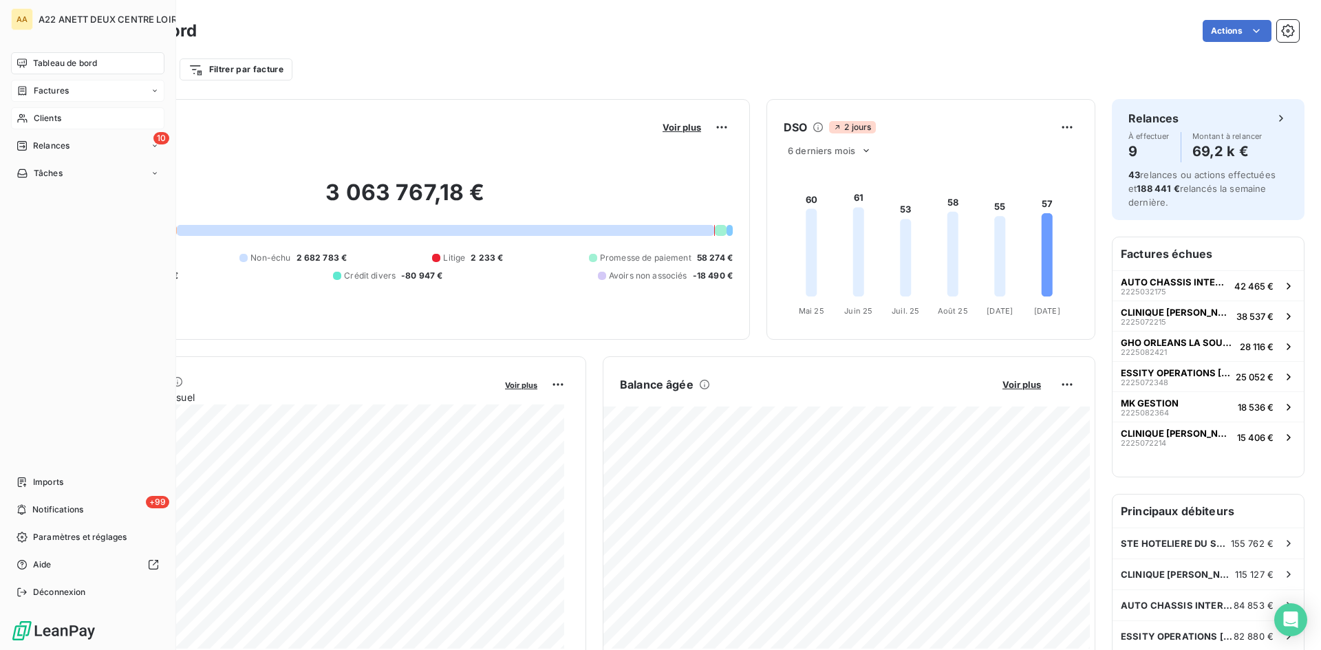
click at [48, 91] on span "Factures" at bounding box center [51, 91] width 35 height 12
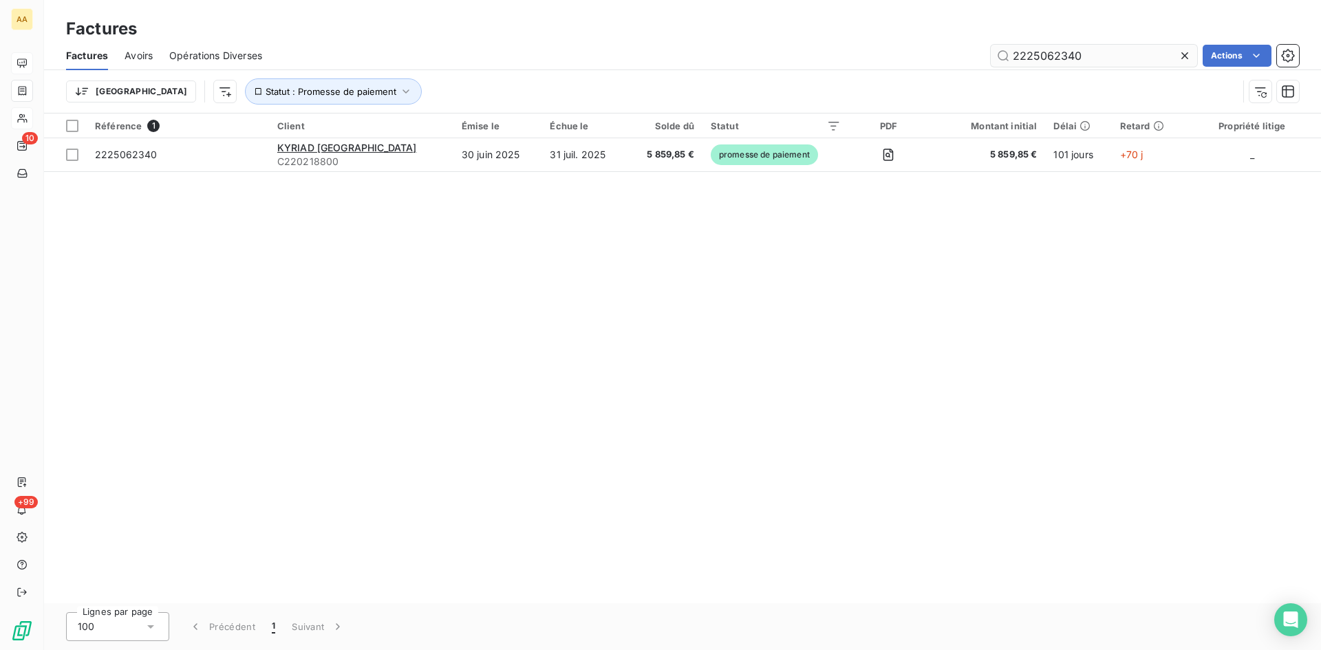
drag, startPoint x: 1081, startPoint y: 54, endPoint x: 1045, endPoint y: 53, distance: 36.5
click at [1045, 53] on input "2225062340" at bounding box center [1094, 56] width 206 height 22
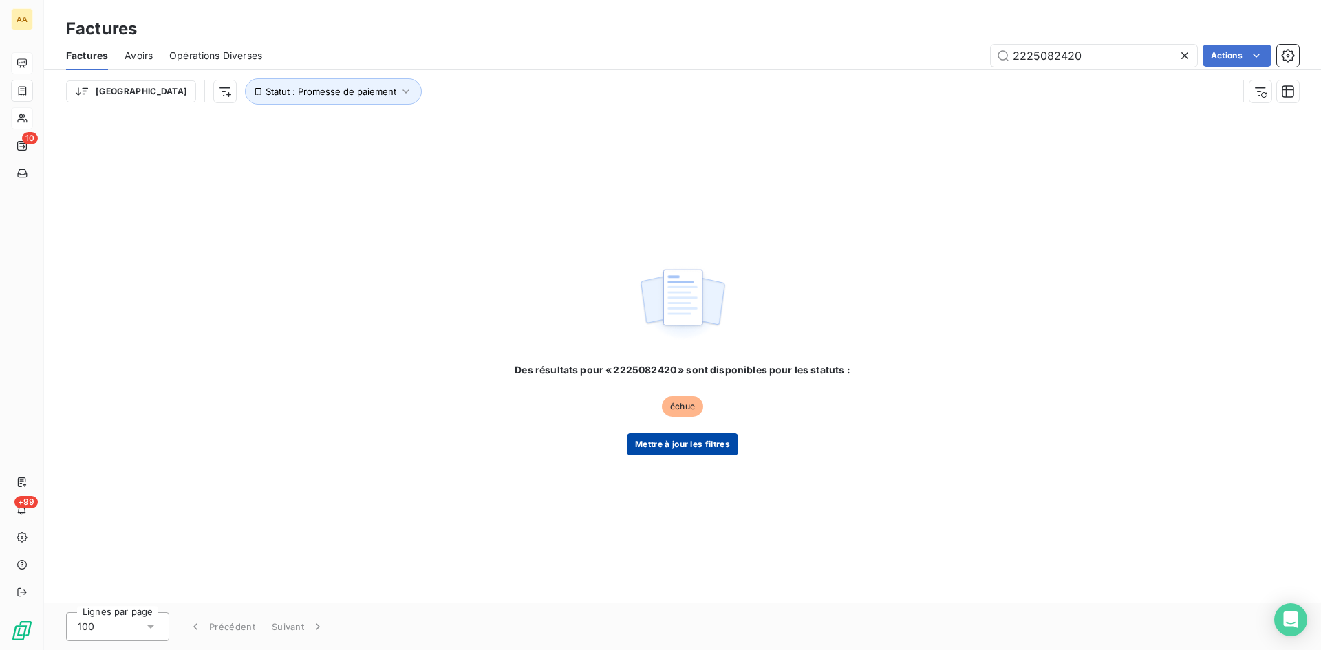
type input "2225082420"
click at [708, 444] on button "Mettre à jour les filtres" at bounding box center [682, 444] width 111 height 22
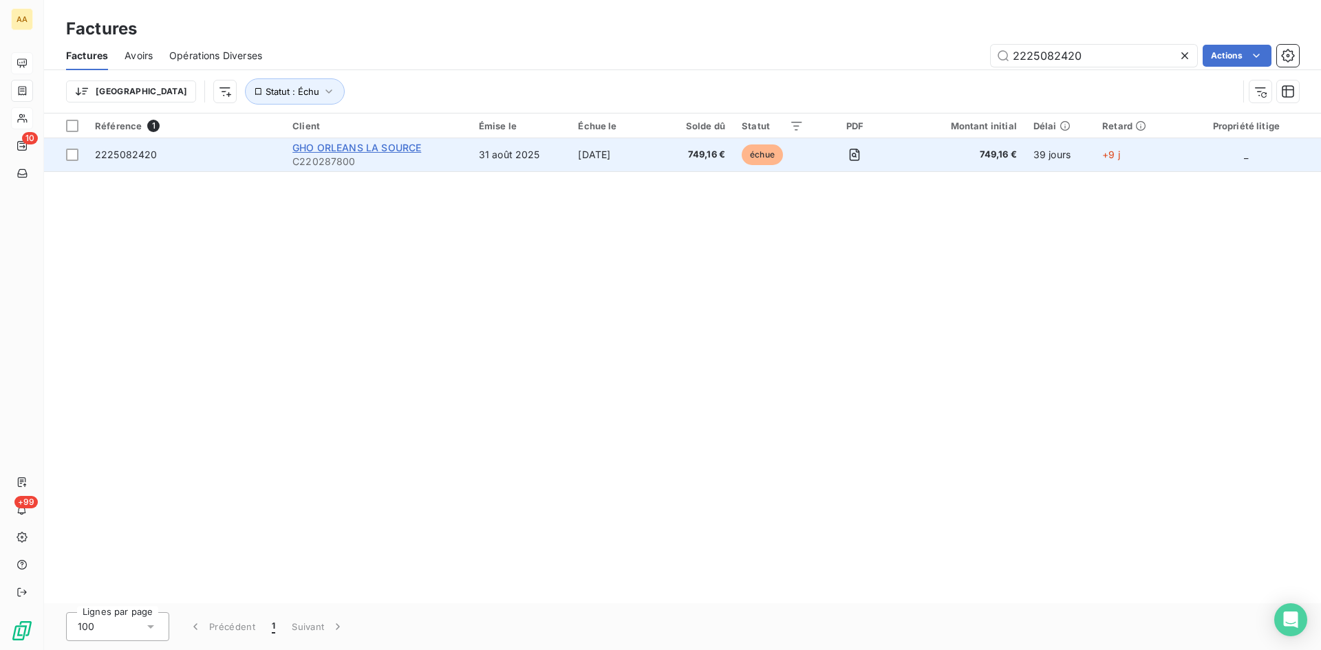
click at [355, 147] on span "GHO ORLEANS LA SOURCE" at bounding box center [356, 148] width 129 height 12
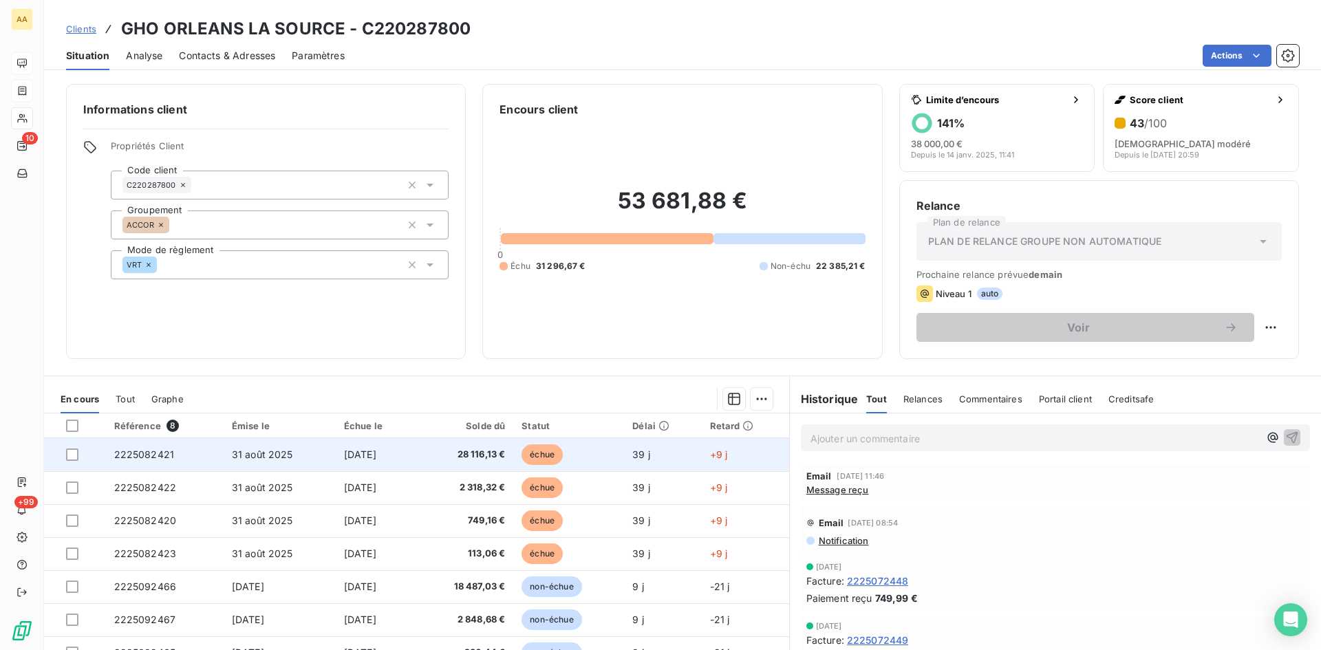
click at [150, 456] on span "2225082421" at bounding box center [144, 455] width 61 height 12
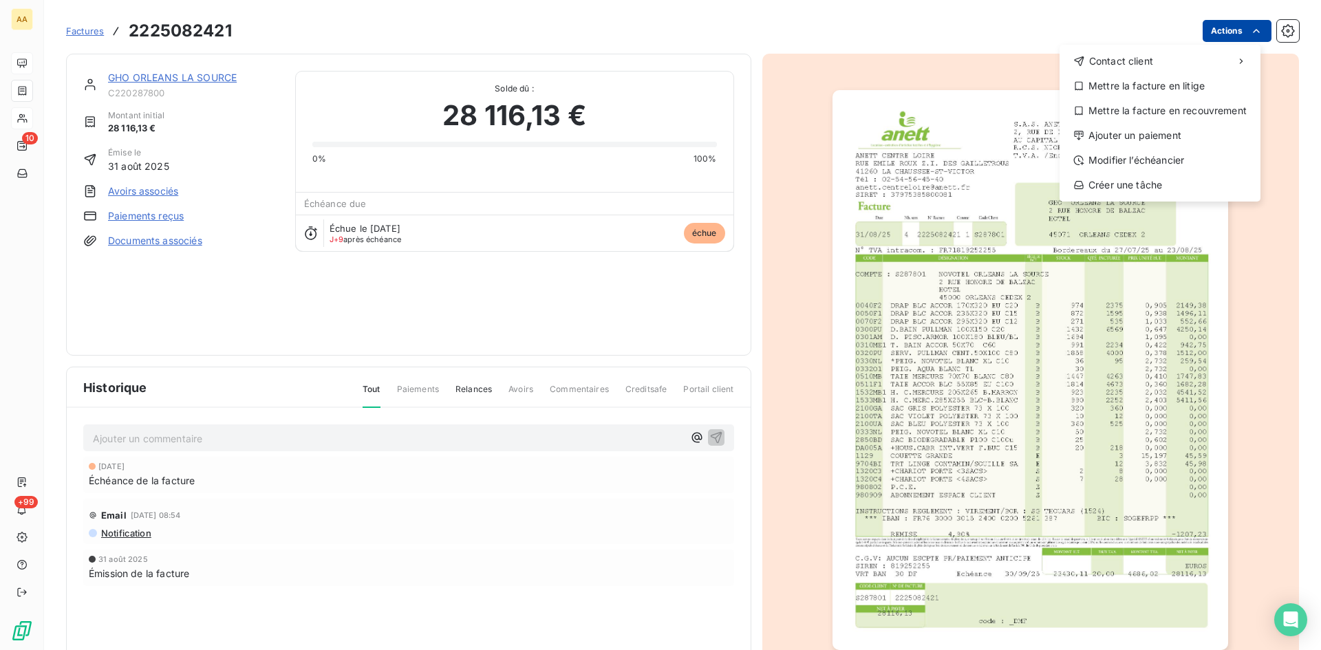
click at [1202, 28] on html "AA 10 +99 Factures [PHONE_NUMBER] Actions Contact client Mettre la facture en l…" at bounding box center [660, 325] width 1321 height 650
click at [1138, 133] on div "Ajouter un paiement" at bounding box center [1160, 136] width 190 height 22
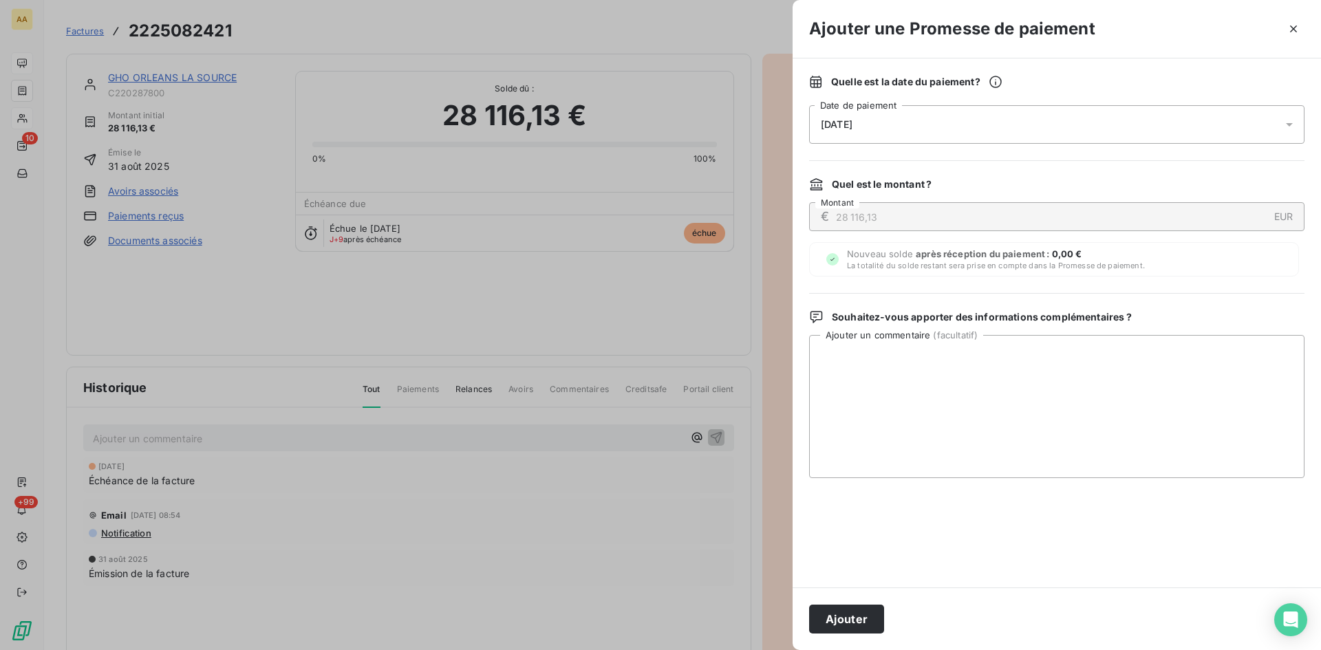
click at [956, 116] on div "[DATE]" at bounding box center [1056, 124] width 495 height 39
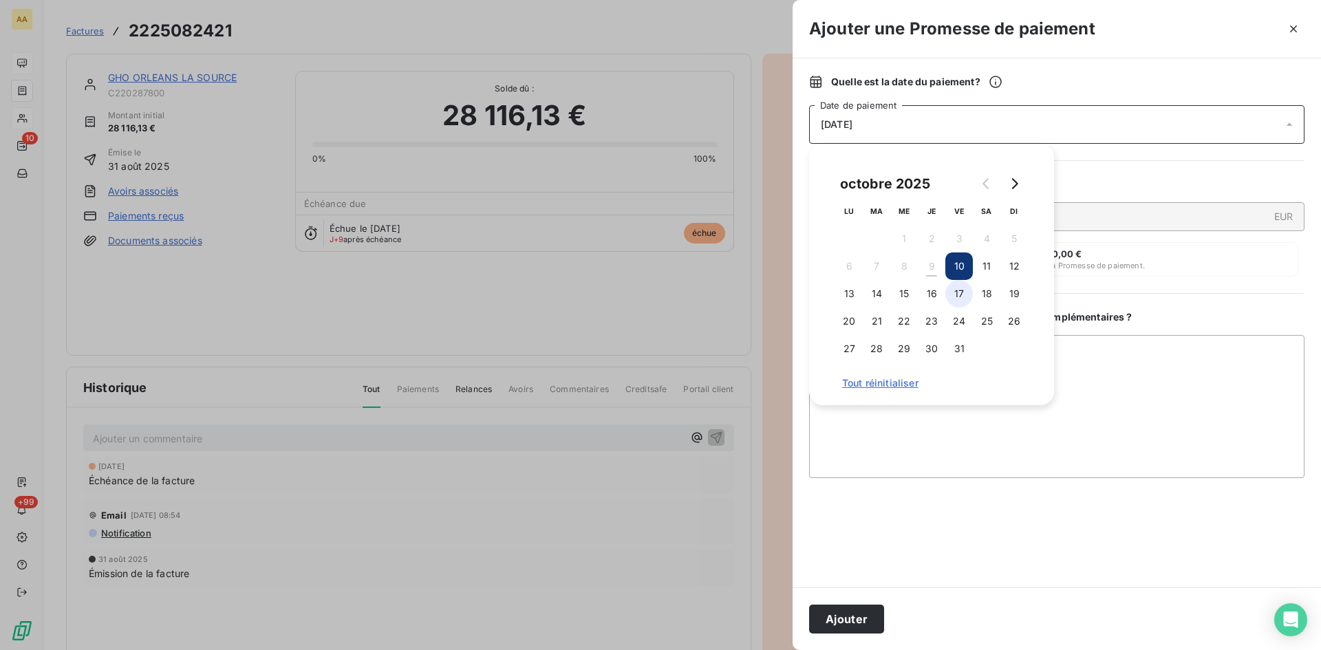
click at [955, 295] on button "17" at bounding box center [959, 294] width 28 height 28
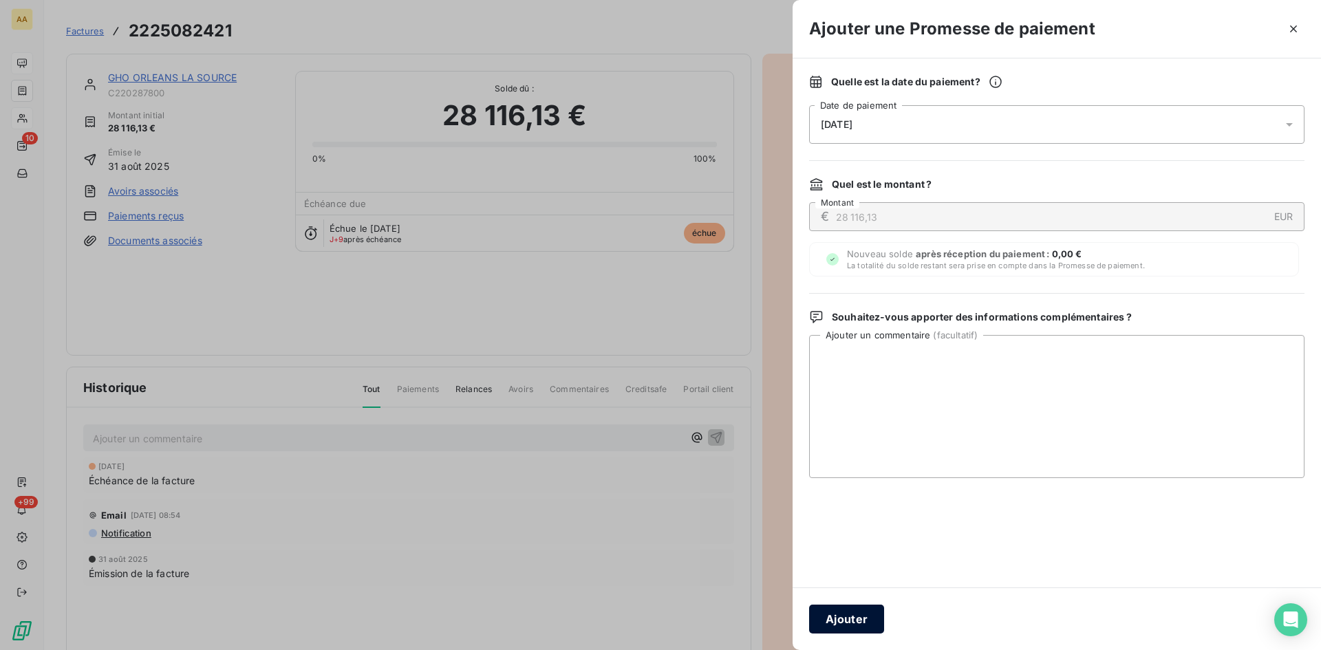
drag, startPoint x: 841, startPoint y: 625, endPoint x: 571, endPoint y: 474, distance: 308.9
click at [841, 623] on button "Ajouter" at bounding box center [846, 619] width 75 height 29
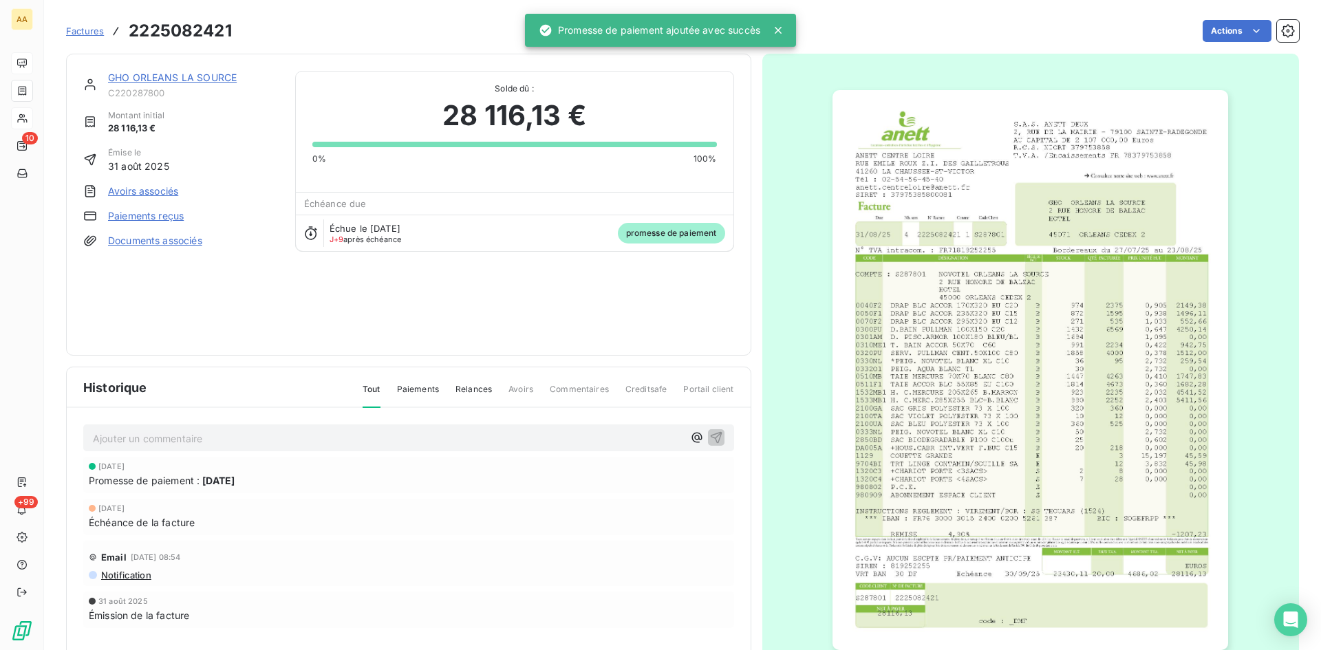
click at [365, 438] on p "Ajouter un commentaire ﻿" at bounding box center [388, 438] width 590 height 17
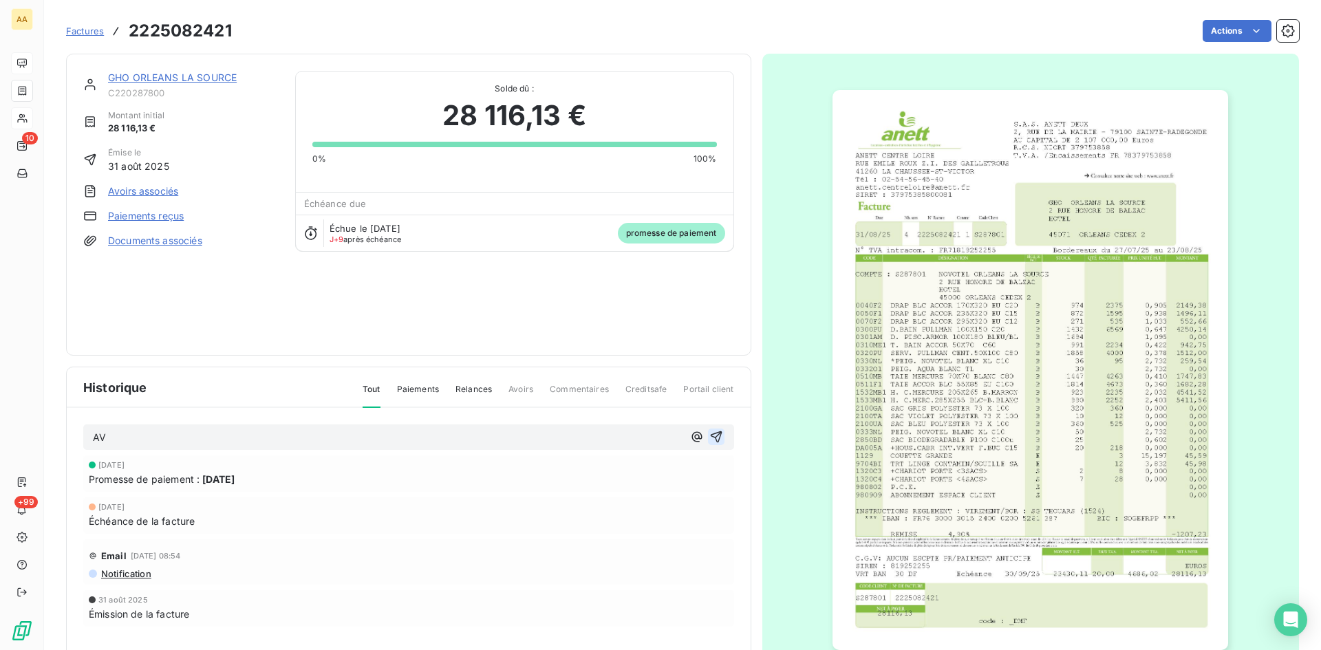
click at [709, 432] on icon "button" at bounding box center [716, 437] width 14 height 14
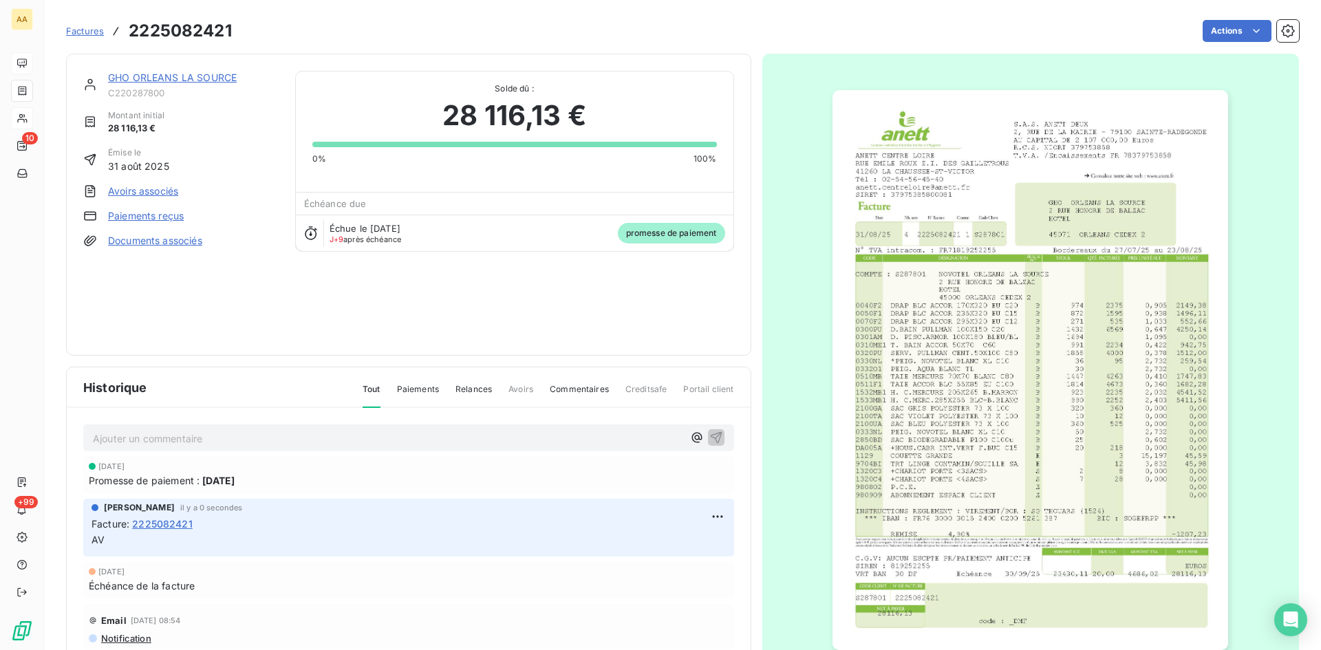
click at [210, 74] on link "GHO ORLEANS LA SOURCE" at bounding box center [172, 78] width 129 height 12
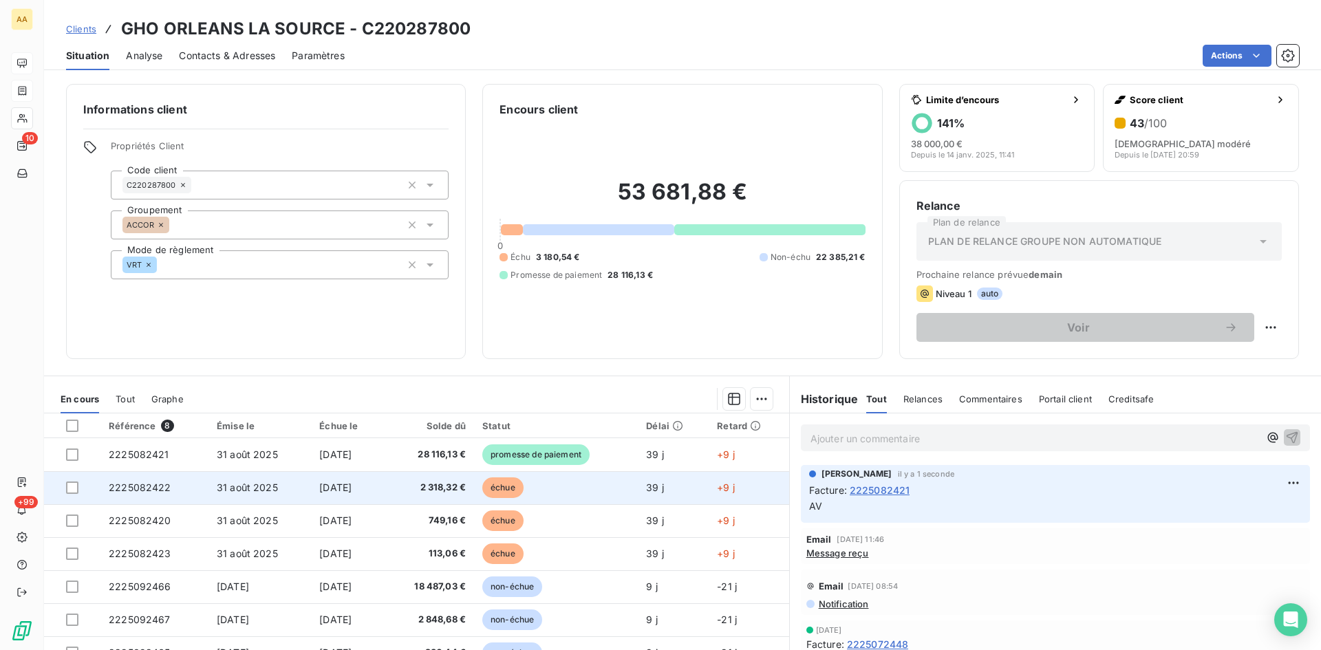
click at [153, 488] on span "2225082422" at bounding box center [140, 488] width 63 height 12
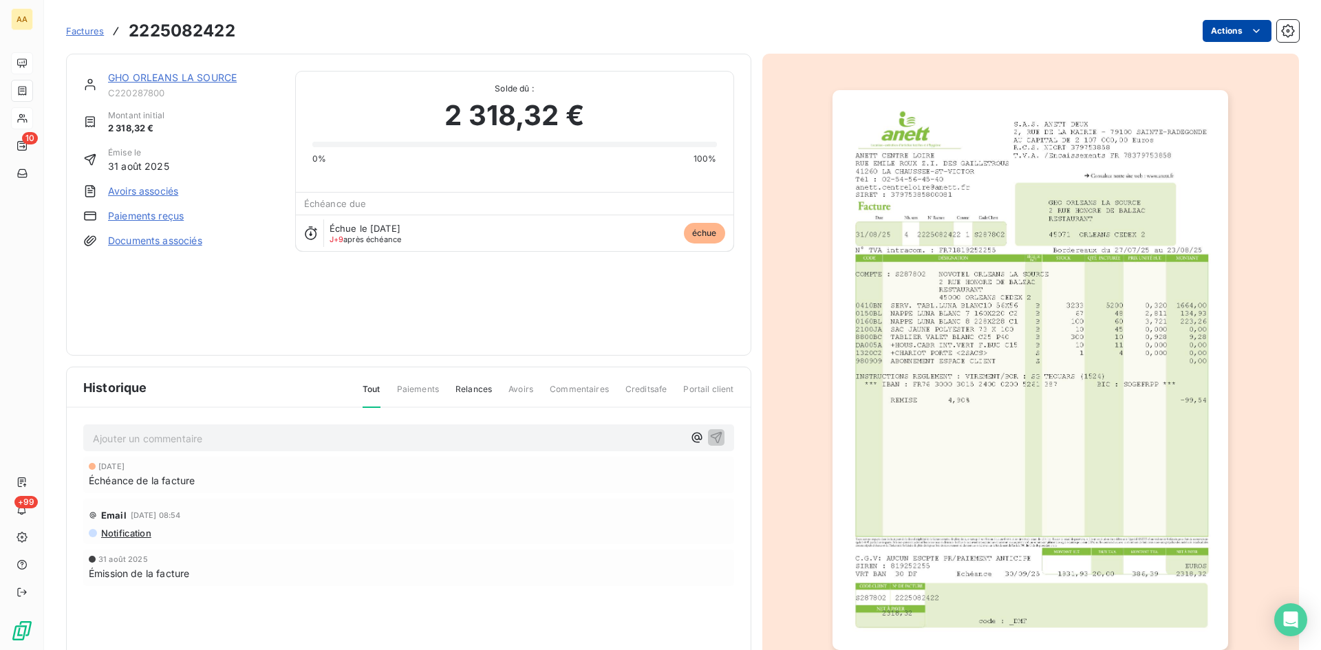
click at [1236, 34] on html "AA 10 +99 Factures 2225082422 Actions GHO ORLEANS LA SOURCE C220287800 Montant …" at bounding box center [660, 325] width 1321 height 650
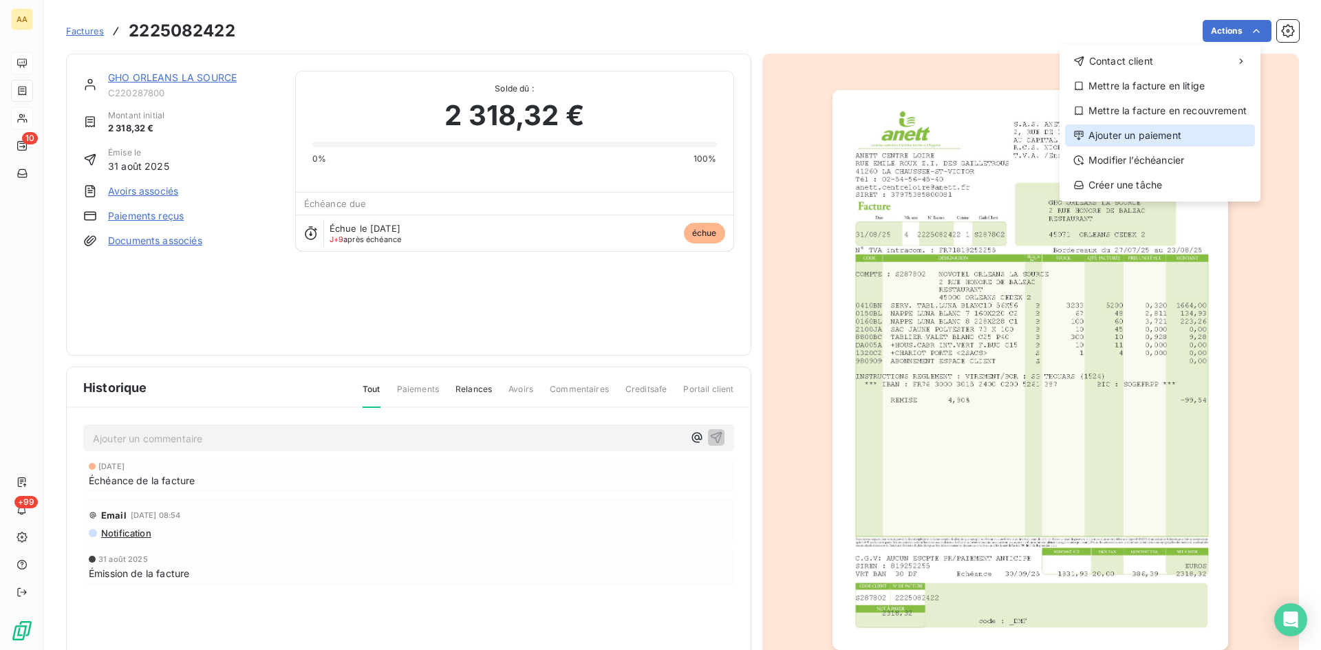
click at [1160, 134] on div "Ajouter un paiement" at bounding box center [1160, 136] width 190 height 22
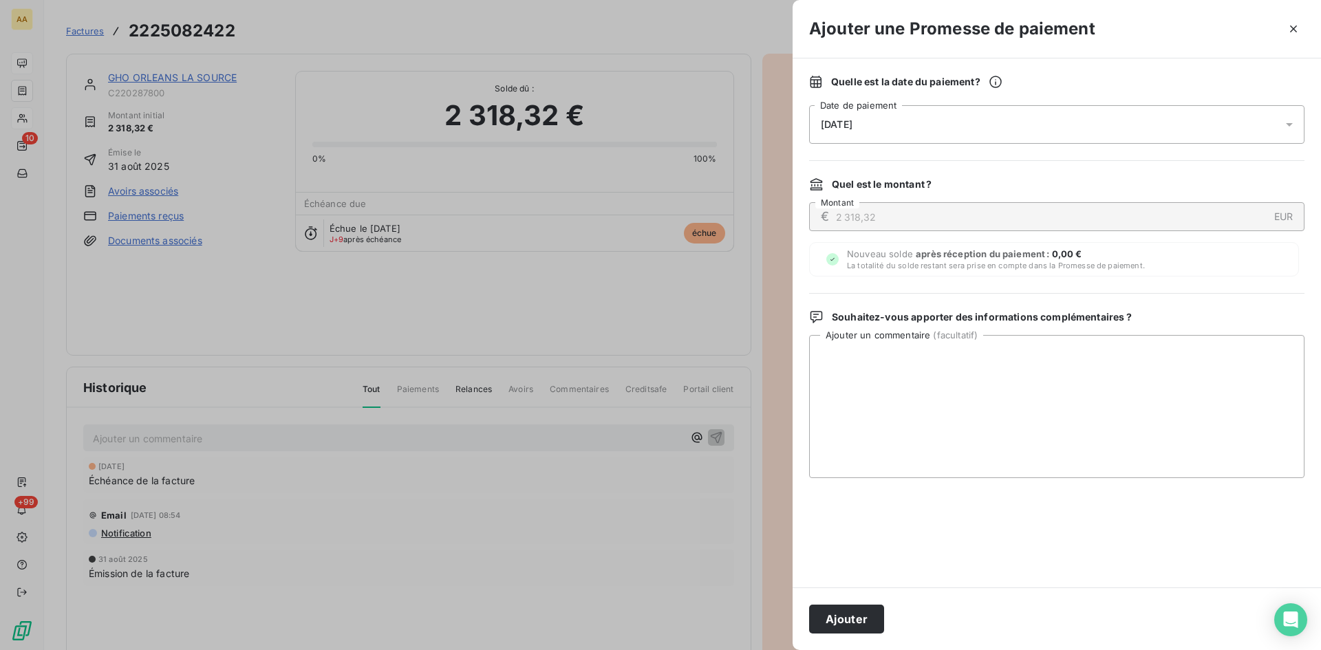
click at [898, 116] on div "[DATE]" at bounding box center [1056, 124] width 495 height 39
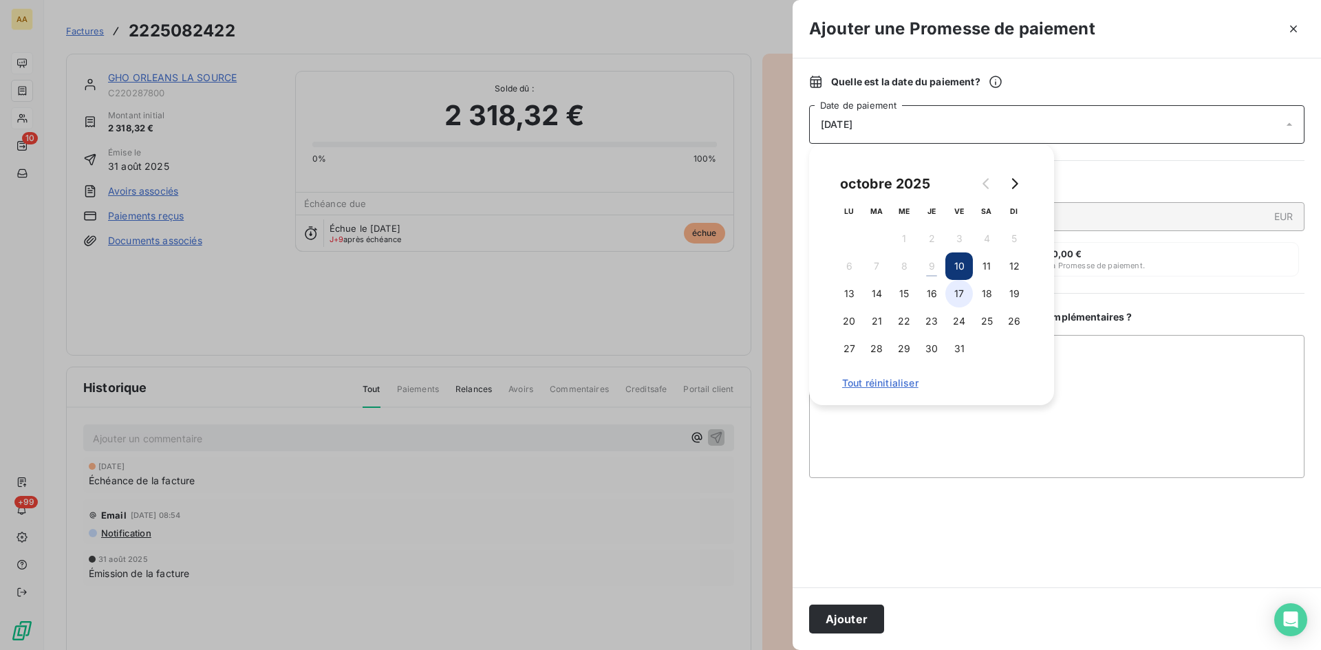
click at [960, 301] on button "17" at bounding box center [959, 294] width 28 height 28
drag, startPoint x: 861, startPoint y: 607, endPoint x: 650, endPoint y: 518, distance: 229.3
click at [859, 607] on button "Ajouter" at bounding box center [846, 619] width 75 height 29
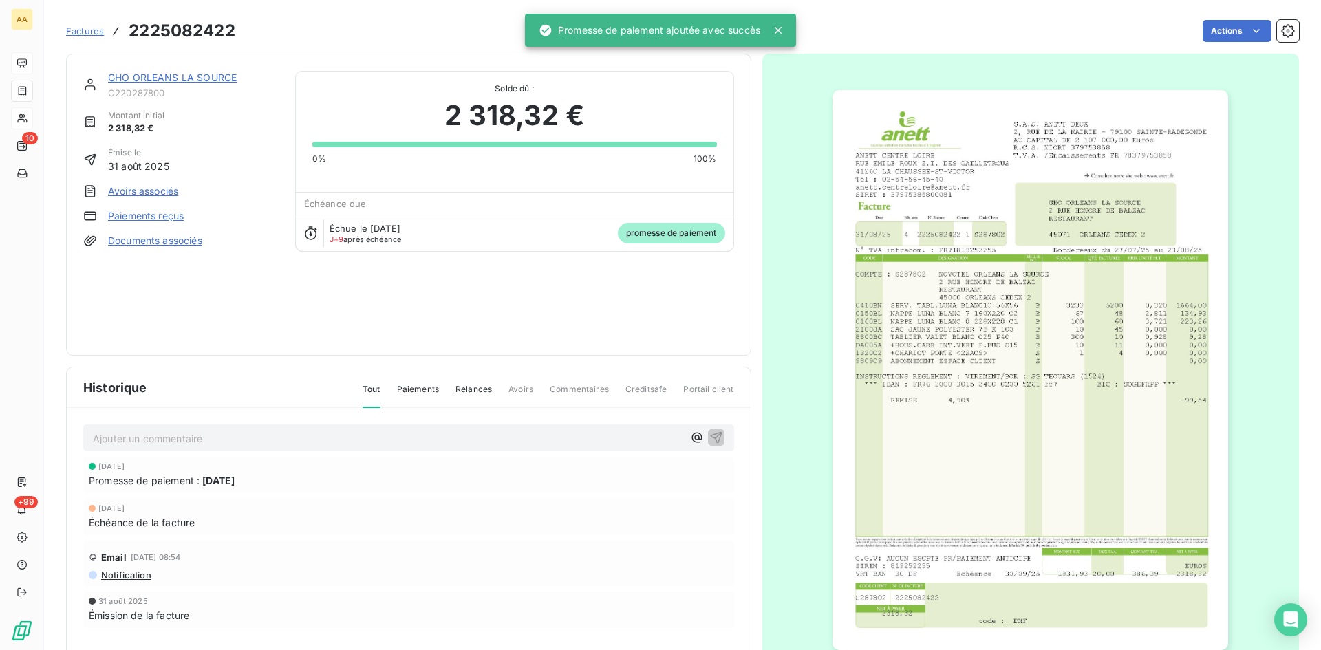
click at [415, 437] on p "Ajouter un commentaire ﻿" at bounding box center [388, 438] width 590 height 17
click at [710, 438] on icon "button" at bounding box center [716, 437] width 12 height 12
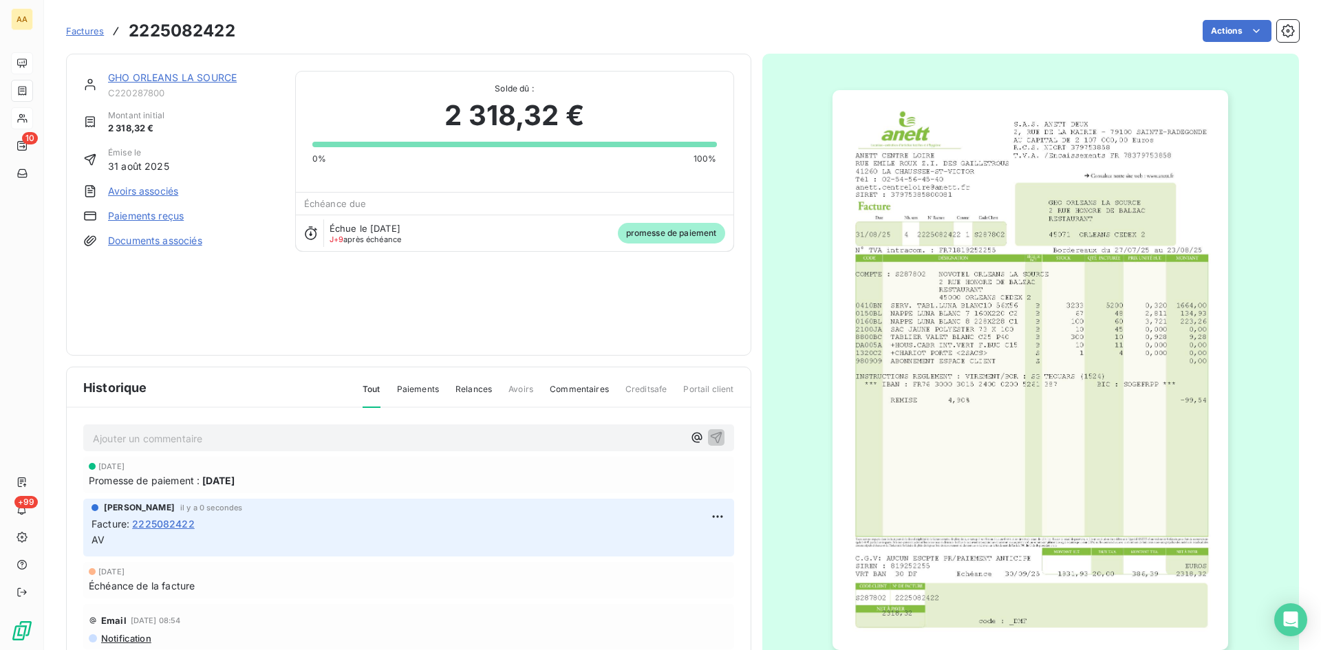
click at [182, 74] on link "GHO ORLEANS LA SOURCE" at bounding box center [172, 78] width 129 height 12
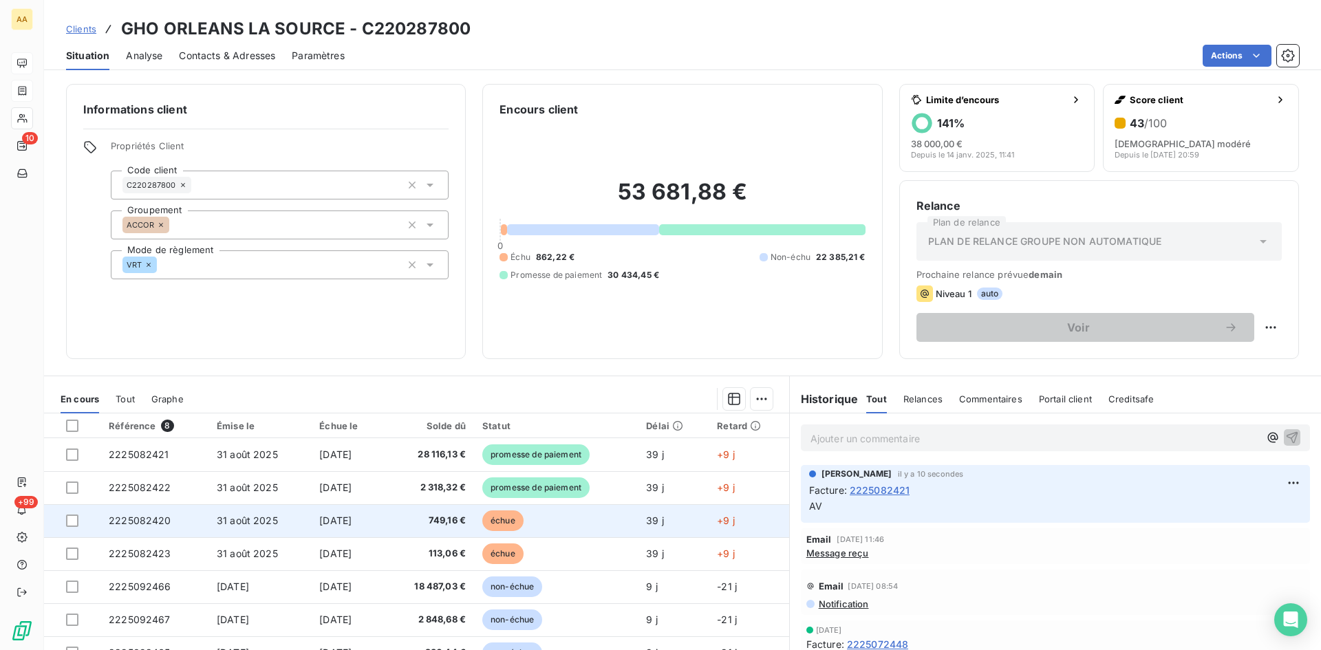
click at [154, 519] on span "2225082420" at bounding box center [140, 521] width 63 height 12
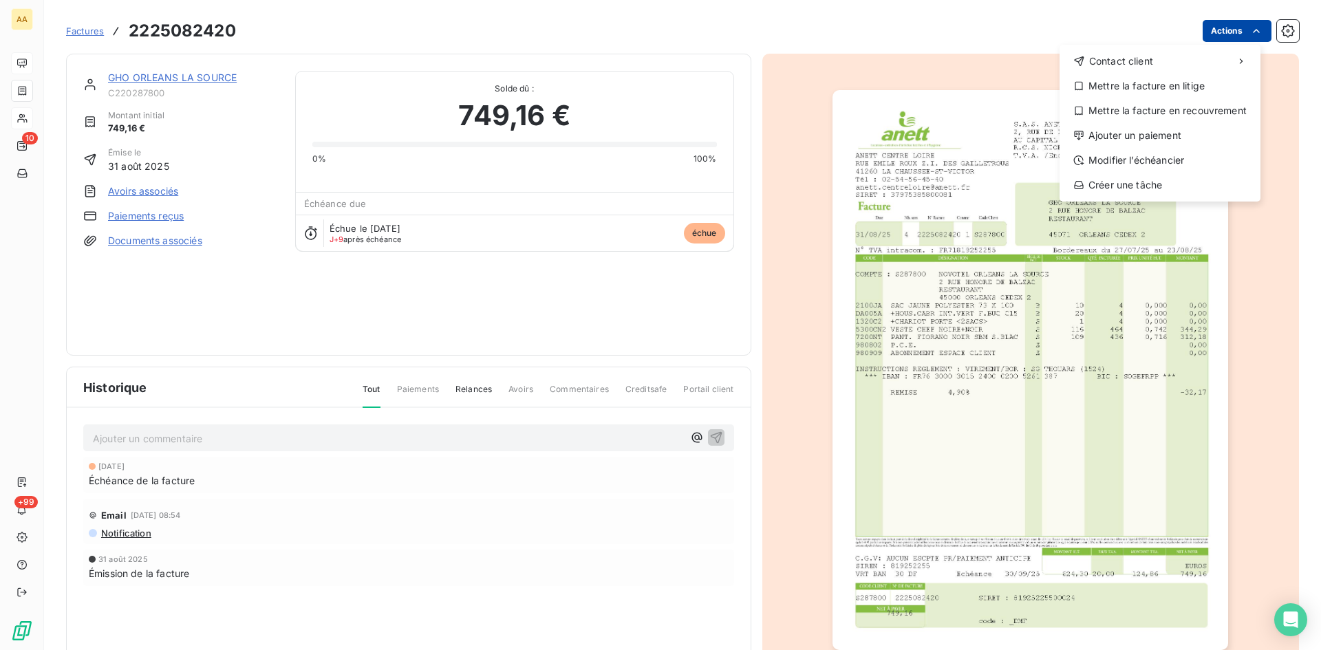
click at [1219, 22] on html "AA 10 +99 Factures [PHONE_NUMBER] Actions Contact client Mettre la facture en l…" at bounding box center [660, 325] width 1321 height 650
click at [1112, 129] on div "Ajouter un paiement" at bounding box center [1160, 136] width 190 height 22
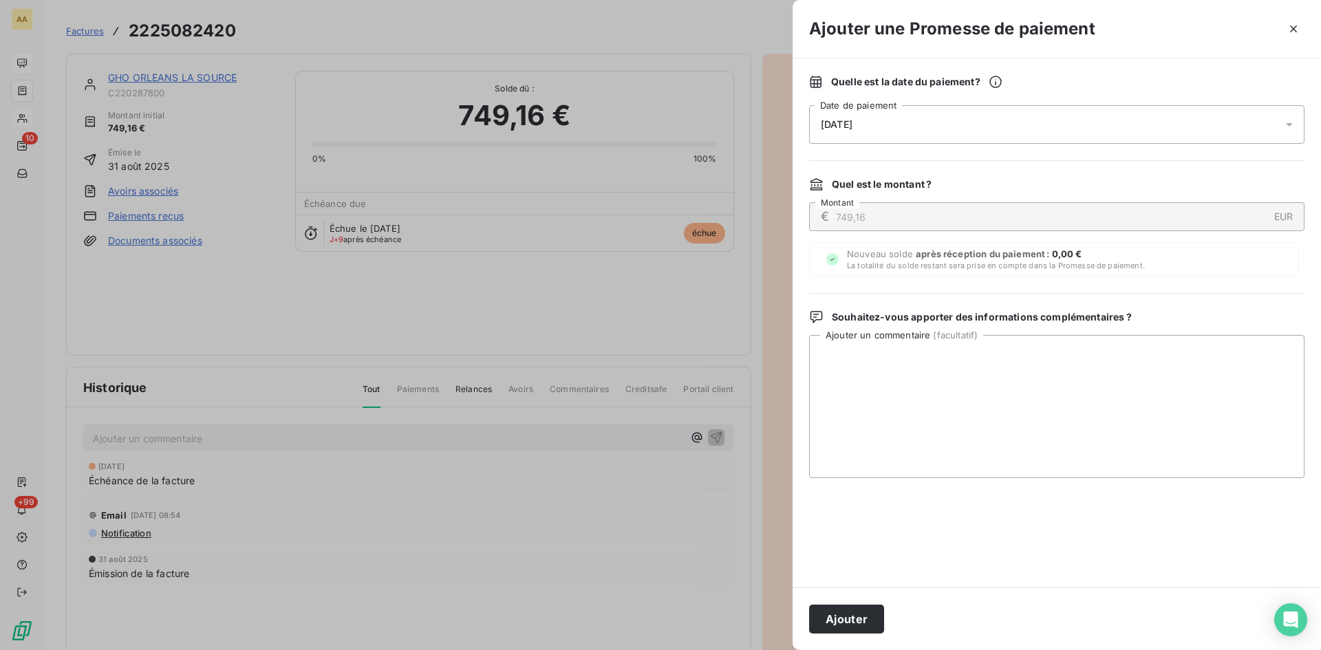
click at [940, 122] on div "[DATE]" at bounding box center [1056, 124] width 495 height 39
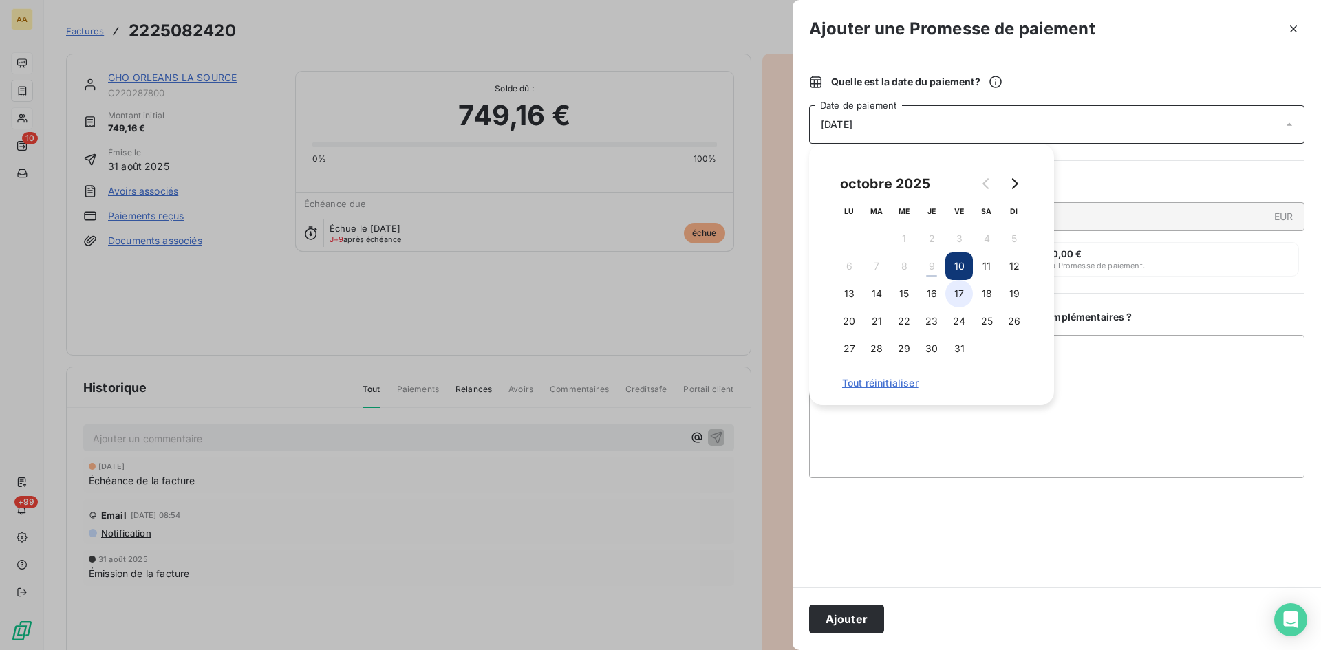
click at [958, 292] on button "17" at bounding box center [959, 294] width 28 height 28
drag, startPoint x: 857, startPoint y: 618, endPoint x: 799, endPoint y: 586, distance: 66.5
click at [856, 618] on button "Ajouter" at bounding box center [846, 619] width 75 height 29
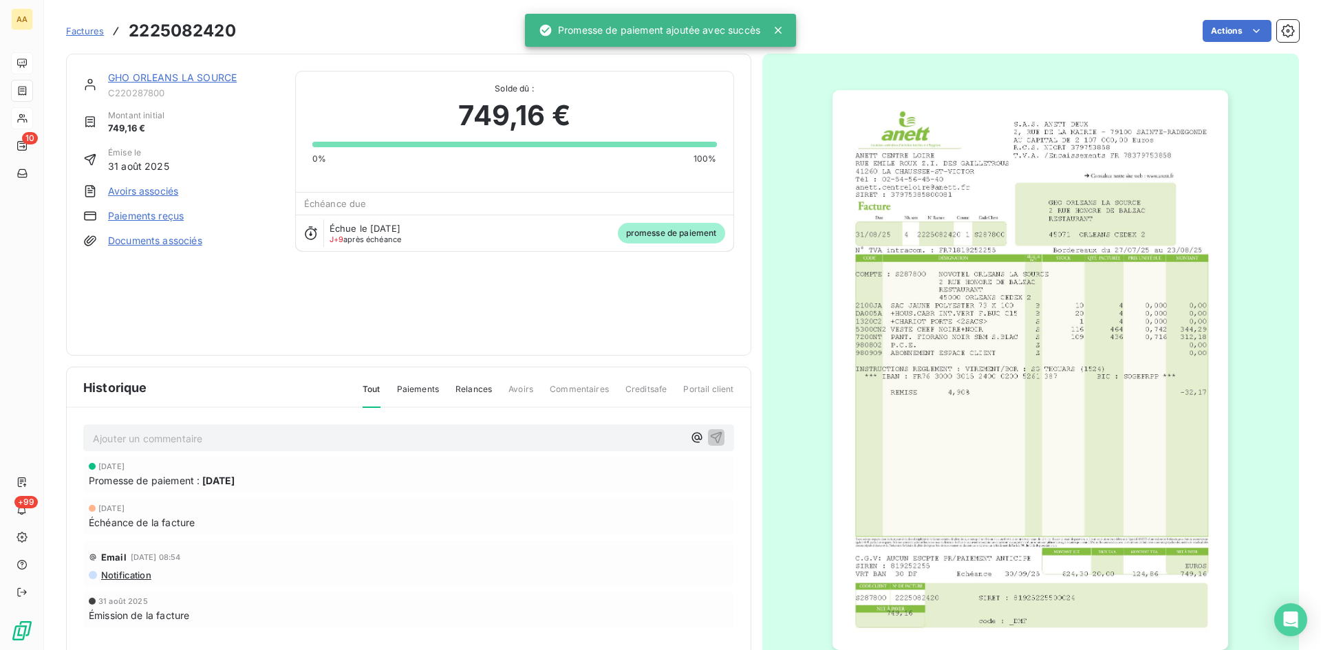
click at [475, 435] on p "Ajouter un commentaire ﻿" at bounding box center [388, 438] width 590 height 17
click at [710, 438] on icon "button" at bounding box center [716, 437] width 12 height 12
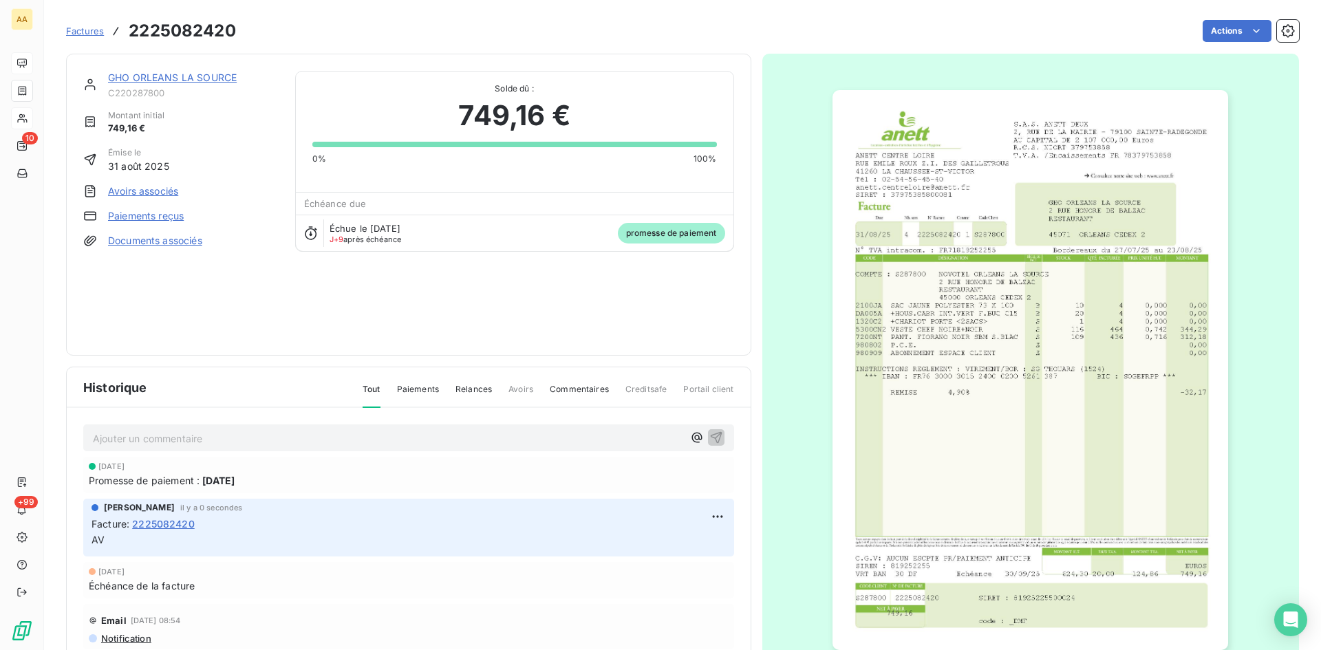
click at [182, 74] on link "GHO ORLEANS LA SOURCE" at bounding box center [172, 78] width 129 height 12
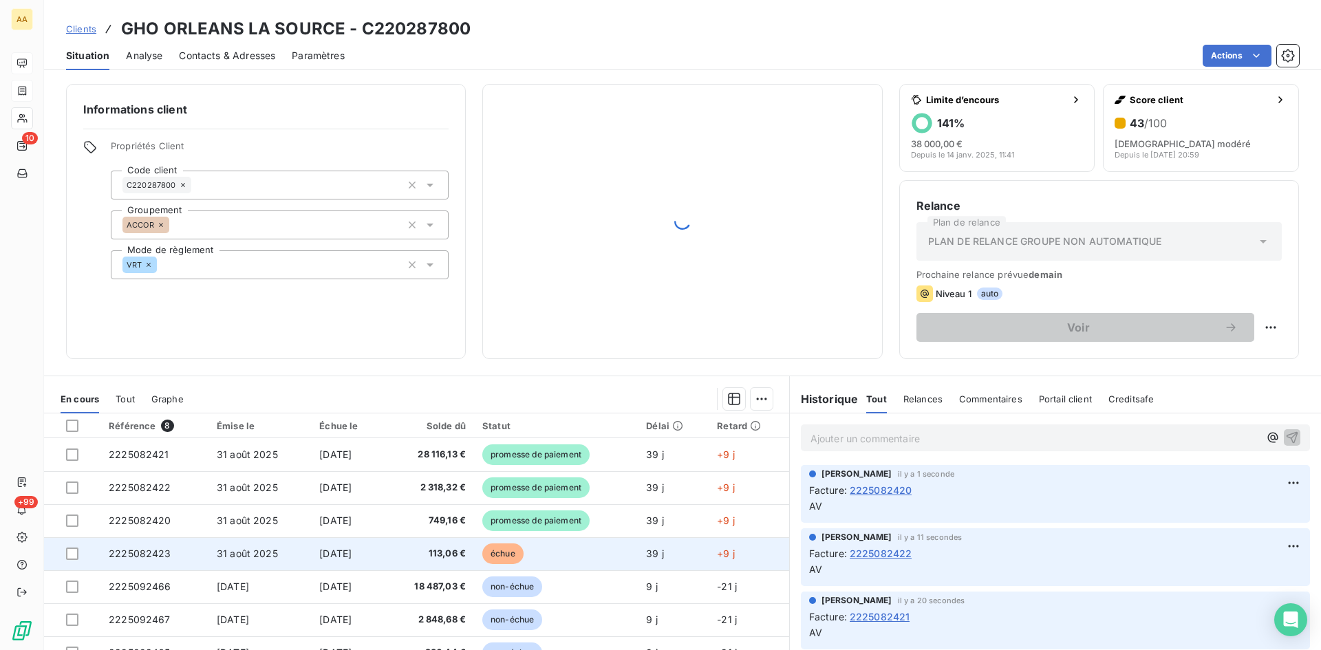
click at [143, 553] on span "2225082423" at bounding box center [140, 554] width 63 height 12
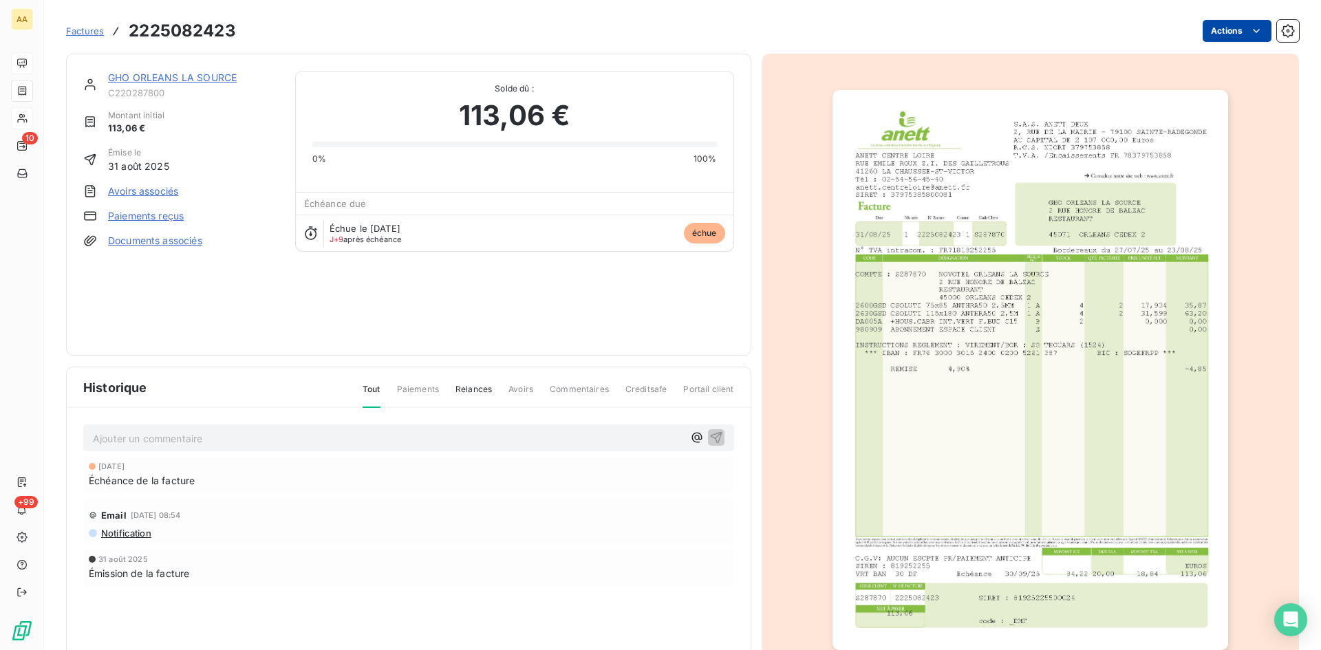
click at [1253, 29] on html "AA 10 +99 Factures 2225082423 Actions GHO ORLEANS LA SOURCE C220287800 Montant …" at bounding box center [660, 325] width 1321 height 650
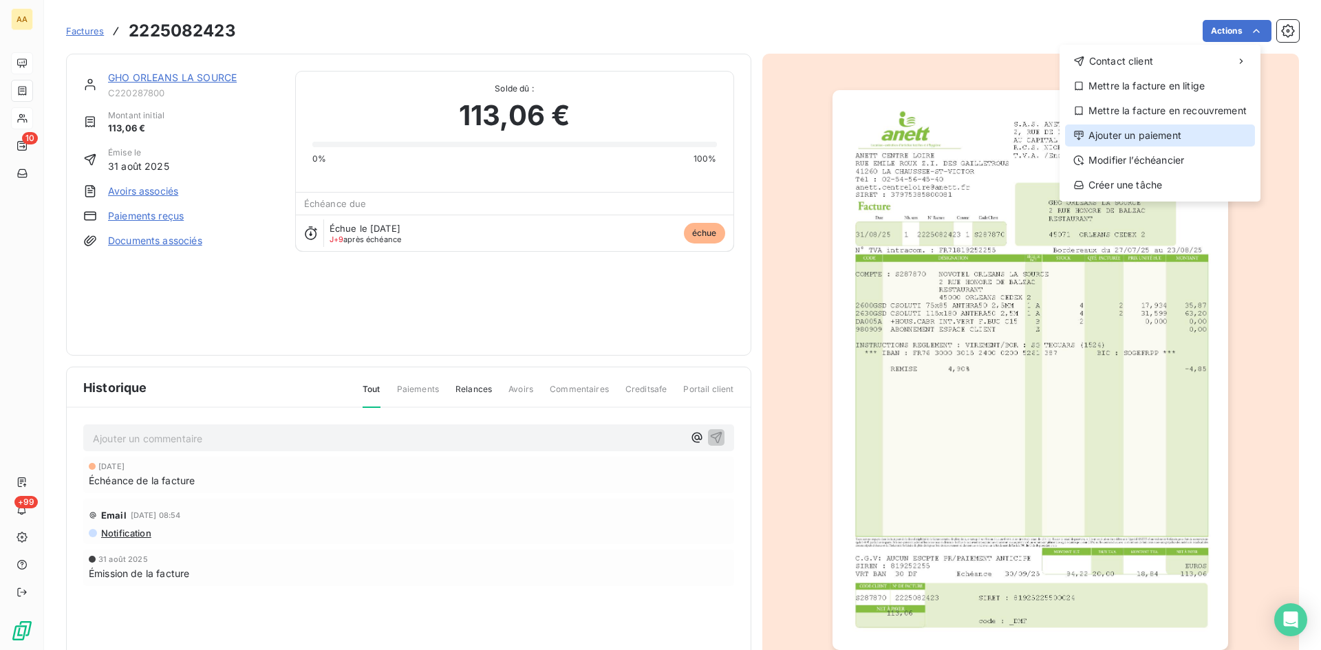
click at [1160, 133] on div "Ajouter un paiement" at bounding box center [1160, 136] width 190 height 22
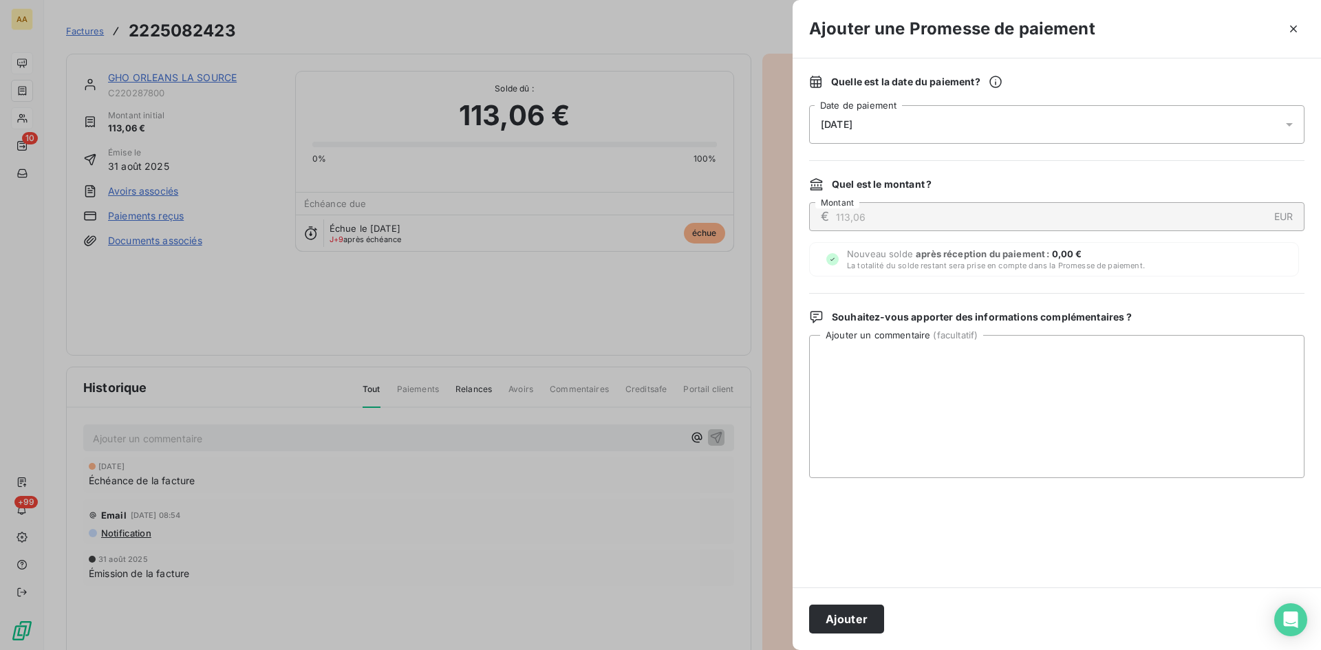
click at [931, 128] on div "[DATE]" at bounding box center [1056, 124] width 495 height 39
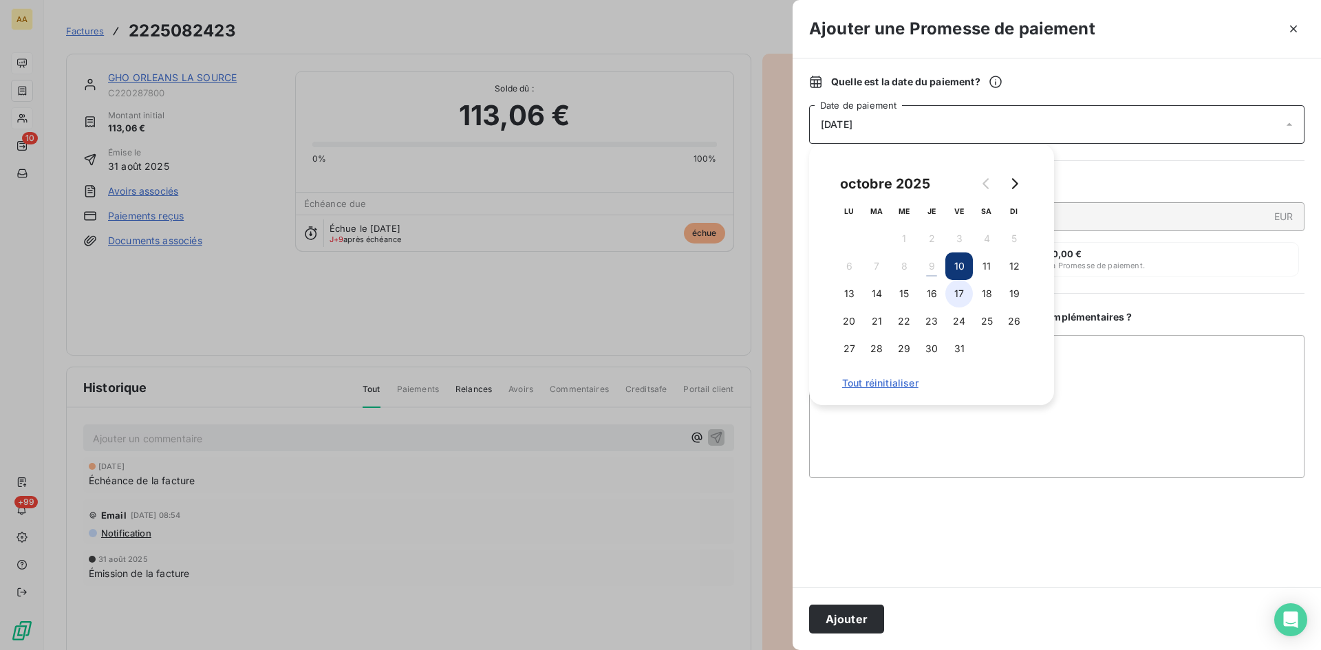
click at [964, 296] on button "17" at bounding box center [959, 294] width 28 height 28
click at [867, 627] on button "Ajouter" at bounding box center [846, 619] width 75 height 29
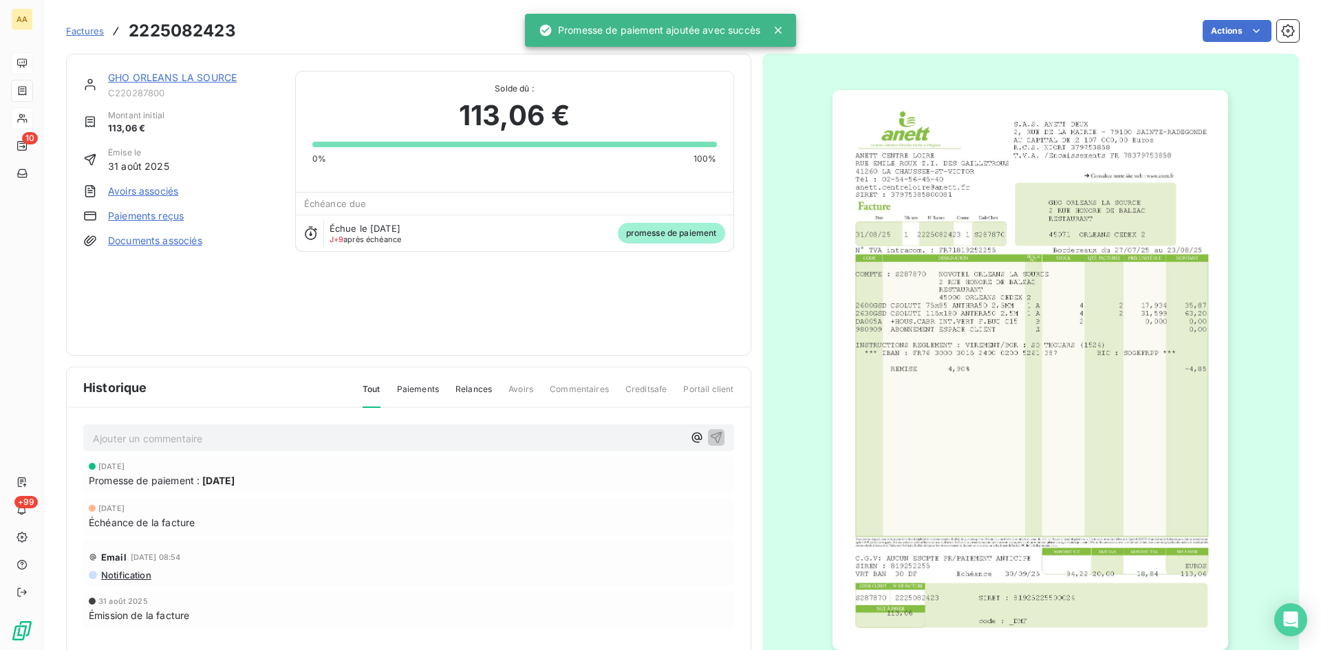
click at [169, 76] on link "GHO ORLEANS LA SOURCE" at bounding box center [172, 78] width 129 height 12
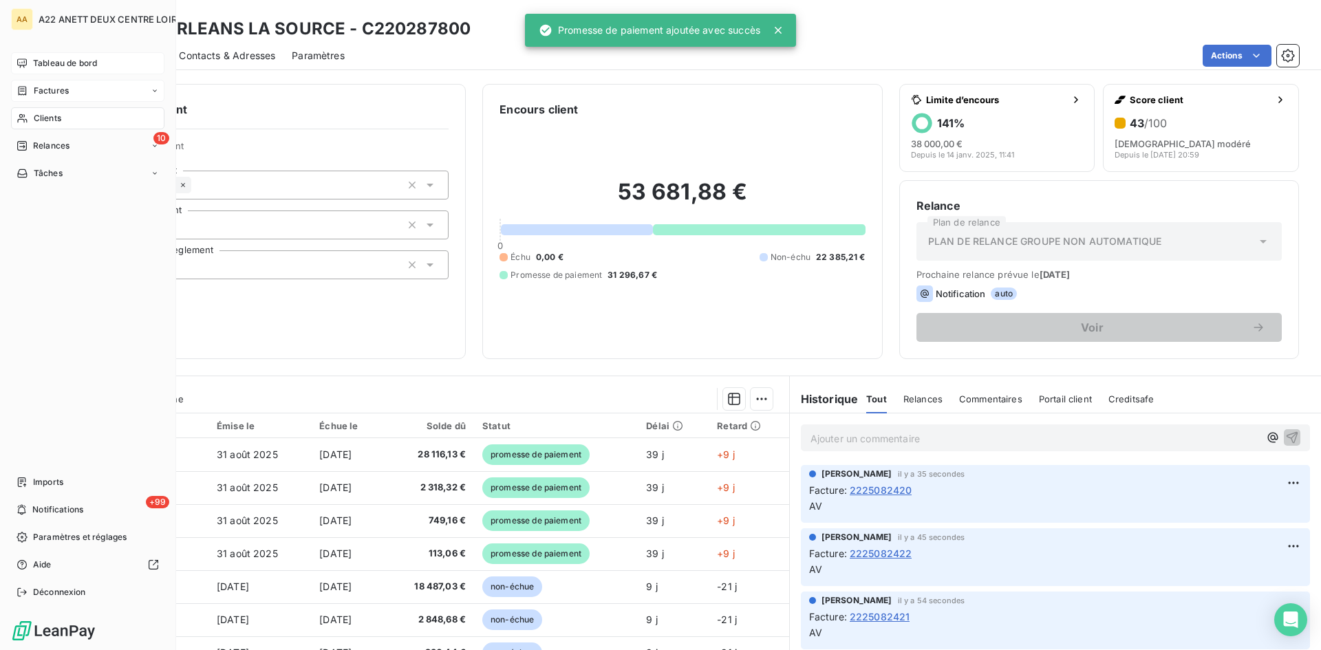
click at [42, 58] on span "Tableau de bord" at bounding box center [65, 63] width 64 height 12
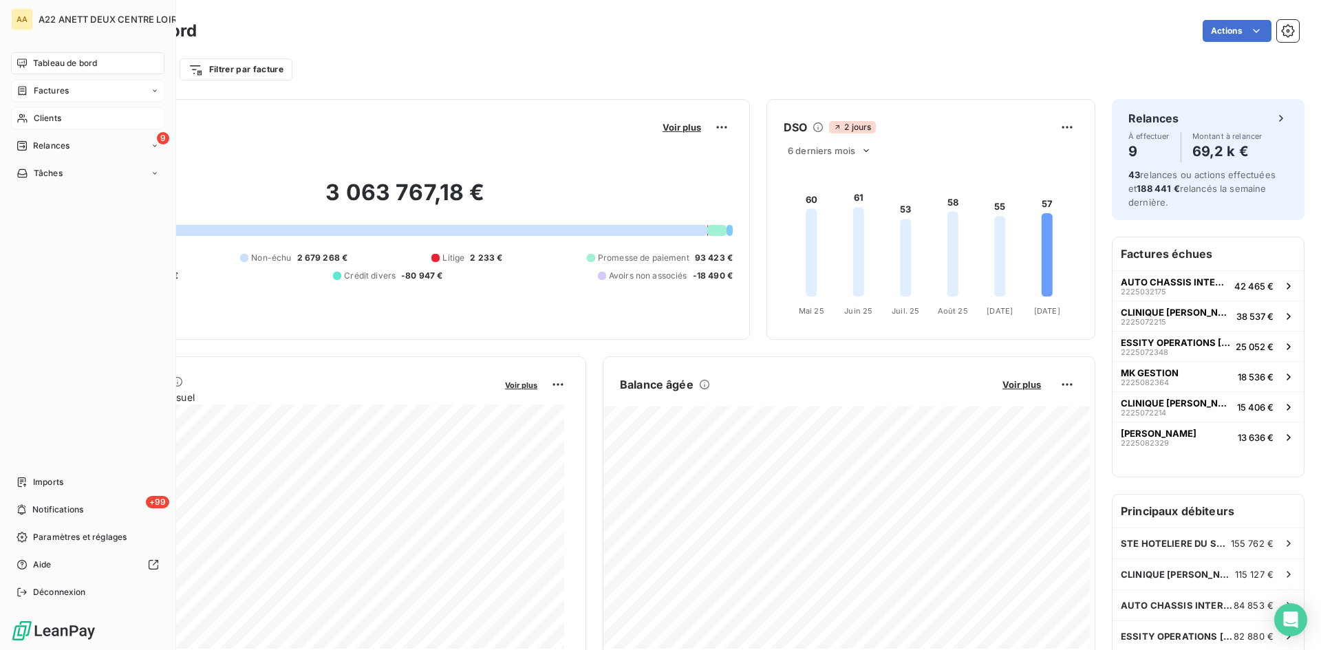
click at [44, 118] on span "Clients" at bounding box center [48, 118] width 28 height 12
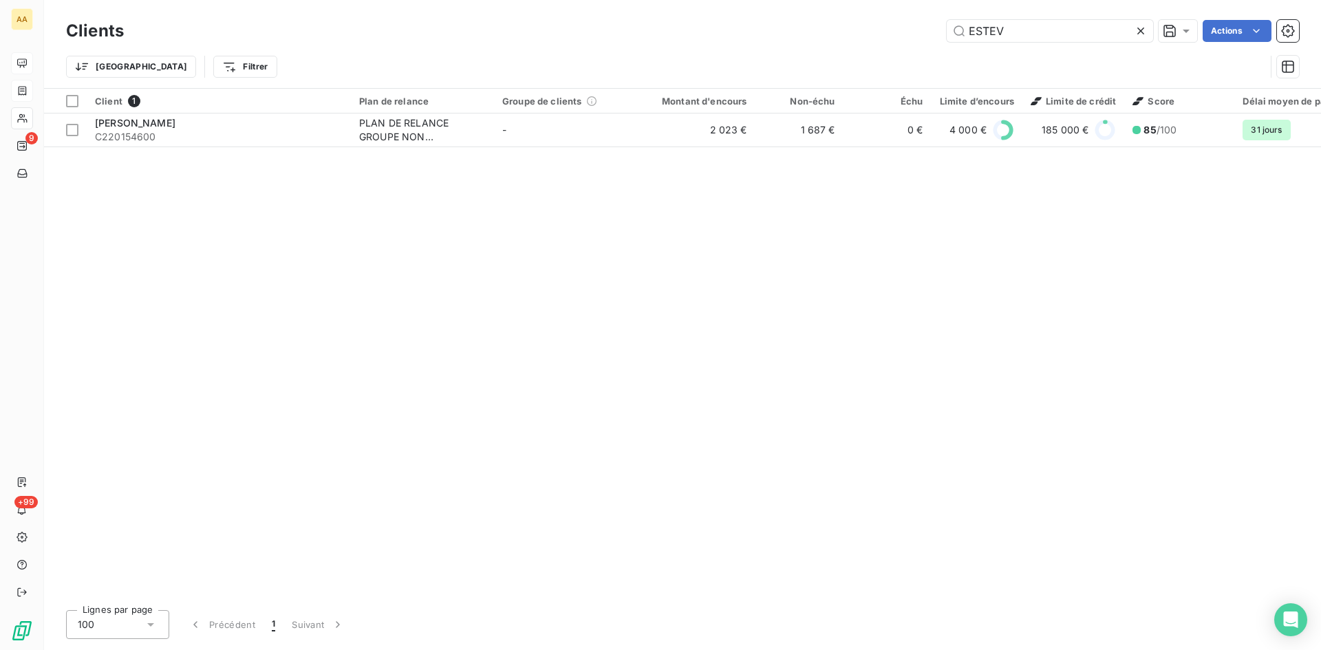
drag, startPoint x: 997, startPoint y: 31, endPoint x: 938, endPoint y: 31, distance: 59.8
click at [938, 31] on div "ESTEV Actions" at bounding box center [719, 31] width 1158 height 22
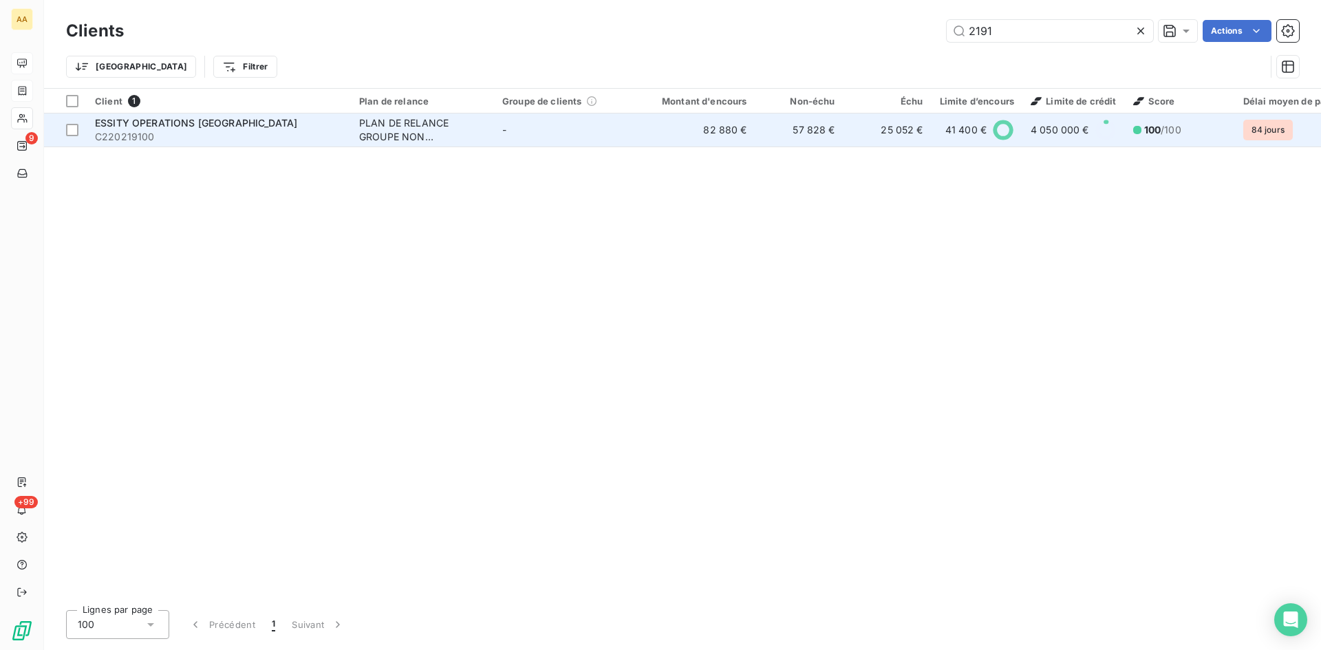
type input "2191"
click at [416, 131] on div "PLAN DE RELANCE GROUPE NON AUTOMATIQUE" at bounding box center [422, 130] width 127 height 28
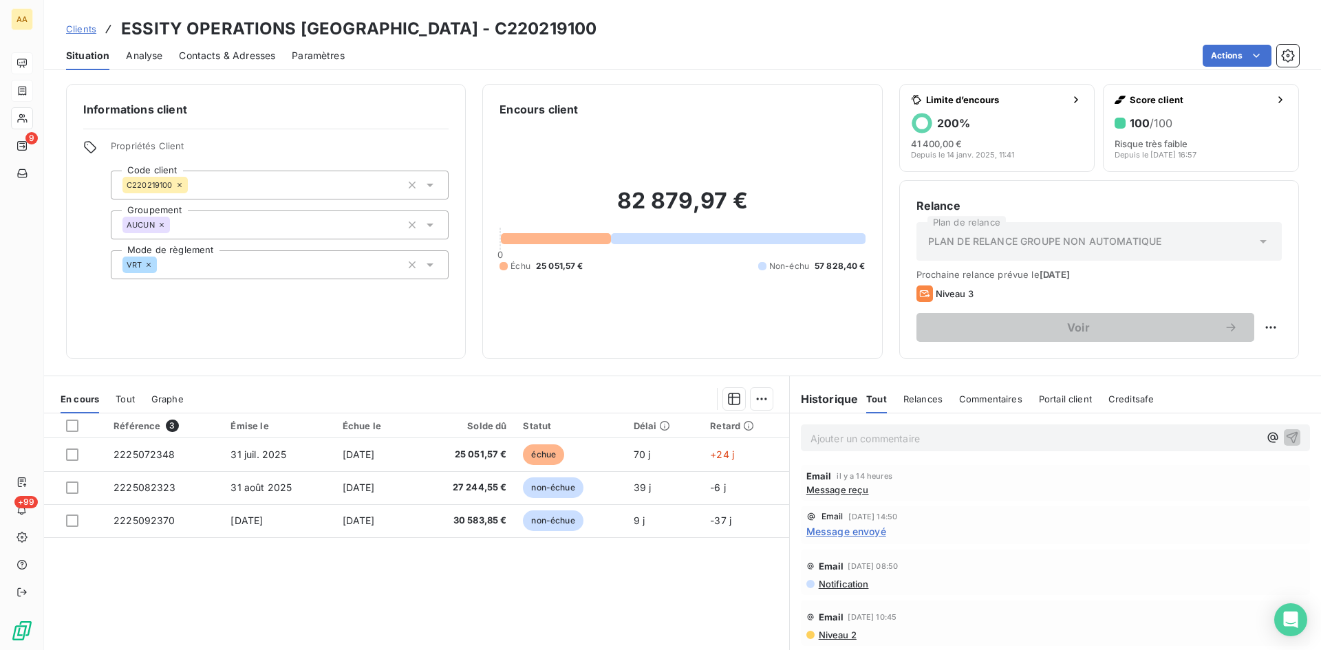
click at [832, 440] on p "Ajouter un commentaire ﻿" at bounding box center [1034, 438] width 449 height 17
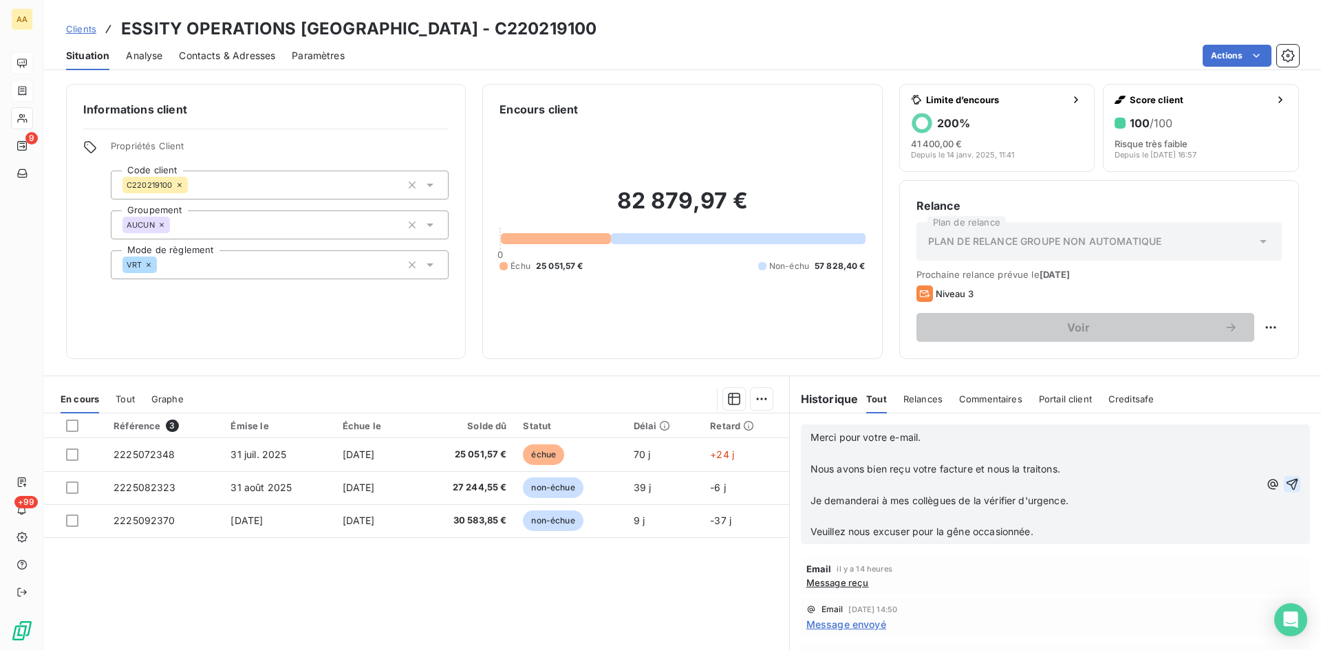
click at [1286, 482] on icon "button" at bounding box center [1292, 485] width 12 height 12
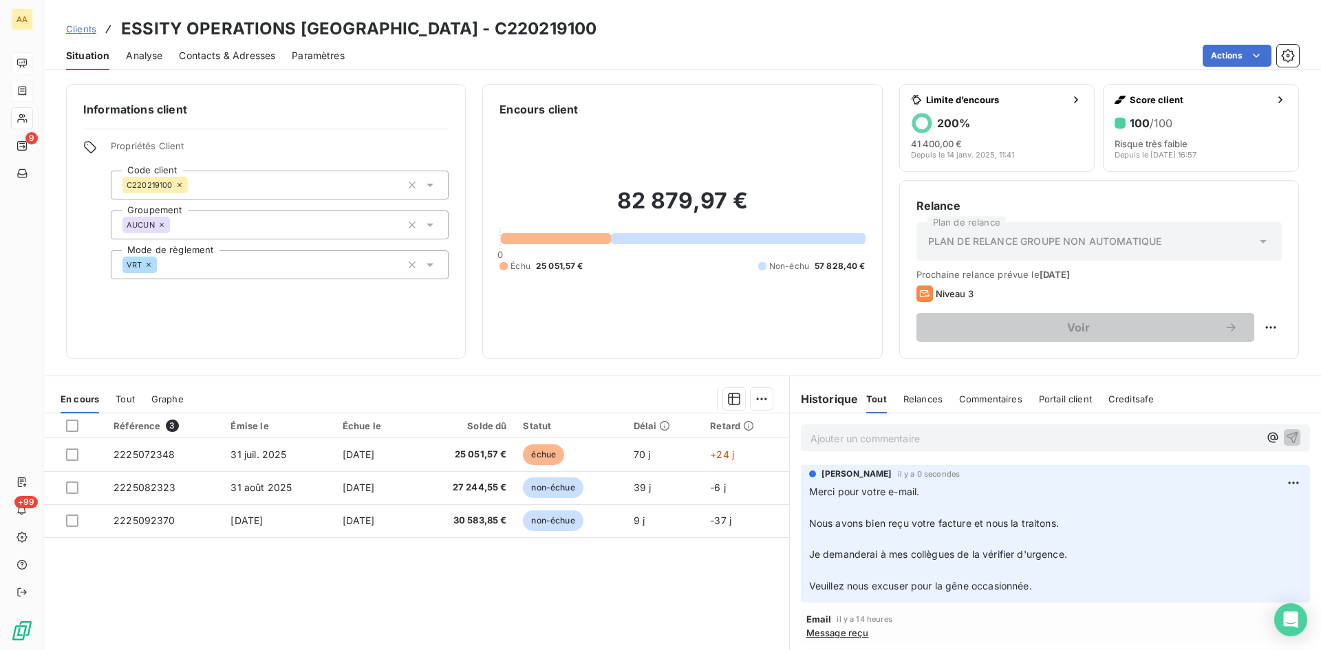
drag, startPoint x: 1294, startPoint y: 0, endPoint x: 1017, endPoint y: 23, distance: 277.5
click at [962, 23] on div "Clients ESSITY OPERATIONS [GEOGRAPHIC_DATA] - C220219100" at bounding box center [682, 29] width 1277 height 25
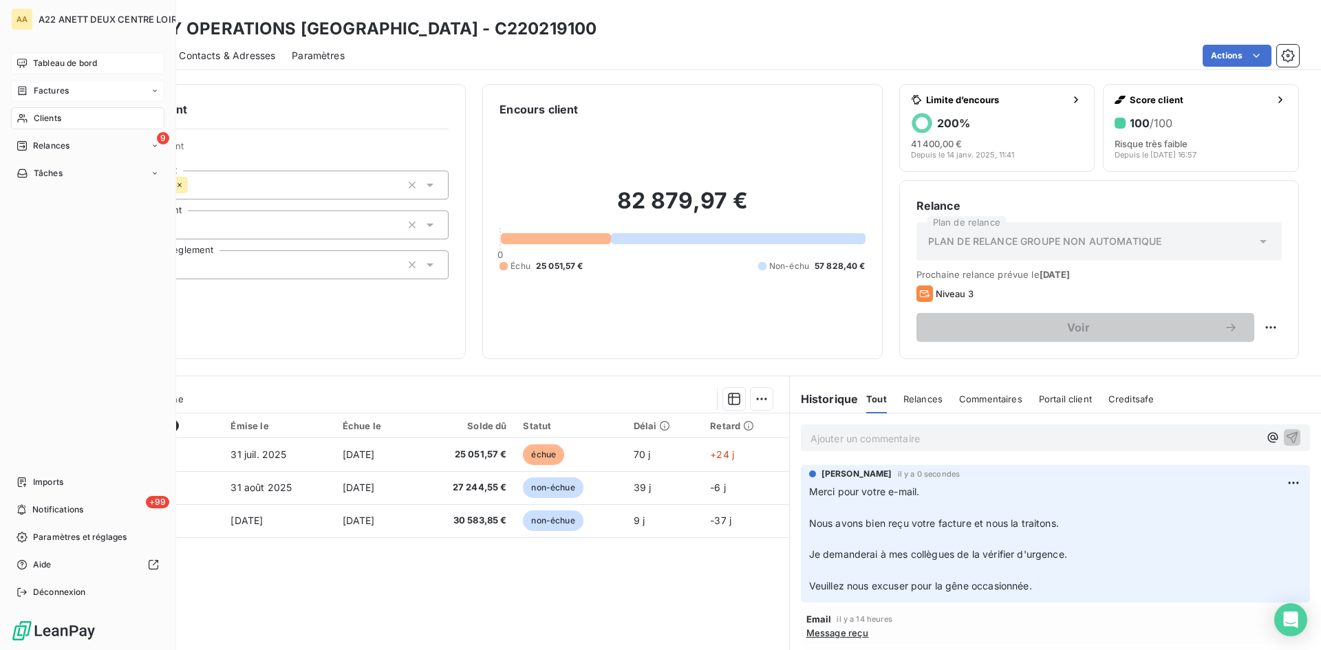
click at [41, 60] on span "Tableau de bord" at bounding box center [65, 63] width 64 height 12
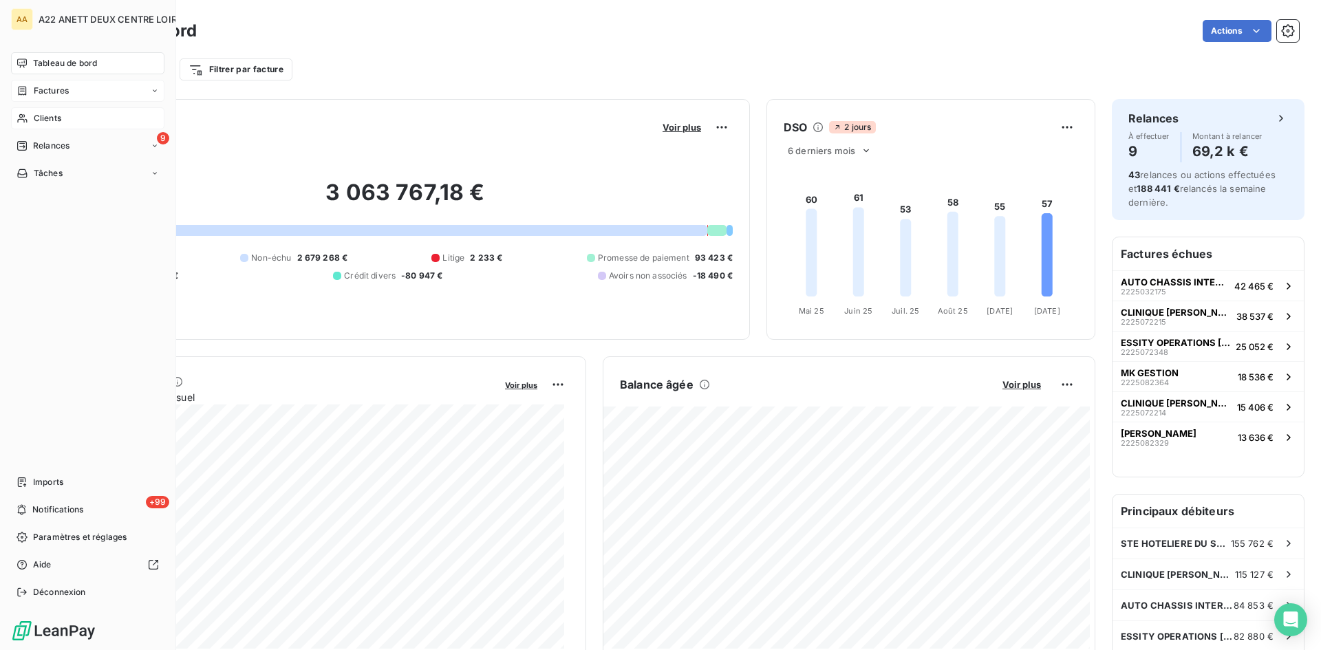
click at [39, 116] on span "Clients" at bounding box center [48, 118] width 28 height 12
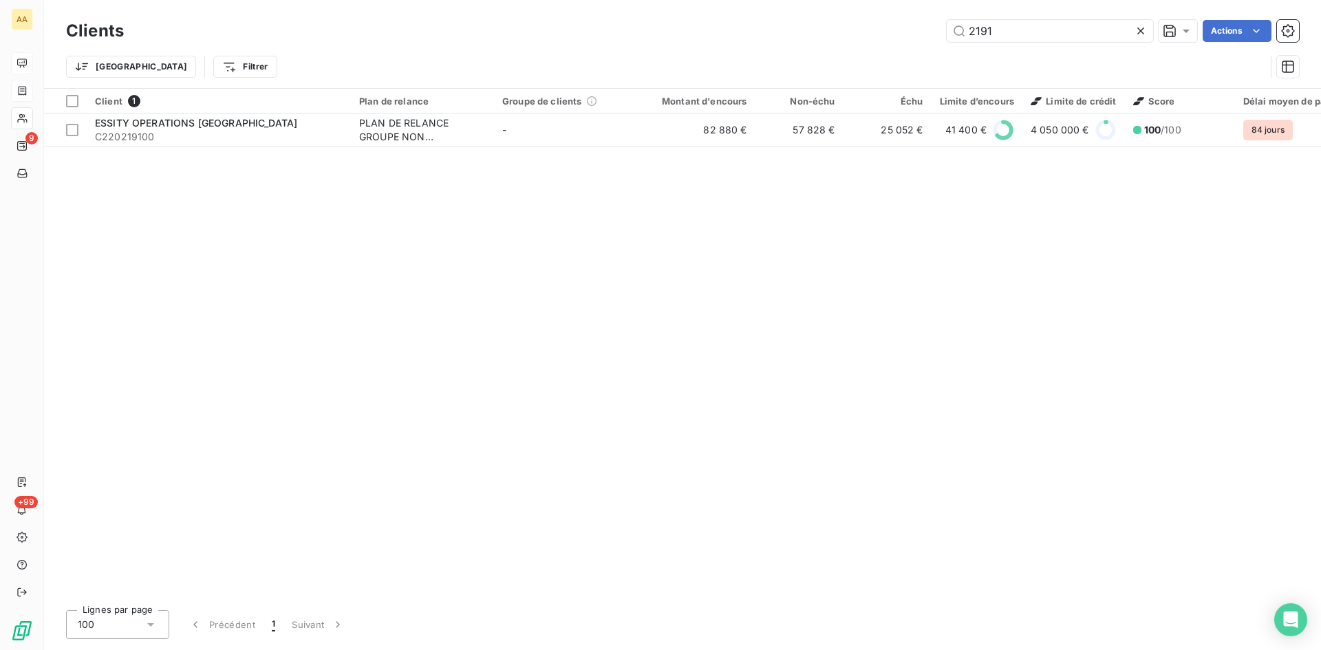
drag, startPoint x: 953, startPoint y: 32, endPoint x: 938, endPoint y: 32, distance: 14.4
click at [938, 32] on div "2191 Actions" at bounding box center [719, 31] width 1158 height 22
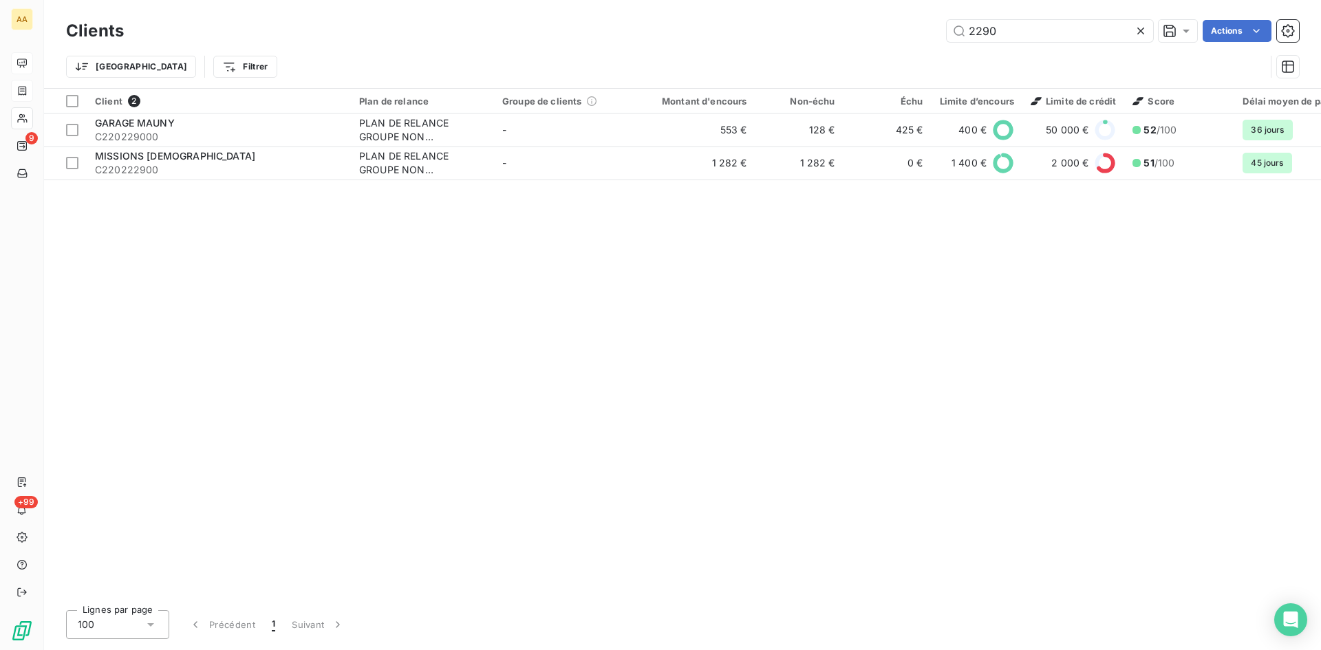
drag, startPoint x: 1013, startPoint y: 34, endPoint x: 892, endPoint y: 52, distance: 122.4
click at [905, 36] on div "2290 Actions" at bounding box center [719, 31] width 1158 height 22
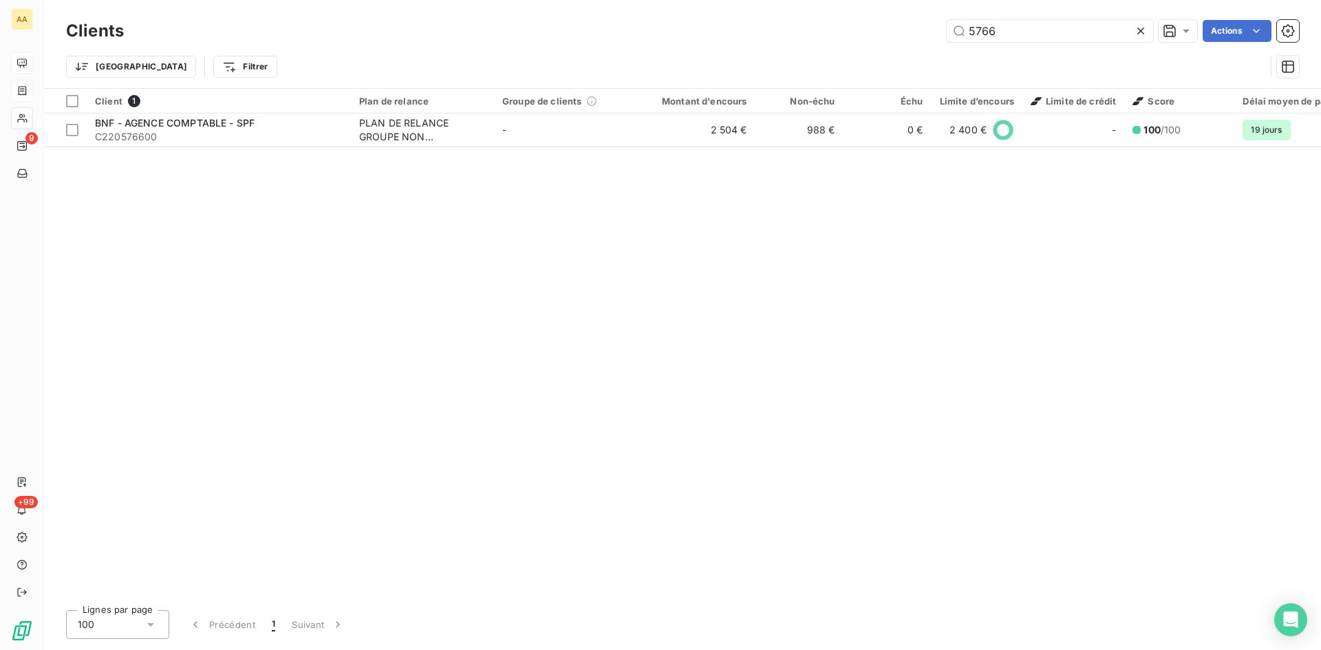
drag, startPoint x: 970, startPoint y: 35, endPoint x: 886, endPoint y: 37, distance: 83.9
click at [886, 37] on div "5766 Actions" at bounding box center [719, 31] width 1158 height 22
drag, startPoint x: 975, startPoint y: 38, endPoint x: 875, endPoint y: 38, distance: 100.4
click at [876, 38] on div "1722 Actions" at bounding box center [719, 31] width 1158 height 22
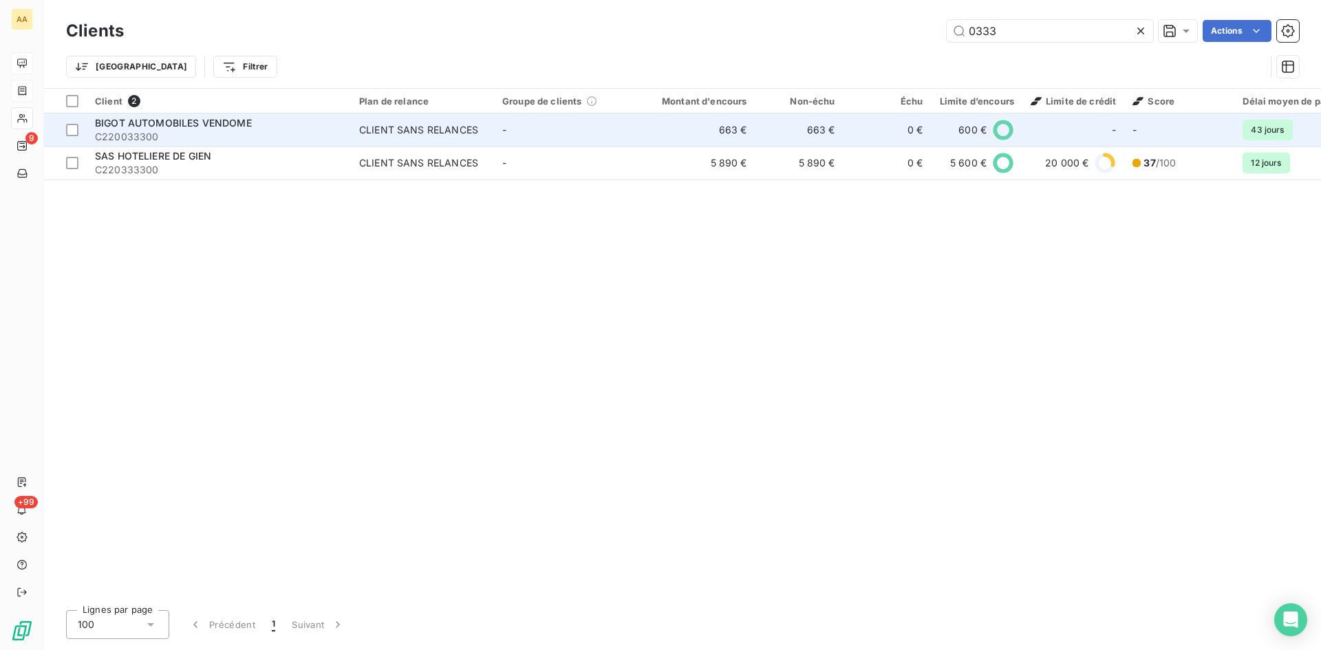
type input "0333"
click at [406, 127] on div "CLIENT SANS RELANCES" at bounding box center [418, 130] width 119 height 14
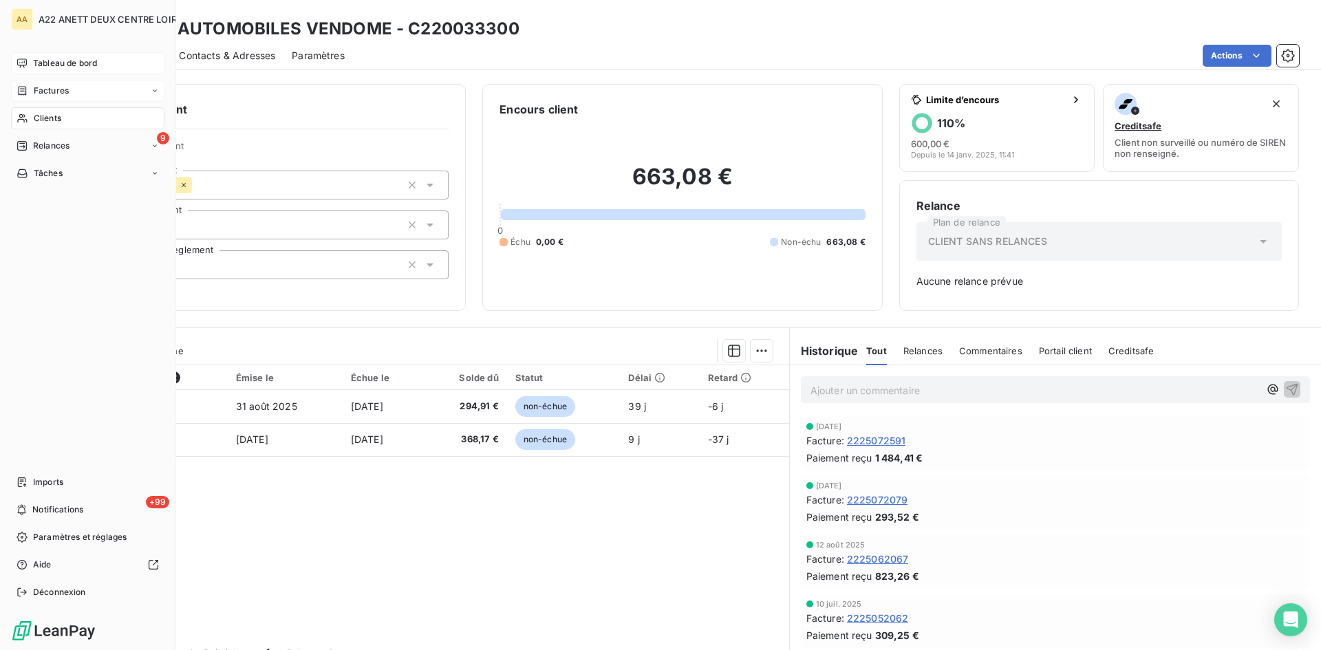
click at [56, 117] on span "Clients" at bounding box center [48, 118] width 28 height 12
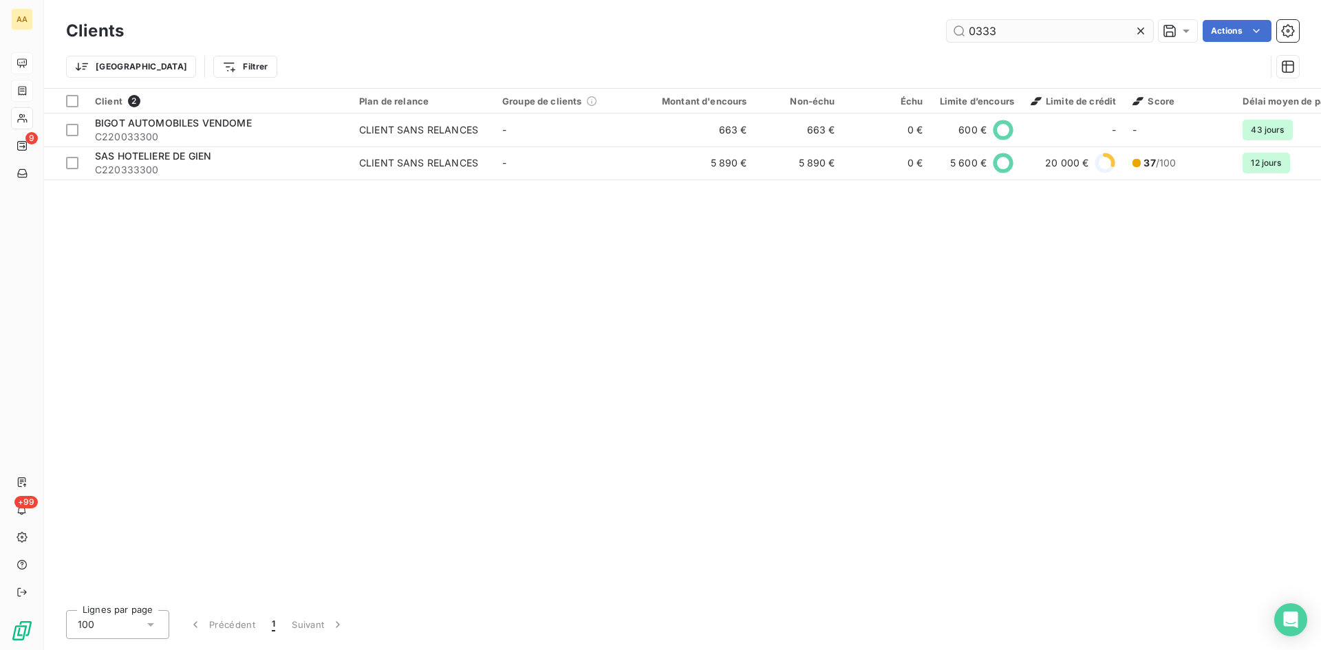
drag, startPoint x: 1001, startPoint y: 30, endPoint x: 991, endPoint y: 30, distance: 10.3
click at [991, 30] on input "0333" at bounding box center [1050, 31] width 206 height 22
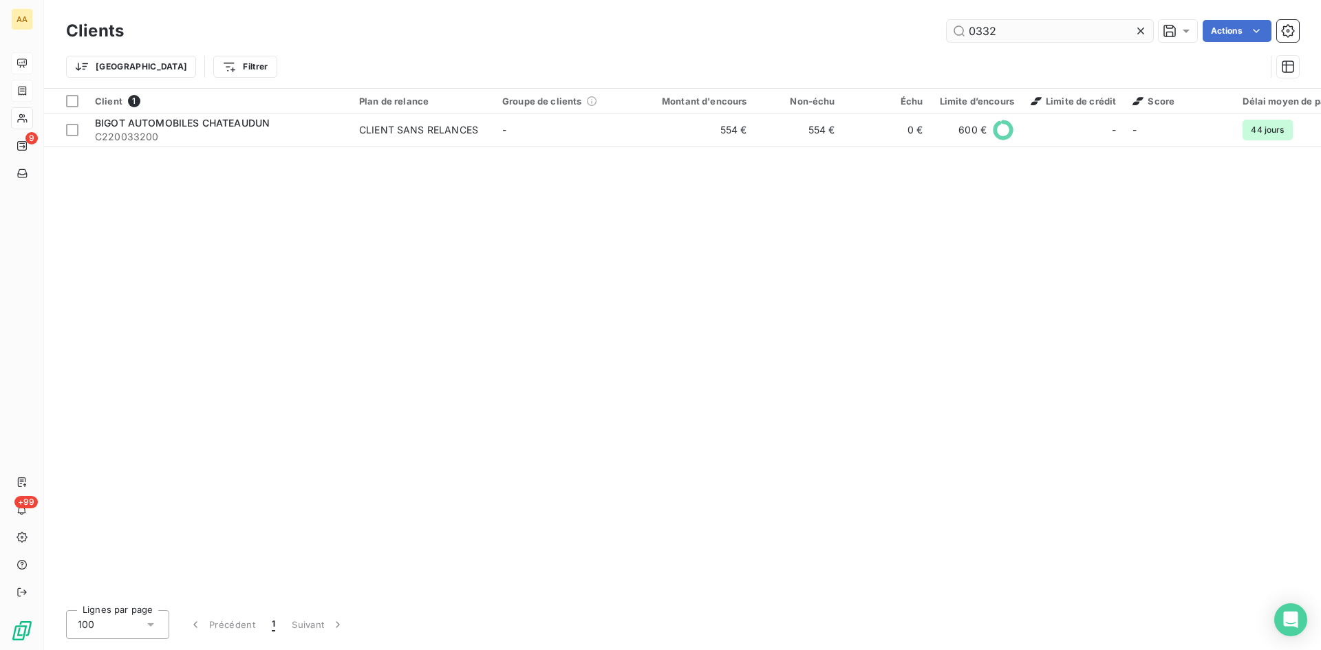
drag, startPoint x: 985, startPoint y: 30, endPoint x: 994, endPoint y: 28, distance: 9.4
click at [994, 28] on input "0332" at bounding box center [1050, 31] width 206 height 22
drag, startPoint x: 1015, startPoint y: 30, endPoint x: 887, endPoint y: 66, distance: 133.5
click at [933, 41] on div "0331 Actions" at bounding box center [719, 31] width 1158 height 22
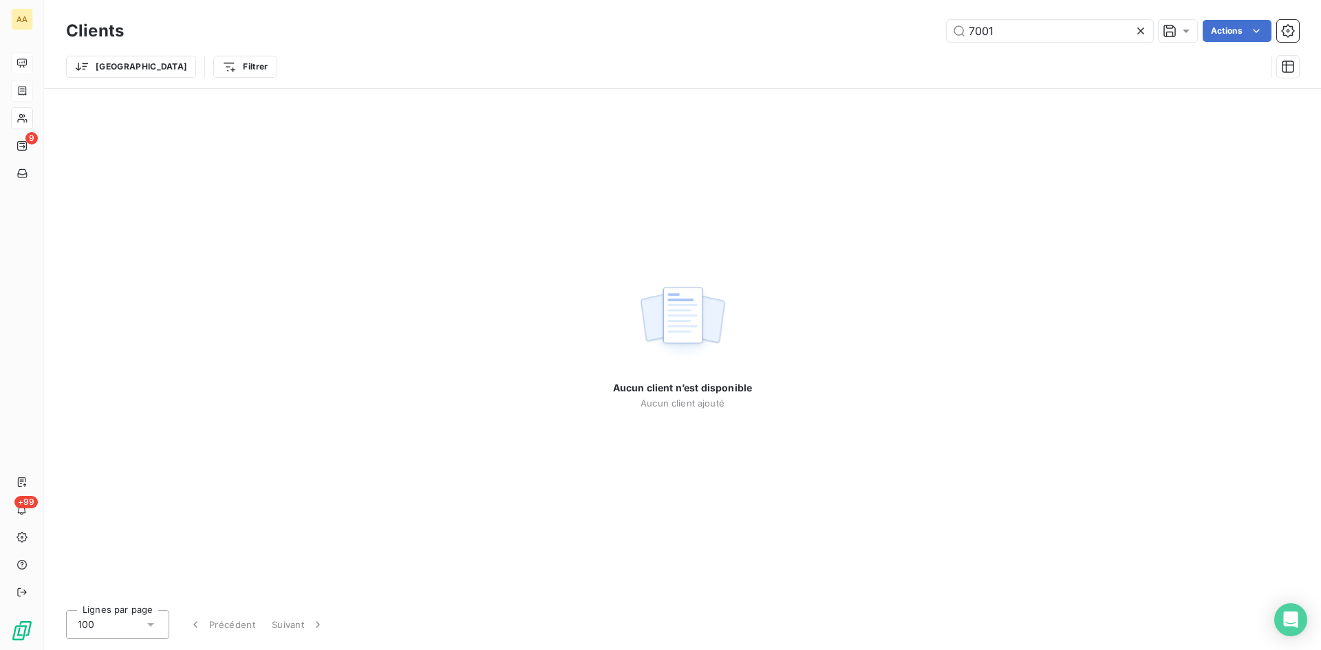
drag, startPoint x: 987, startPoint y: 36, endPoint x: 929, endPoint y: 34, distance: 58.5
click at [929, 34] on div "7001 Actions" at bounding box center [719, 31] width 1158 height 22
drag, startPoint x: 1006, startPoint y: 30, endPoint x: 986, endPoint y: 28, distance: 20.7
click at [986, 28] on input "1282" at bounding box center [1050, 31] width 206 height 22
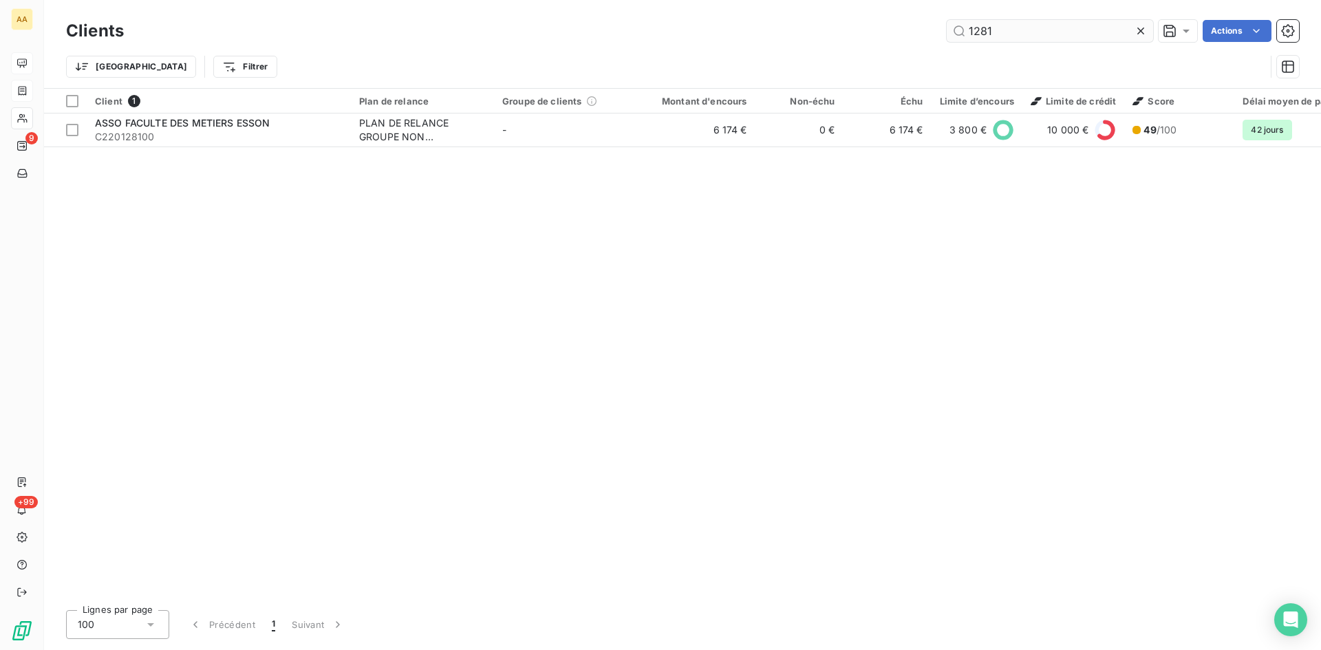
drag, startPoint x: 988, startPoint y: 36, endPoint x: 966, endPoint y: 32, distance: 21.7
click at [966, 32] on input "1281" at bounding box center [1050, 31] width 206 height 22
drag, startPoint x: 978, startPoint y: 33, endPoint x: 965, endPoint y: 30, distance: 13.4
click at [965, 30] on input "2912" at bounding box center [1050, 31] width 206 height 22
drag, startPoint x: 1006, startPoint y: 35, endPoint x: 945, endPoint y: 34, distance: 60.6
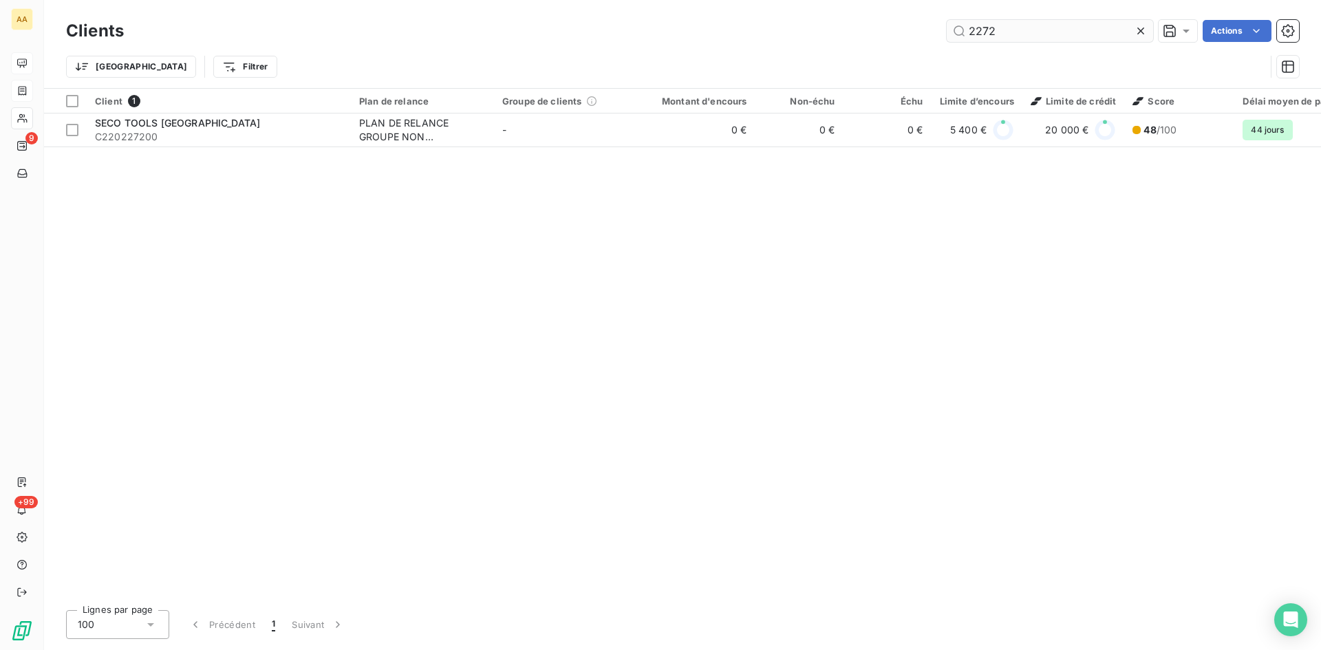
click at [947, 34] on input "2272" at bounding box center [1050, 31] width 206 height 22
drag, startPoint x: 970, startPoint y: 32, endPoint x: 927, endPoint y: 31, distance: 43.4
click at [927, 31] on div "1507 Actions" at bounding box center [719, 31] width 1158 height 22
drag, startPoint x: 1015, startPoint y: 30, endPoint x: 904, endPoint y: 37, distance: 111.0
click at [904, 37] on div "2320 Actions" at bounding box center [719, 31] width 1158 height 22
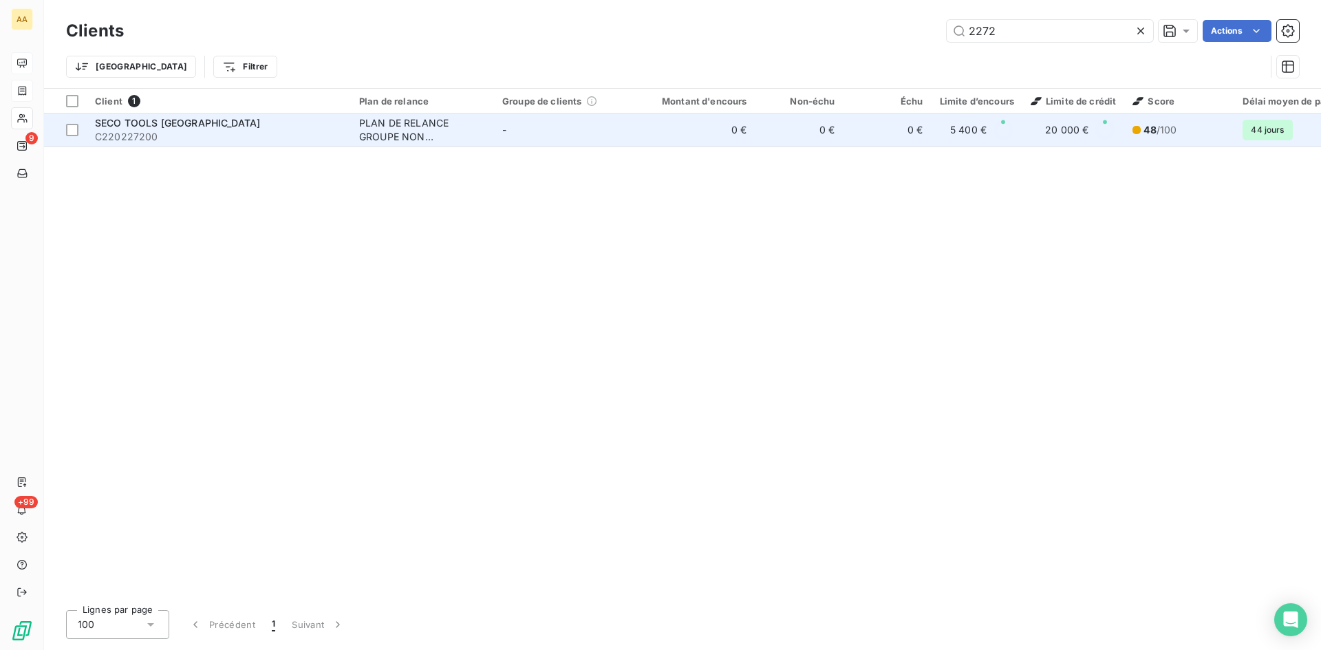
type input "2272"
click at [426, 124] on div "PLAN DE RELANCE GROUPE NON AUTOMATIQUE" at bounding box center [422, 130] width 127 height 28
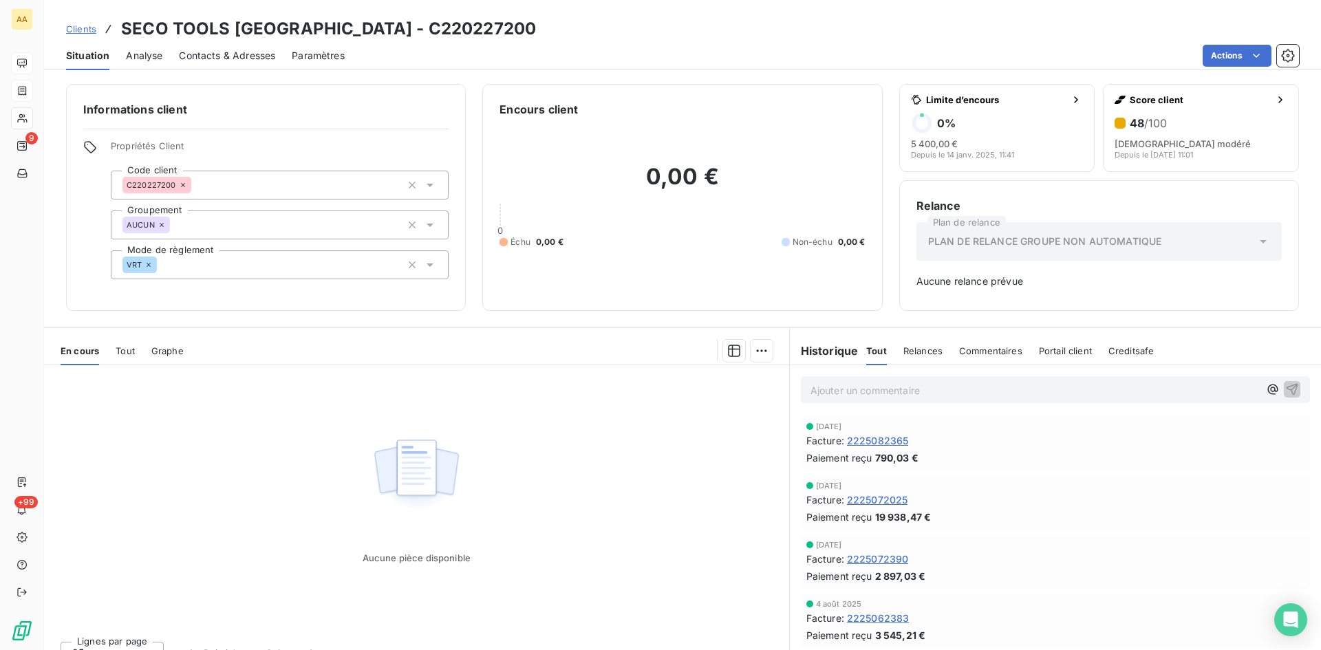
click at [859, 441] on span "2225082365" at bounding box center [878, 440] width 62 height 14
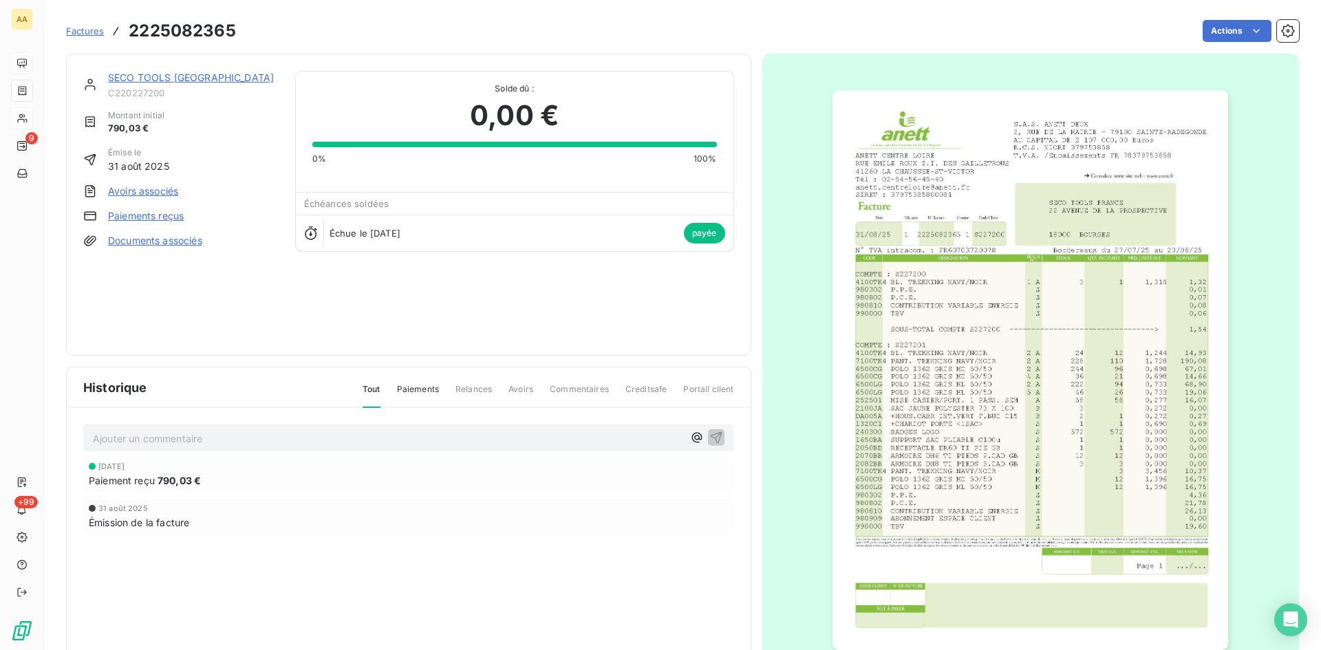
click at [151, 78] on link "SECO TOOLS [GEOGRAPHIC_DATA]" at bounding box center [191, 78] width 166 height 12
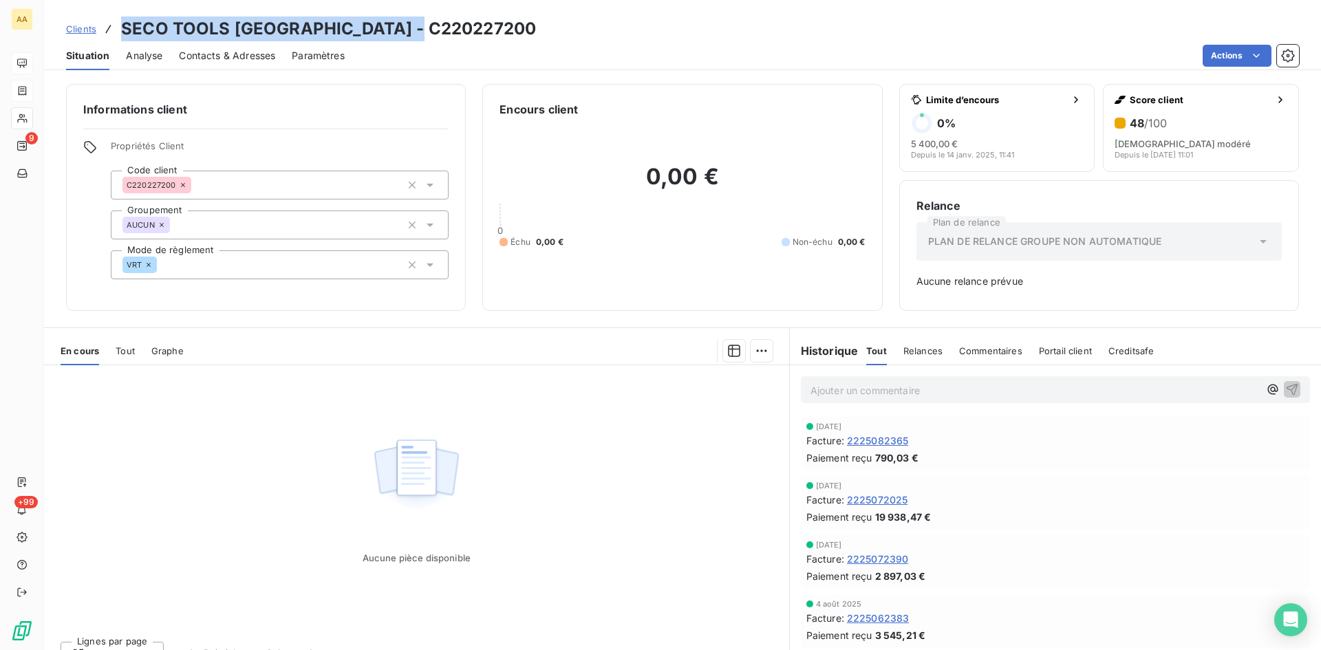
drag, startPoint x: 431, startPoint y: 30, endPoint x: 148, endPoint y: 32, distance: 283.4
click at [120, 30] on div "Clients SECO TOOLS [GEOGRAPHIC_DATA] - C220227200" at bounding box center [682, 29] width 1277 height 25
copy h3 "SECO TOOLS [GEOGRAPHIC_DATA] - C220227200"
click at [853, 440] on span "2225082365" at bounding box center [878, 440] width 62 height 14
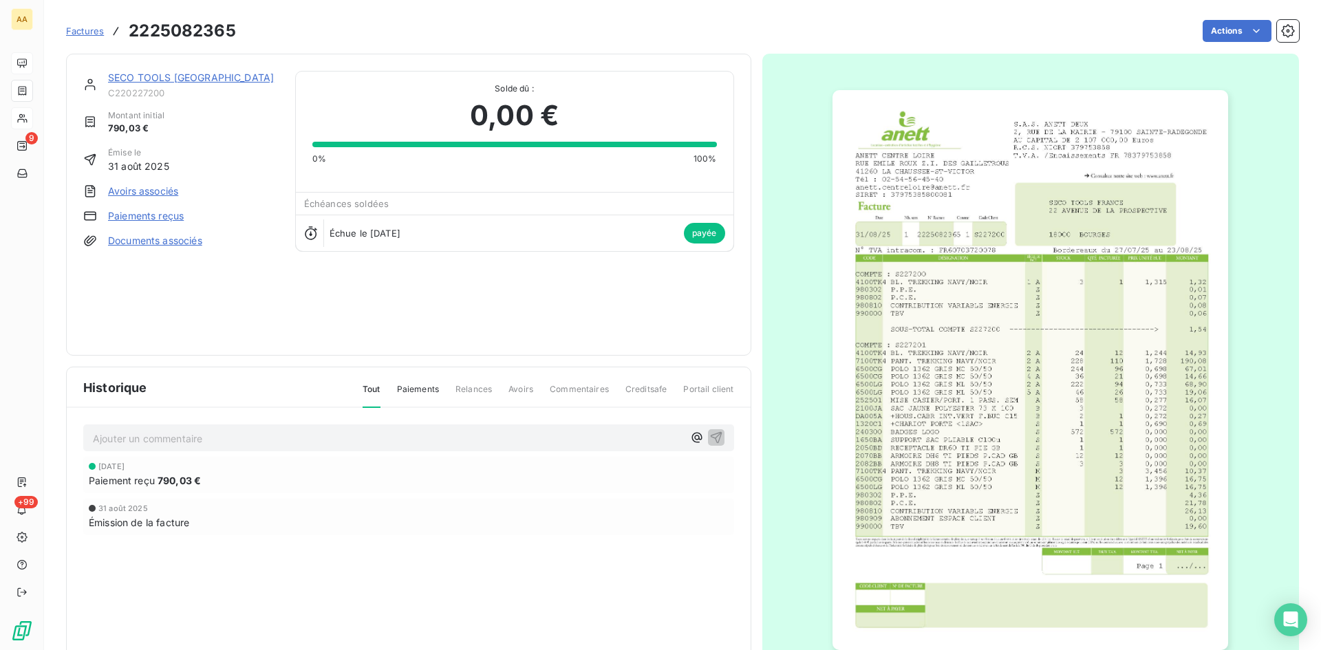
click at [961, 418] on img "button" at bounding box center [1030, 370] width 396 height 560
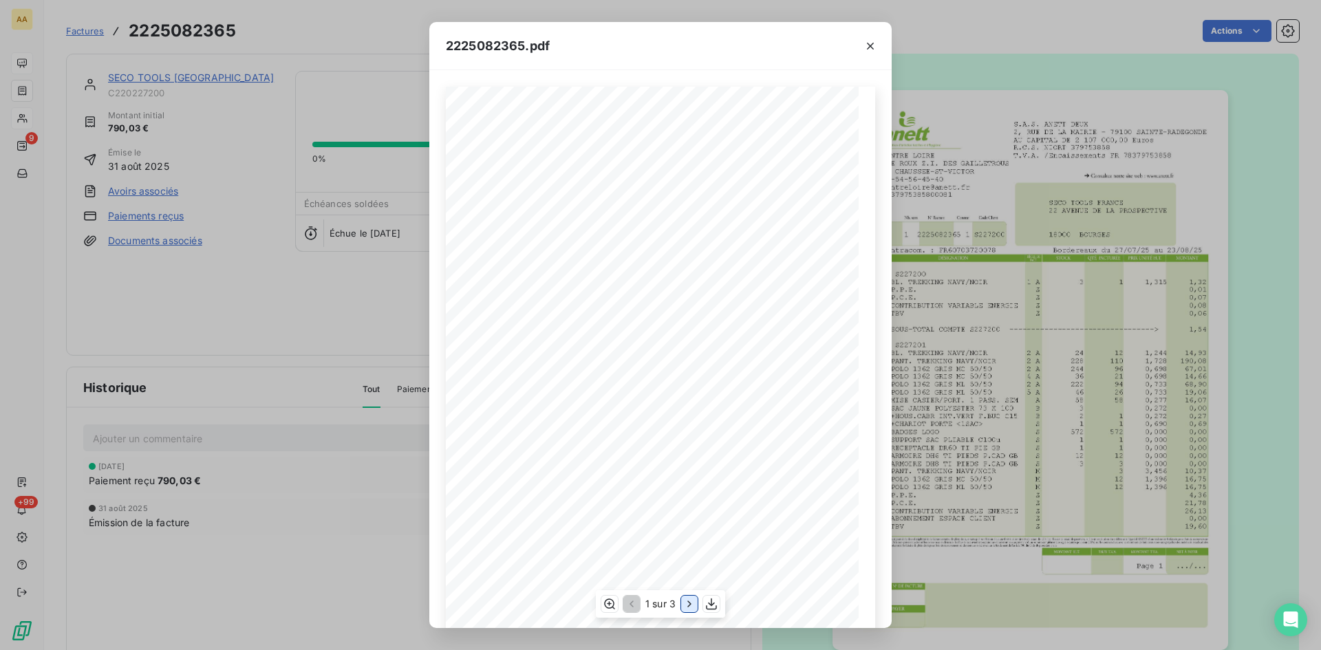
click at [690, 601] on icon "button" at bounding box center [689, 604] width 14 height 14
click at [691, 602] on icon "button" at bounding box center [691, 604] width 14 height 14
click at [865, 50] on icon "button" at bounding box center [870, 46] width 14 height 14
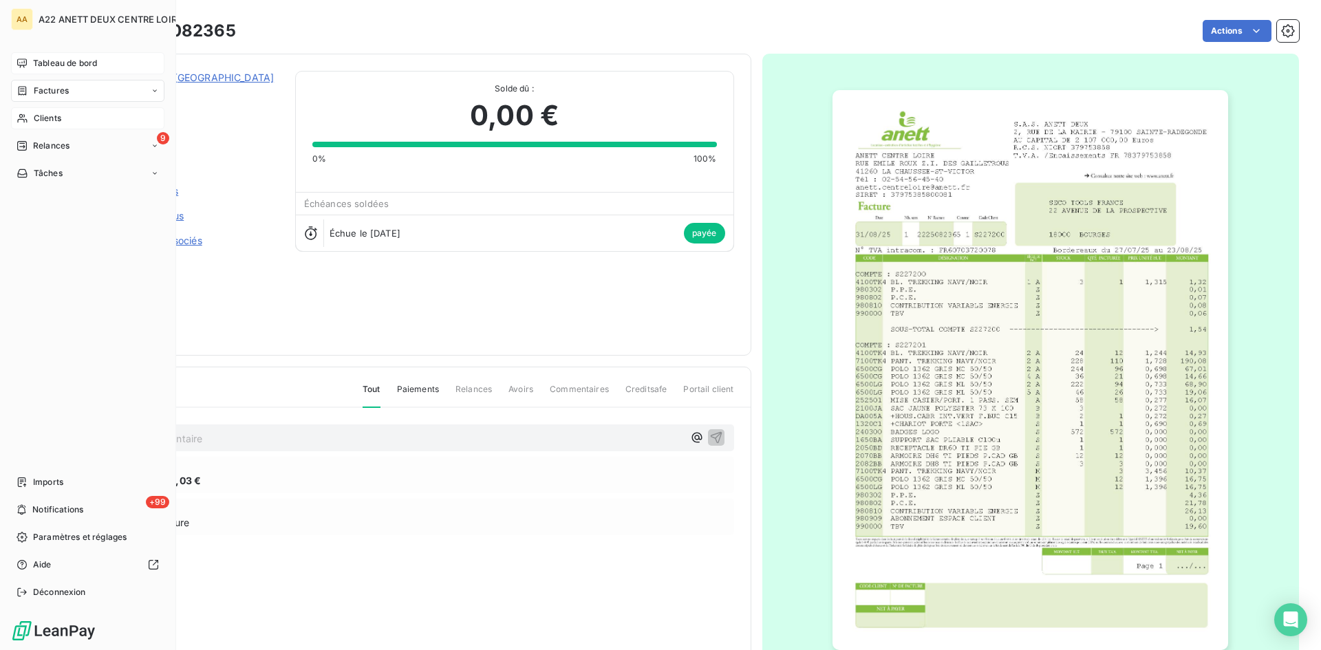
drag, startPoint x: 40, startPoint y: 116, endPoint x: 166, endPoint y: 83, distance: 130.0
click at [40, 116] on span "Clients" at bounding box center [48, 118] width 28 height 12
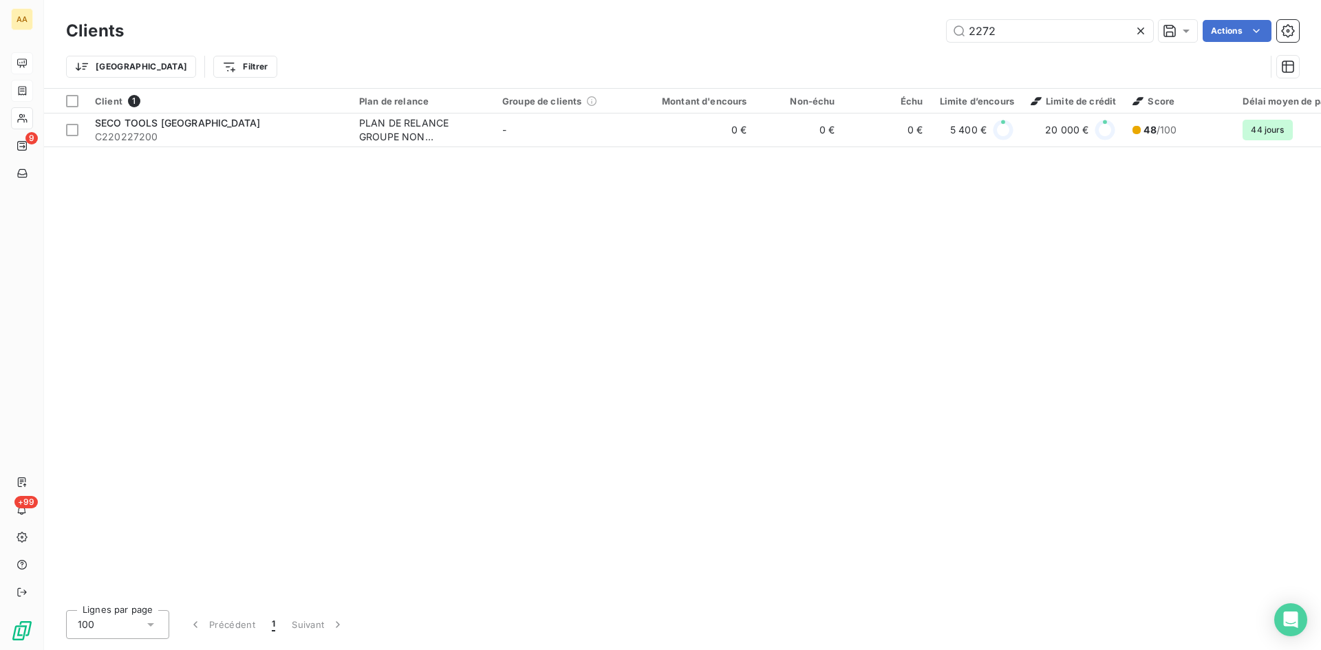
drag, startPoint x: 997, startPoint y: 32, endPoint x: 934, endPoint y: 37, distance: 63.5
click at [934, 37] on div "2272 Actions" at bounding box center [719, 31] width 1158 height 22
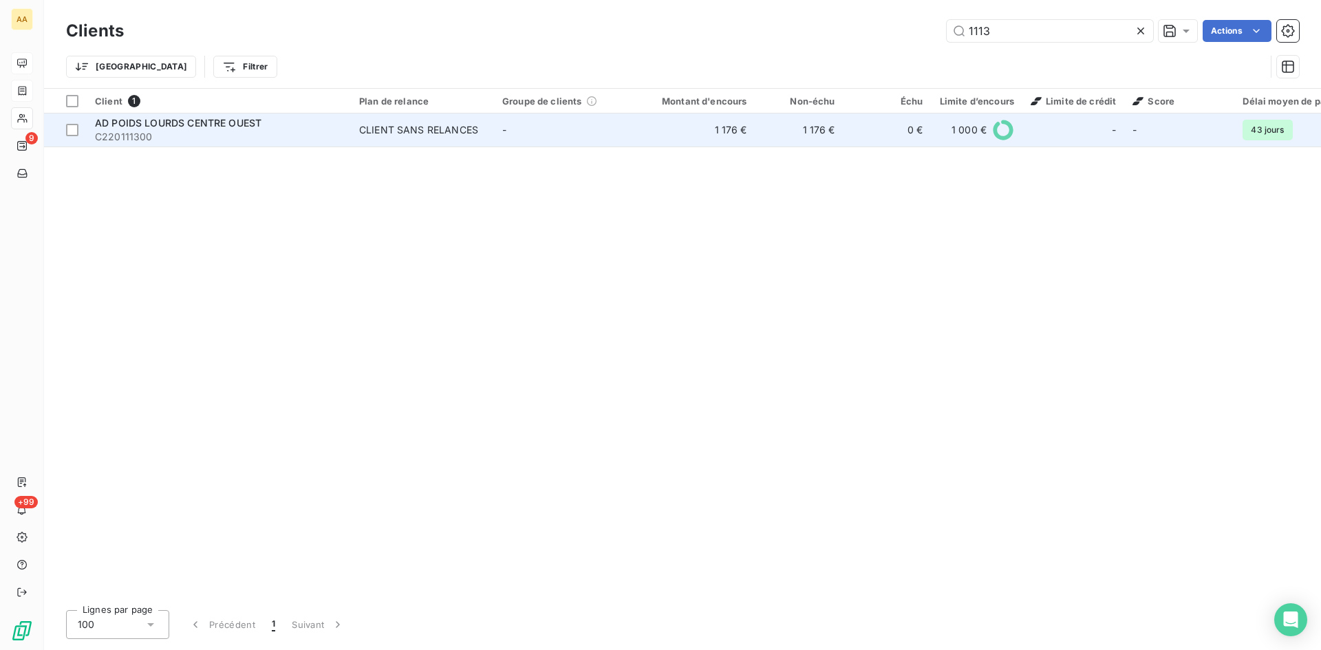
type input "1113"
click at [379, 138] on td "CLIENT SANS RELANCES" at bounding box center [422, 130] width 143 height 33
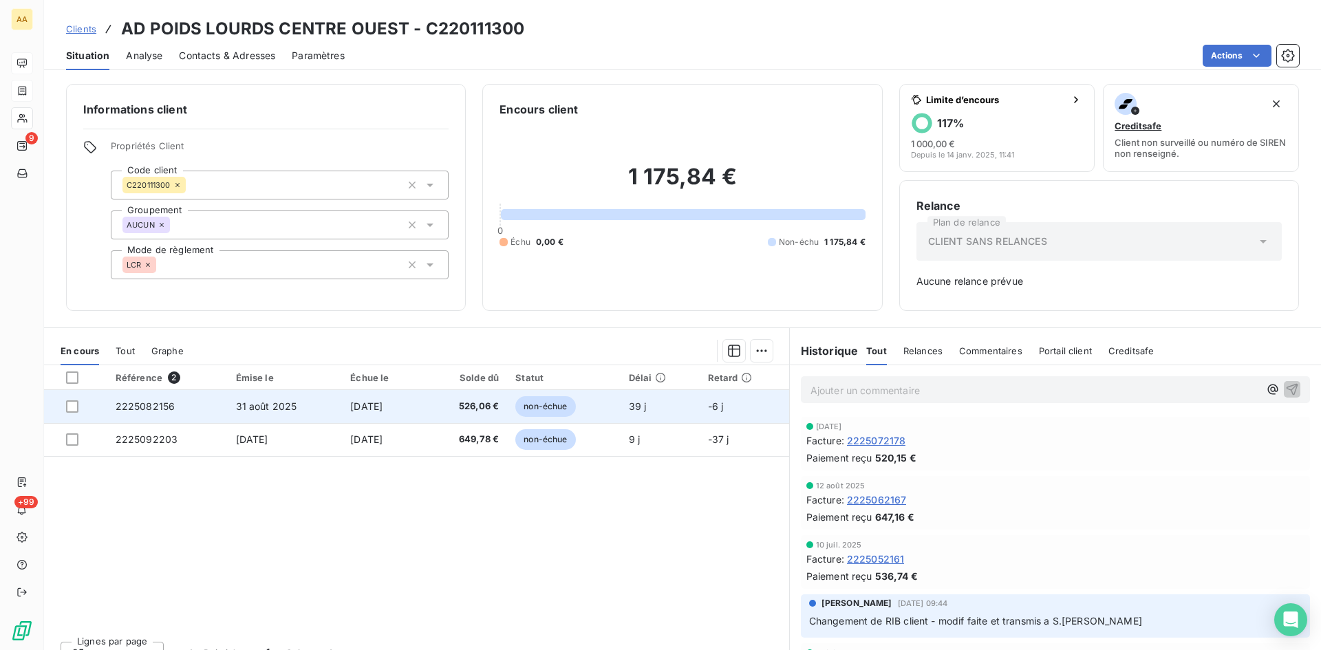
click at [158, 402] on span "2225082156" at bounding box center [146, 406] width 60 height 12
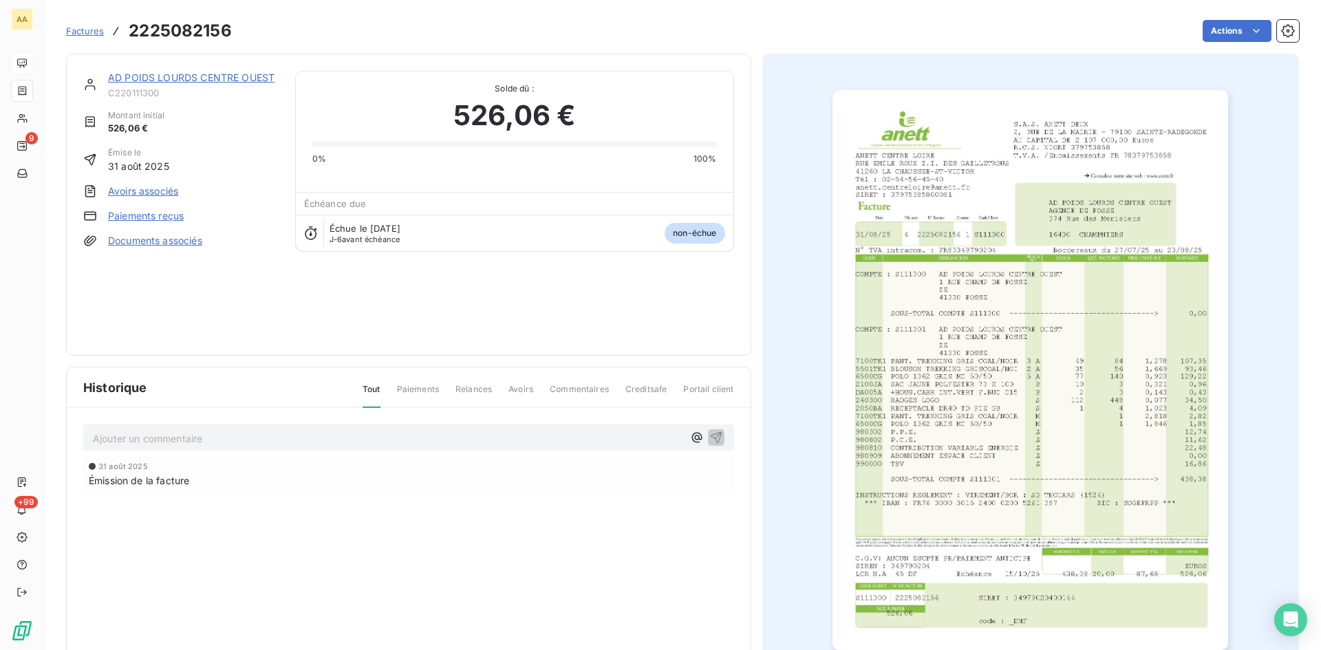
click at [913, 352] on img "button" at bounding box center [1030, 370] width 396 height 560
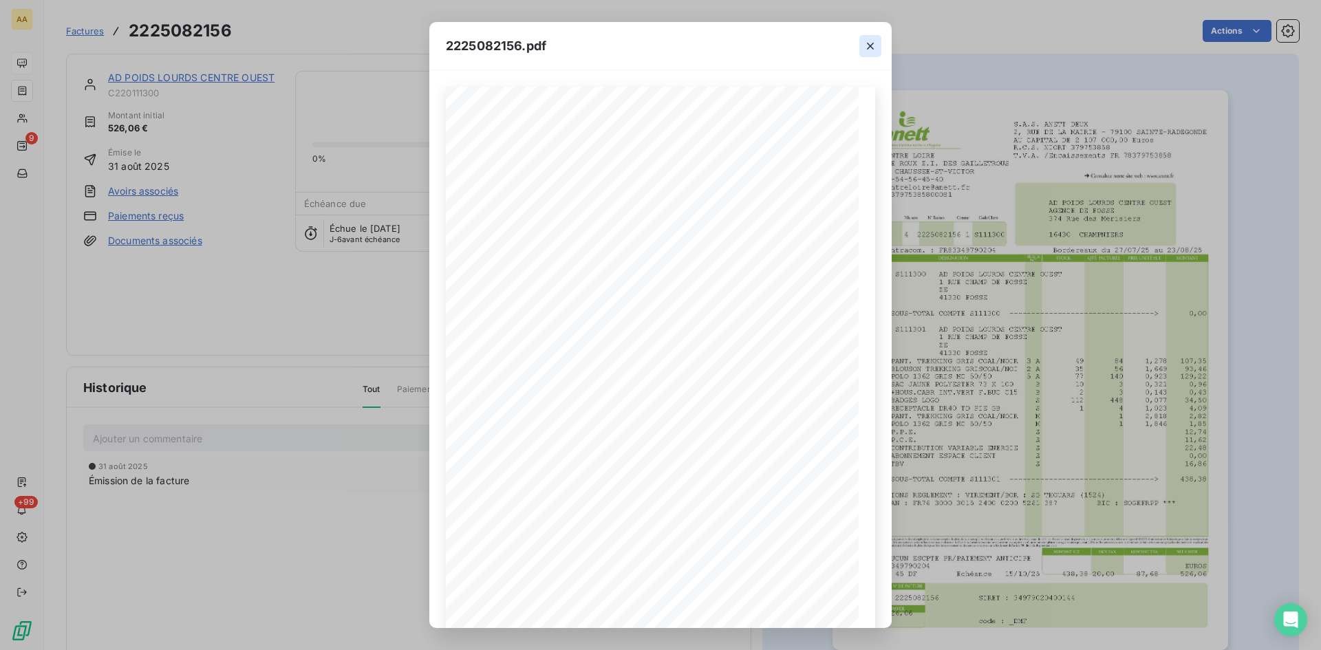
drag, startPoint x: 868, startPoint y: 45, endPoint x: 861, endPoint y: 46, distance: 6.9
click at [868, 45] on icon "button" at bounding box center [870, 46] width 14 height 14
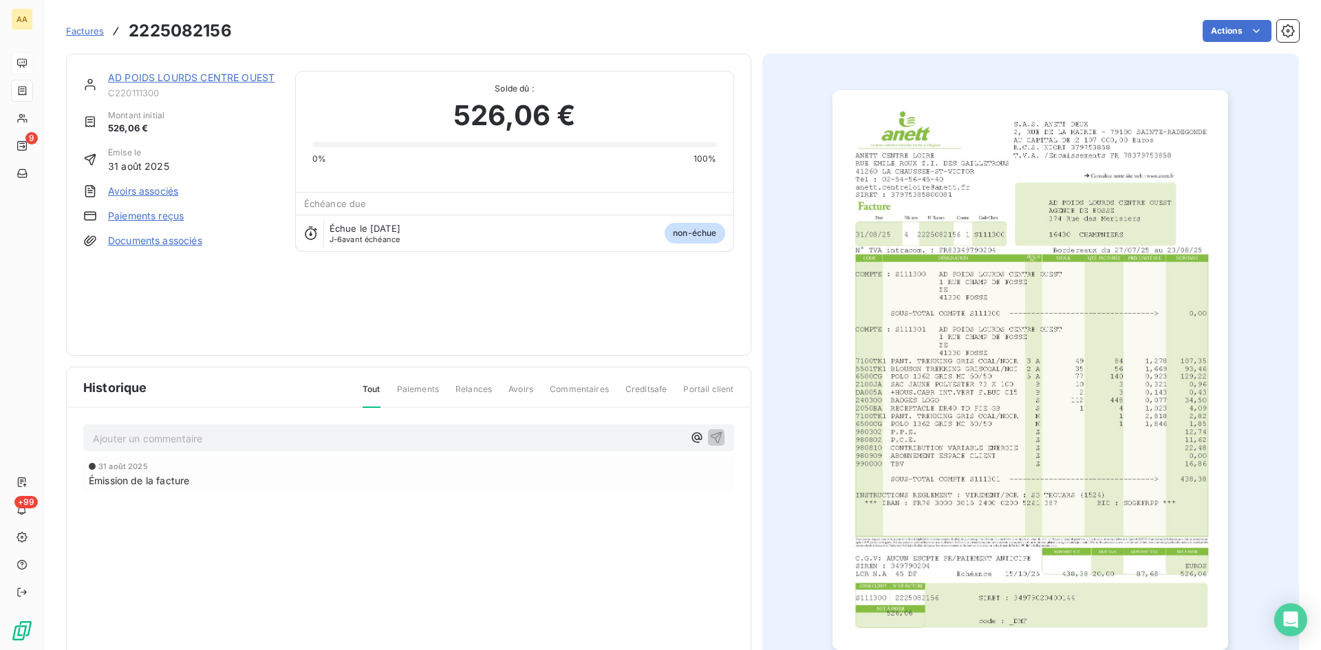
click at [200, 79] on link "AD POIDS LOURDS CENTRE OUEST" at bounding box center [191, 78] width 166 height 12
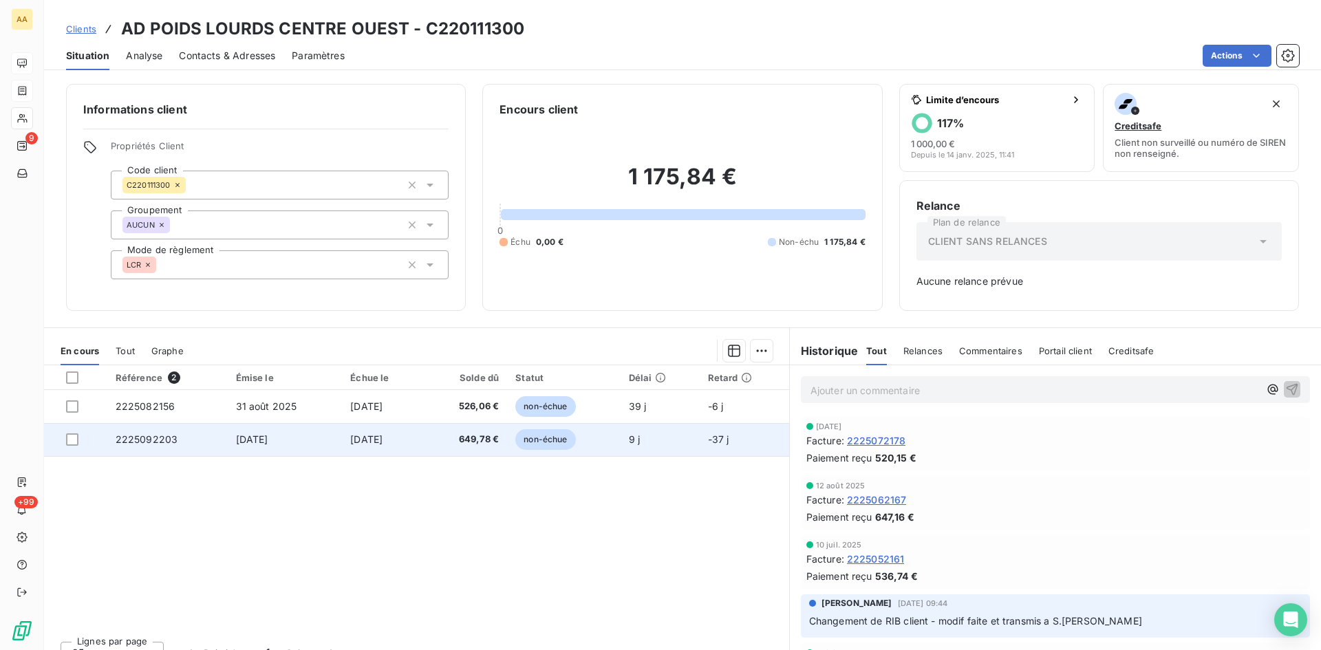
click at [145, 440] on span "2225092203" at bounding box center [147, 439] width 63 height 12
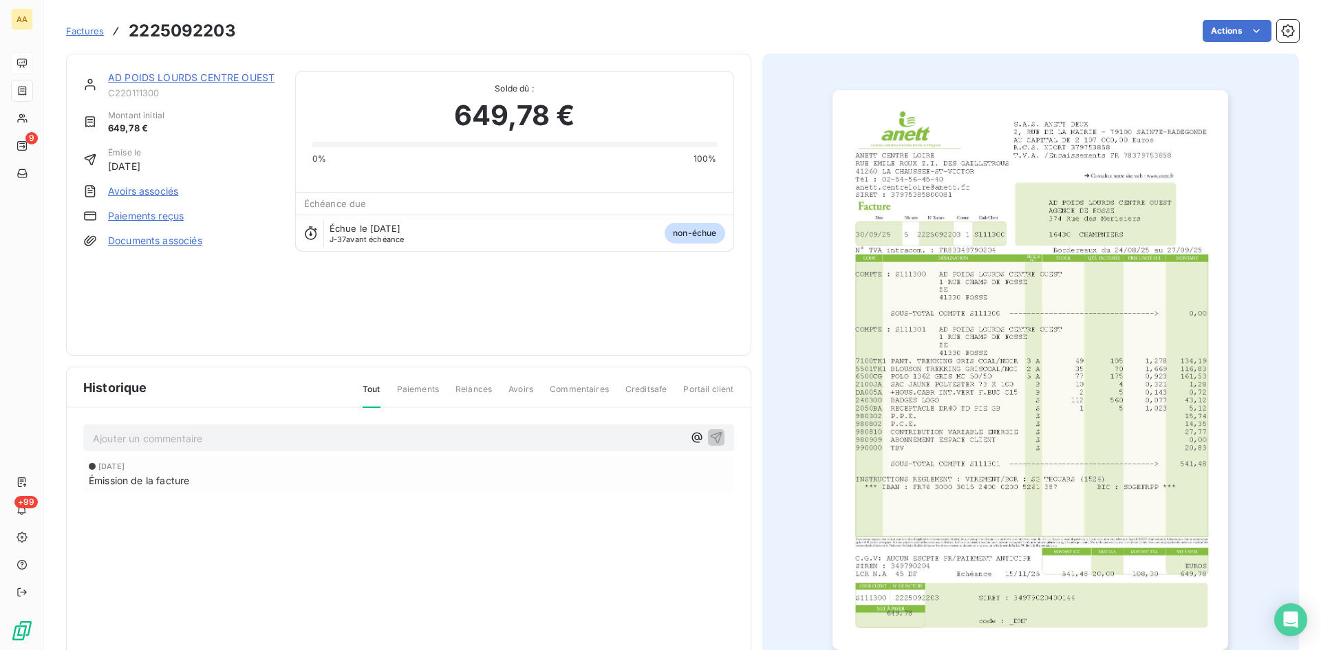
click at [966, 422] on img "button" at bounding box center [1030, 370] width 396 height 560
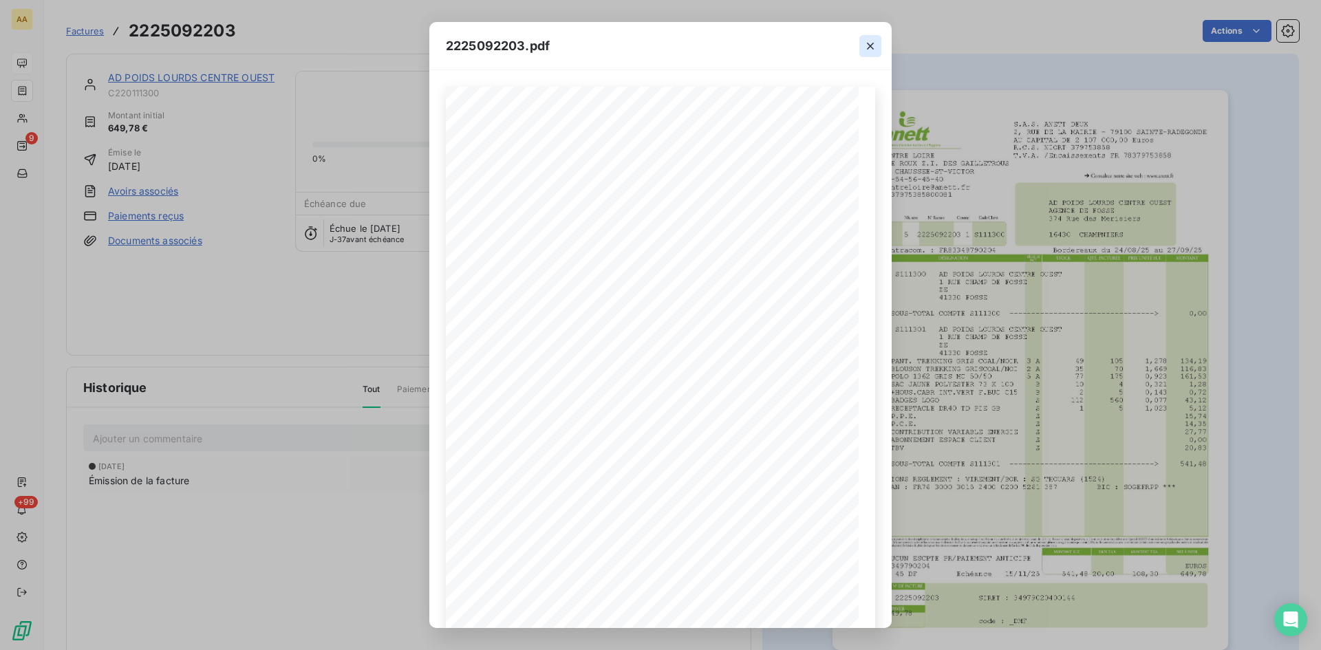
click at [867, 44] on icon "button" at bounding box center [870, 46] width 14 height 14
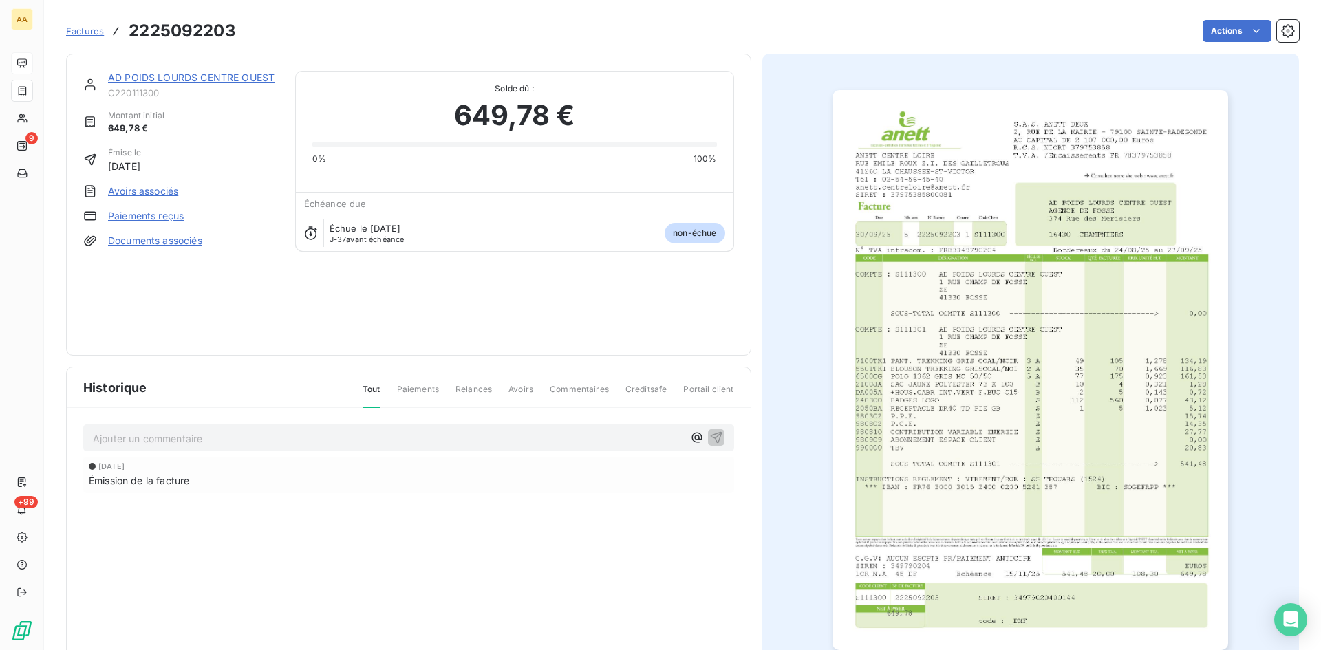
click at [158, 76] on link "AD POIDS LOURDS CENTRE OUEST" at bounding box center [191, 78] width 166 height 12
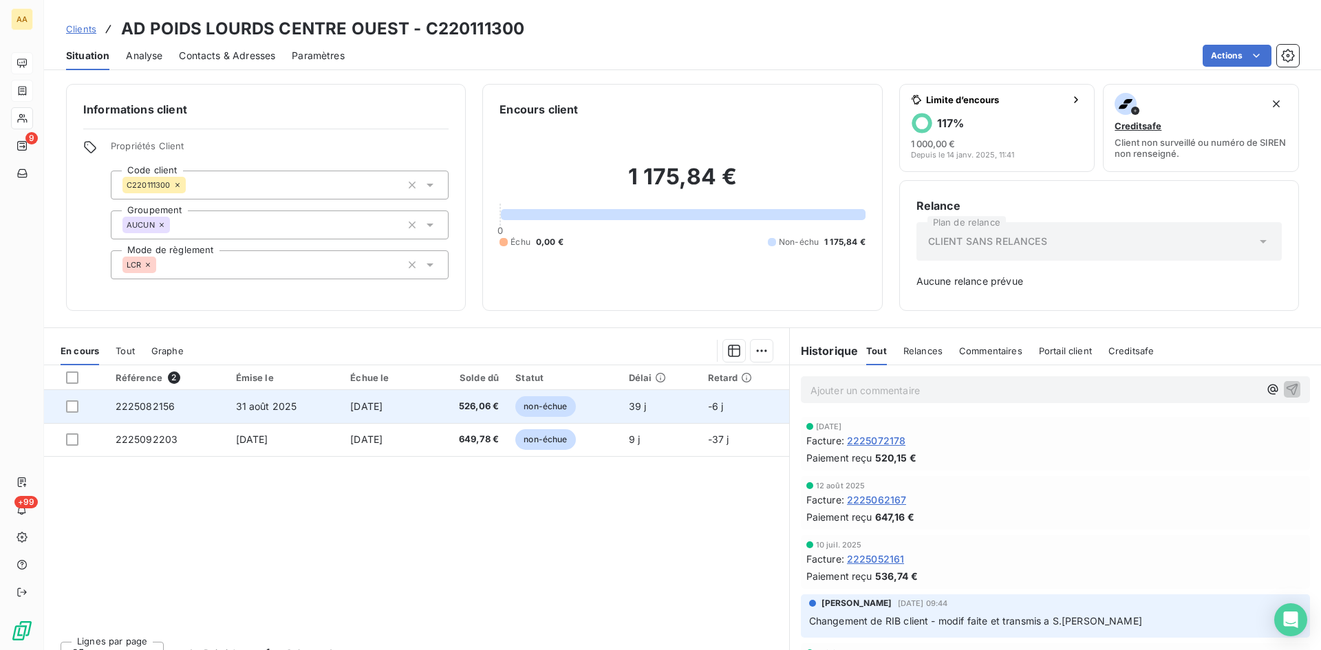
click at [146, 411] on span "2225082156" at bounding box center [146, 406] width 60 height 12
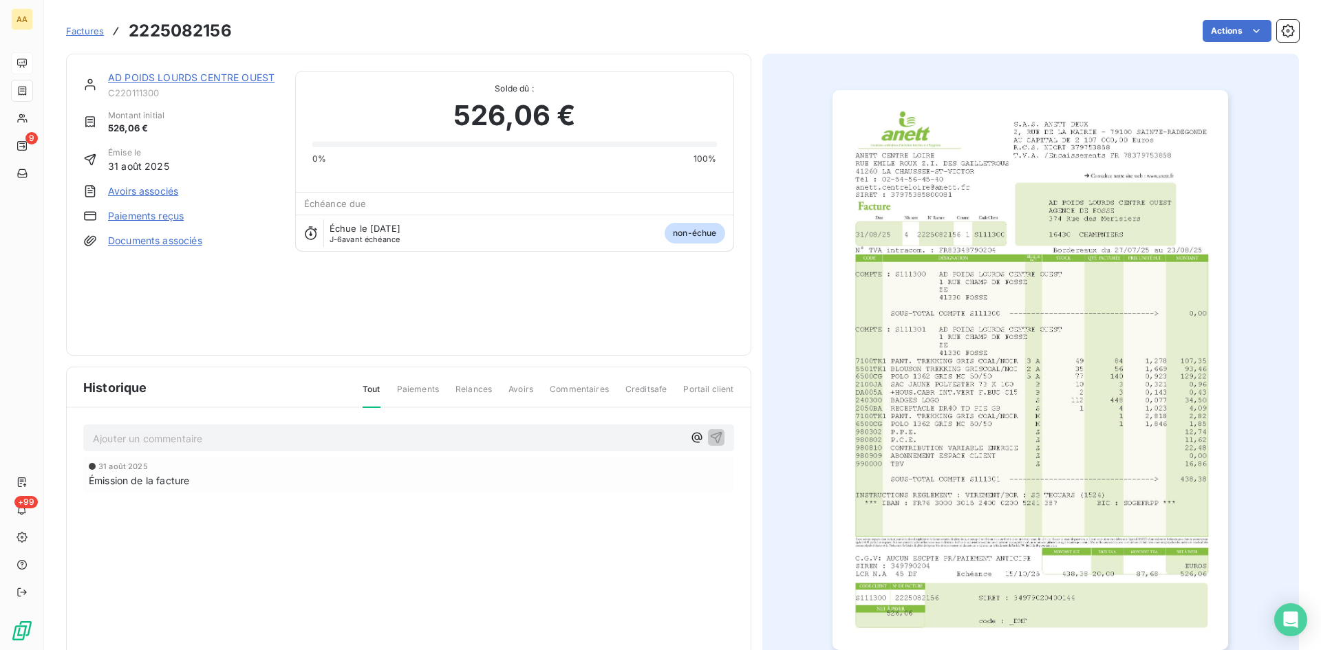
click at [1041, 397] on img "button" at bounding box center [1030, 370] width 396 height 560
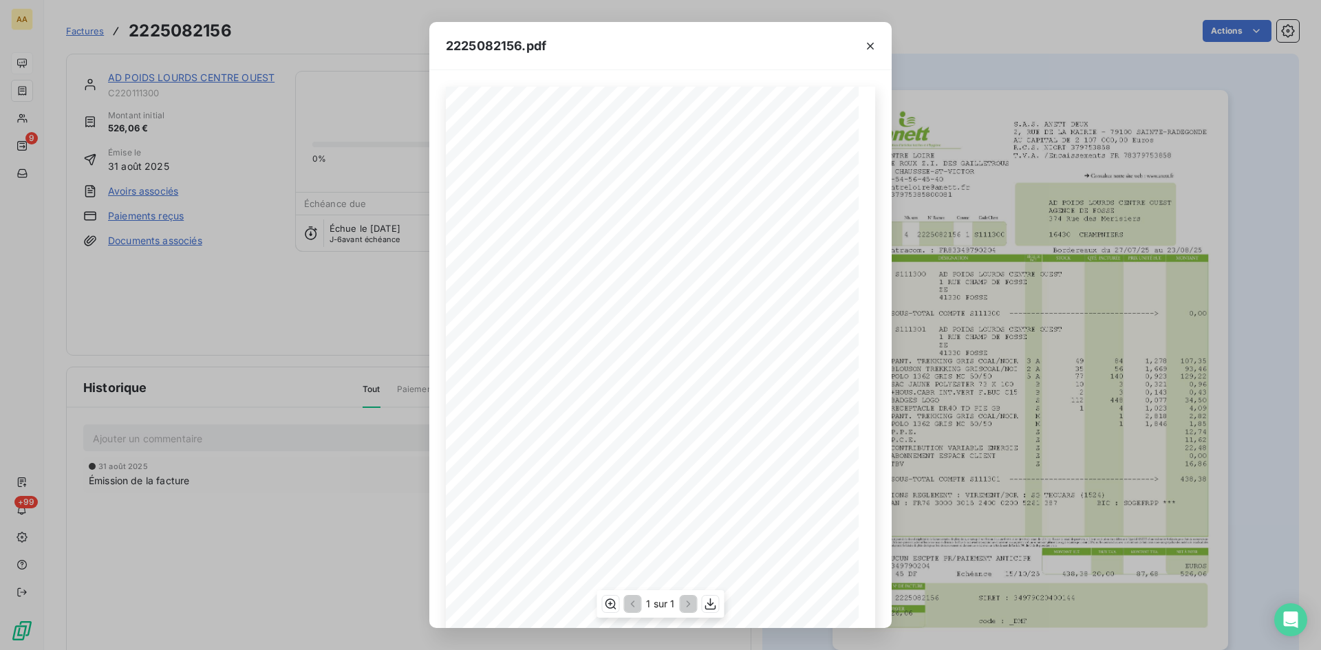
click at [666, 412] on span "S" at bounding box center [668, 410] width 5 height 8
click at [623, 424] on span "7100TK1 PANT. TREKKING GRIS COAL/NOIR" at bounding box center [561, 426] width 167 height 8
click at [712, 466] on span at bounding box center [769, 468] width 199 height 8
click at [870, 50] on icon "button" at bounding box center [870, 46] width 14 height 14
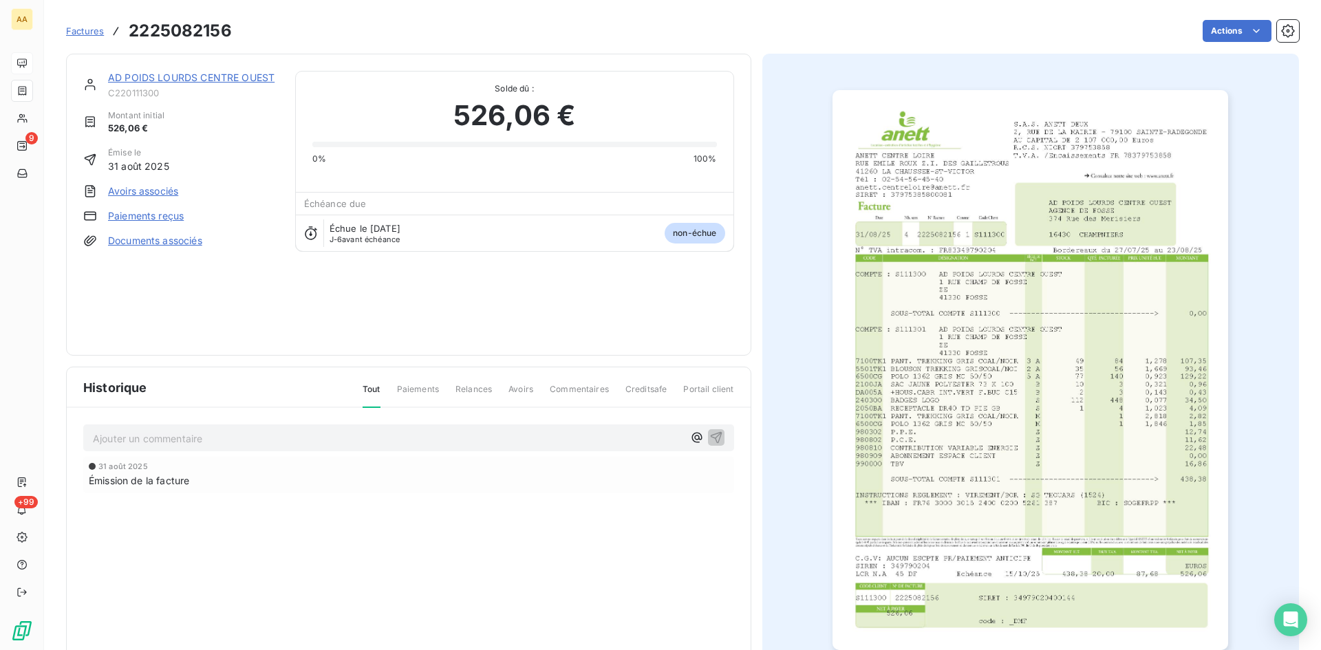
click at [164, 76] on link "AD POIDS LOURDS CENTRE OUEST" at bounding box center [191, 78] width 166 height 12
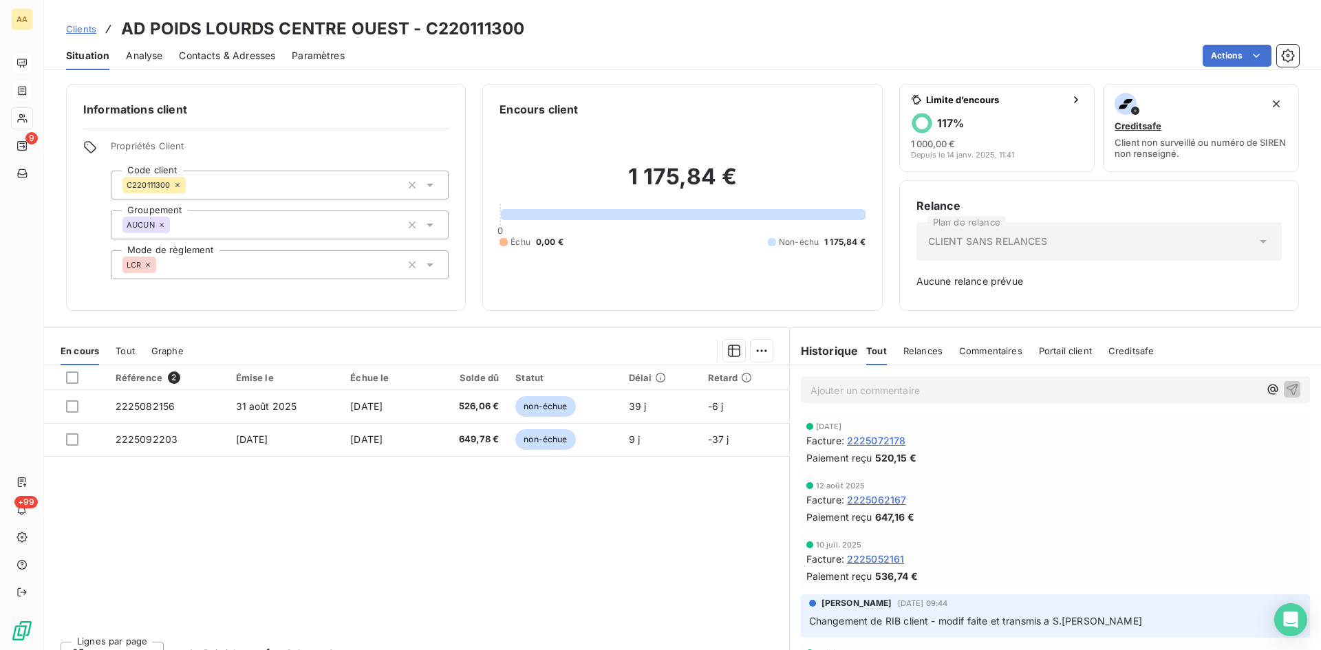
click at [848, 439] on span "2225072178" at bounding box center [876, 440] width 59 height 14
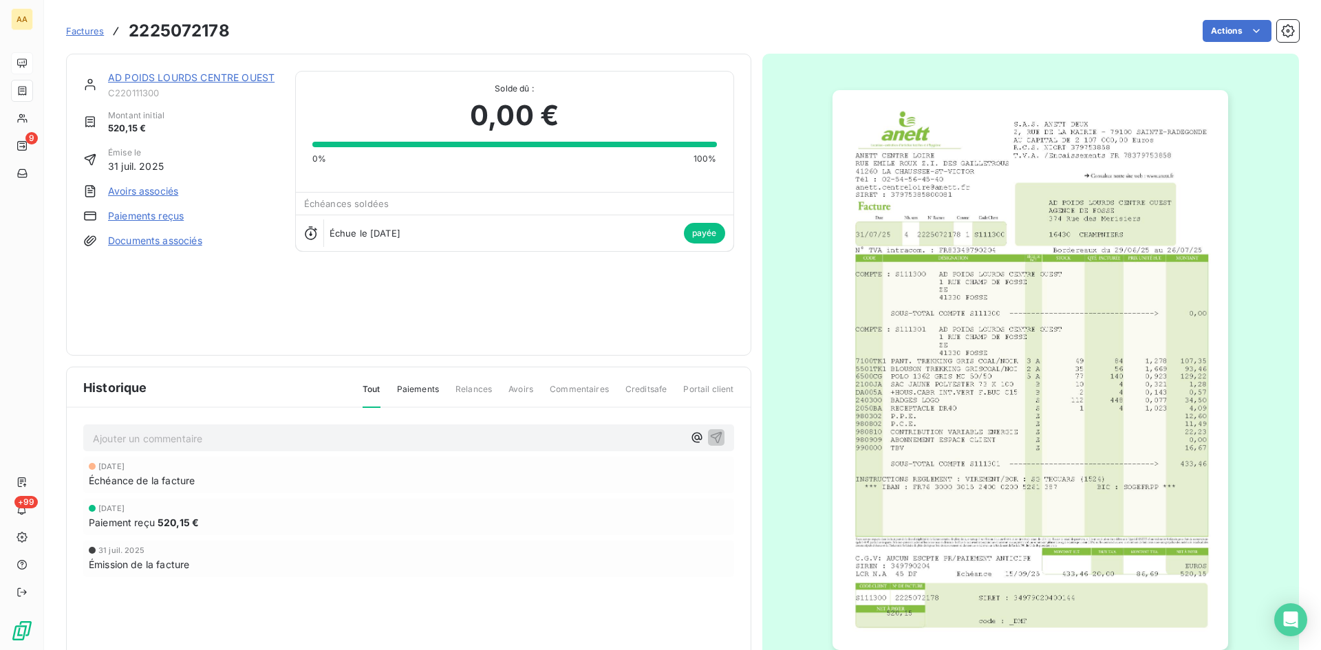
click at [1081, 373] on img "button" at bounding box center [1030, 370] width 396 height 560
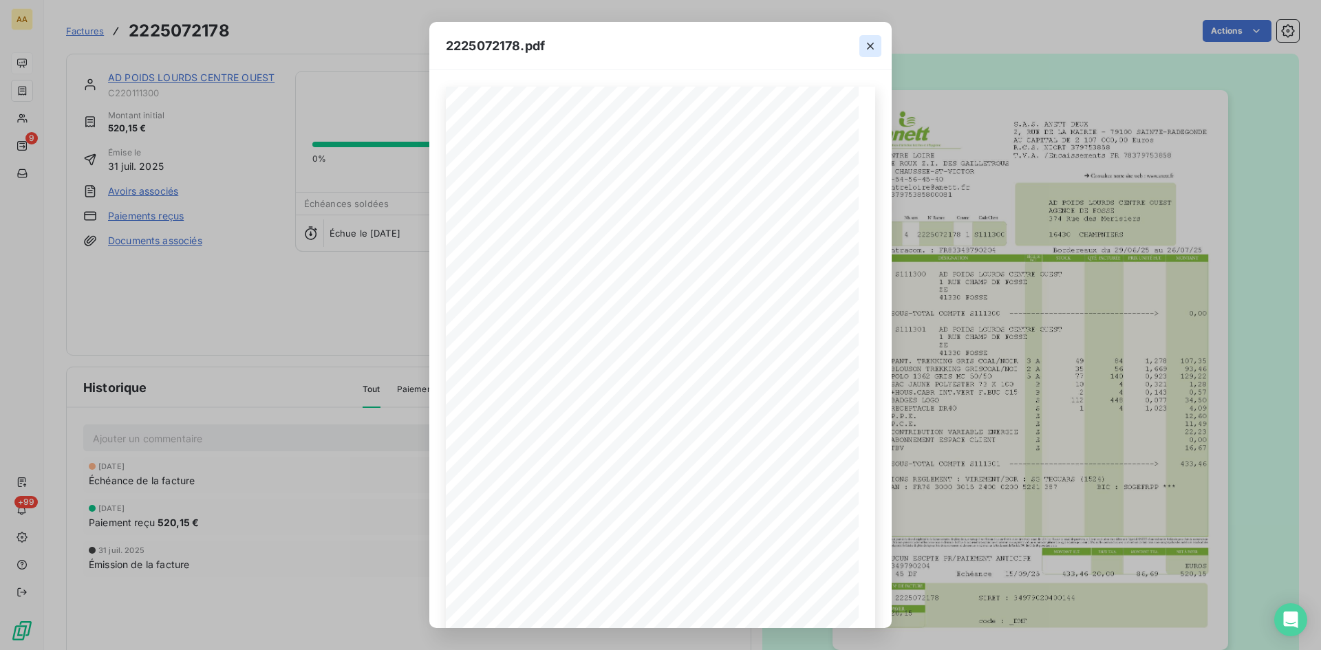
click at [875, 43] on icon "button" at bounding box center [870, 46] width 14 height 14
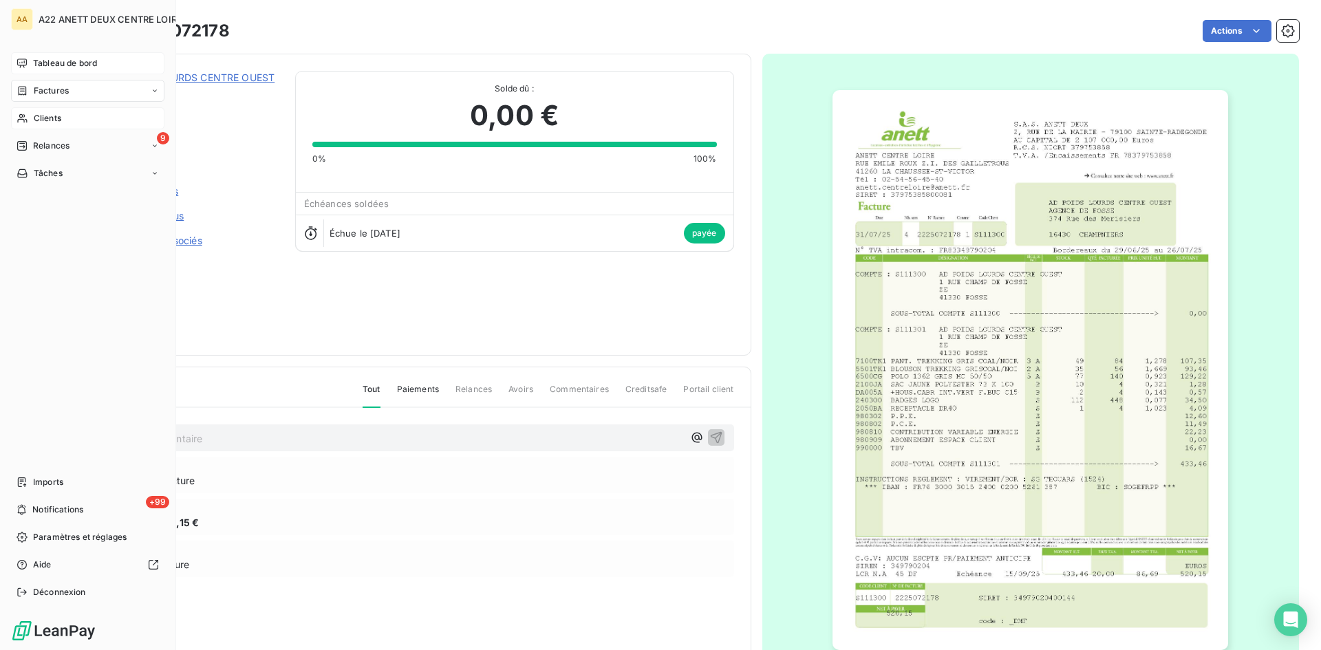
click at [41, 115] on span "Clients" at bounding box center [48, 118] width 28 height 12
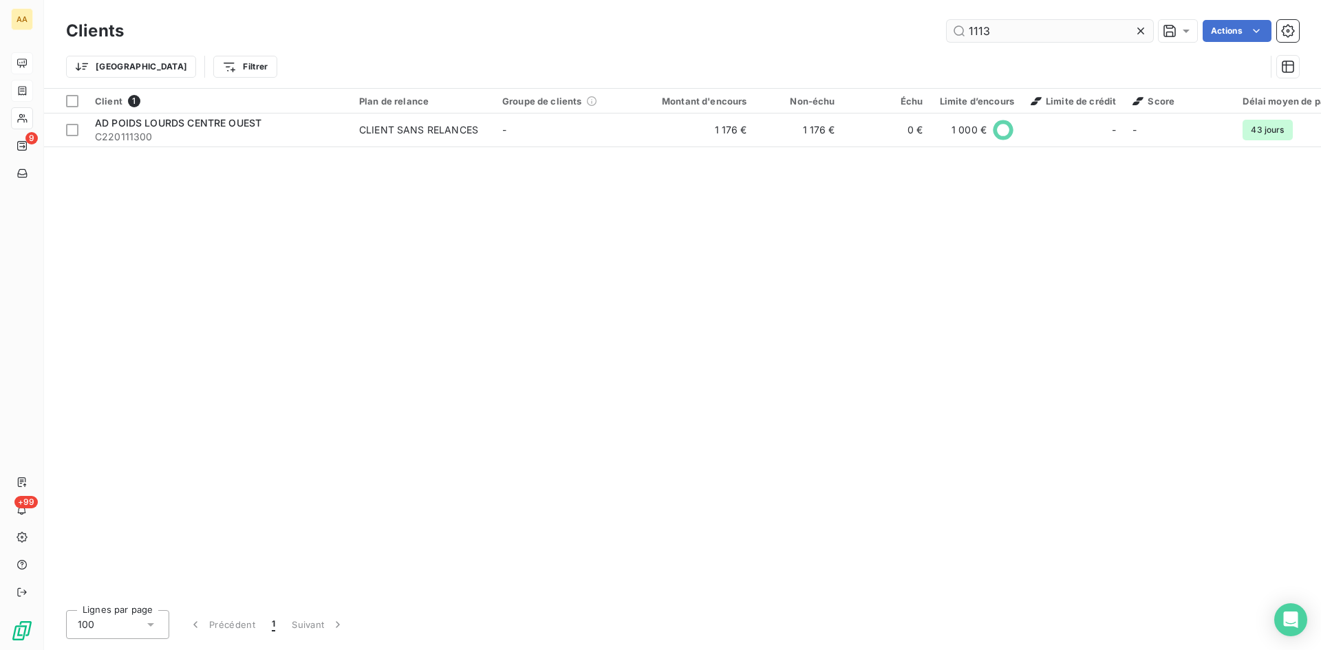
drag, startPoint x: 973, startPoint y: 36, endPoint x: 949, endPoint y: 41, distance: 24.6
click at [949, 41] on input "1113" at bounding box center [1050, 31] width 206 height 22
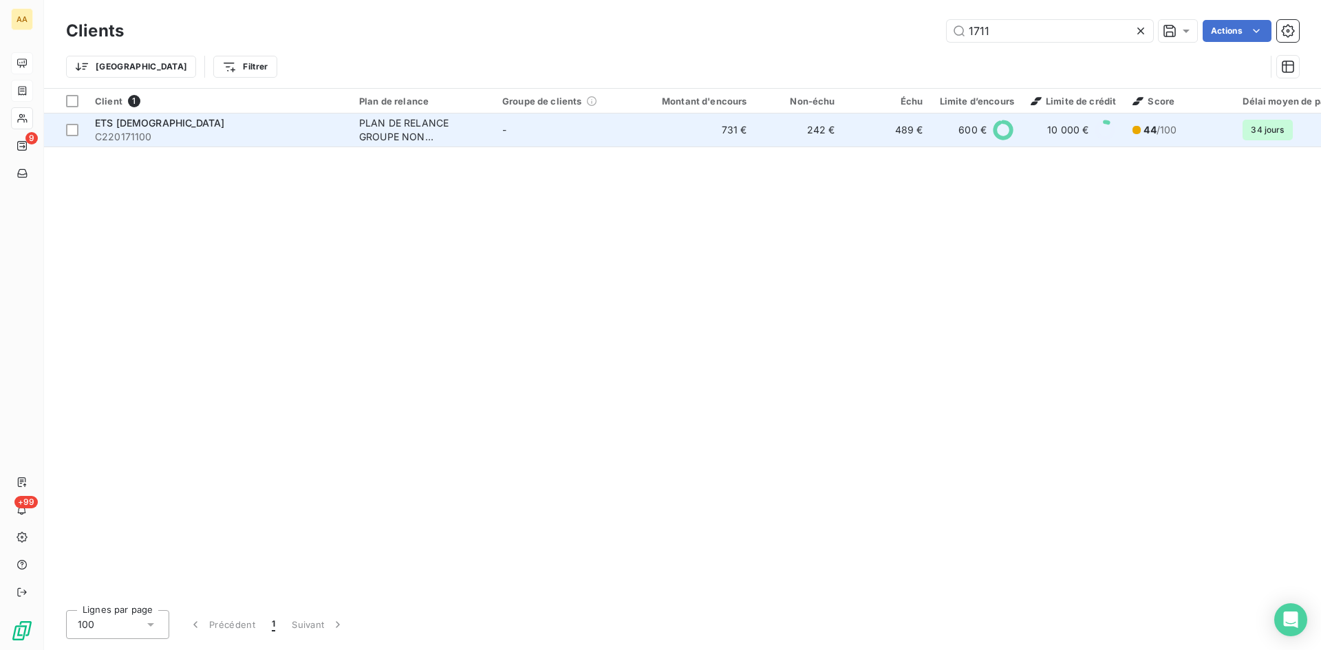
type input "1711"
click at [394, 127] on div "PLAN DE RELANCE GROUPE NON AUTOMATIQUE" at bounding box center [422, 130] width 127 height 28
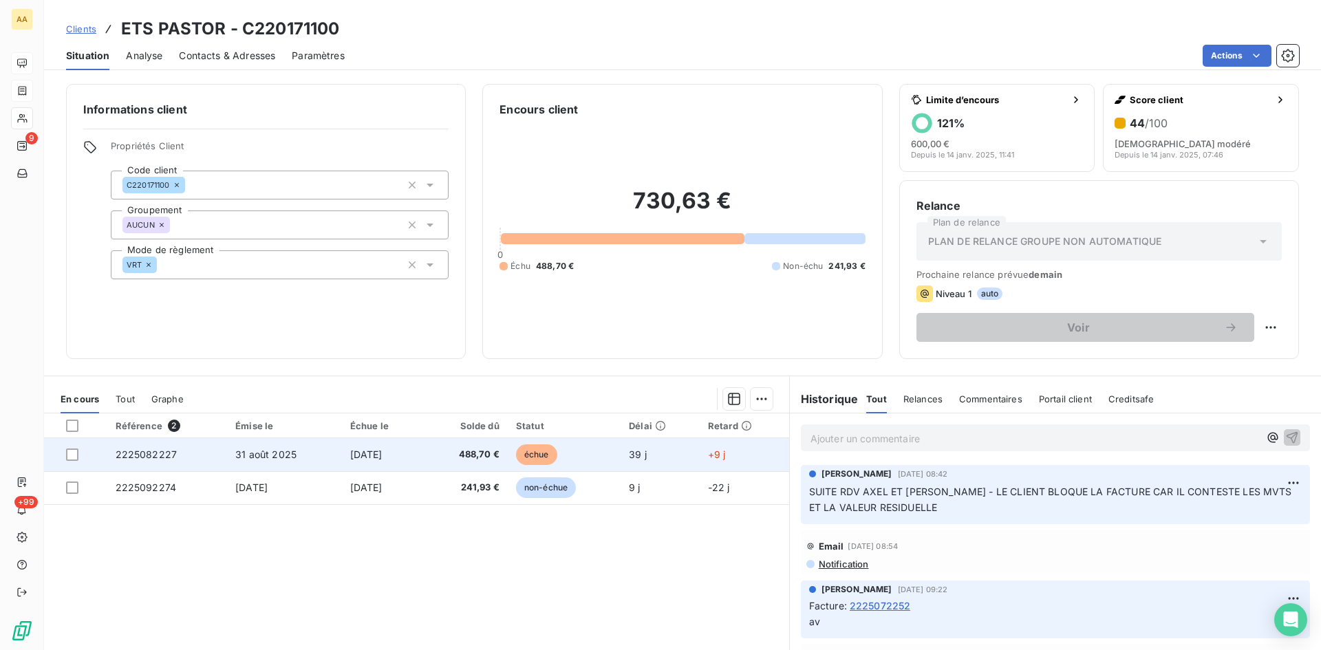
click at [144, 456] on span "2225082227" at bounding box center [147, 455] width 62 height 12
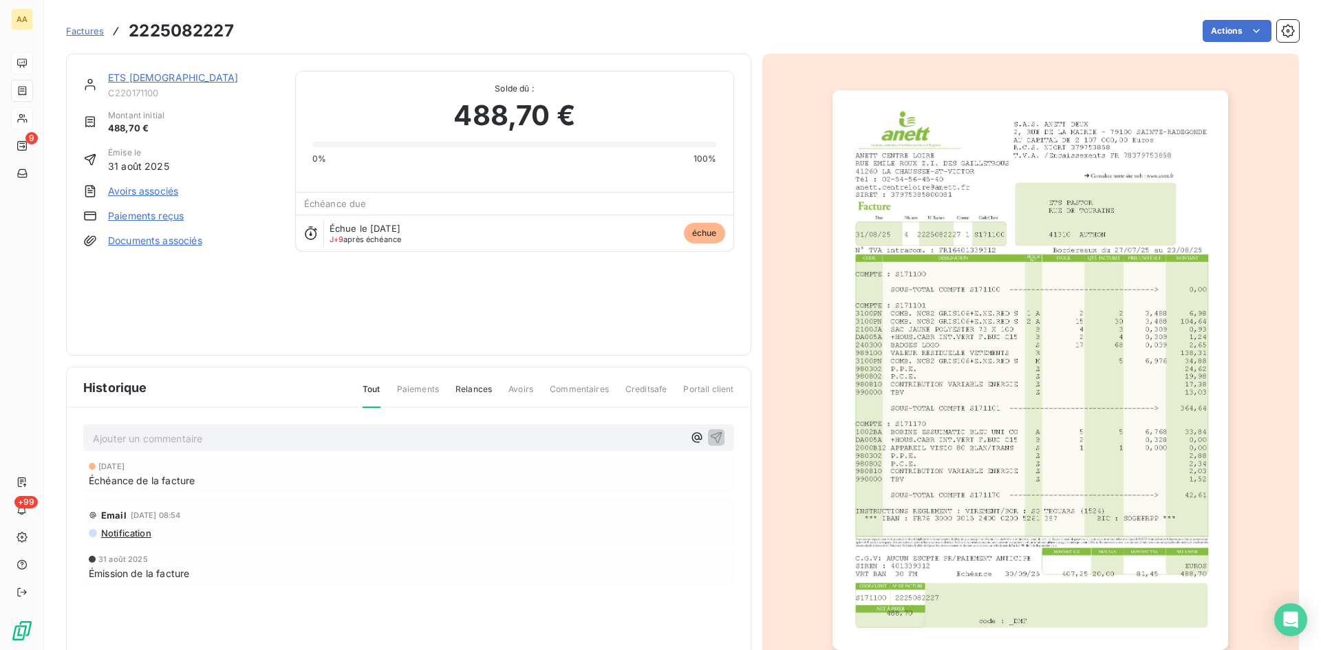
click at [931, 386] on img "button" at bounding box center [1030, 370] width 396 height 560
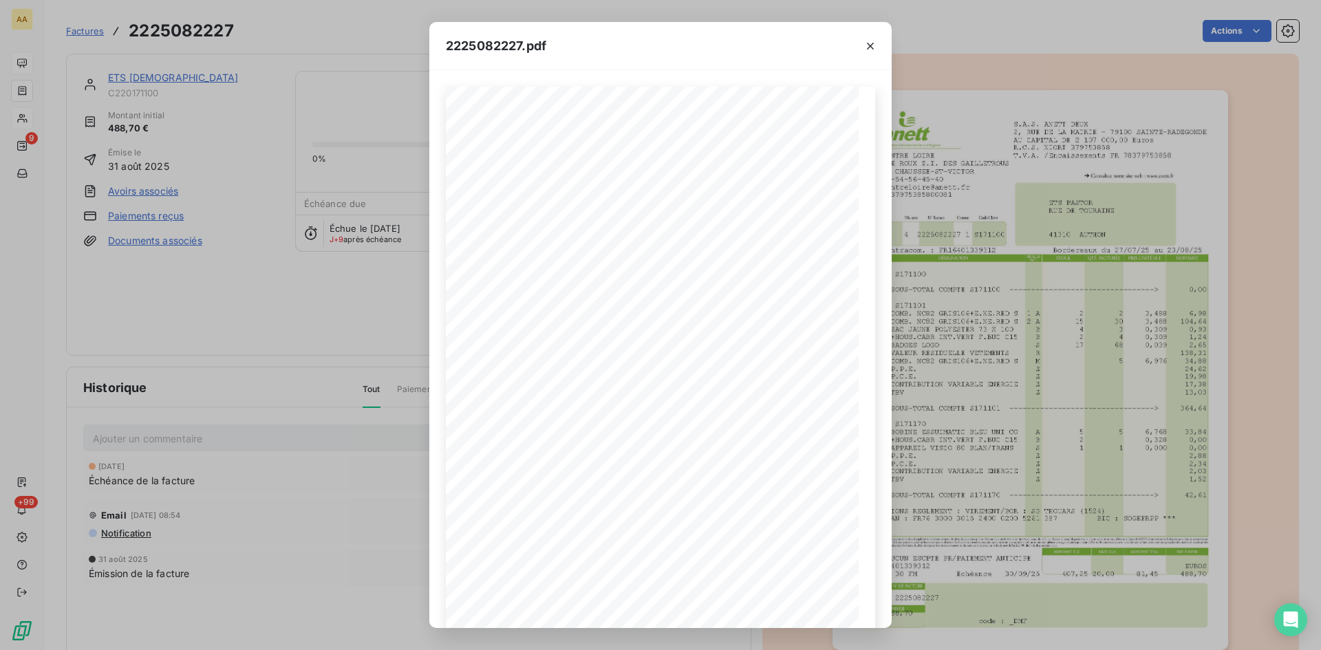
drag, startPoint x: 142, startPoint y: 301, endPoint x: 28, endPoint y: 127, distance: 207.6
click at [135, 286] on div "2225082227.pdf S.A.S. ANETT DEUX [STREET_ADDRESS] AU CAPITAL DE 2 107 000,00 Eu…" at bounding box center [660, 325] width 1321 height 650
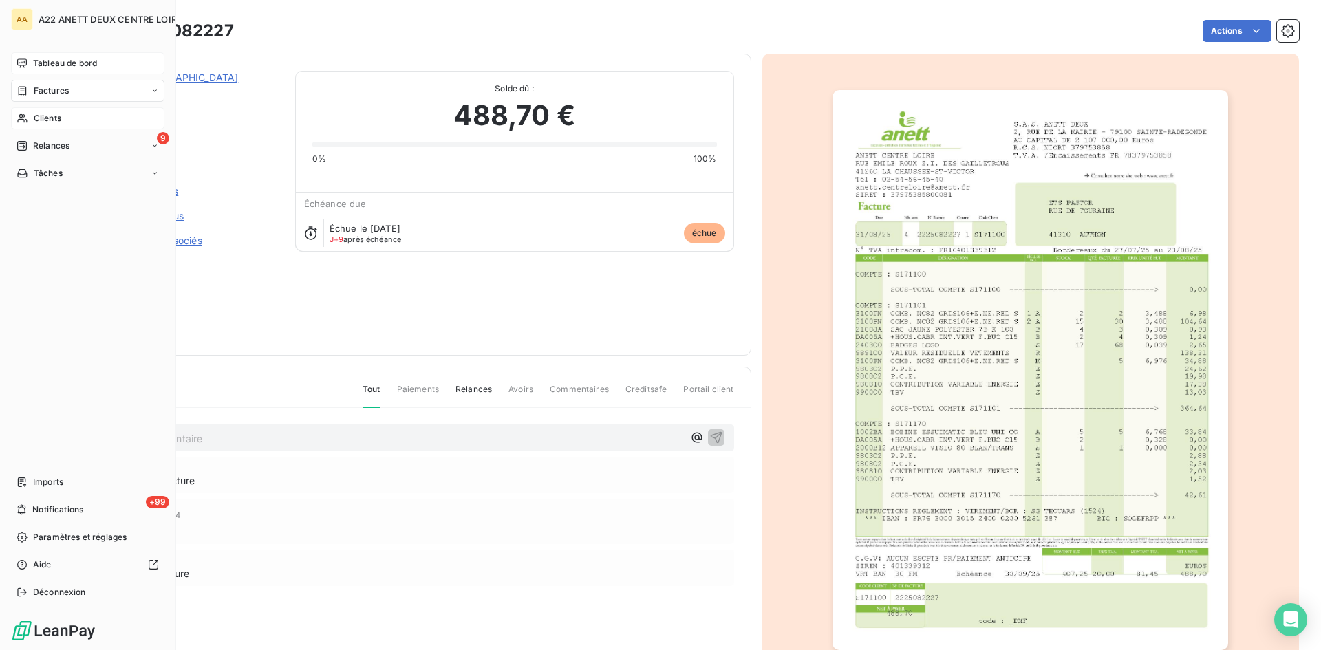
click at [28, 118] on icon at bounding box center [23, 118] width 12 height 11
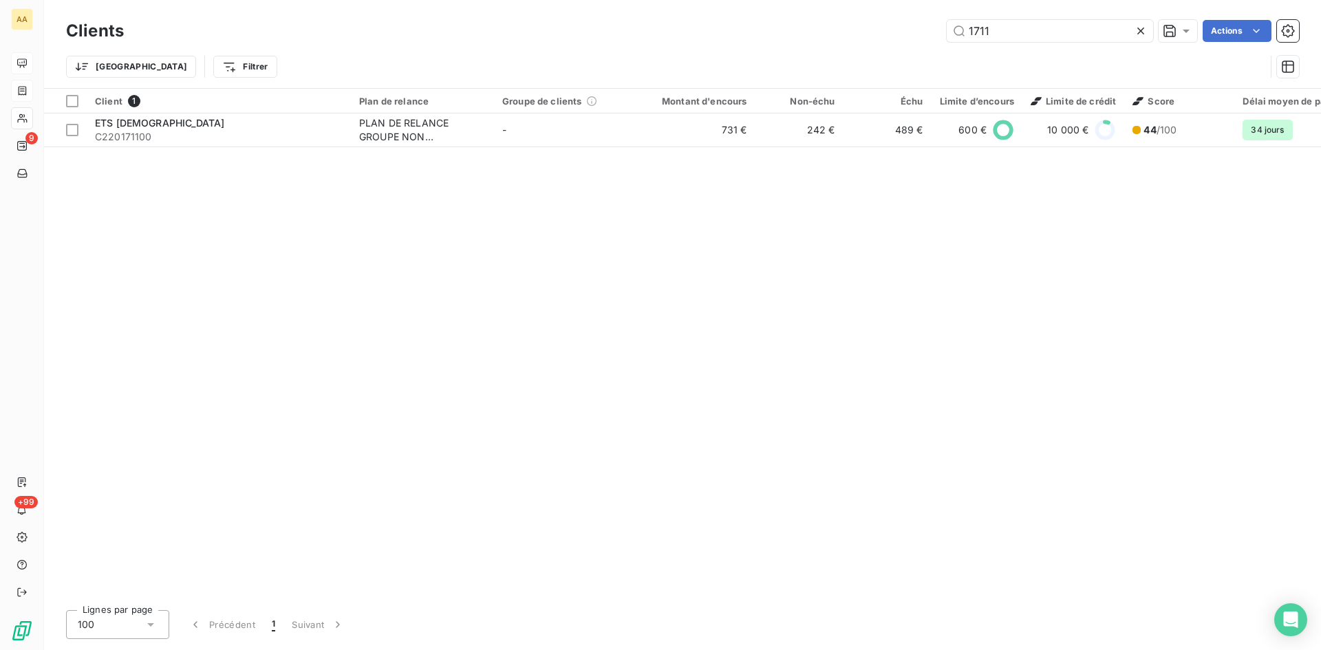
drag, startPoint x: 1011, startPoint y: 32, endPoint x: 871, endPoint y: 52, distance: 141.7
click at [871, 52] on div "Clients 1711 Actions Trier Filtrer" at bounding box center [682, 53] width 1233 height 72
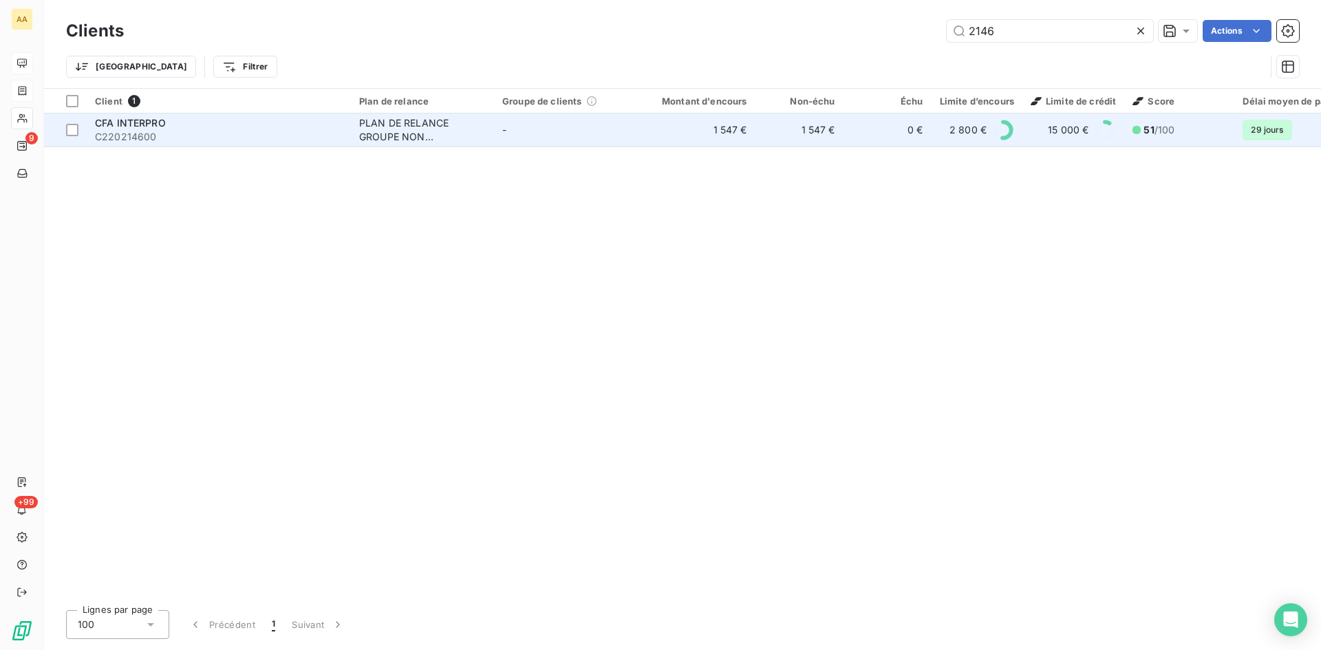
type input "2146"
click at [364, 121] on div "PLAN DE RELANCE GROUPE NON AUTOMATIQUE" at bounding box center [422, 130] width 127 height 28
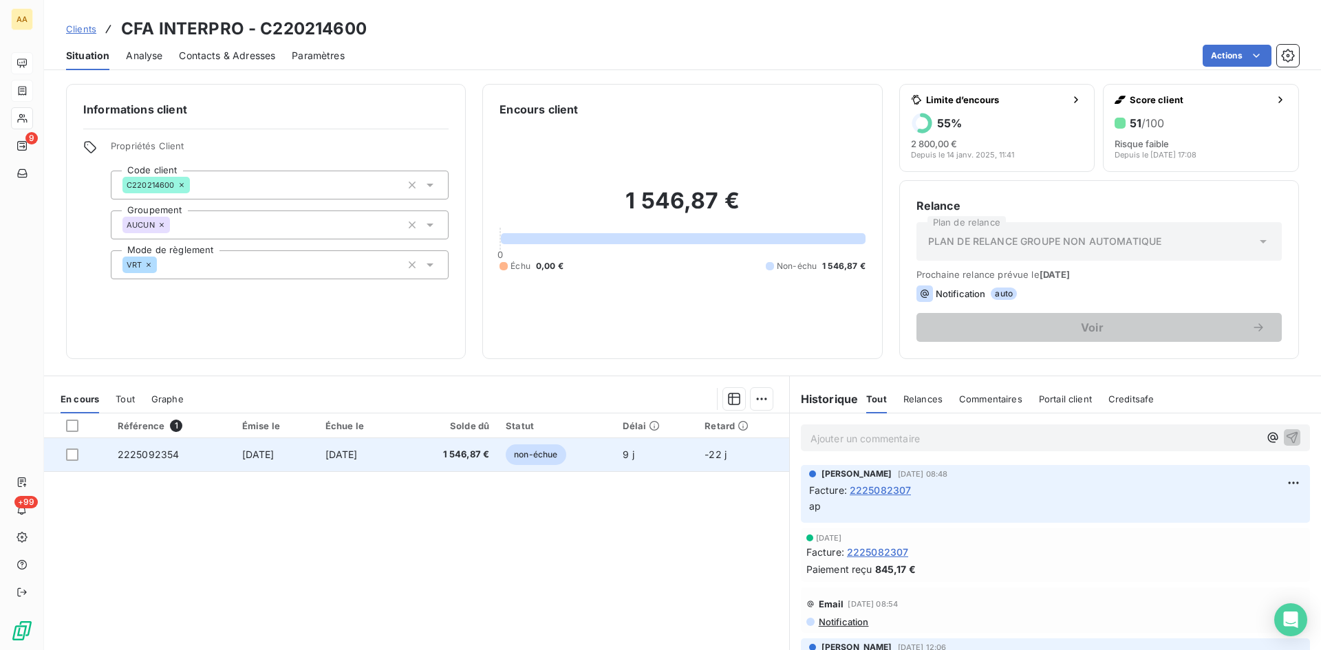
click at [126, 452] on span "2225092354" at bounding box center [149, 455] width 62 height 12
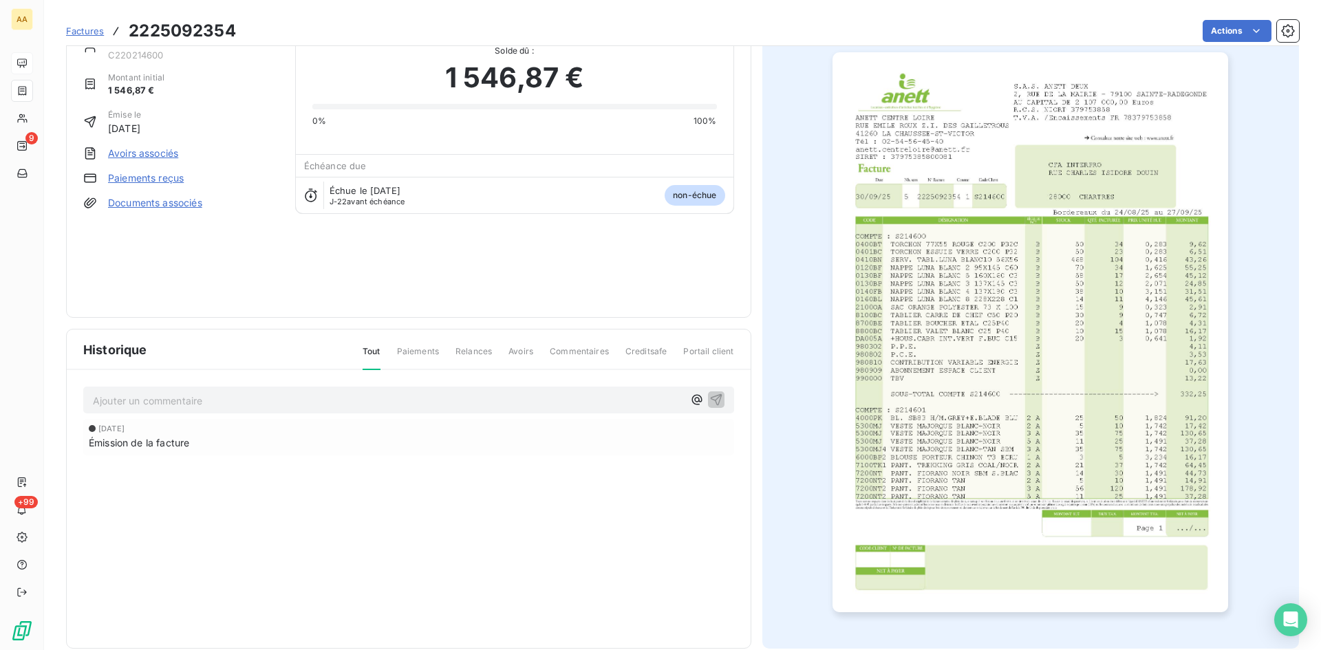
scroll to position [59, 0]
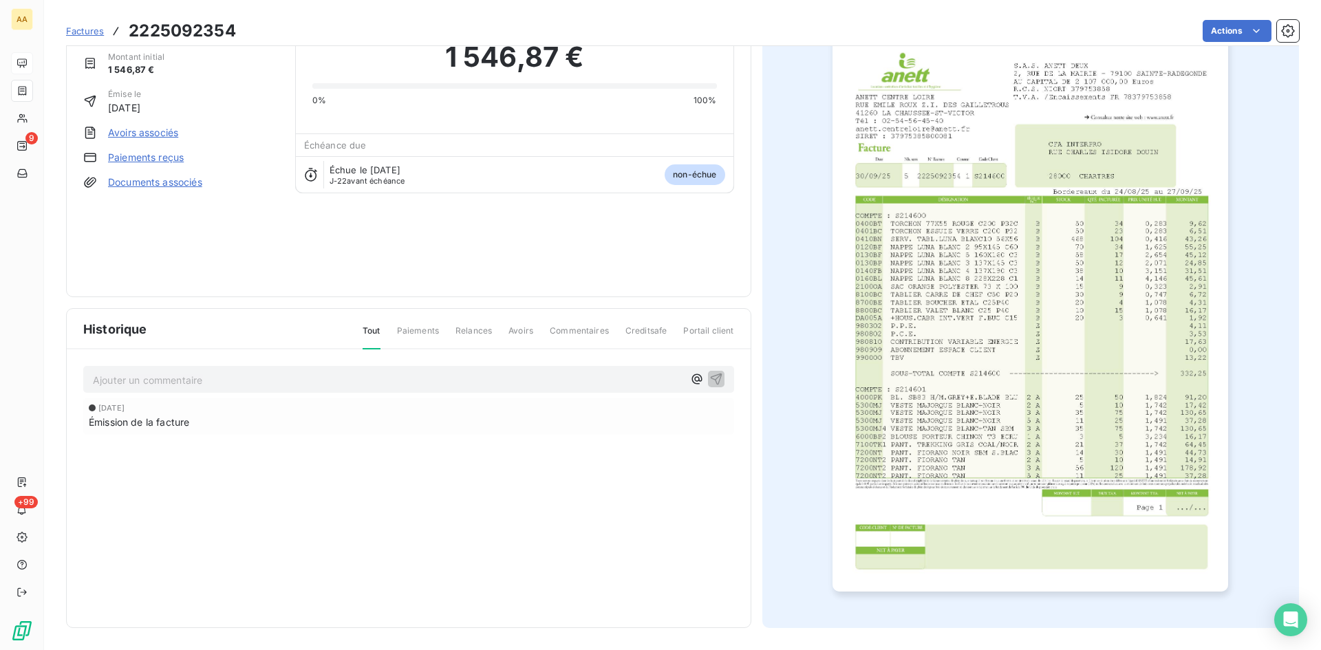
click at [922, 316] on img "button" at bounding box center [1030, 312] width 396 height 560
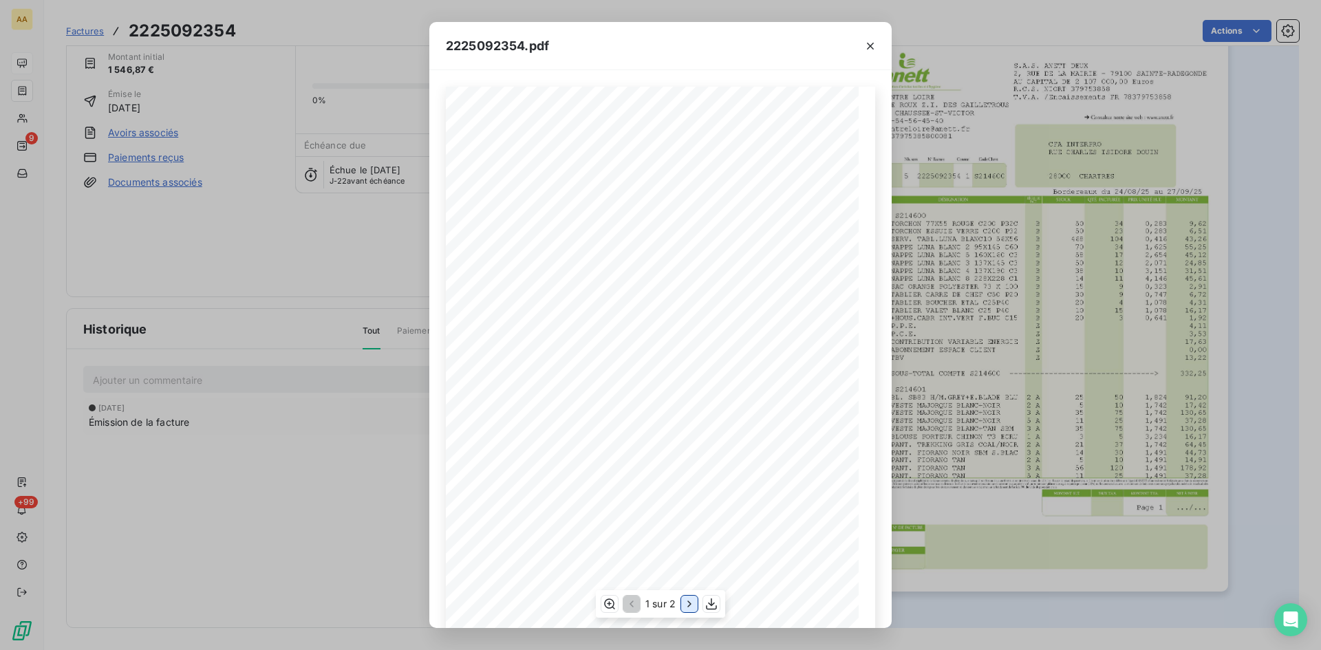
click at [693, 607] on icon "button" at bounding box center [689, 604] width 14 height 14
drag, startPoint x: 125, startPoint y: 288, endPoint x: 131, endPoint y: 180, distance: 108.9
click at [129, 279] on div "2225092354.pdf S.A.S. ANETT DEUX [STREET_ADDRESS] AU CAPITAL DE 2 107 000,00 Eu…" at bounding box center [660, 325] width 1321 height 650
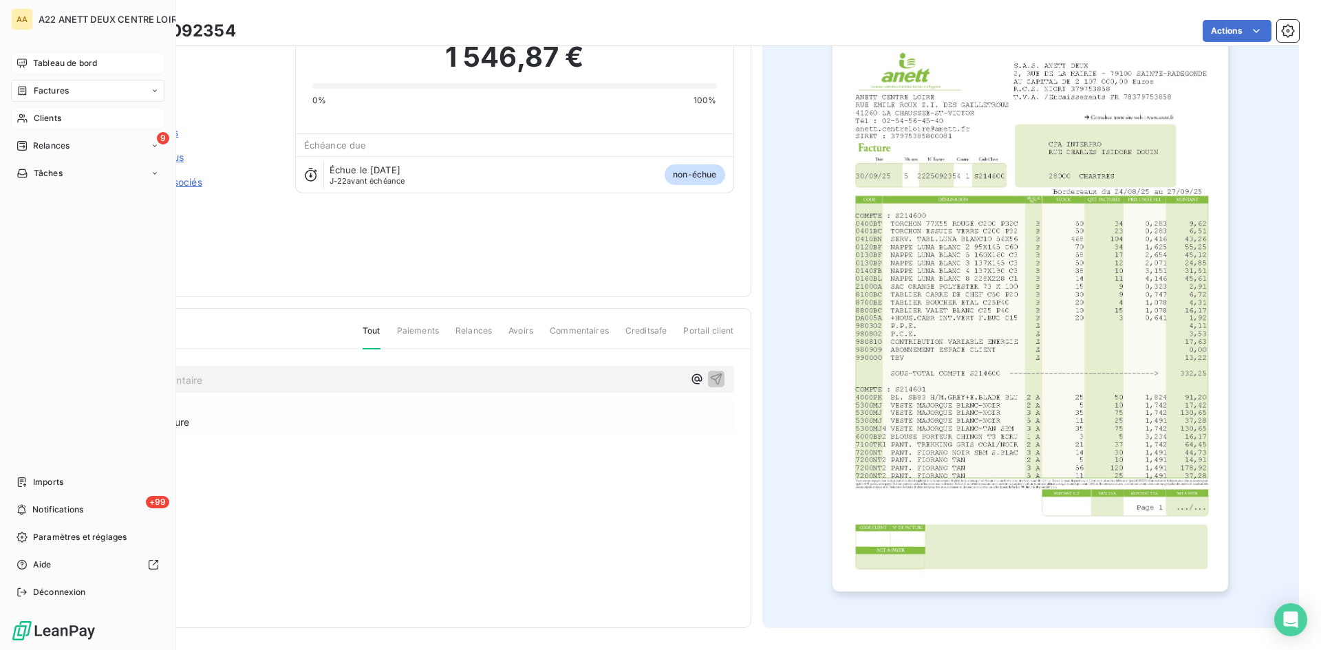
click at [52, 121] on span "Clients" at bounding box center [48, 118] width 28 height 12
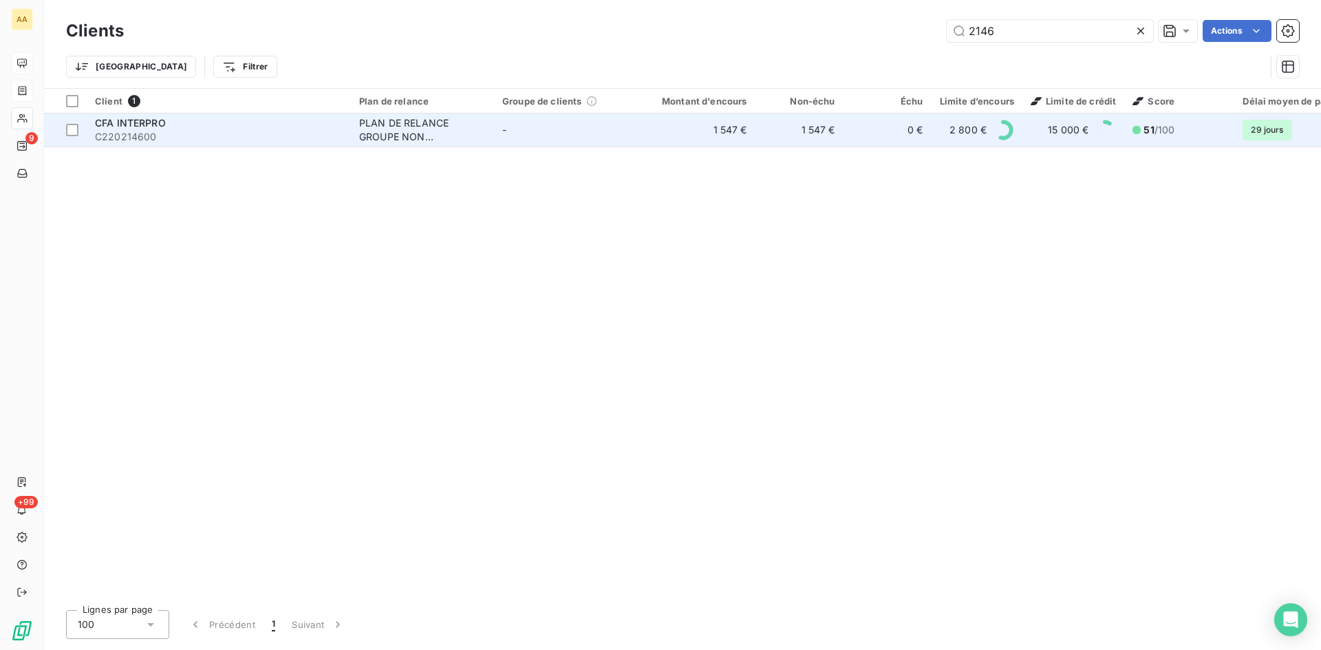
click at [415, 129] on div "PLAN DE RELANCE GROUPE NON AUTOMATIQUE" at bounding box center [422, 130] width 127 height 28
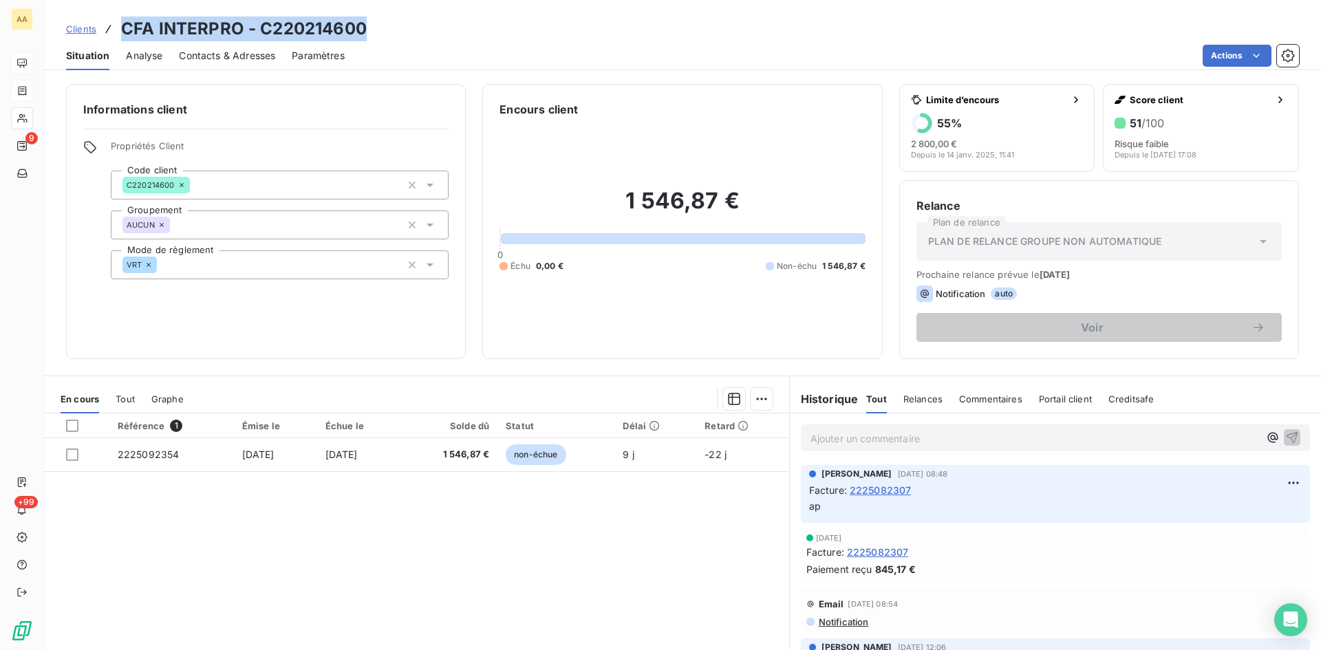
drag, startPoint x: 401, startPoint y: 31, endPoint x: 171, endPoint y: 26, distance: 230.5
click at [115, 21] on div "Clients CFA INTERPRO - C220214600" at bounding box center [682, 29] width 1277 height 25
copy h3 "CFA INTERPRO - C220214600"
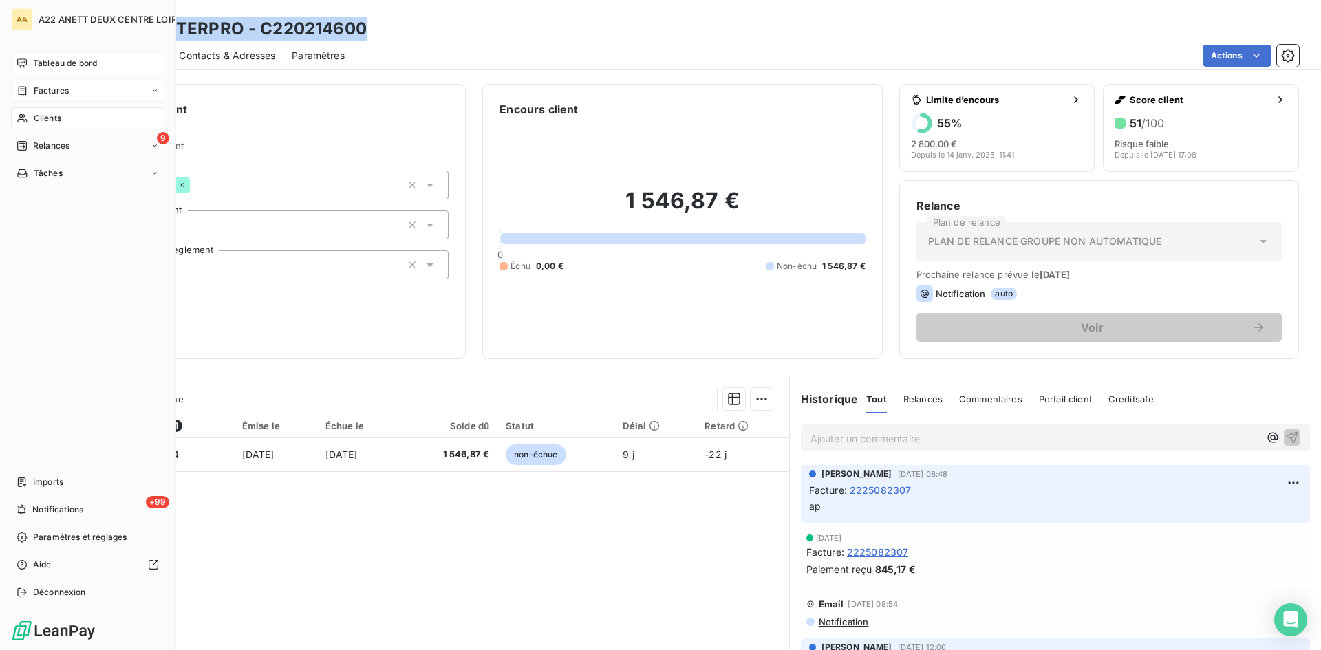
click at [35, 116] on span "Clients" at bounding box center [48, 118] width 28 height 12
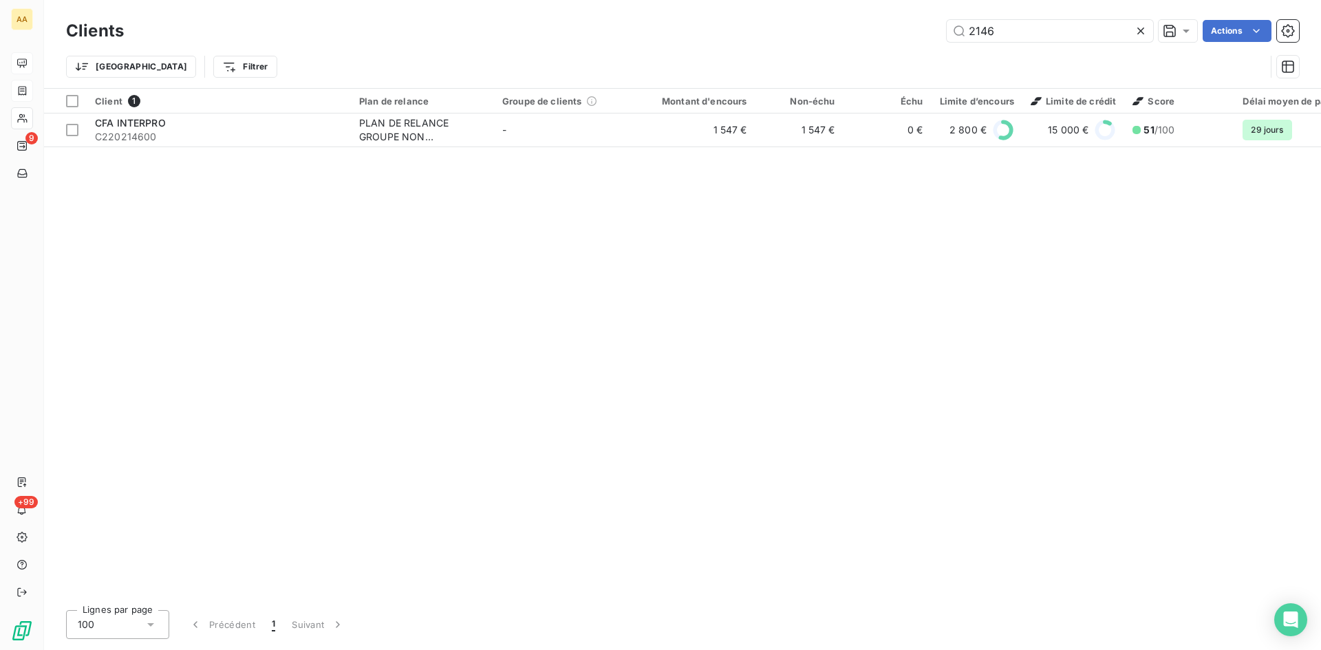
drag, startPoint x: 950, startPoint y: 32, endPoint x: 910, endPoint y: 32, distance: 39.9
click at [910, 32] on div "2146 Actions" at bounding box center [719, 31] width 1158 height 22
type input "4"
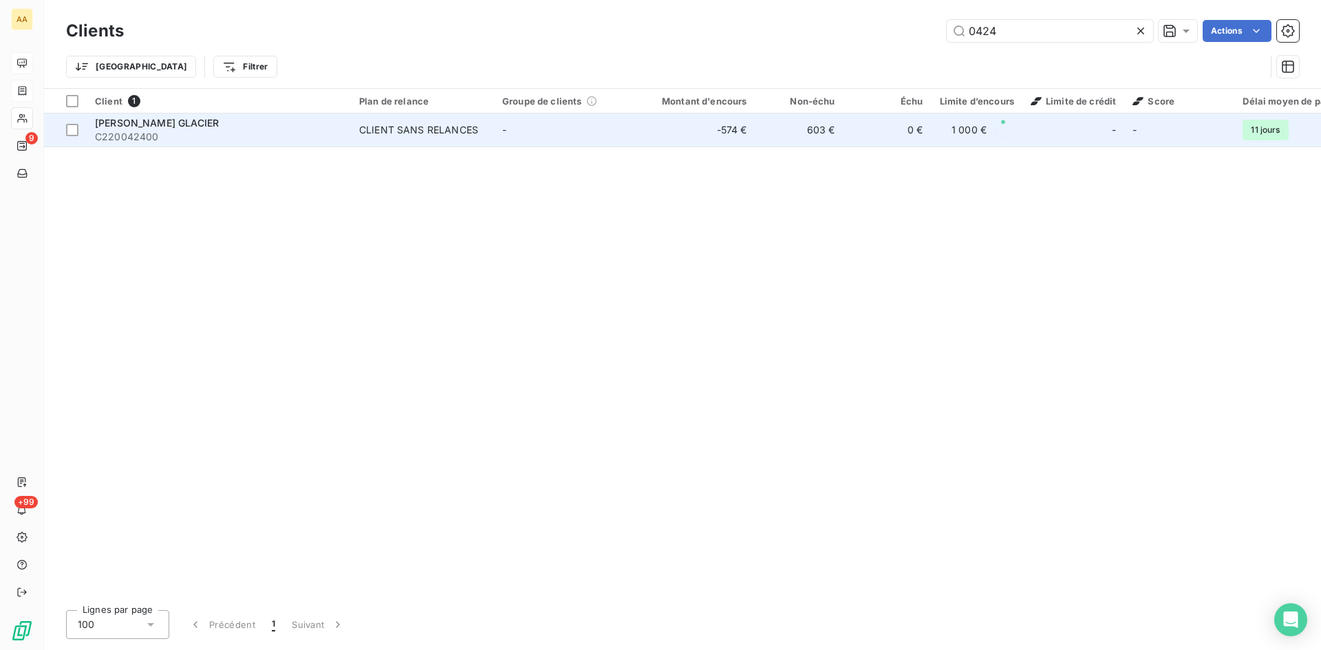
type input "0424"
click at [420, 129] on div "CLIENT SANS RELANCES" at bounding box center [418, 130] width 119 height 14
